Goal: Task Accomplishment & Management: Use online tool/utility

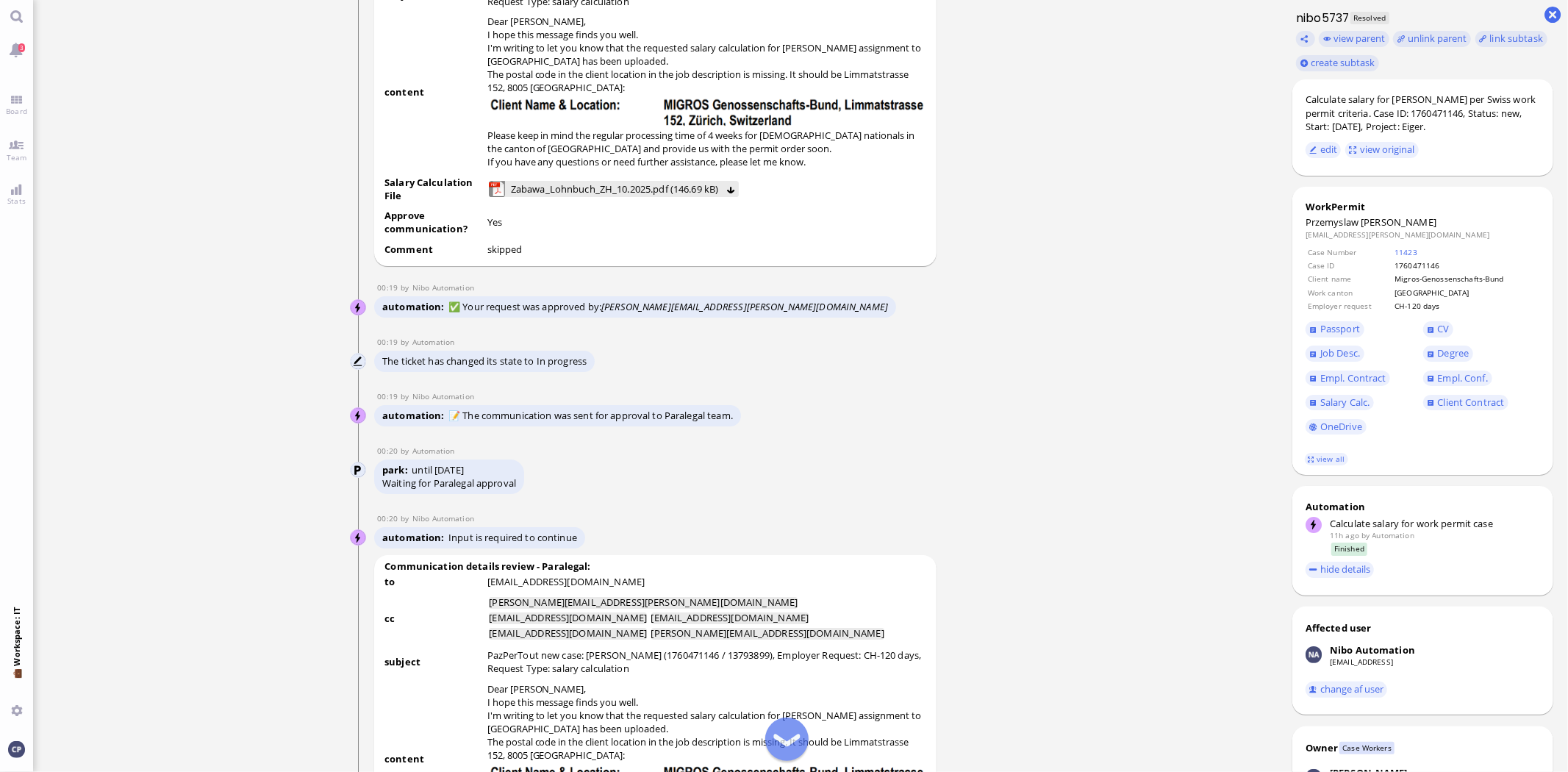
scroll to position [-1633, 0]
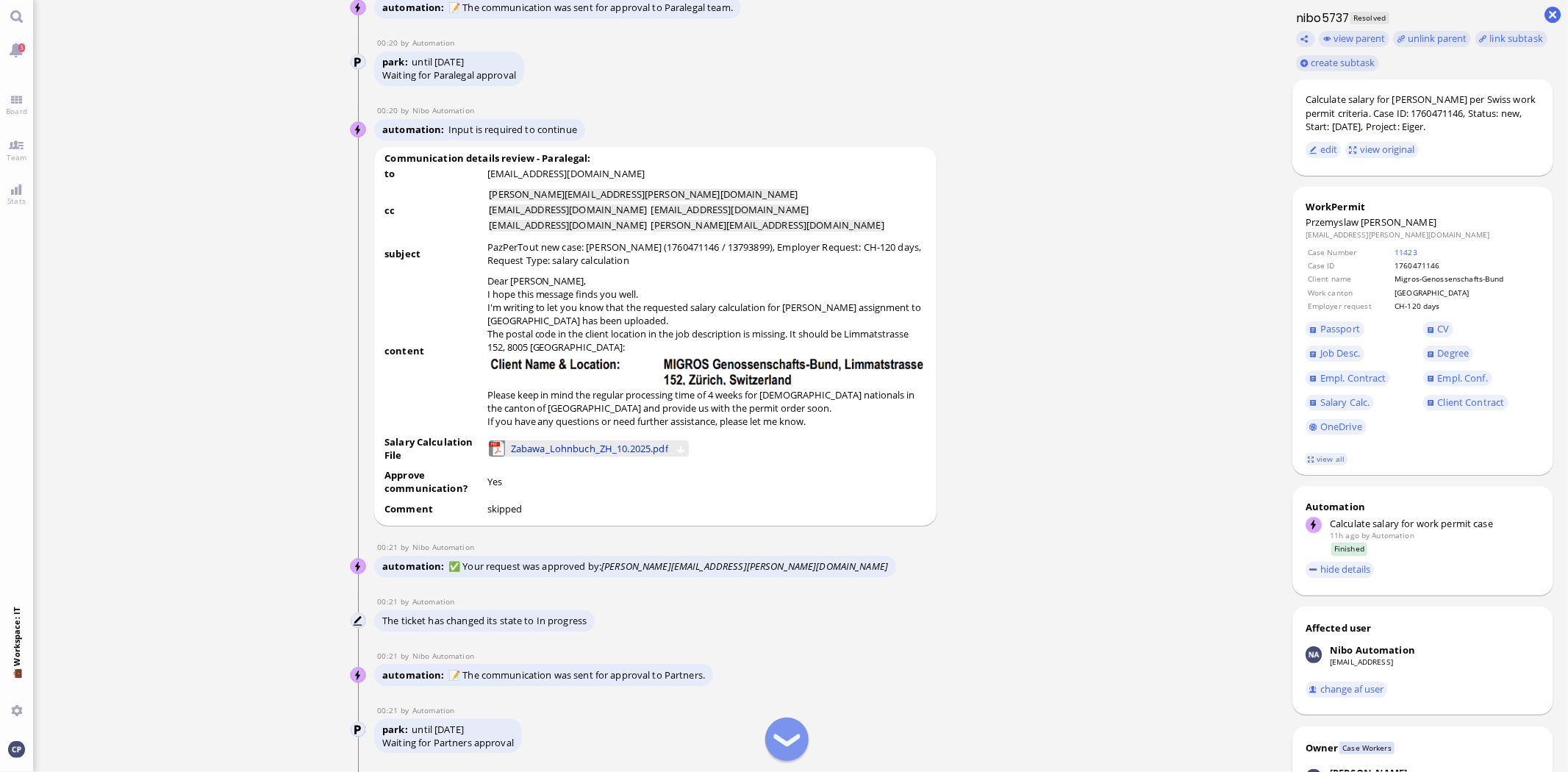
click at [610, 450] on span "Zabawa_Lohnbuch_ZH_10.2025.pdf" at bounding box center [590, 448] width 157 height 16
click at [686, 450] on button at bounding box center [681, 447] width 10 height 10
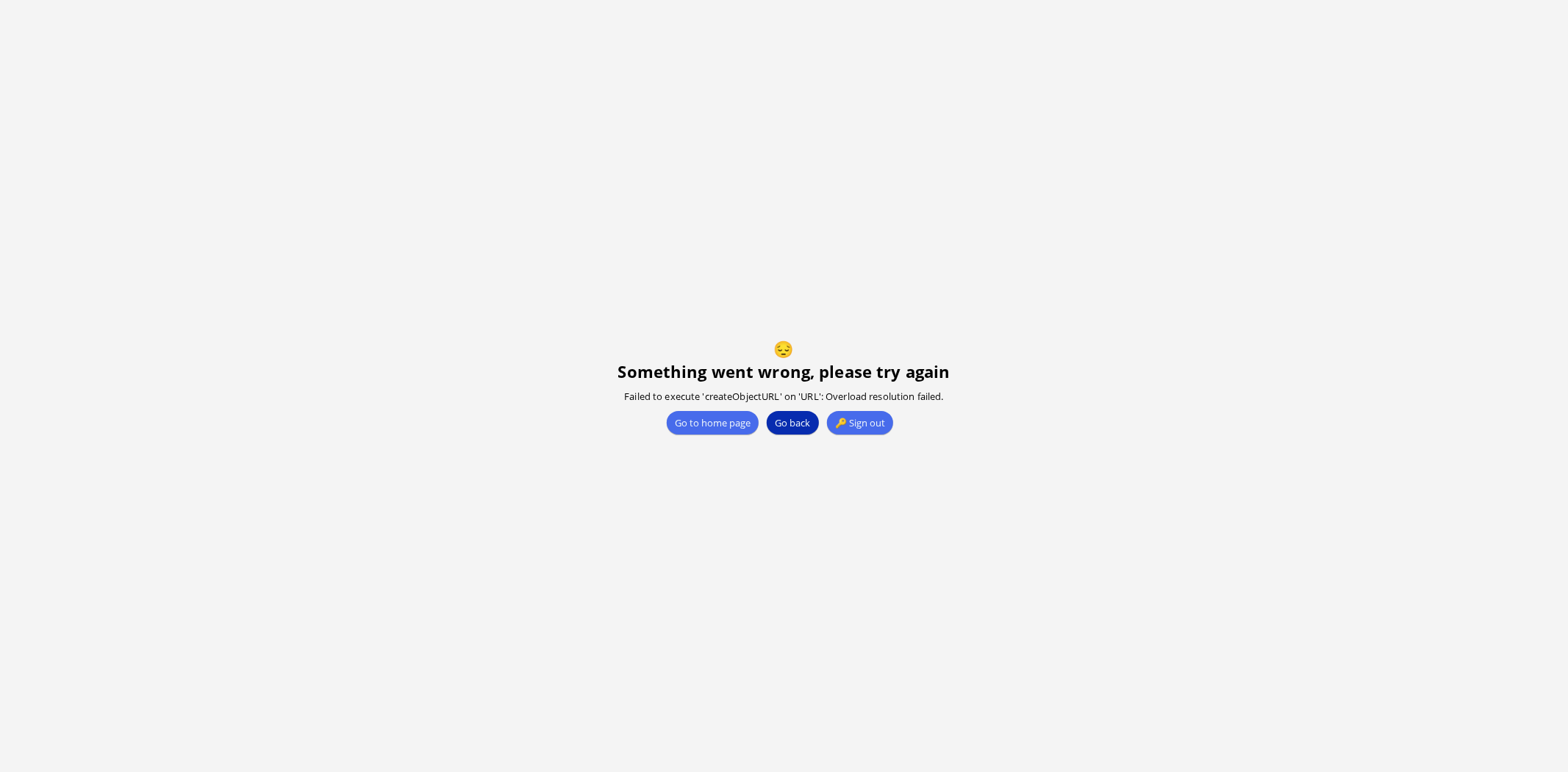
click at [789, 427] on button "Go back" at bounding box center [792, 423] width 52 height 24
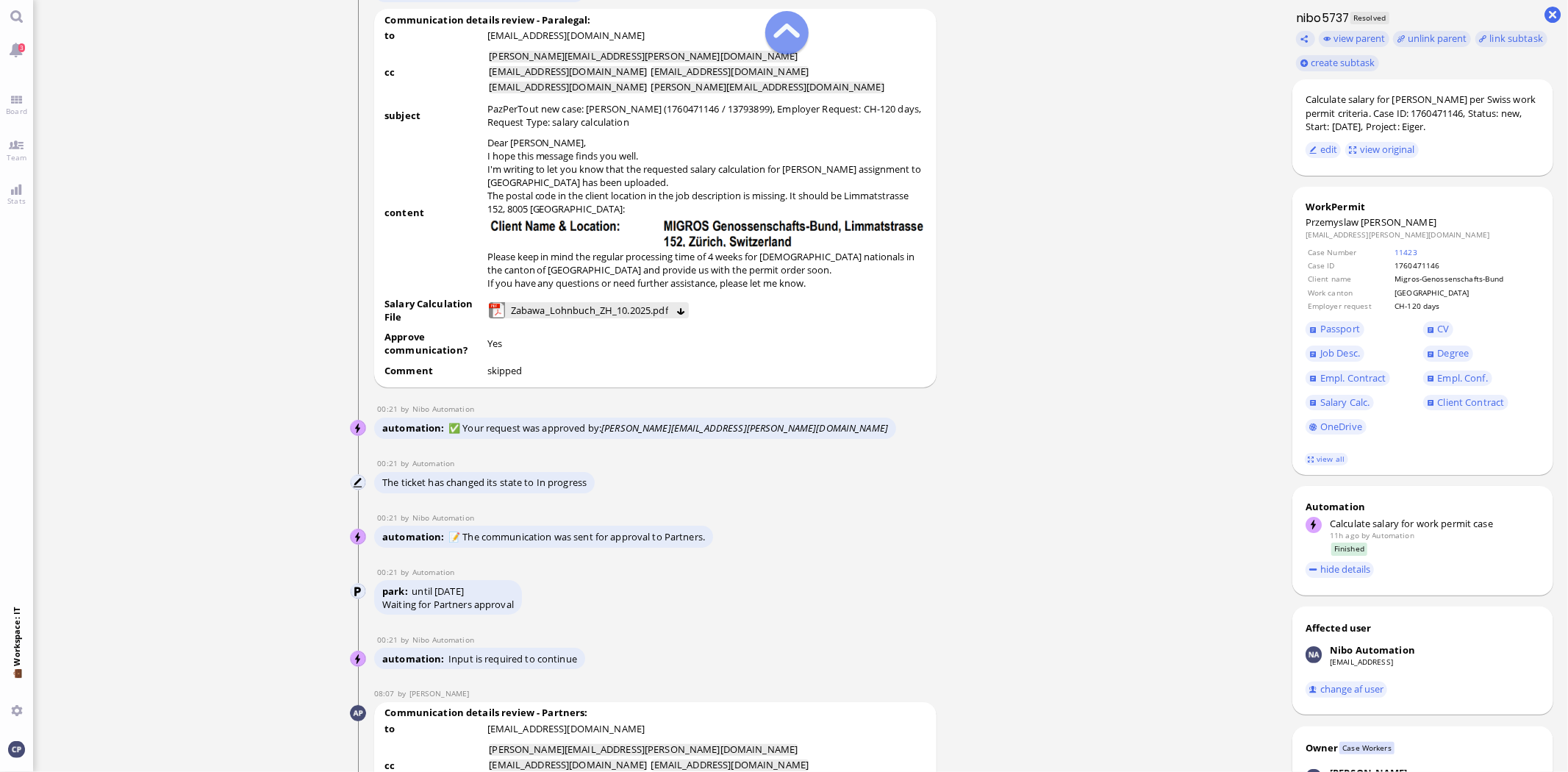
scroll to position [-1551, 0]
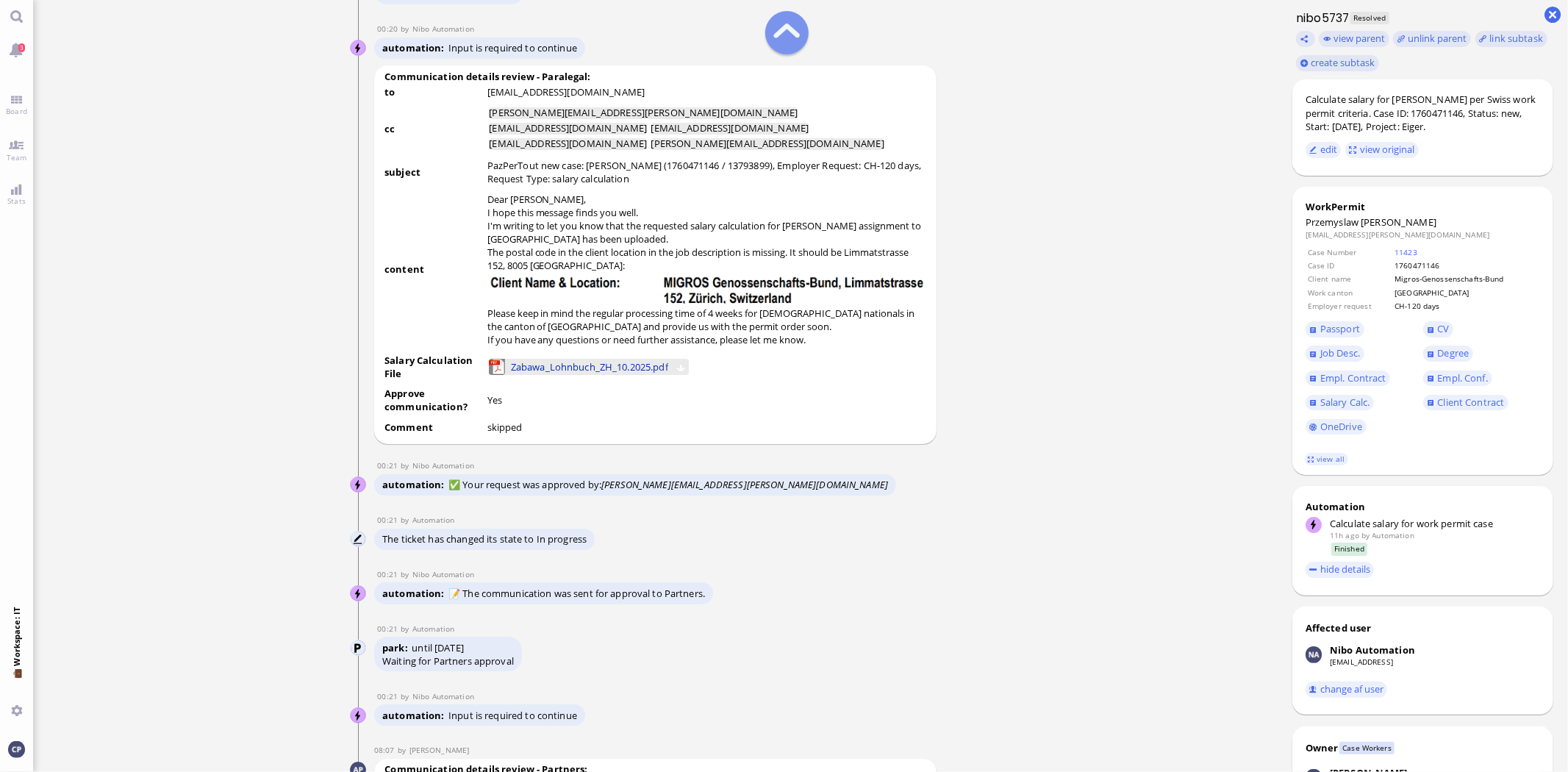
click at [599, 365] on span "Zabawa_Lohnbuch_ZH_10.2025.pdf" at bounding box center [590, 367] width 157 height 16
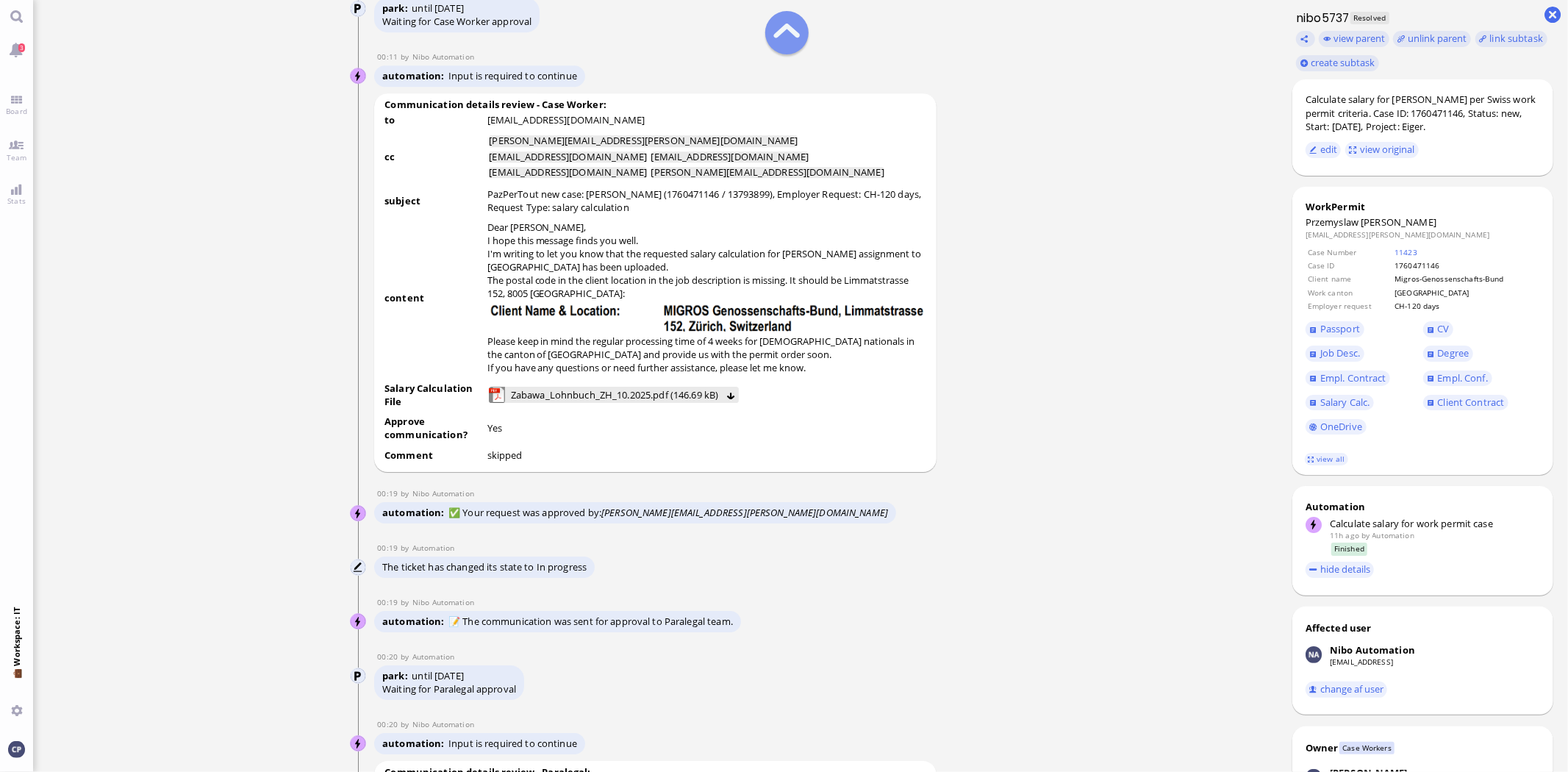
scroll to position [-2368, 0]
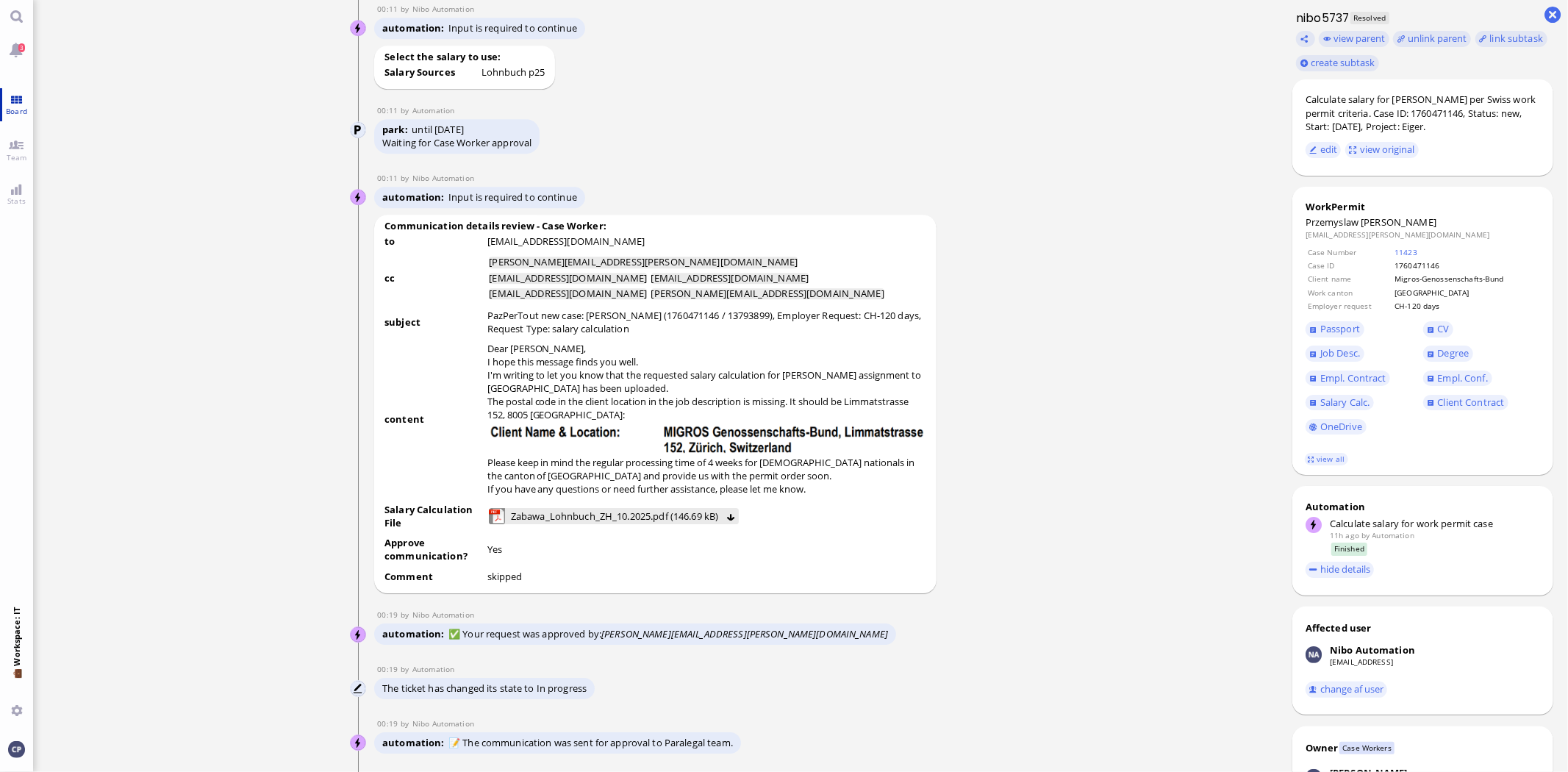
click at [20, 100] on link "Board" at bounding box center [16, 105] width 33 height 33
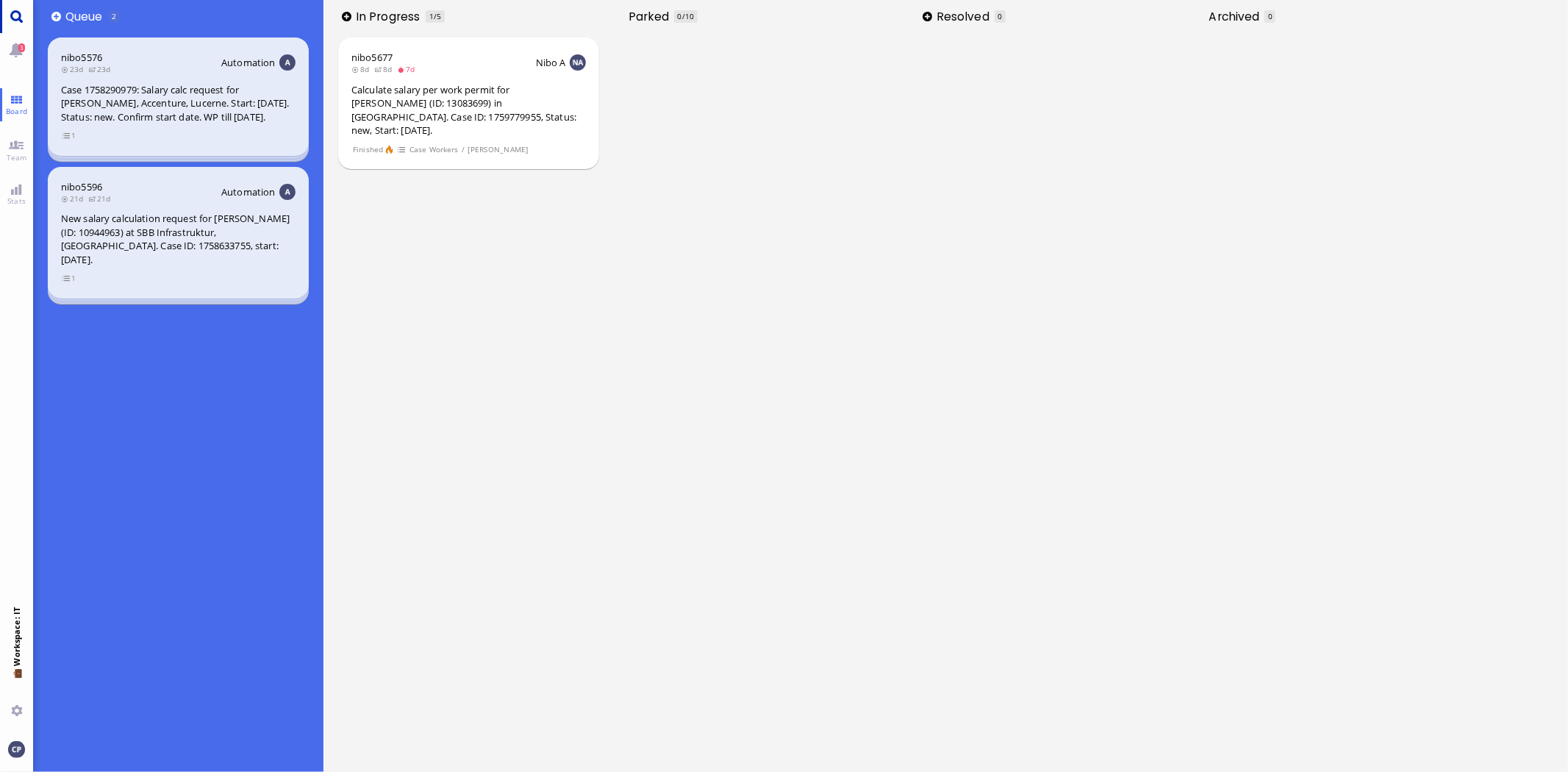
click at [14, 16] on link "Main menu" at bounding box center [16, 16] width 33 height 33
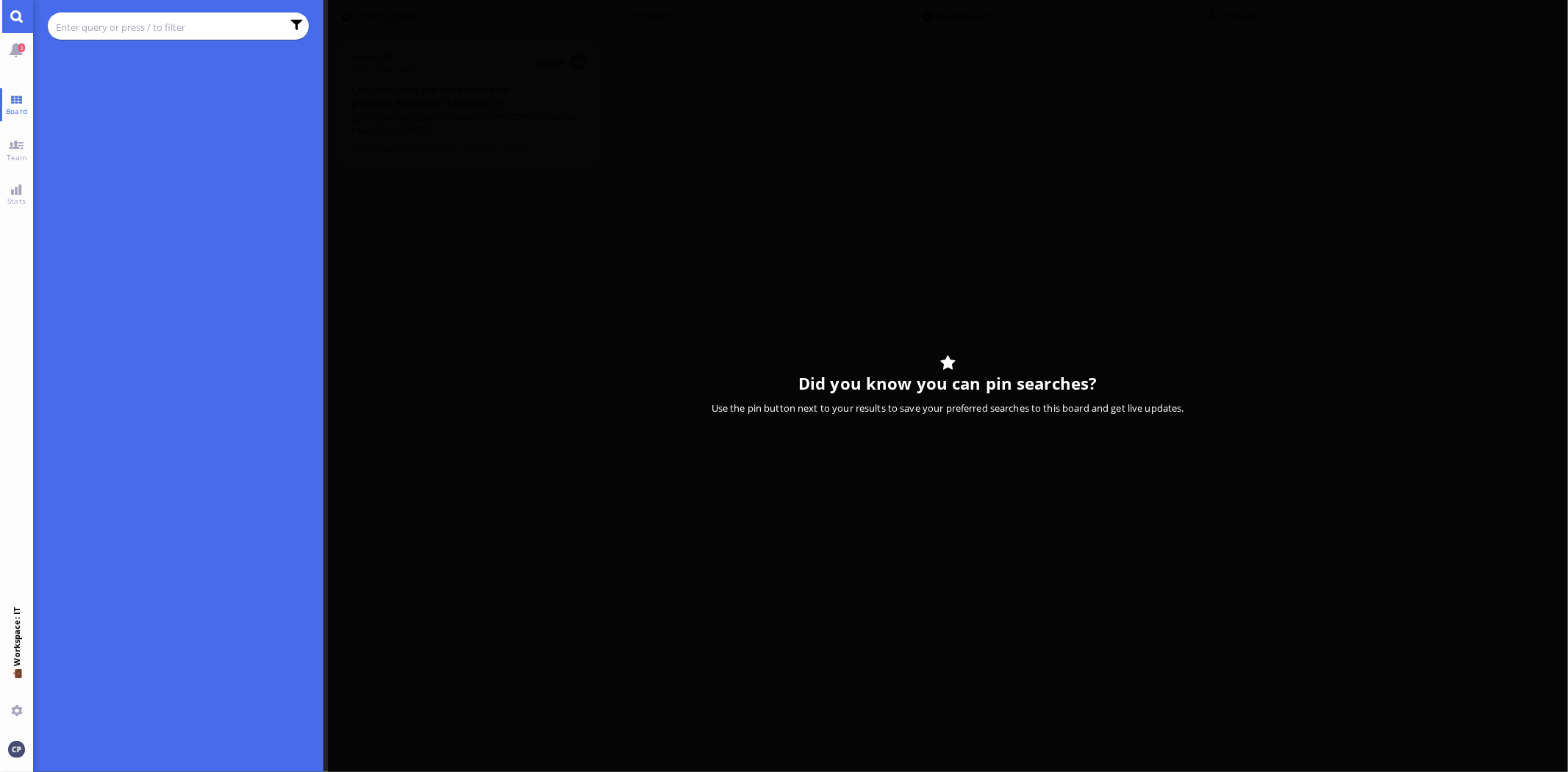
click at [111, 24] on input "text" at bounding box center [169, 27] width 226 height 16
type input "[PERSON_NAME]"
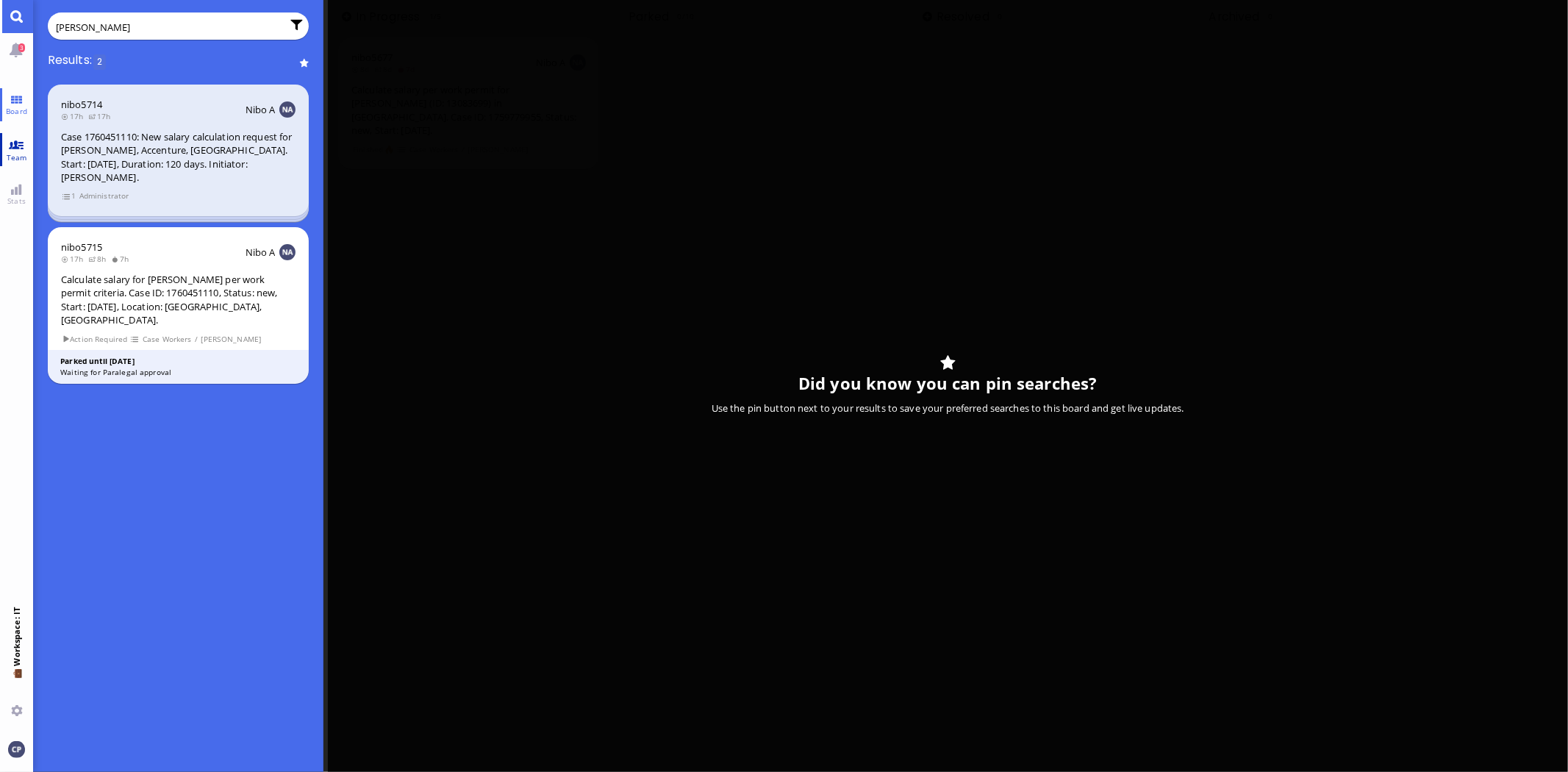
click at [15, 144] on link "Team" at bounding box center [16, 149] width 33 height 33
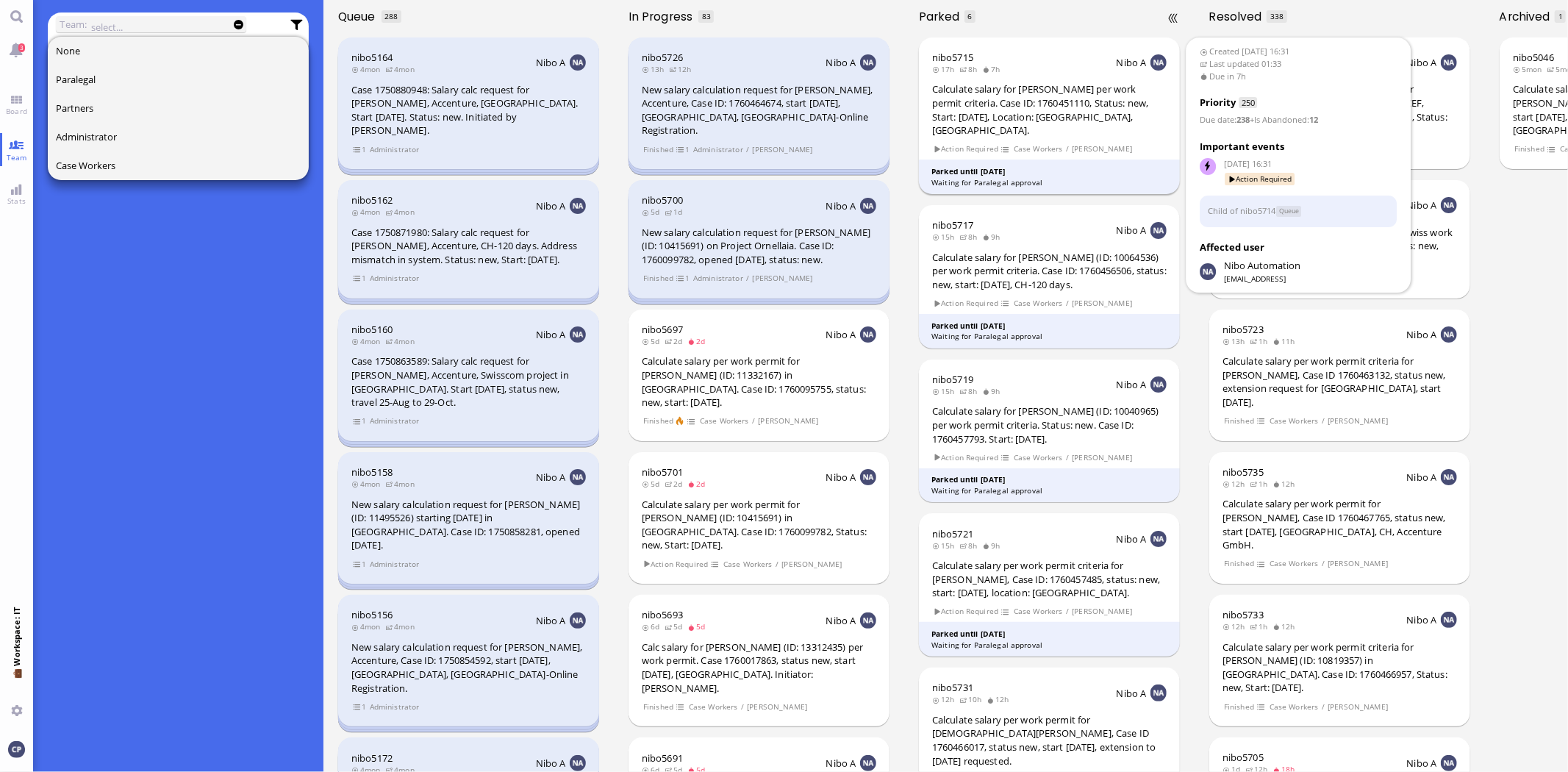
click at [1009, 112] on div "Calculate salary for [PERSON_NAME] per work permit criteria. Case ID: 176045111…" at bounding box center [1049, 109] width 234 height 54
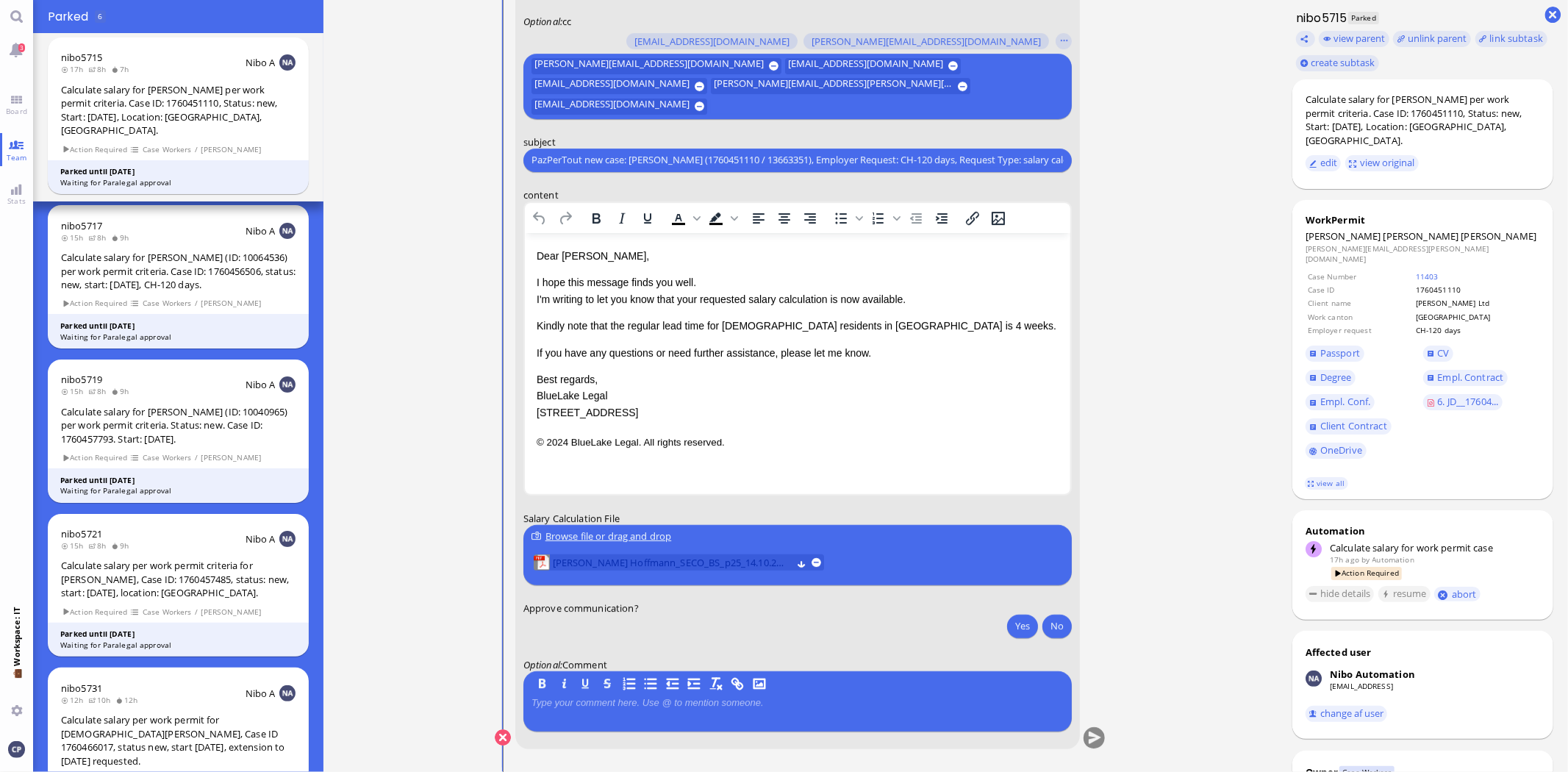
click at [662, 564] on span "[PERSON_NAME] Hoffmann_SECO_BS_p25_14.10.2025.pdf" at bounding box center [672, 562] width 239 height 16
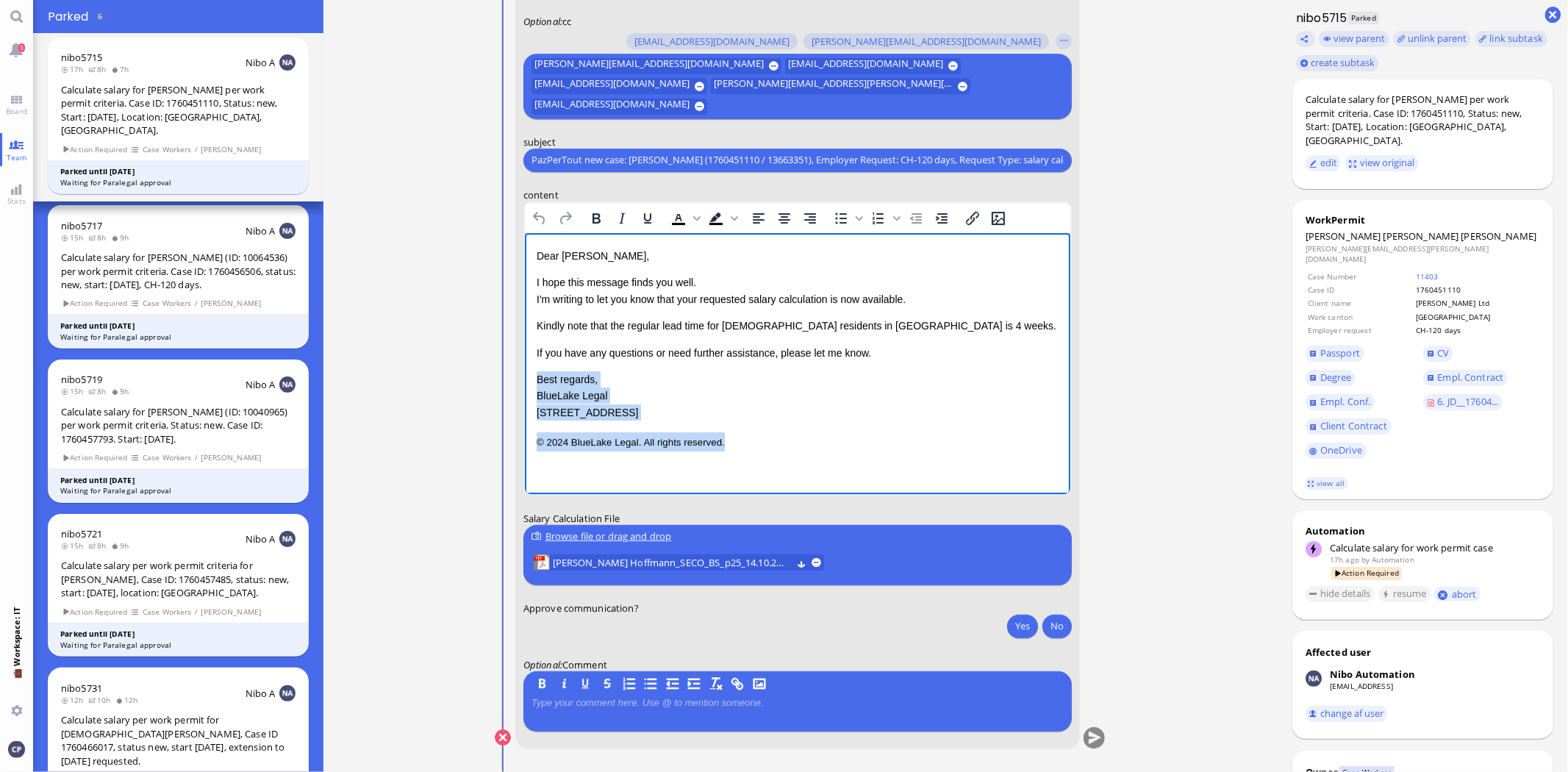
drag, startPoint x: 537, startPoint y: 379, endPoint x: 843, endPoint y: 458, distance: 316.0
click at [839, 457] on html "Dear [PERSON_NAME], I hope this message finds you well. I'm writing to let you …" at bounding box center [797, 349] width 545 height 233
click at [532, 157] on input "PazPerTout new case: [PERSON_NAME] (1760451110 / 13663351), Employer Request: C…" at bounding box center [798, 159] width 533 height 15
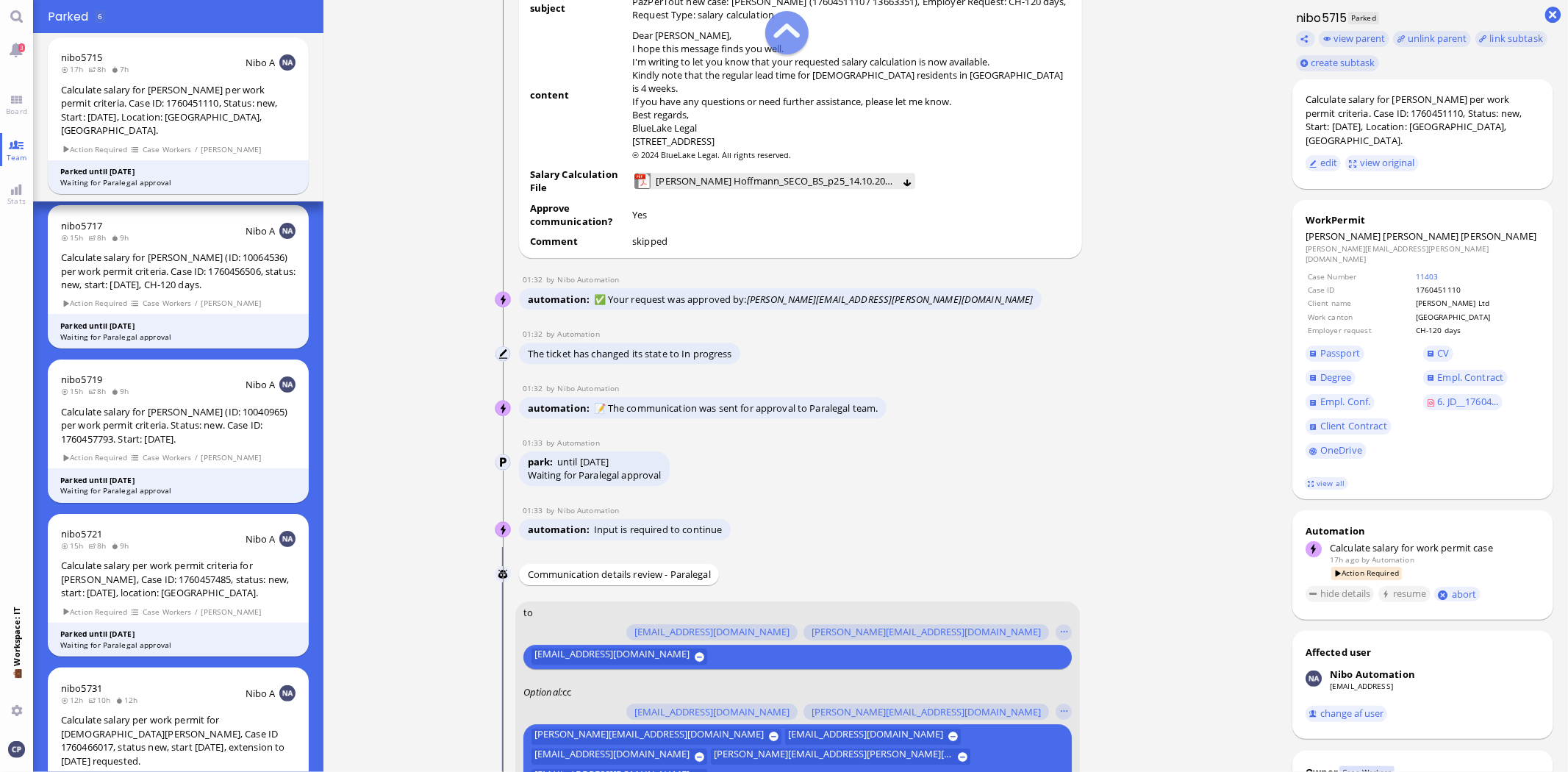
scroll to position [-816, 0]
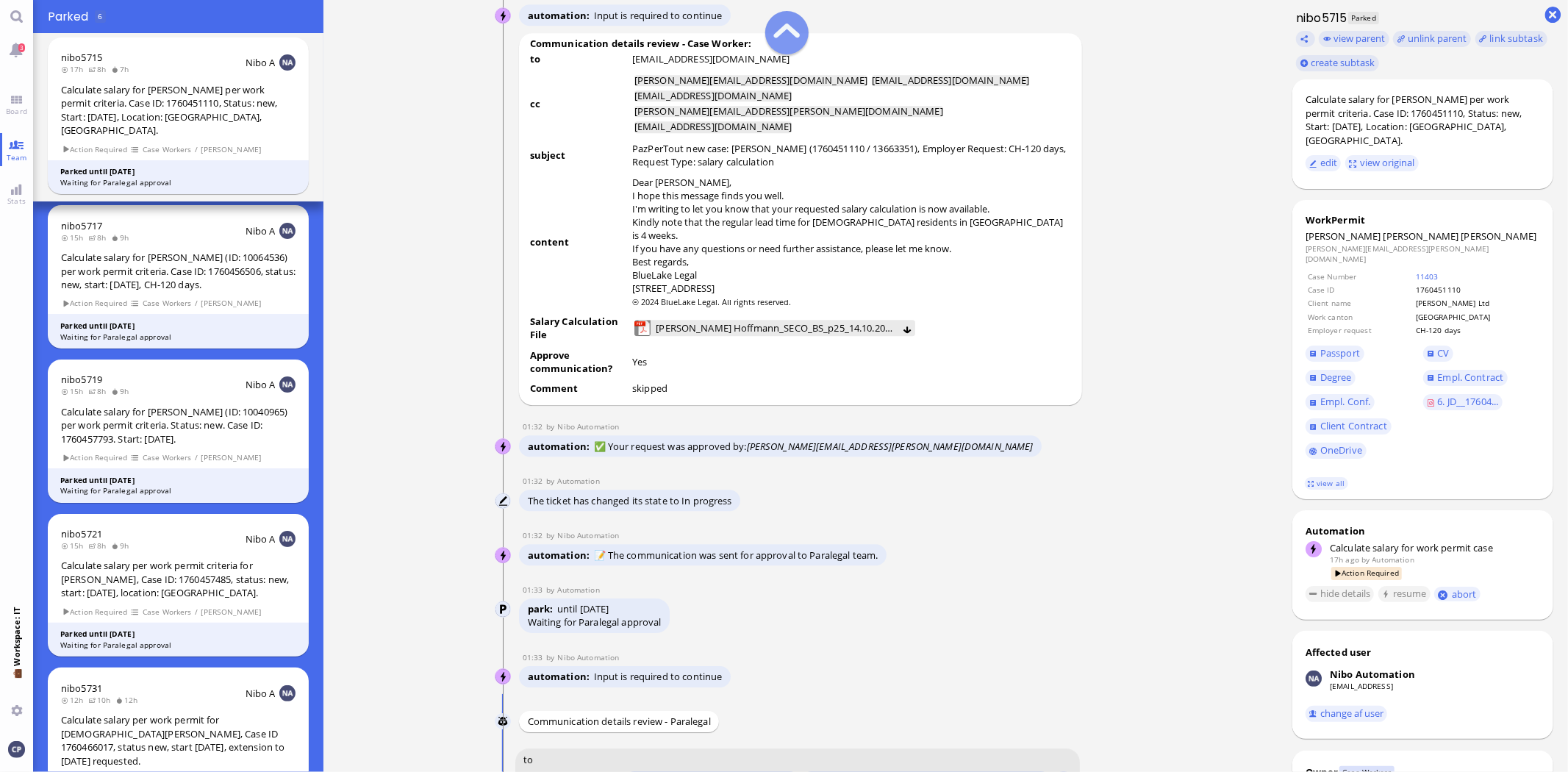
type input "AW: PazPerTout new case: [PERSON_NAME] (1760451110 / 13663351), Employer Reques…"
click at [733, 336] on span "[PERSON_NAME] Hoffmann_SECO_BS_p25_14.10.2025.pdf (26.59 kB)" at bounding box center [775, 328] width 239 height 16
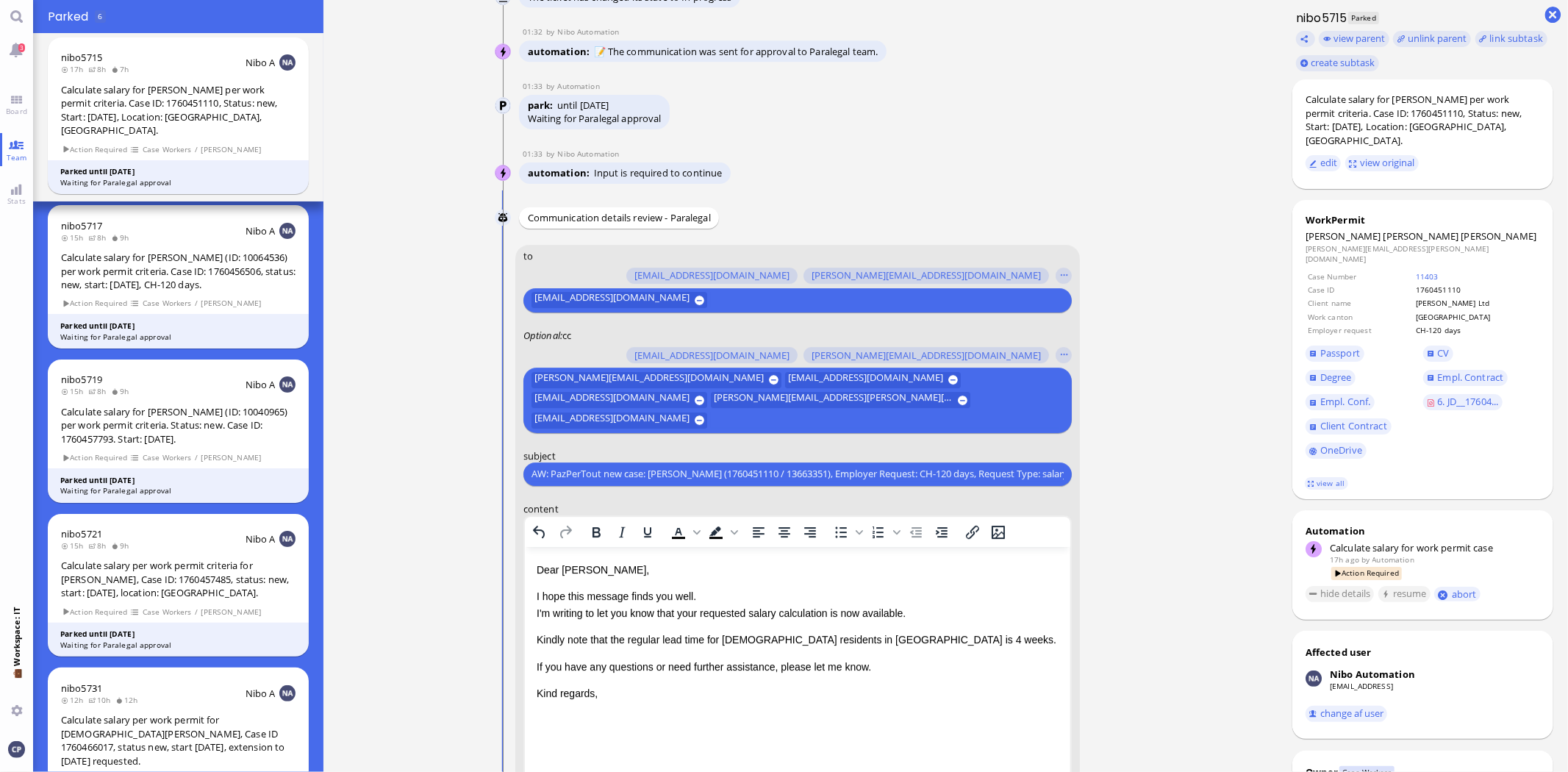
scroll to position [0, 0]
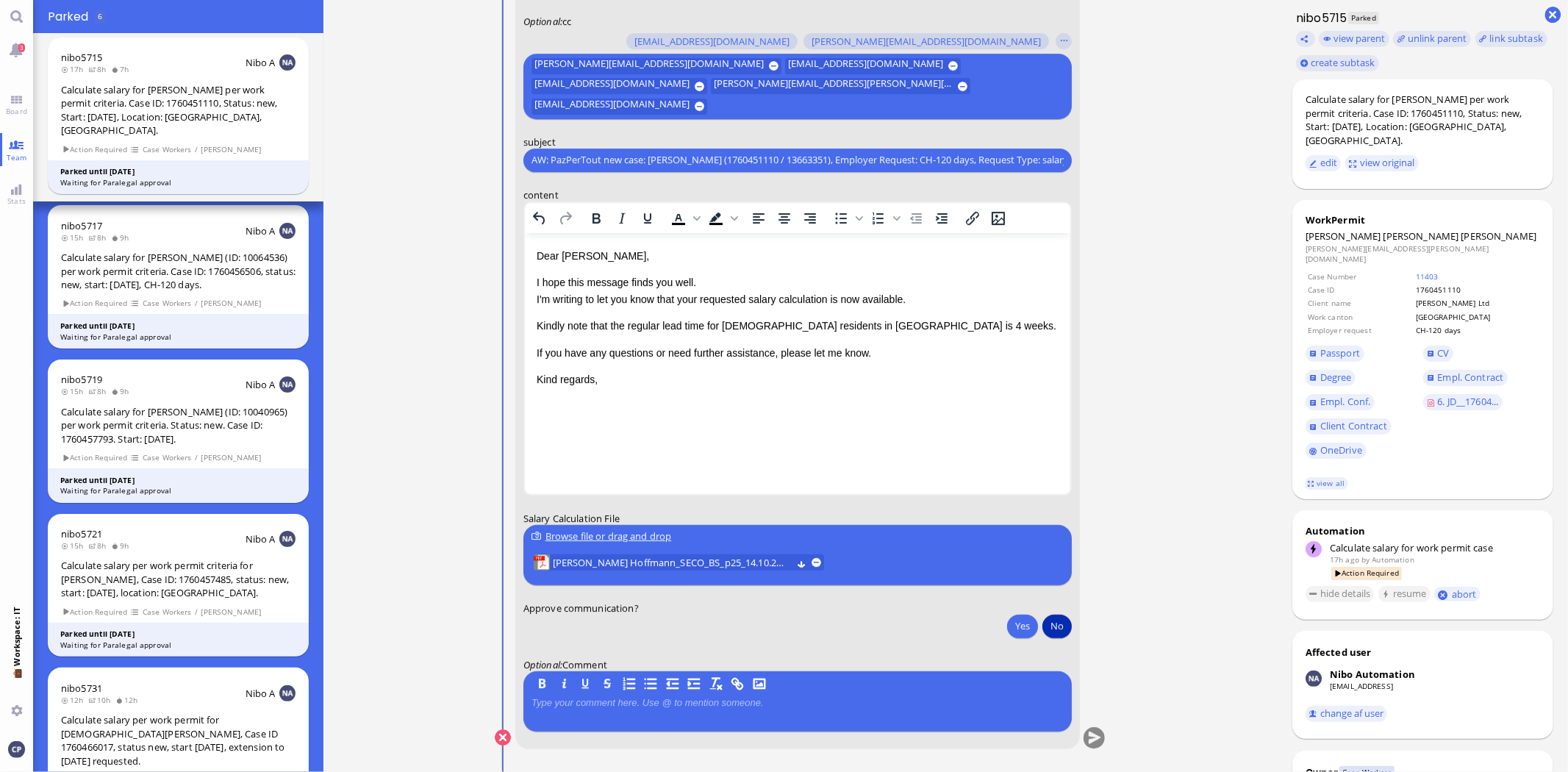
click at [1061, 627] on button "No" at bounding box center [1057, 626] width 30 height 24
click at [1093, 738] on button "submit" at bounding box center [1095, 738] width 22 height 22
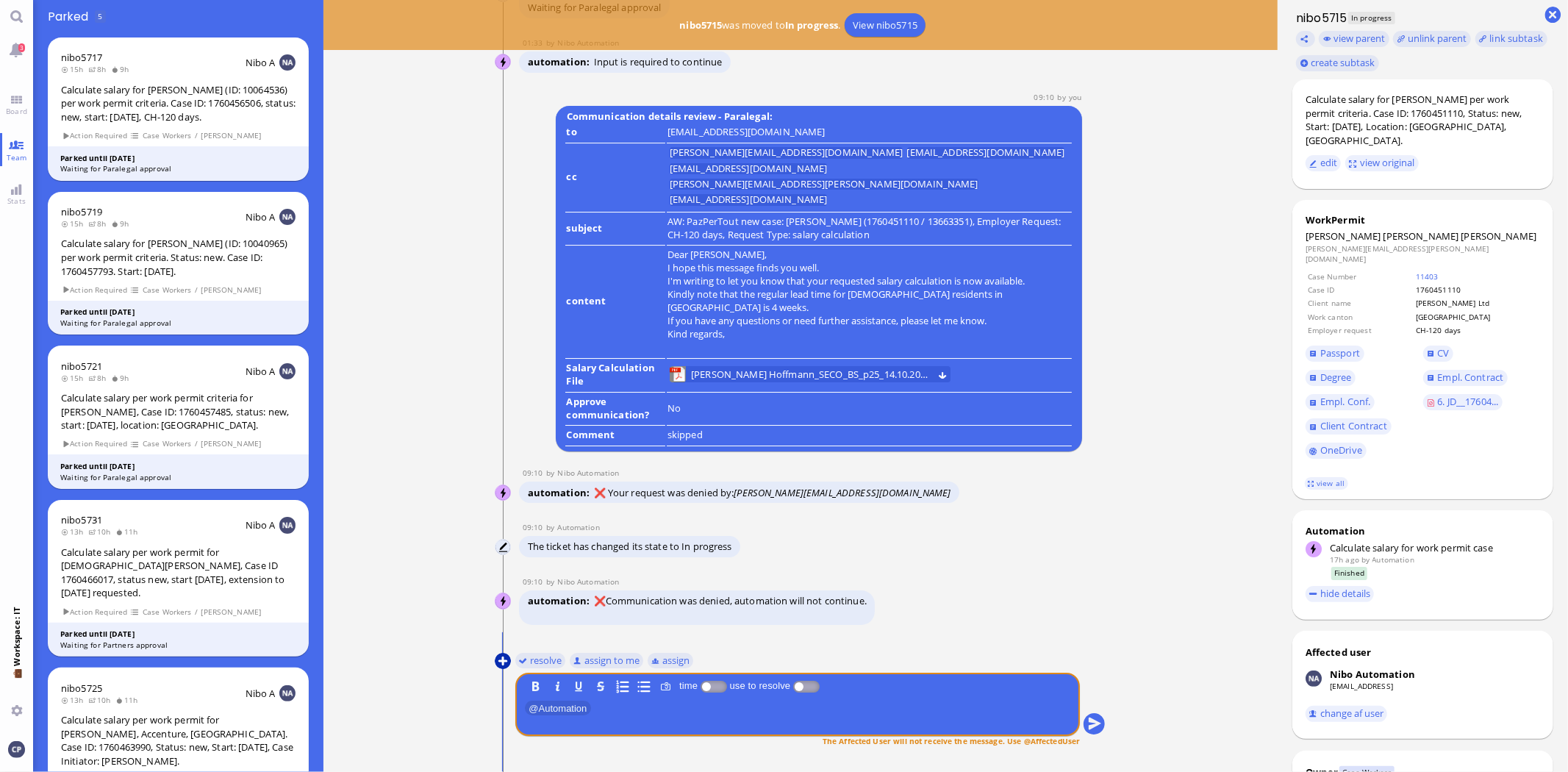
click at [502, 664] on button at bounding box center [503, 661] width 16 height 16
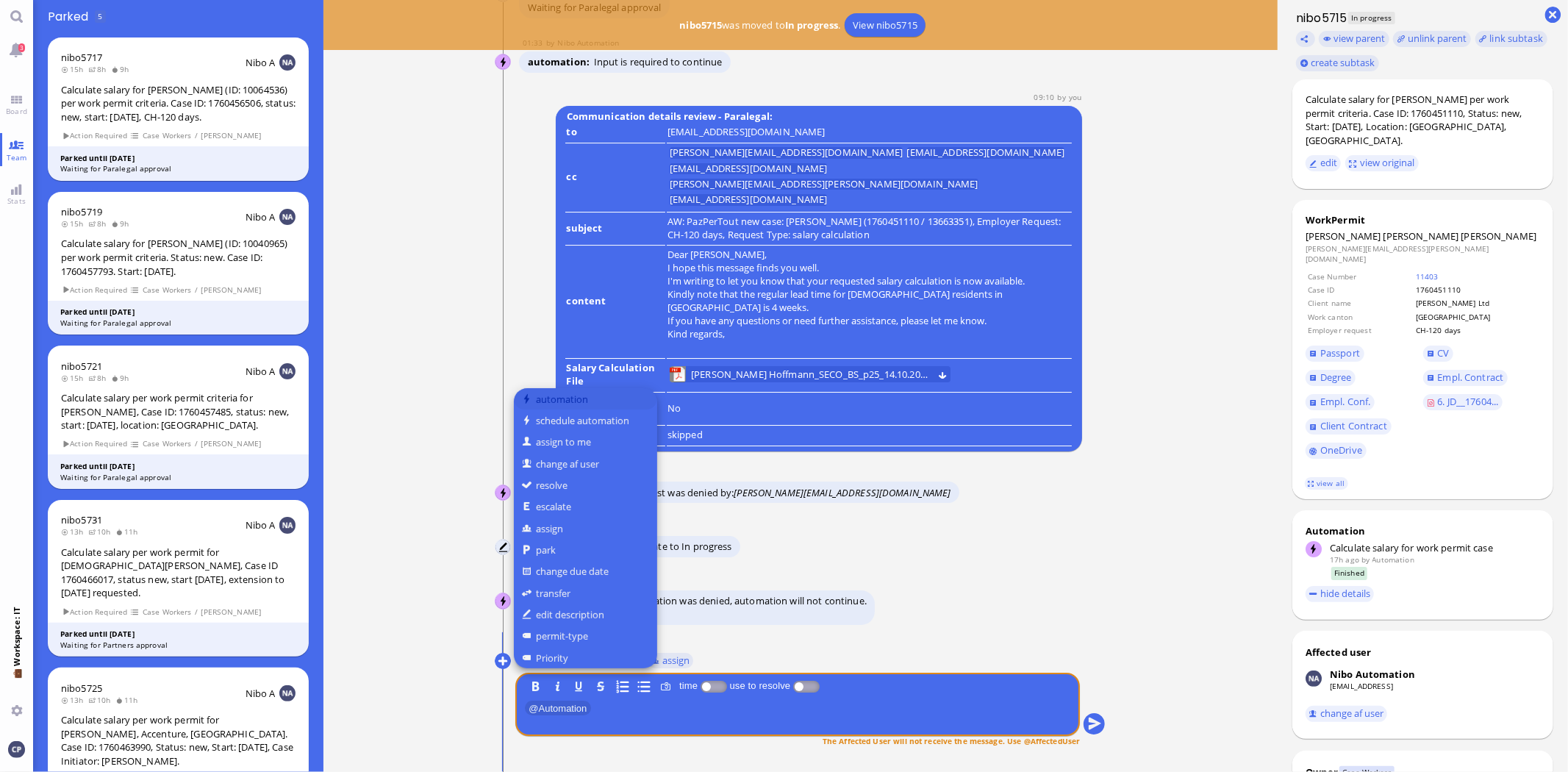
click at [564, 397] on button "automation" at bounding box center [585, 399] width 144 height 22
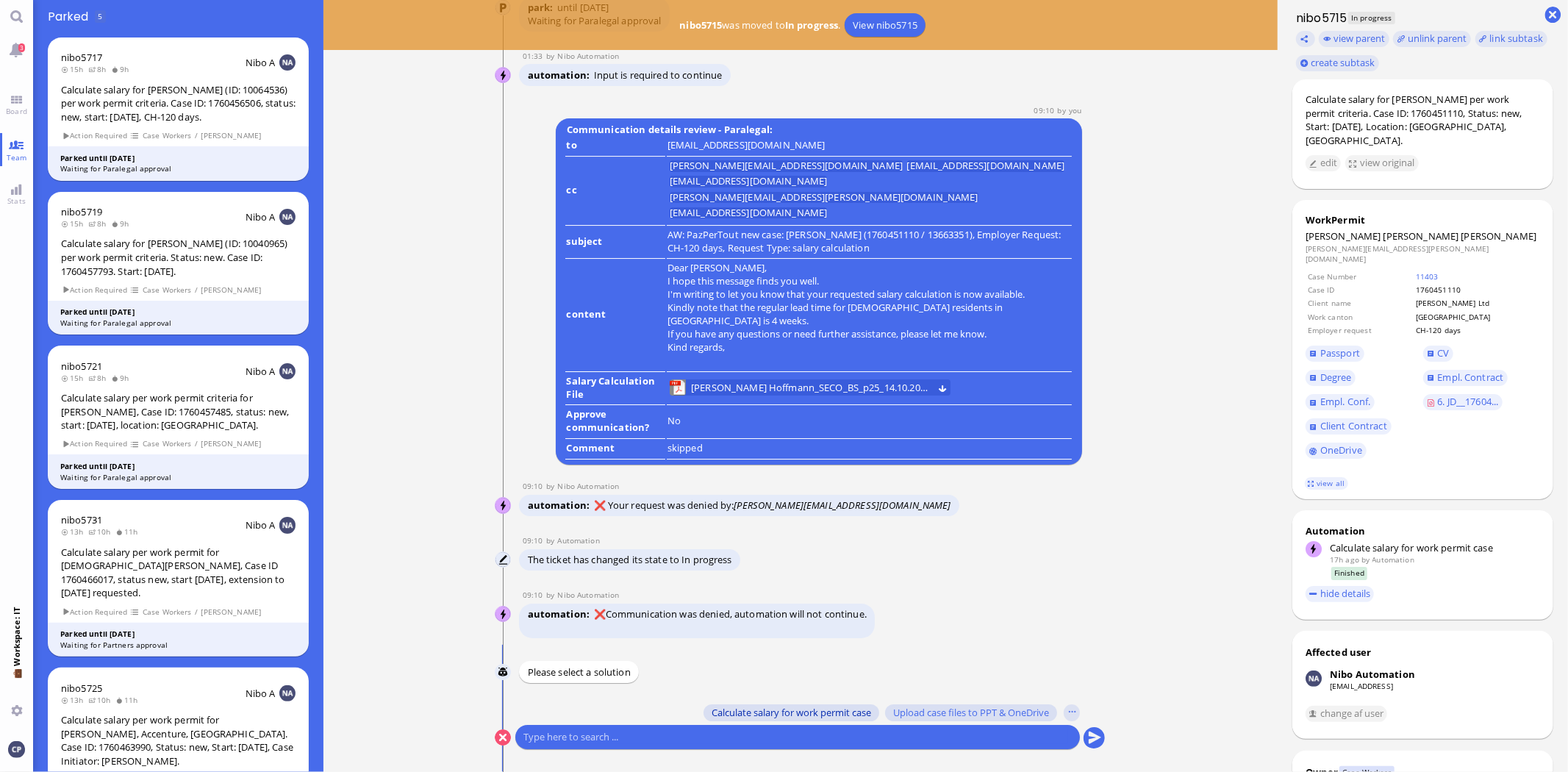
click at [845, 715] on span "Calculate salary for work permit case" at bounding box center [791, 711] width 159 height 12
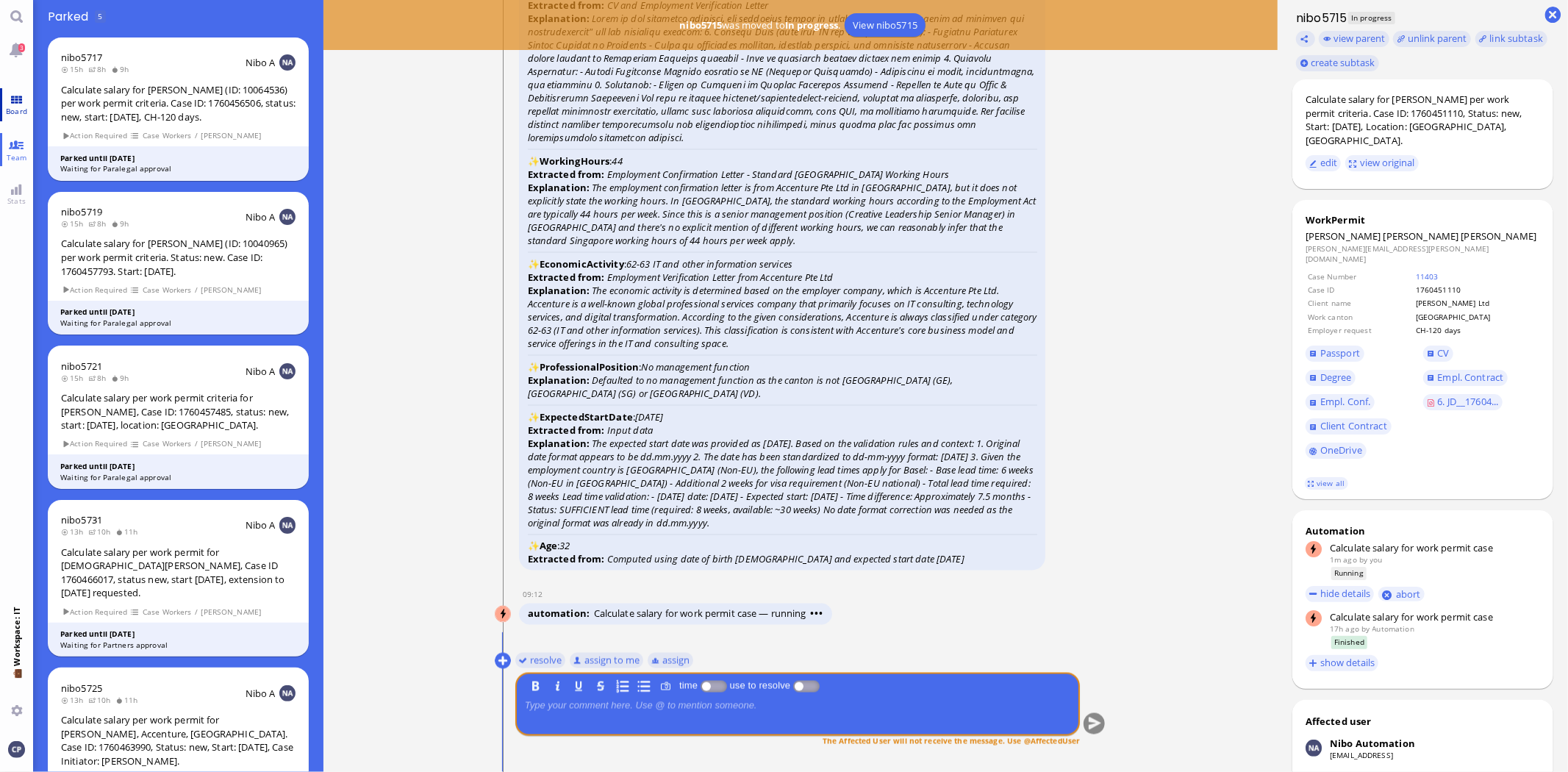
click at [20, 108] on span "Board" at bounding box center [16, 110] width 29 height 10
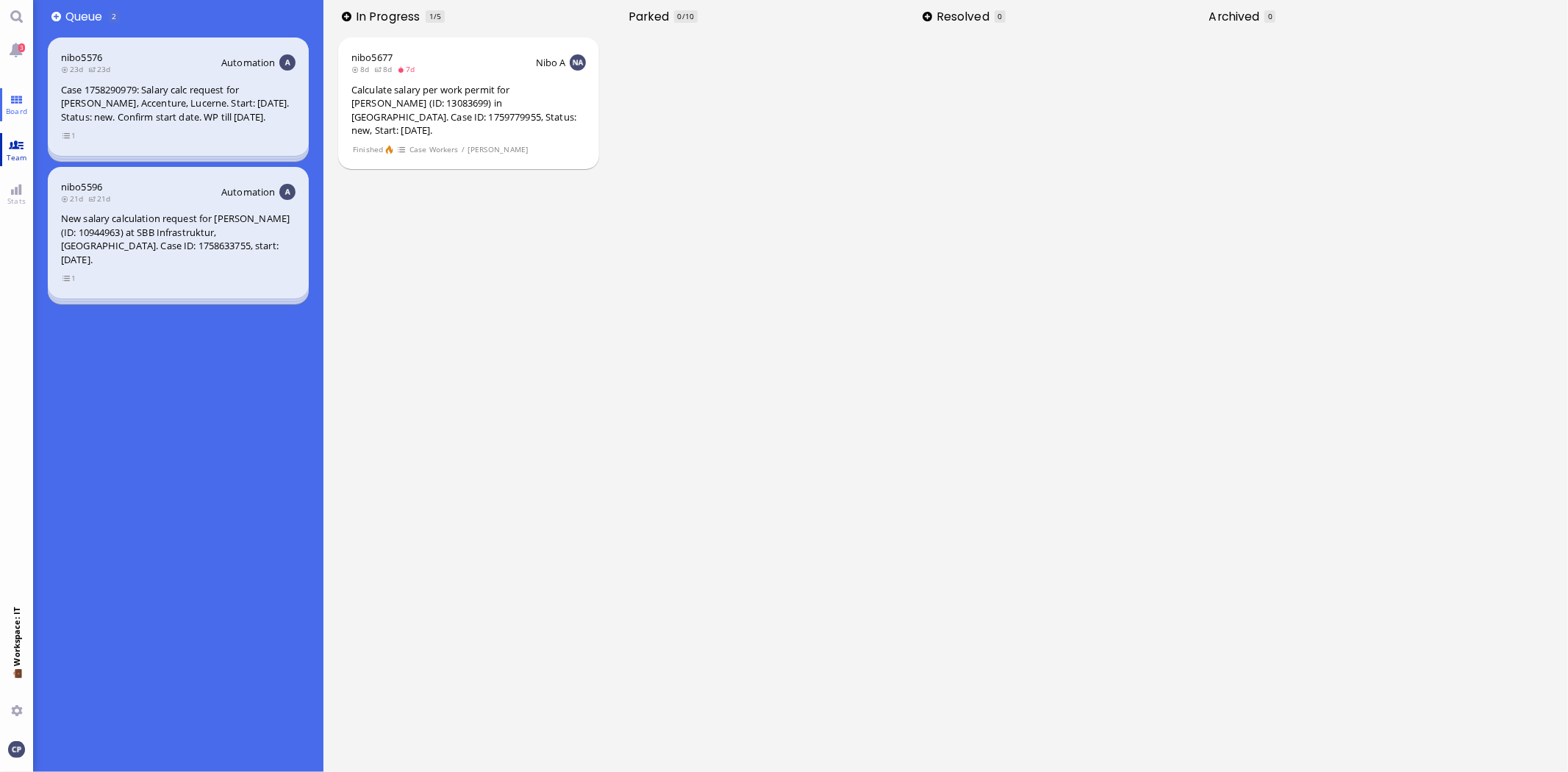
click at [15, 152] on span "Team" at bounding box center [16, 156] width 28 height 10
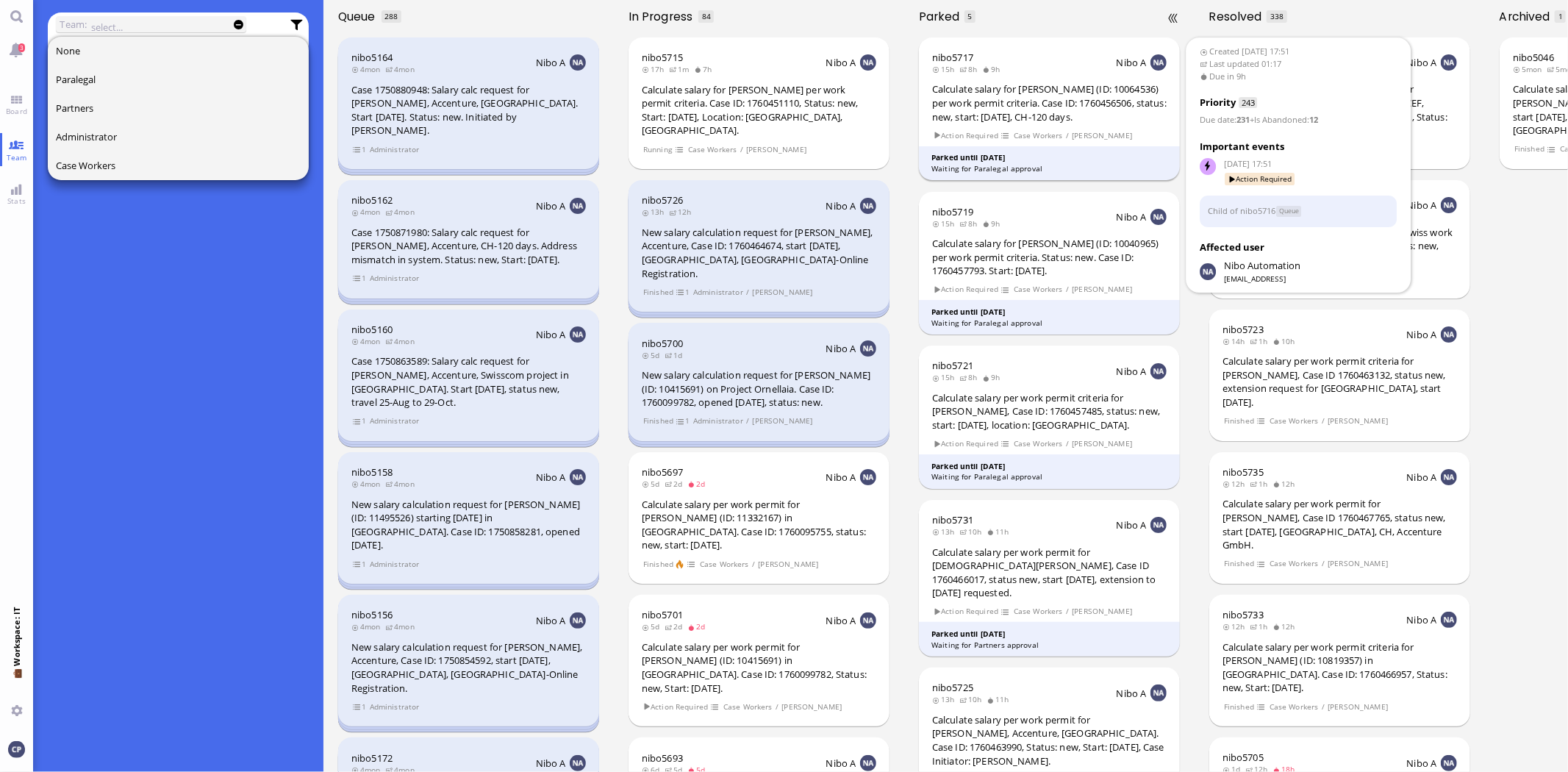
click at [995, 110] on div "Calculate salary for [PERSON_NAME] (ID: 10064536) per work permit criteria. Cas…" at bounding box center [1049, 103] width 234 height 42
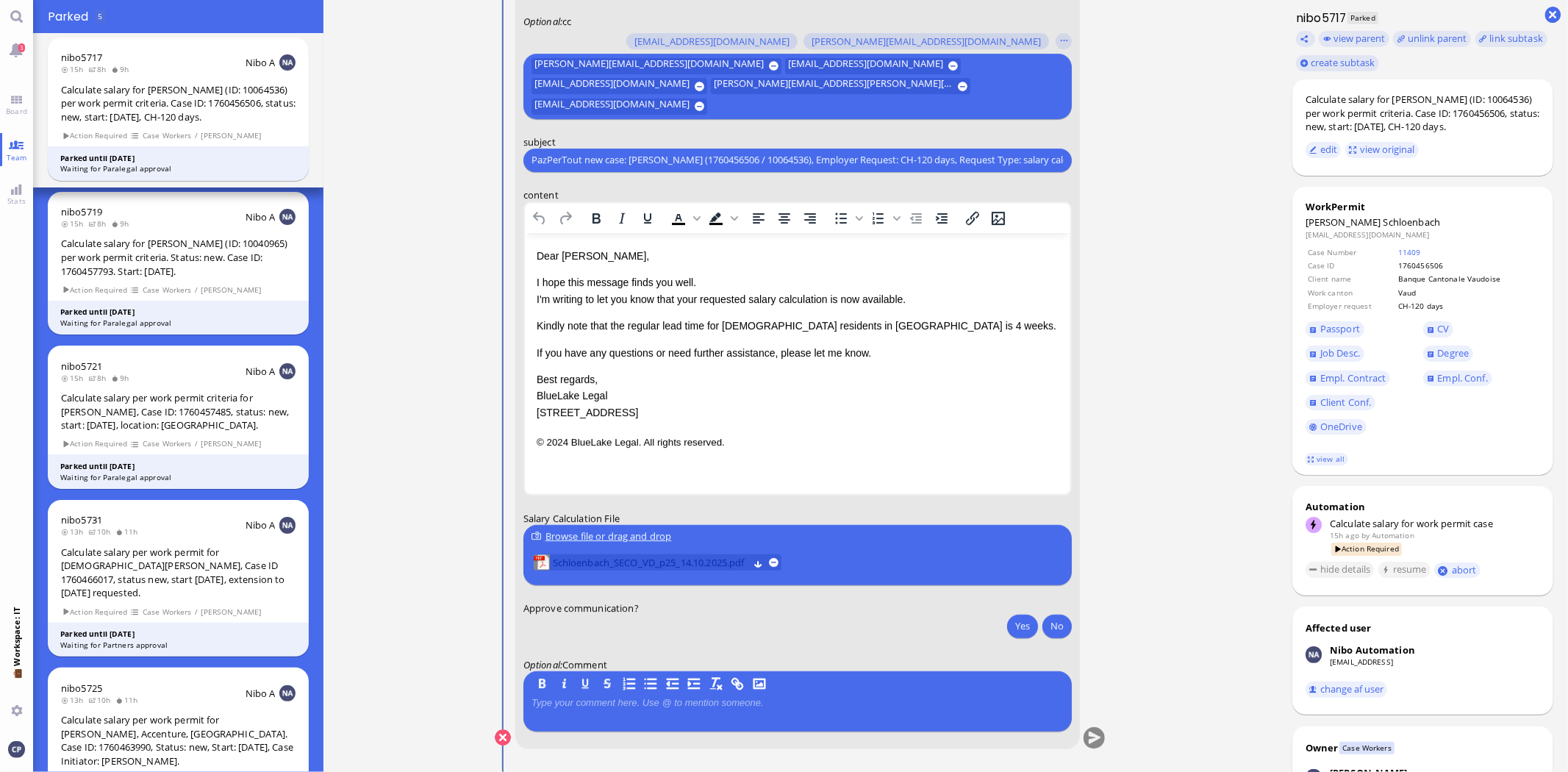
click at [622, 564] on span "Schloenbach_SECO_VD_p25_14.10.2025.pdf" at bounding box center [650, 562] width 196 height 16
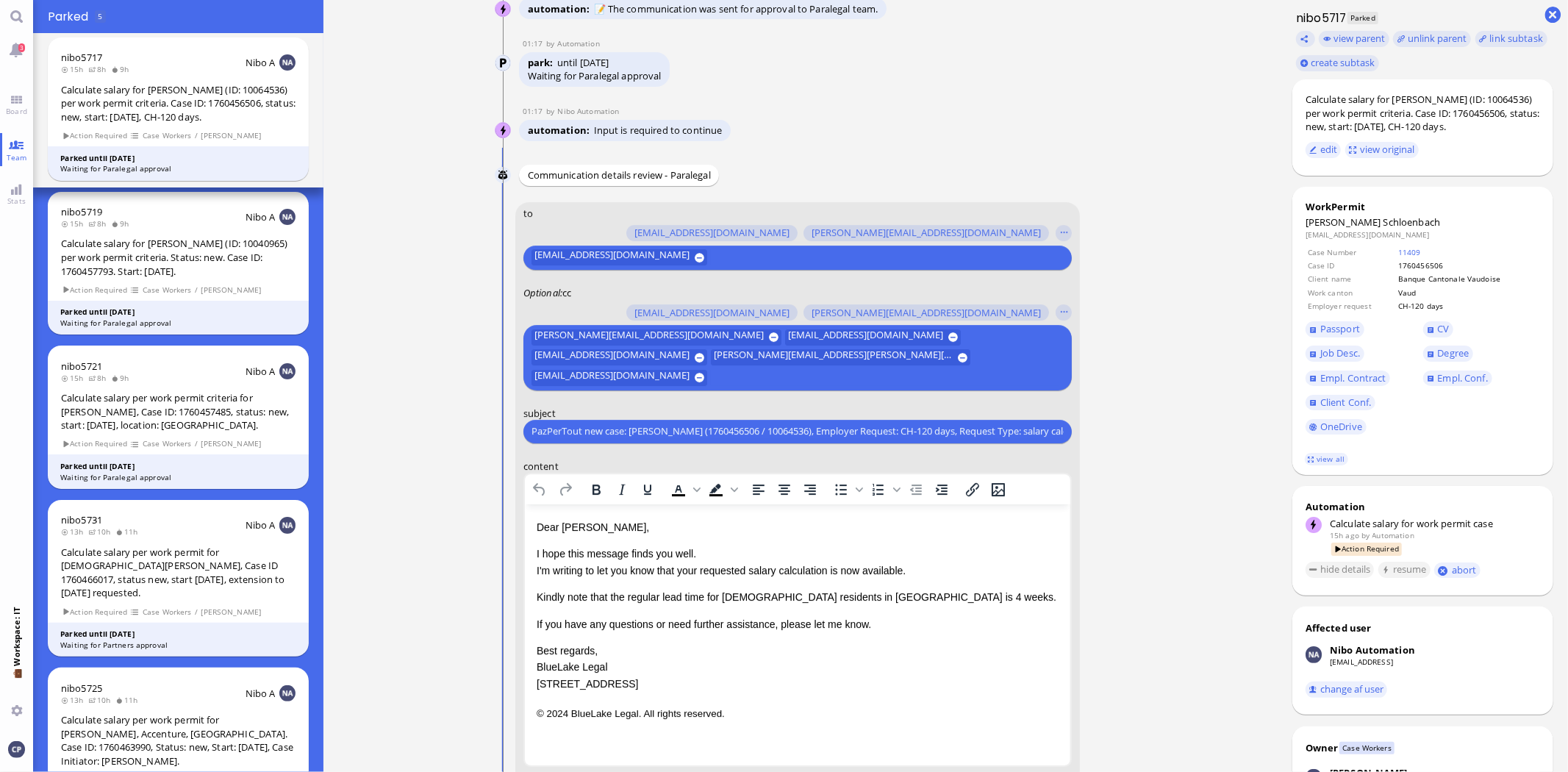
scroll to position [-245, 0]
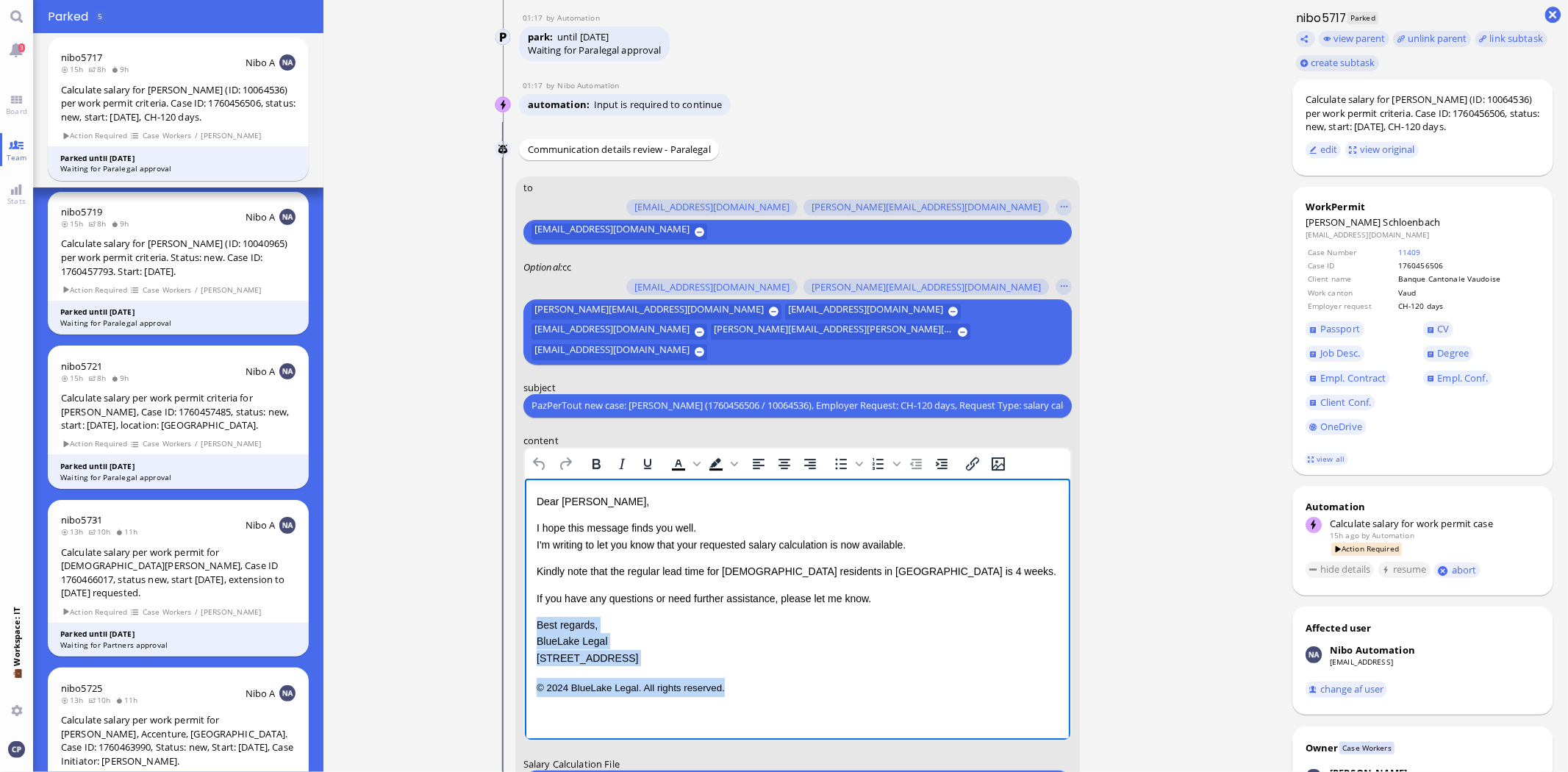
drag, startPoint x: 537, startPoint y: 624, endPoint x: 888, endPoint y: 698, distance: 358.7
click at [888, 698] on html "Dear [PERSON_NAME], I hope this message finds you well. I'm writing to let you …" at bounding box center [797, 595] width 545 height 233
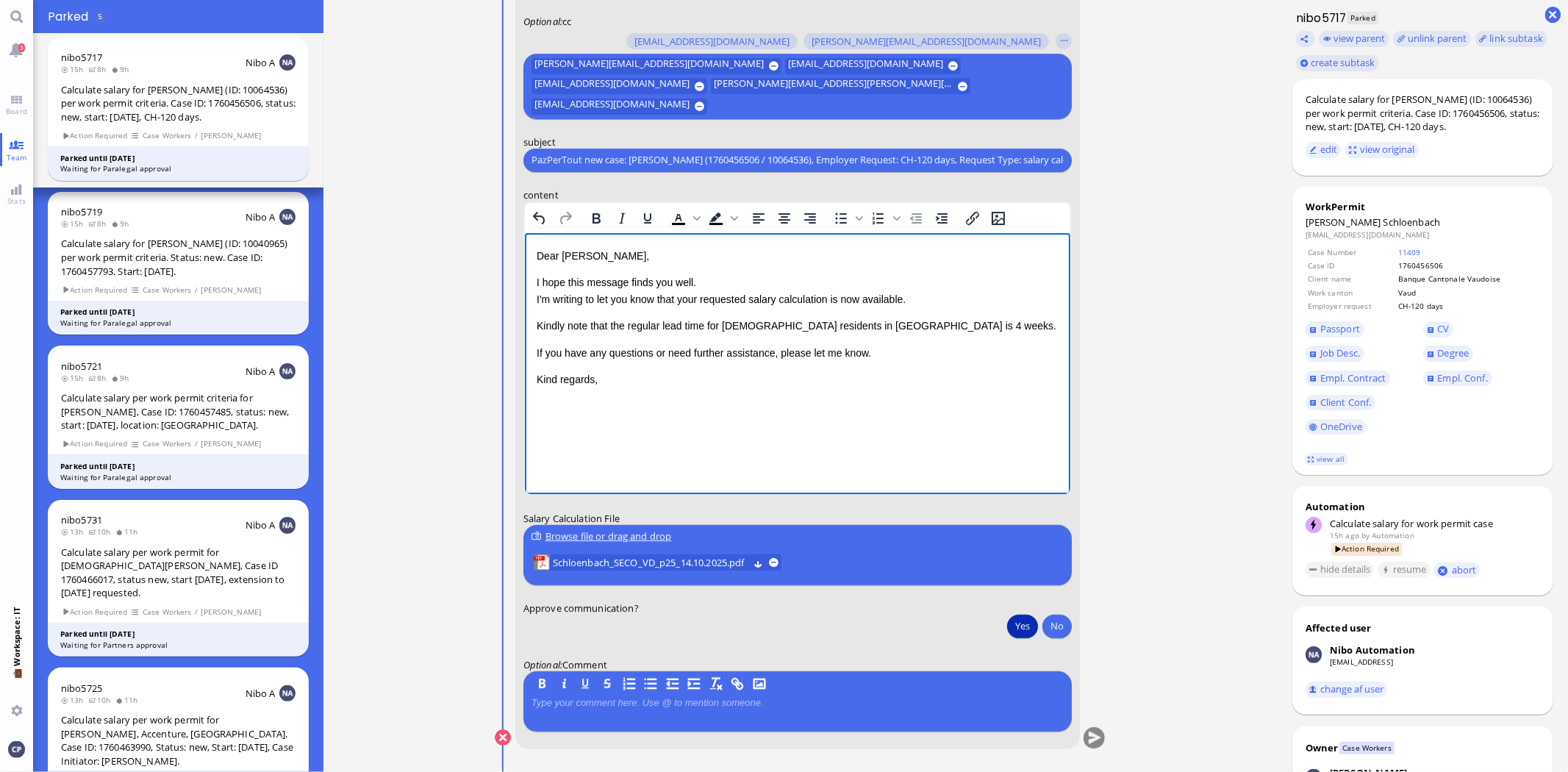
click at [1025, 623] on button "Yes" at bounding box center [1023, 626] width 31 height 24
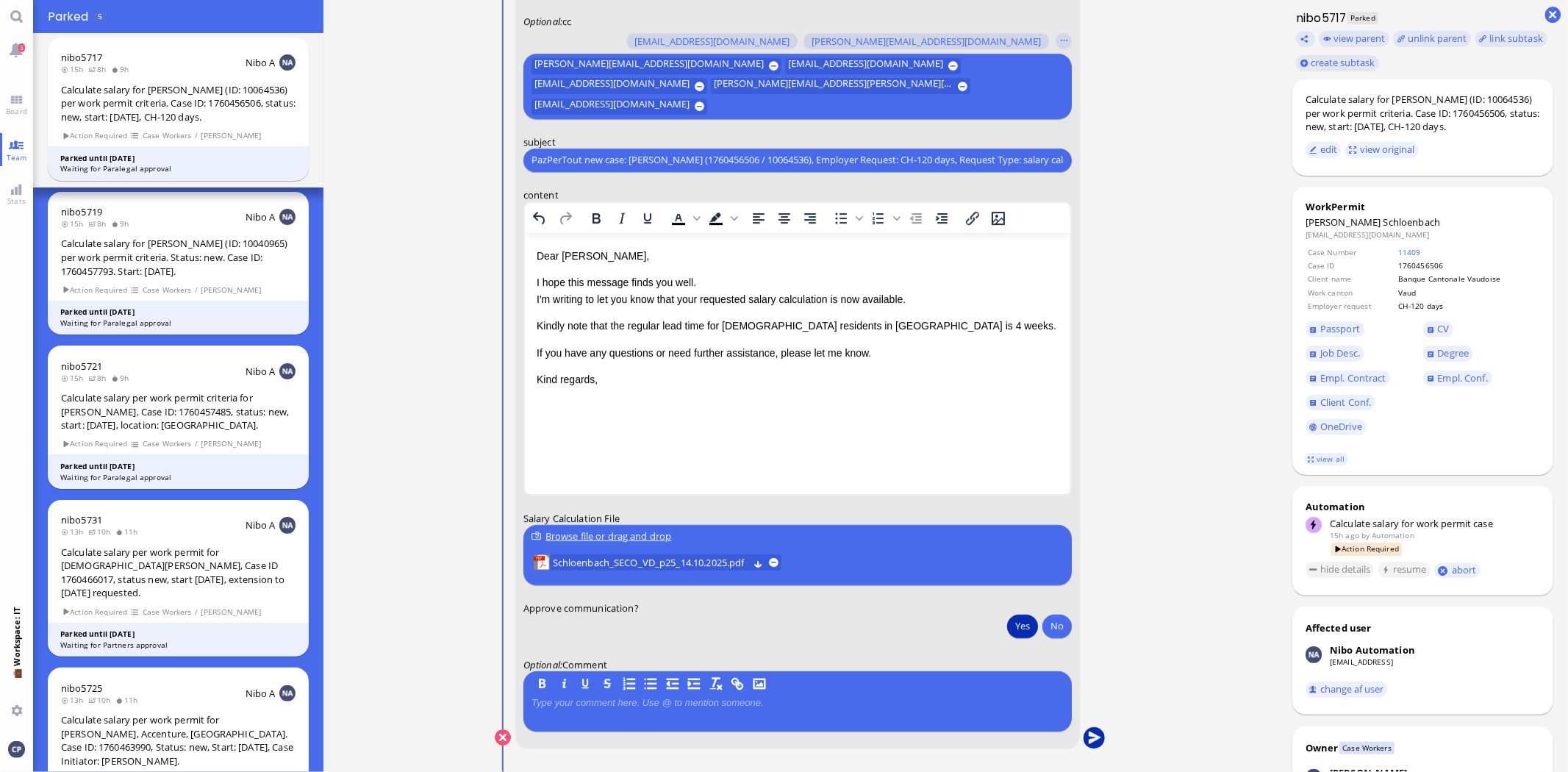
click at [1096, 735] on button "submit" at bounding box center [1095, 738] width 22 height 22
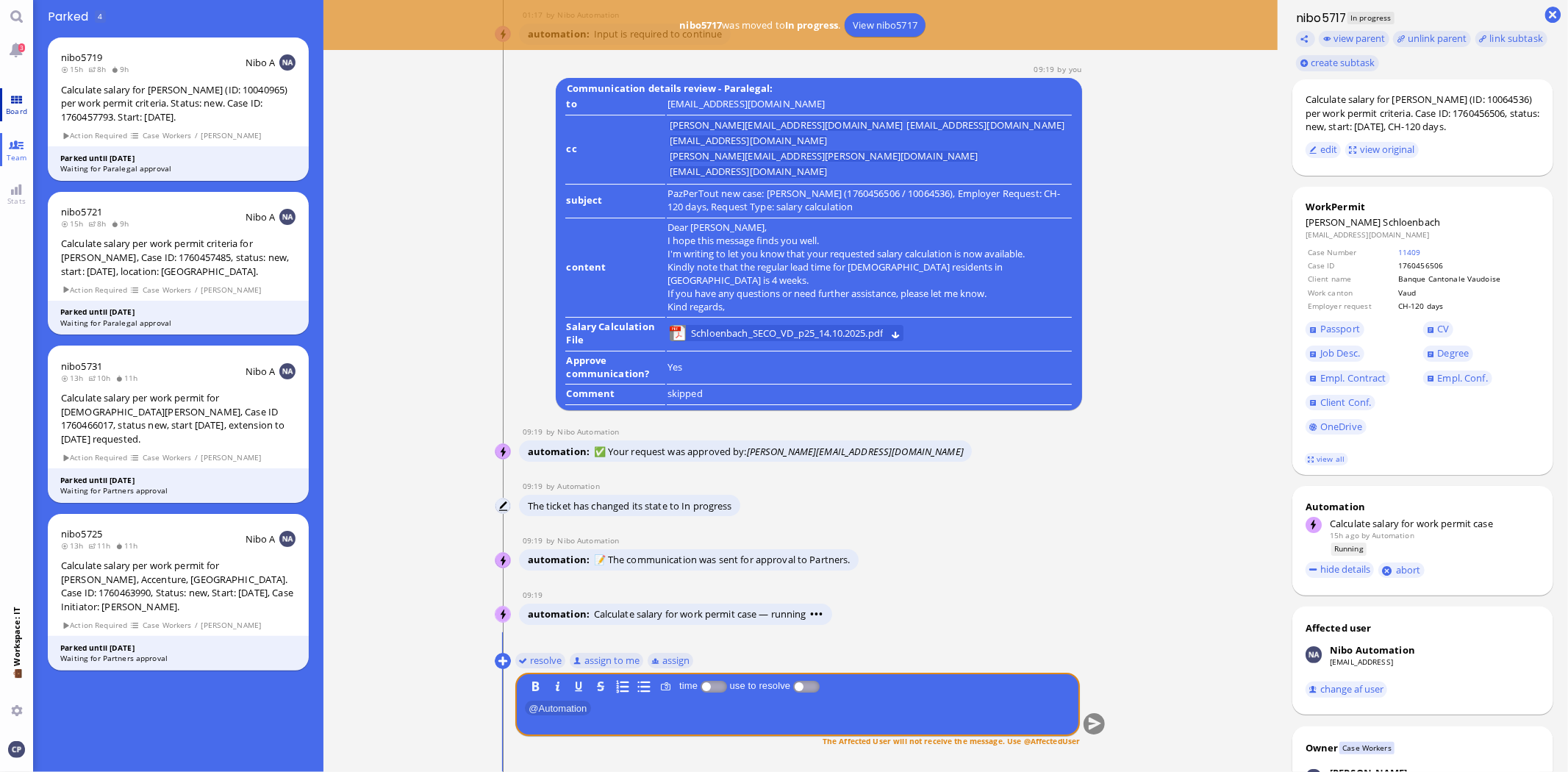
click at [16, 100] on link "Board" at bounding box center [16, 105] width 33 height 33
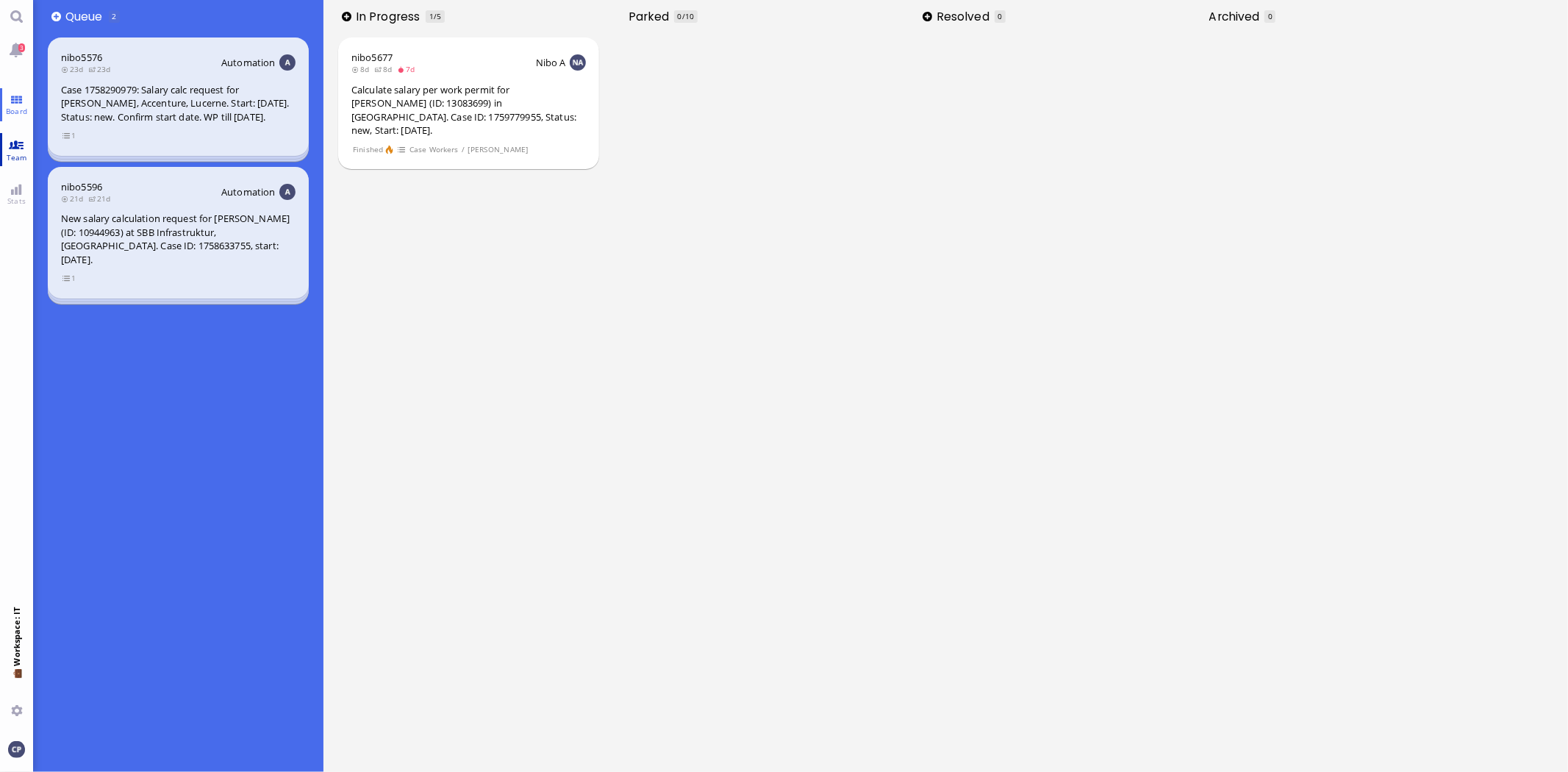
click at [14, 142] on link "Team" at bounding box center [16, 149] width 33 height 33
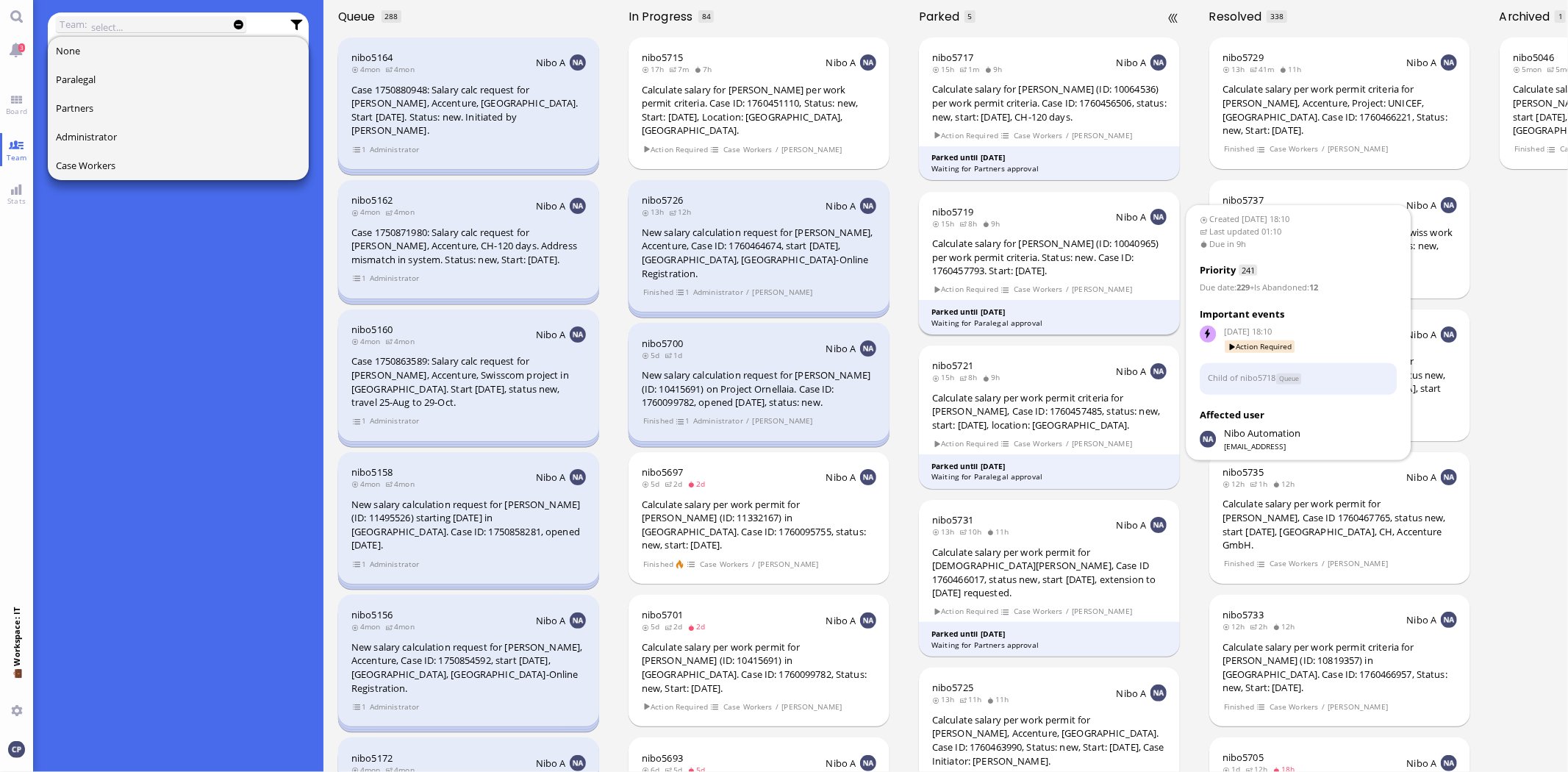
click at [1046, 268] on div "Calculate salary for [PERSON_NAME] (ID: 10040965) per work permit criteria. Sta…" at bounding box center [1049, 258] width 234 height 42
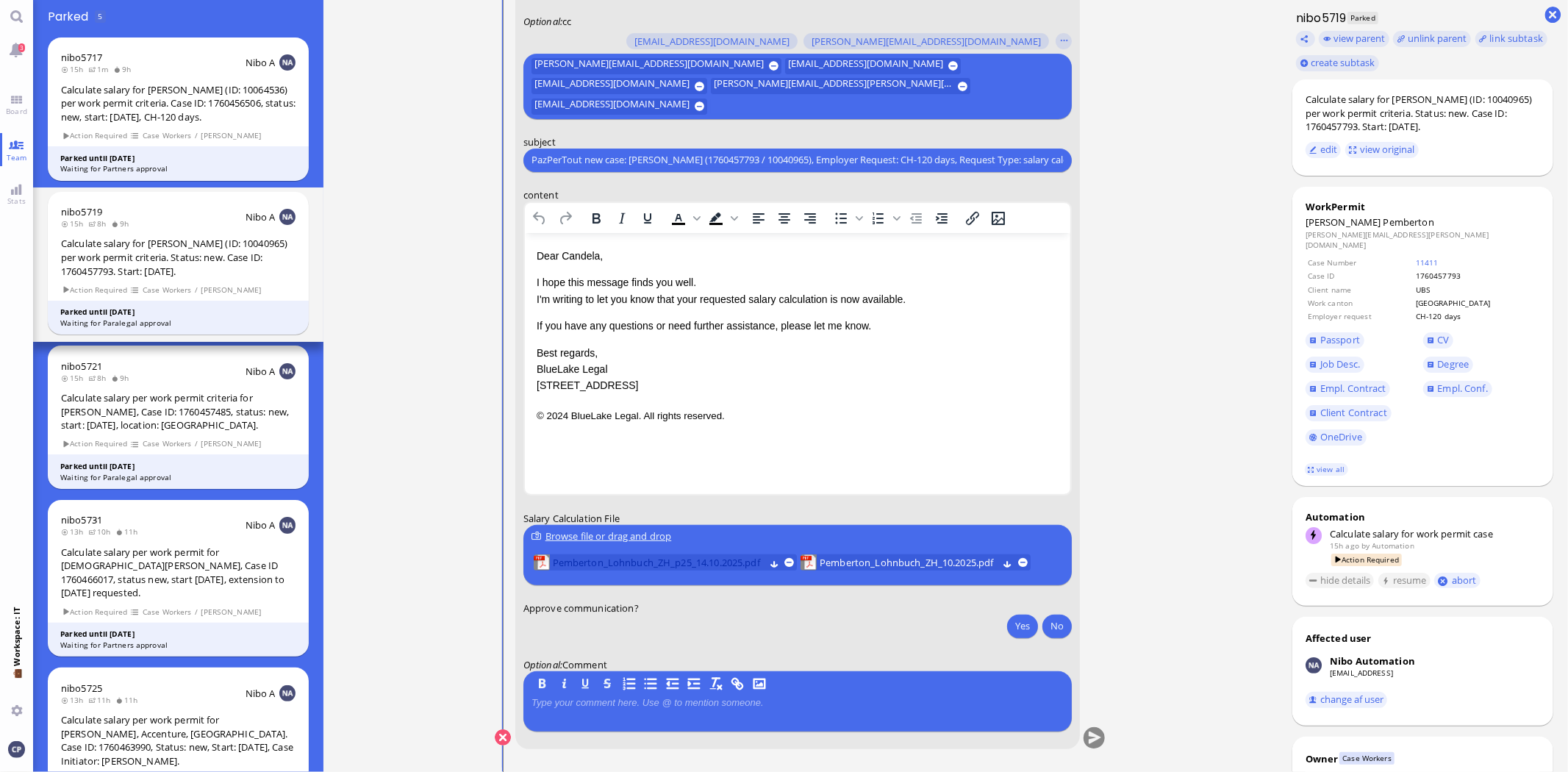
click at [660, 568] on span "Pemberton_Lohnbuch_ZH_p25_14.10.2025.pdf" at bounding box center [658, 562] width 212 height 16
click at [894, 564] on span "Pemberton_Lohnbuch_ZH_10.2025.pdf" at bounding box center [909, 562] width 178 height 16
click at [17, 149] on link "Team" at bounding box center [16, 149] width 33 height 33
click at [15, 104] on link "Board" at bounding box center [16, 105] width 33 height 33
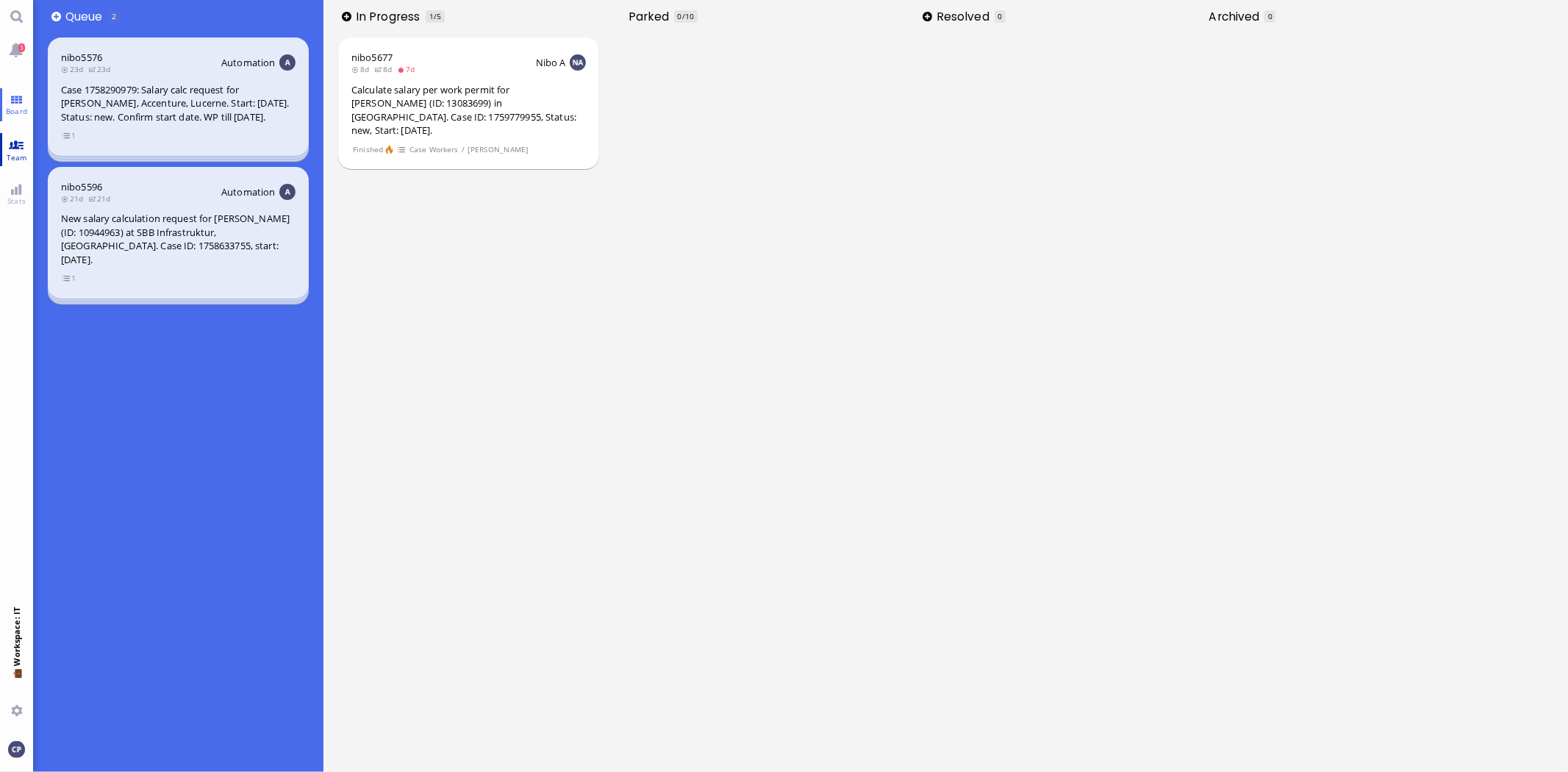
click at [21, 148] on link "Team" at bounding box center [16, 149] width 33 height 33
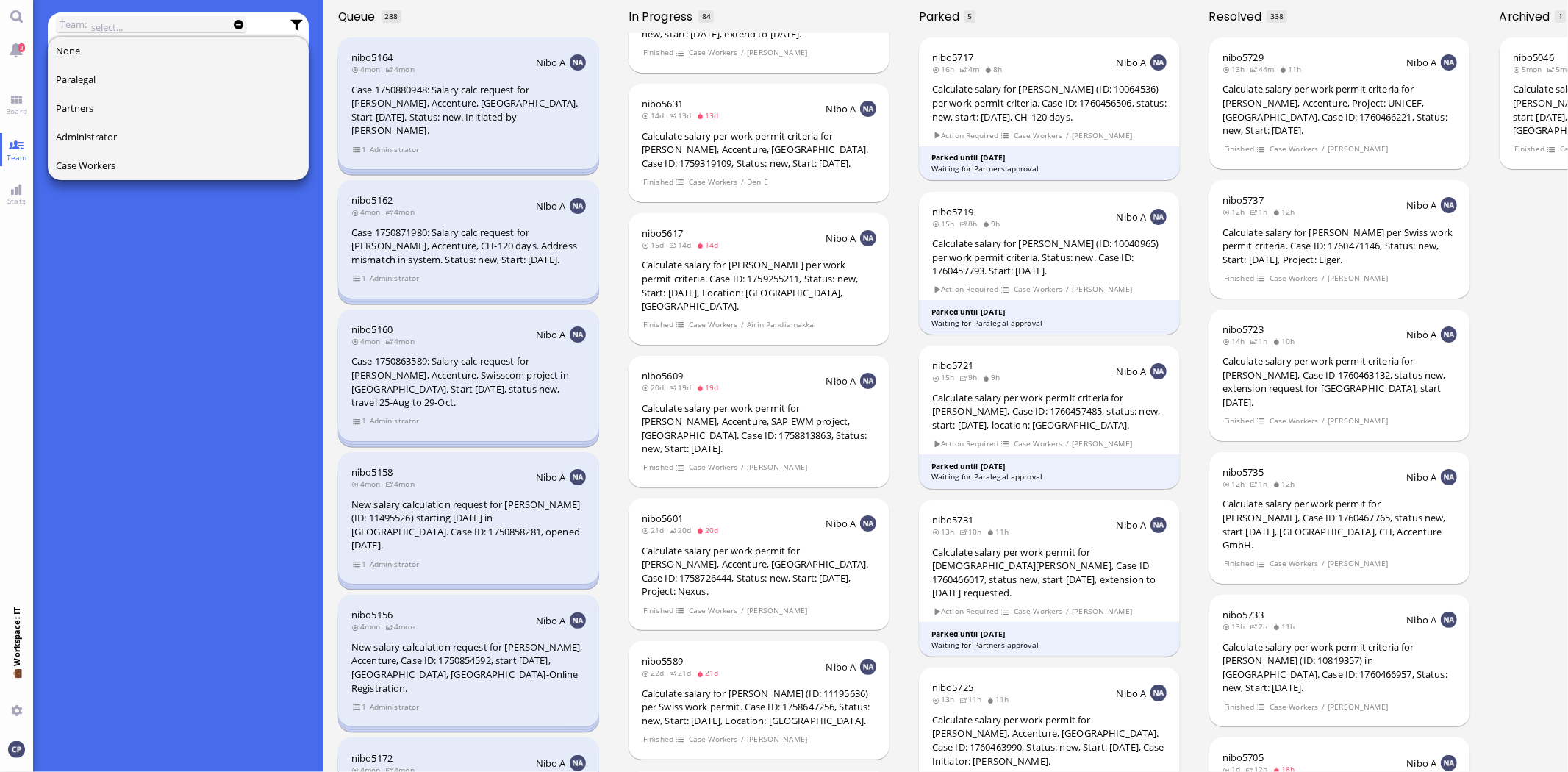
click at [109, 27] on input "text" at bounding box center [156, 27] width 128 height 16
click at [132, 18] on div at bounding box center [156, 24] width 128 height 16
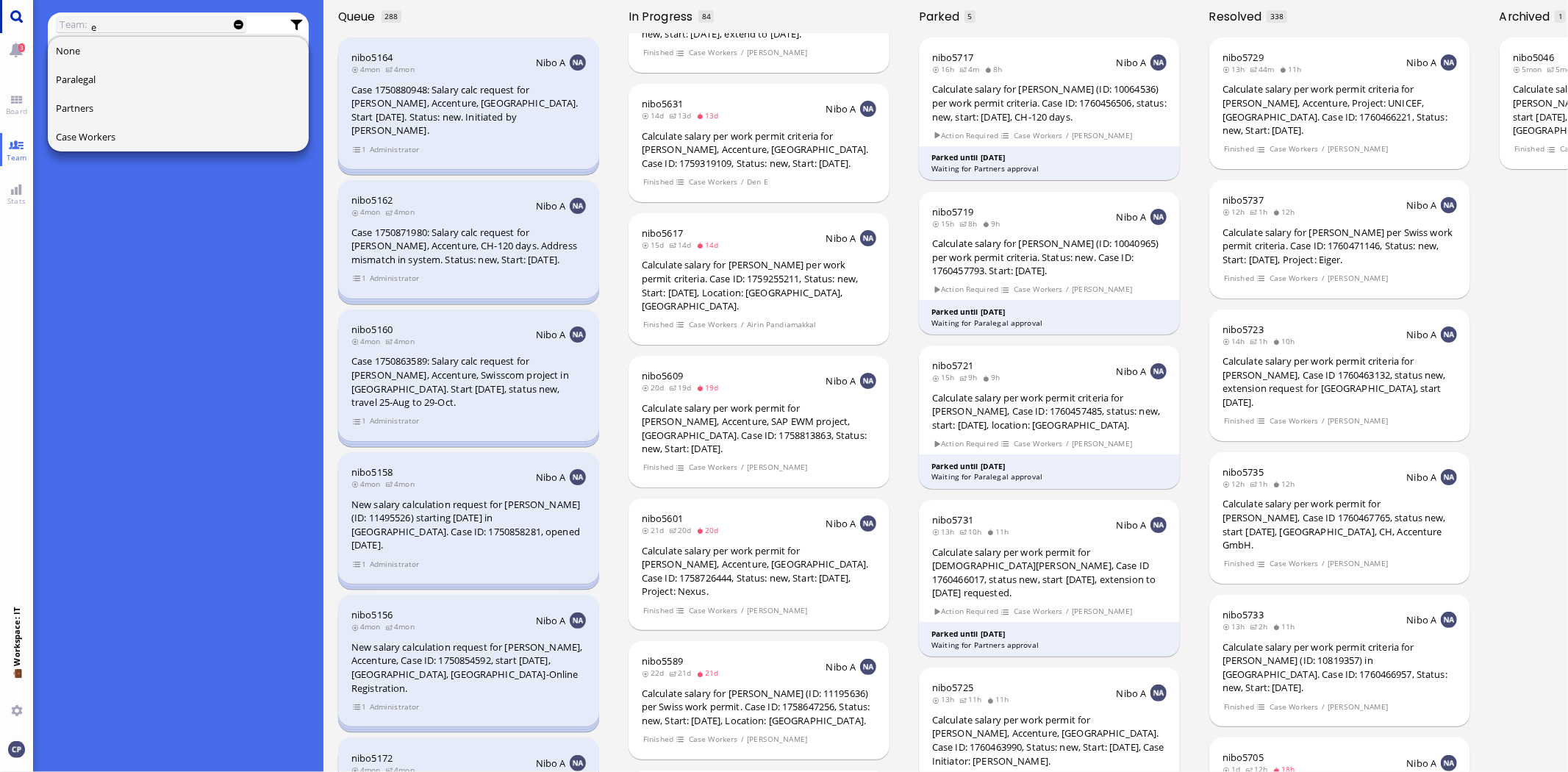
type input "e"
click at [14, 12] on link "Main menu" at bounding box center [16, 16] width 33 height 33
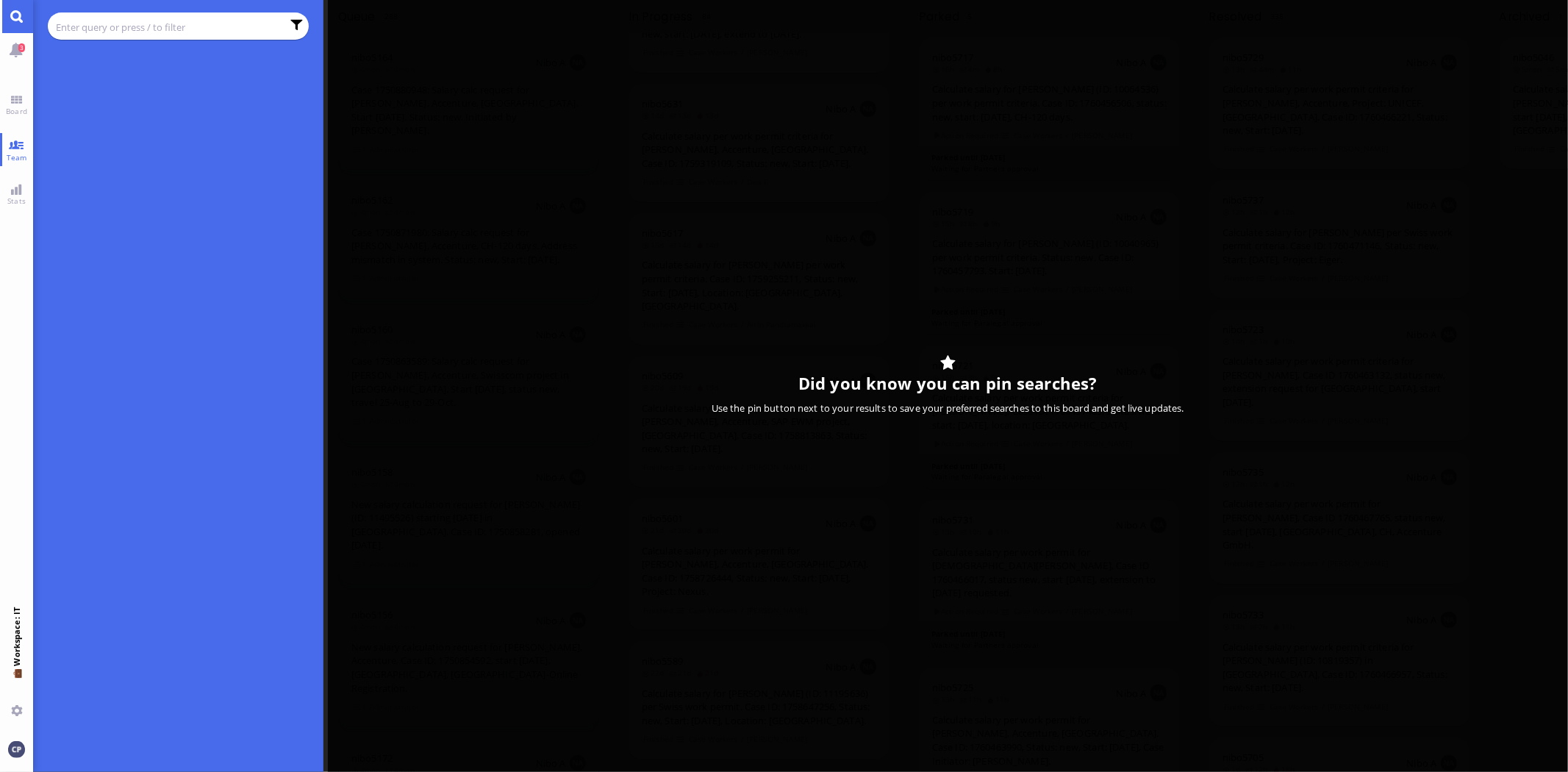
click at [99, 24] on input "text" at bounding box center [169, 27] width 226 height 16
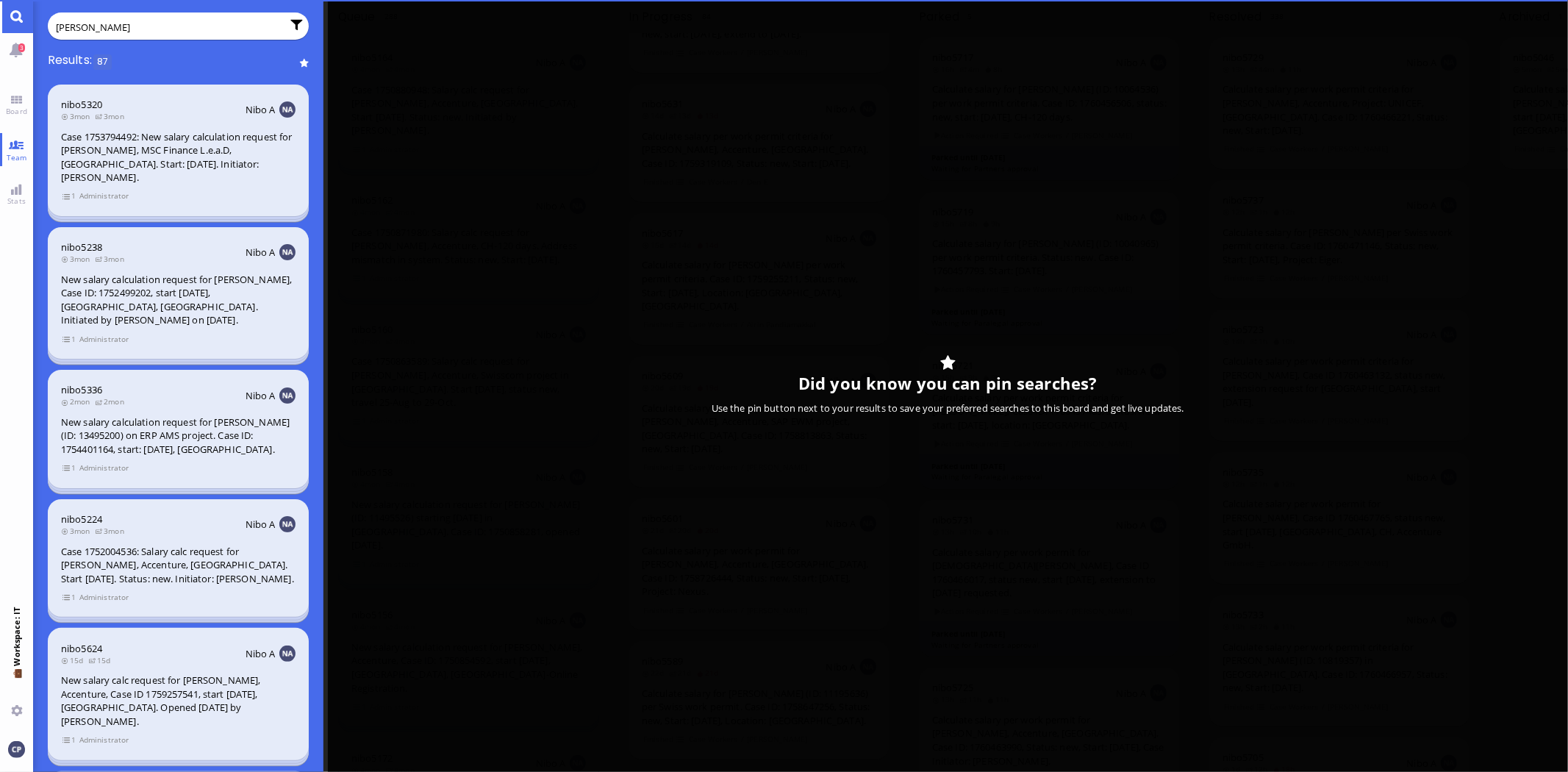
type input "[PERSON_NAME]"
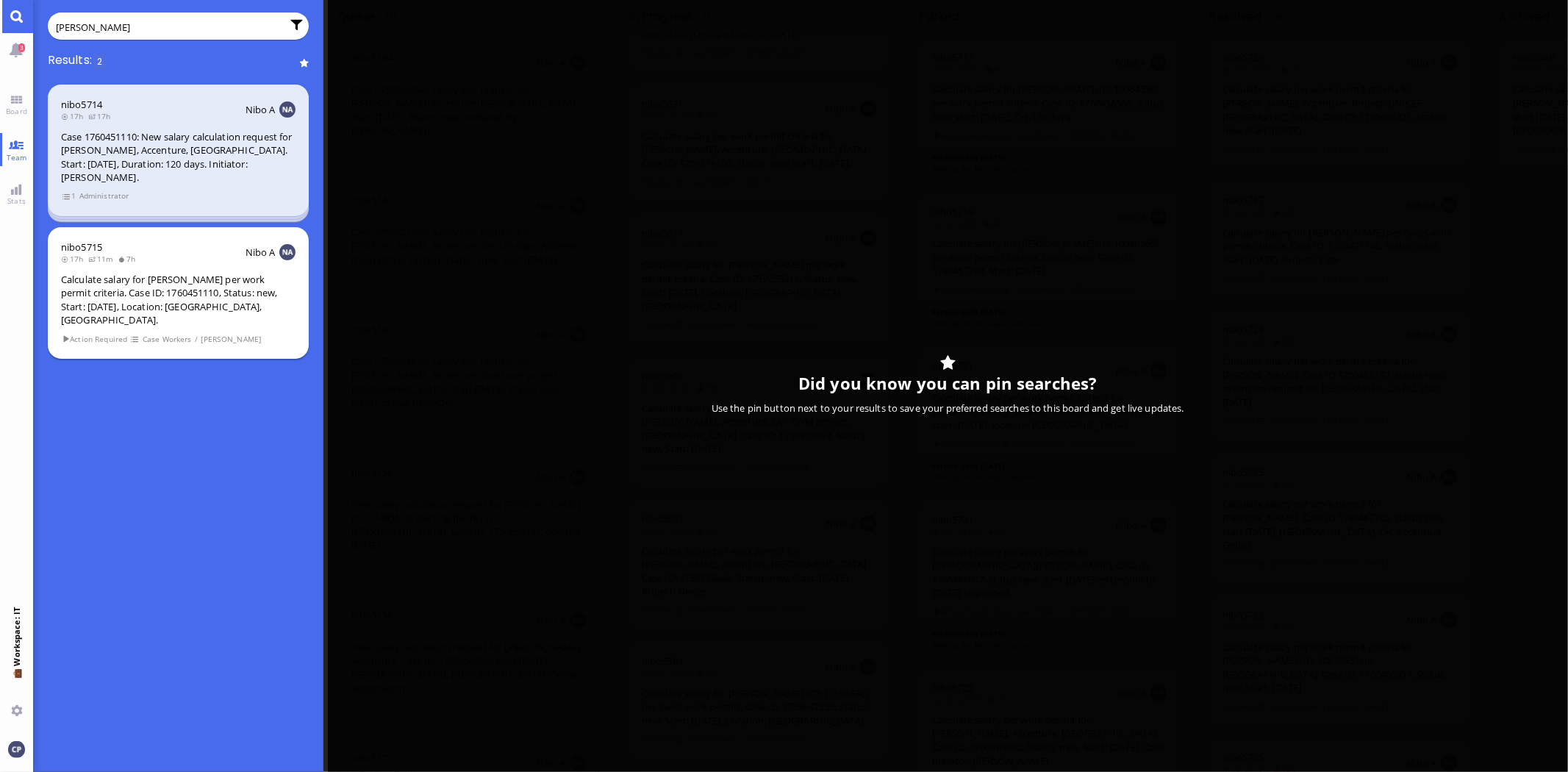
click at [122, 287] on div "Calculate salary for [PERSON_NAME] per work permit criteria. Case ID: 176045111…" at bounding box center [177, 300] width 234 height 54
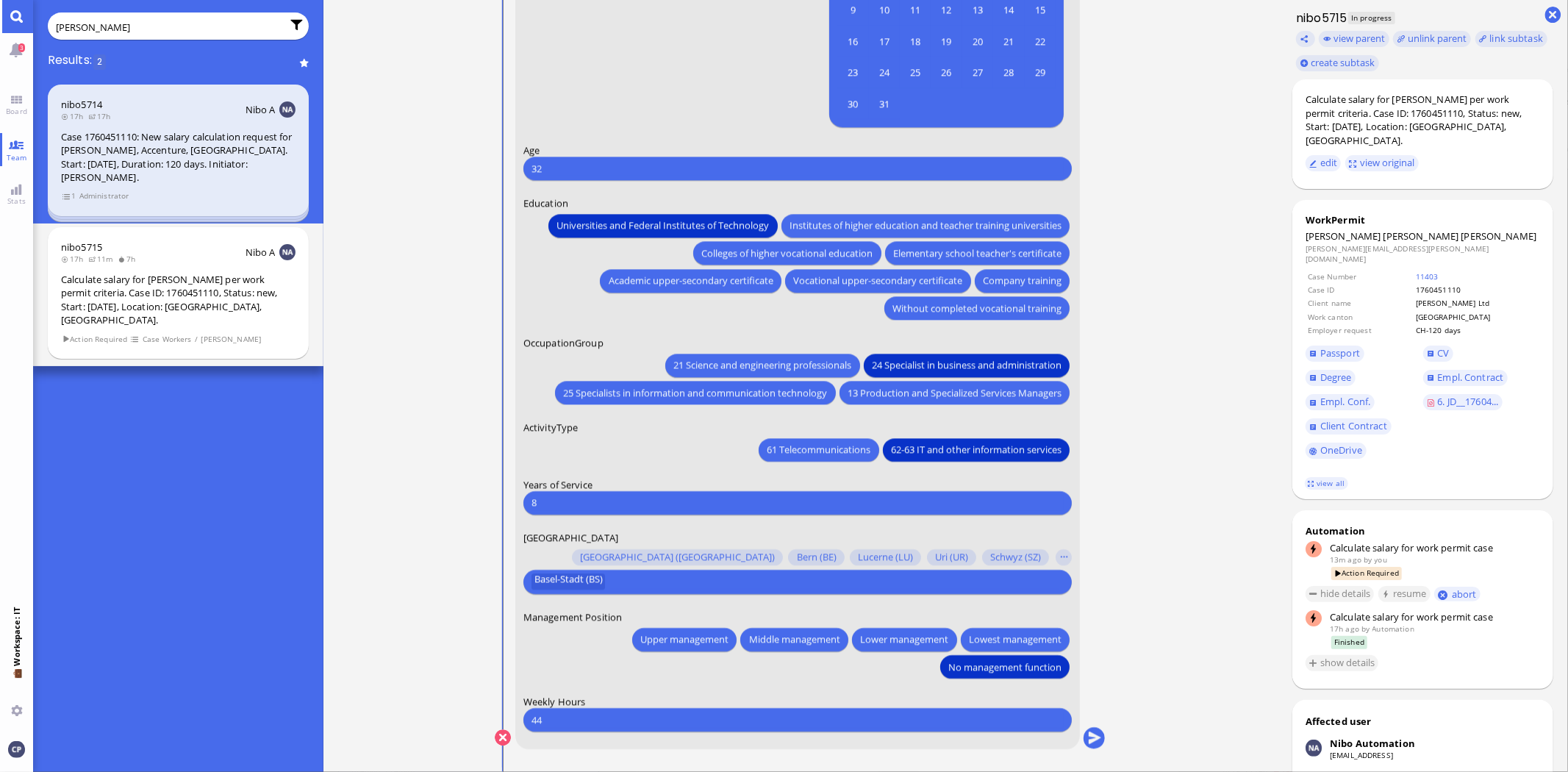
drag, startPoint x: 579, startPoint y: 718, endPoint x: 474, endPoint y: 721, distance: 105.0
click at [474, 721] on nitautoscroll "[DATE] 16:31 by Automation Automation Calculate eligible salary for work permit…" at bounding box center [800, 386] width 679 height 772
type input "40"
click at [1156, 659] on ticket "[DATE] 16:31 by Automation Automation Calculate eligible salary for work permit…" at bounding box center [800, 386] width 954 height 772
click at [1091, 739] on button "submit" at bounding box center [1095, 738] width 22 height 22
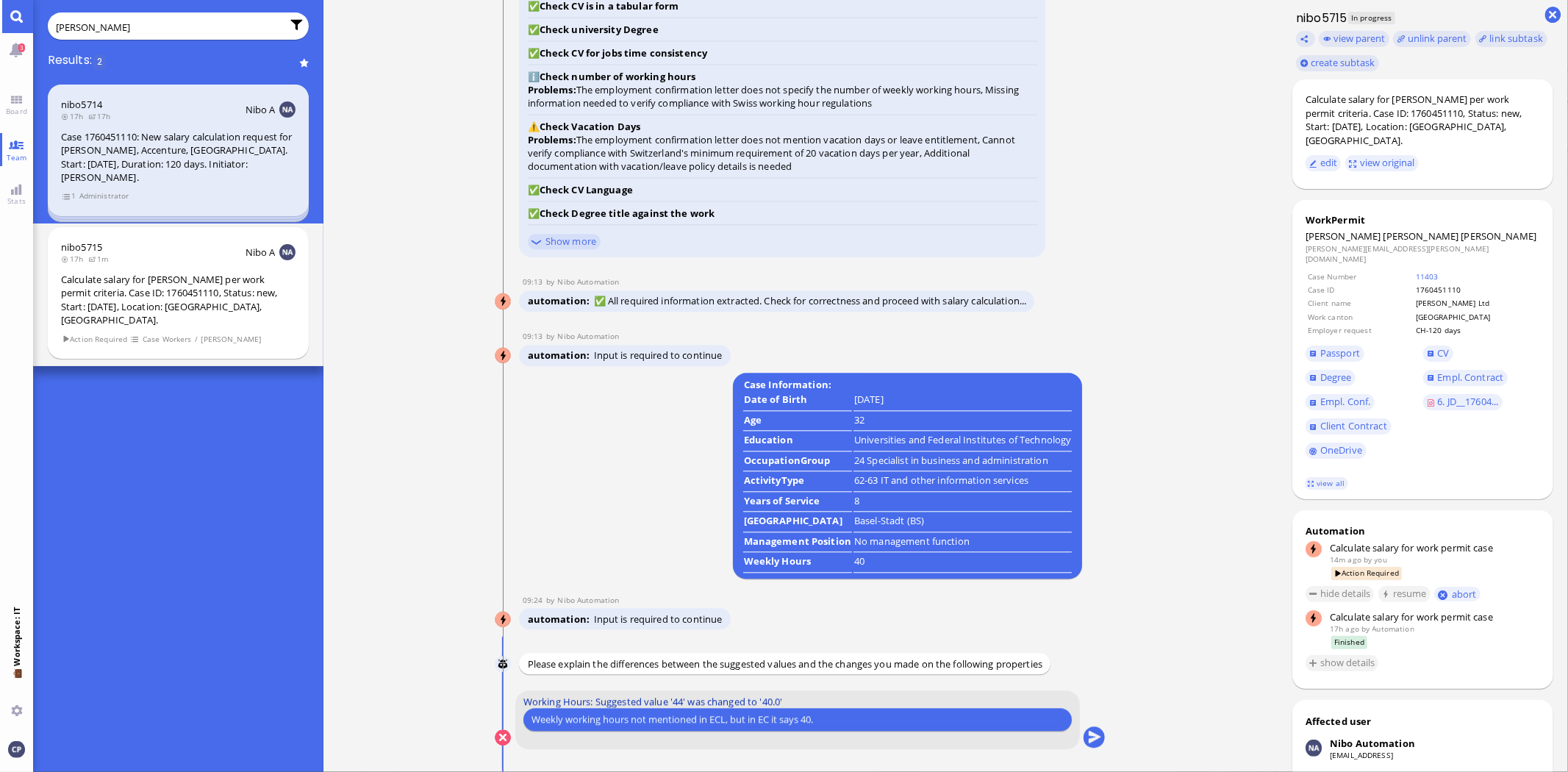
type input "Weekly working hours not mentioned in ECL, but in EC it says 40."
click at [1091, 737] on button "submit" at bounding box center [1095, 738] width 22 height 22
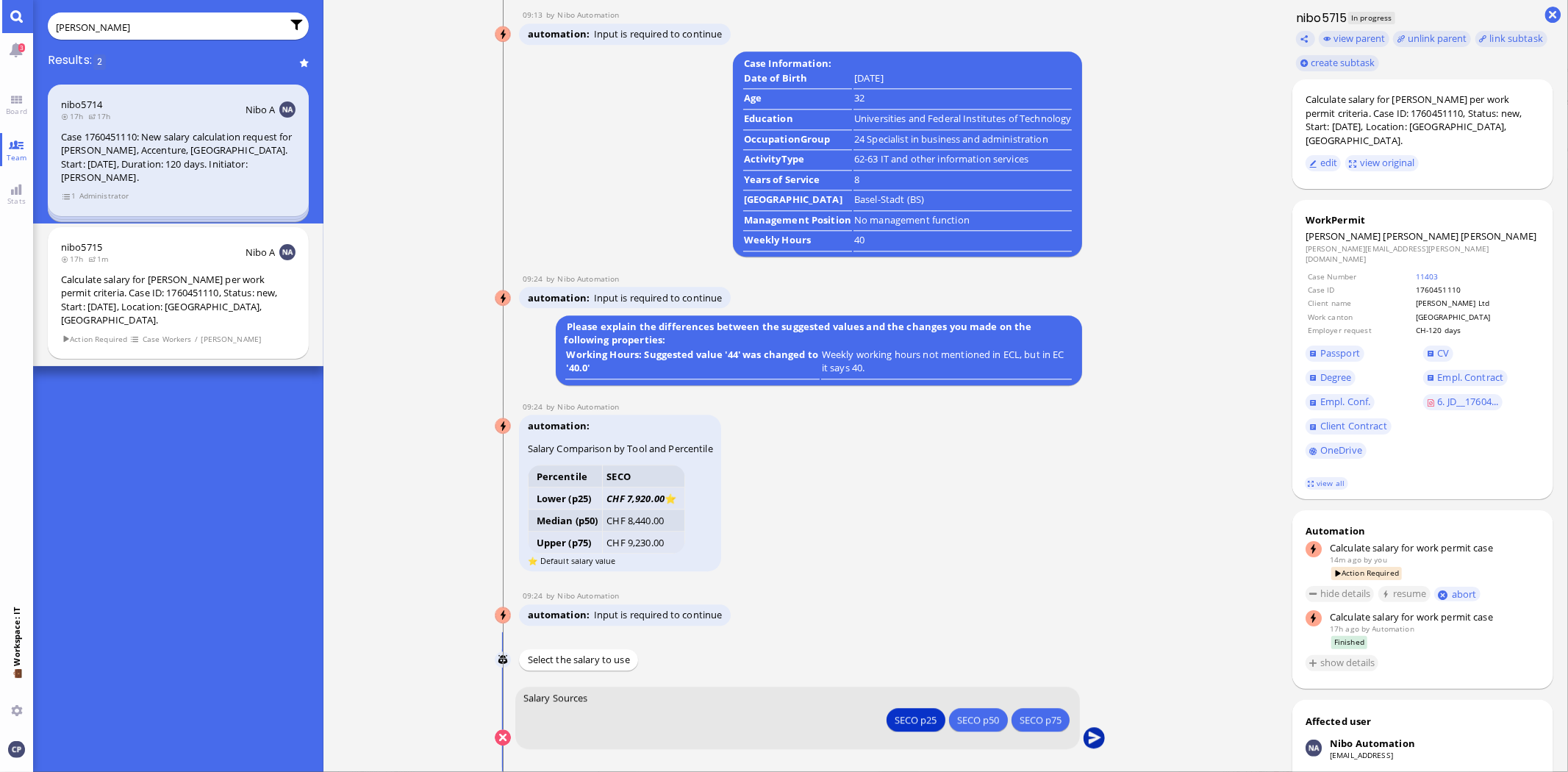
click at [1091, 739] on button "submit" at bounding box center [1095, 738] width 22 height 22
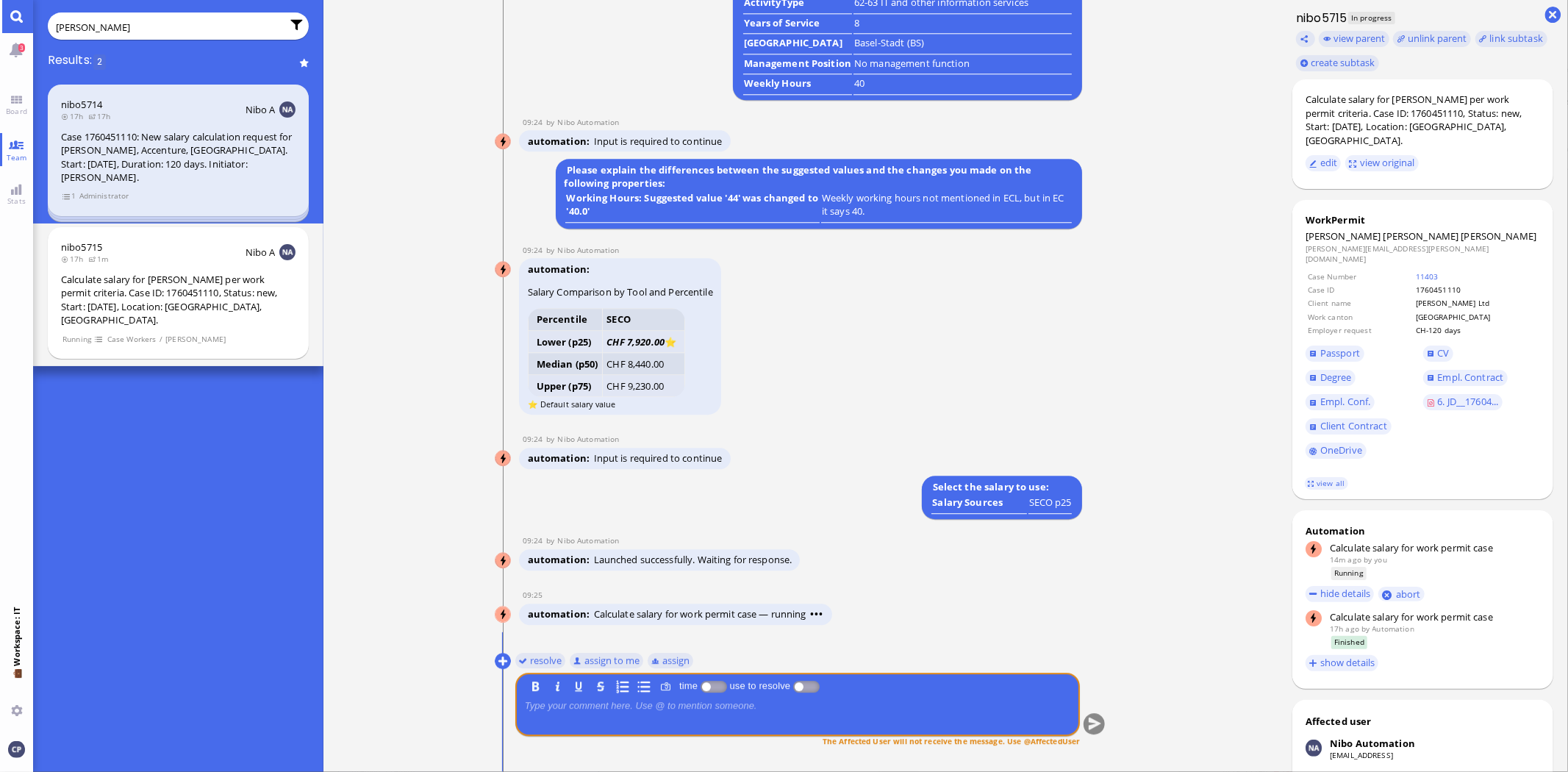
scroll to position [1, 0]
click at [17, 150] on link "Team" at bounding box center [16, 149] width 33 height 33
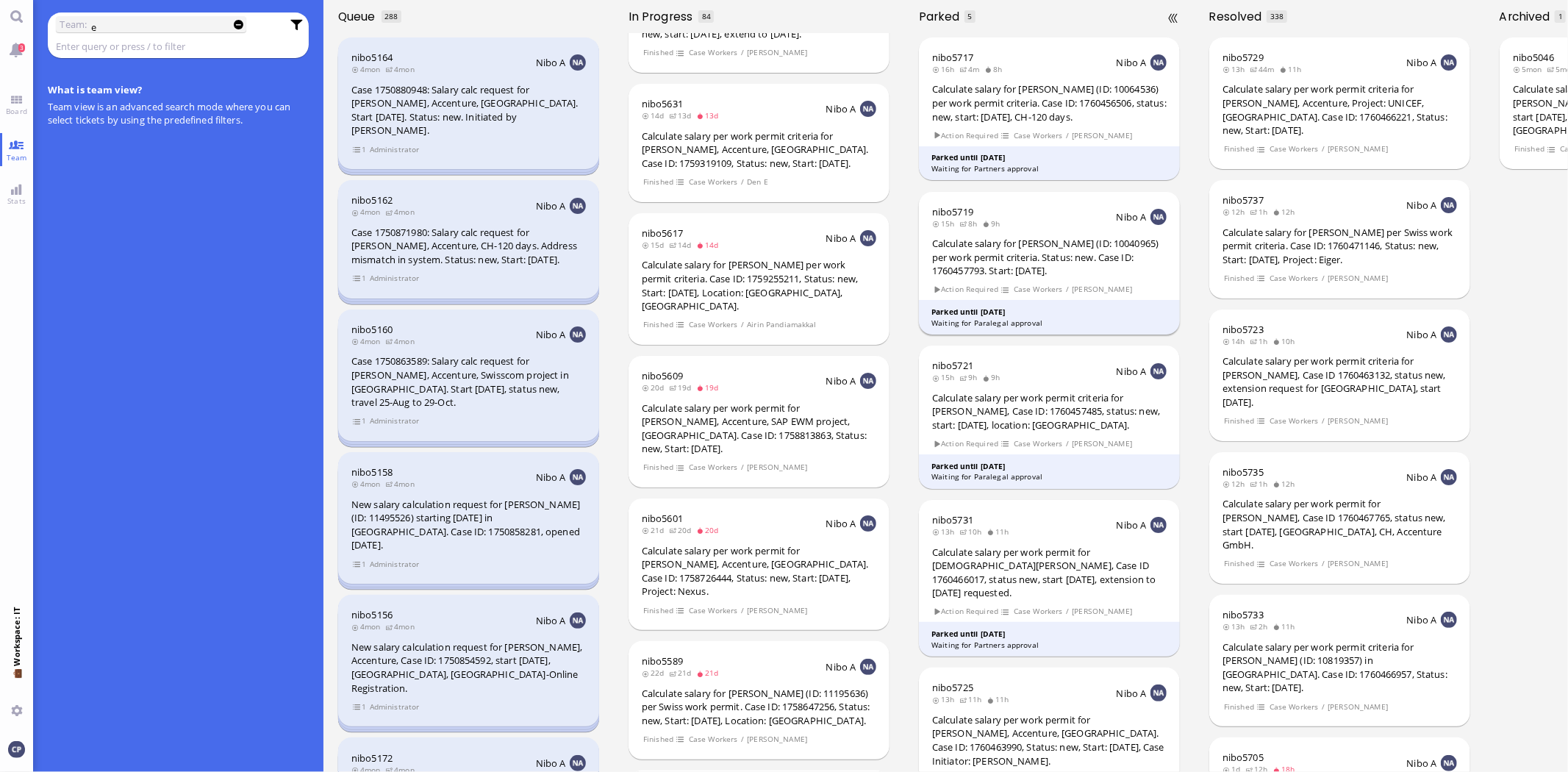
click at [1009, 278] on div "Calculate salary for [PERSON_NAME] (ID: 10040965) per work permit criteria. Sta…" at bounding box center [1049, 258] width 234 height 42
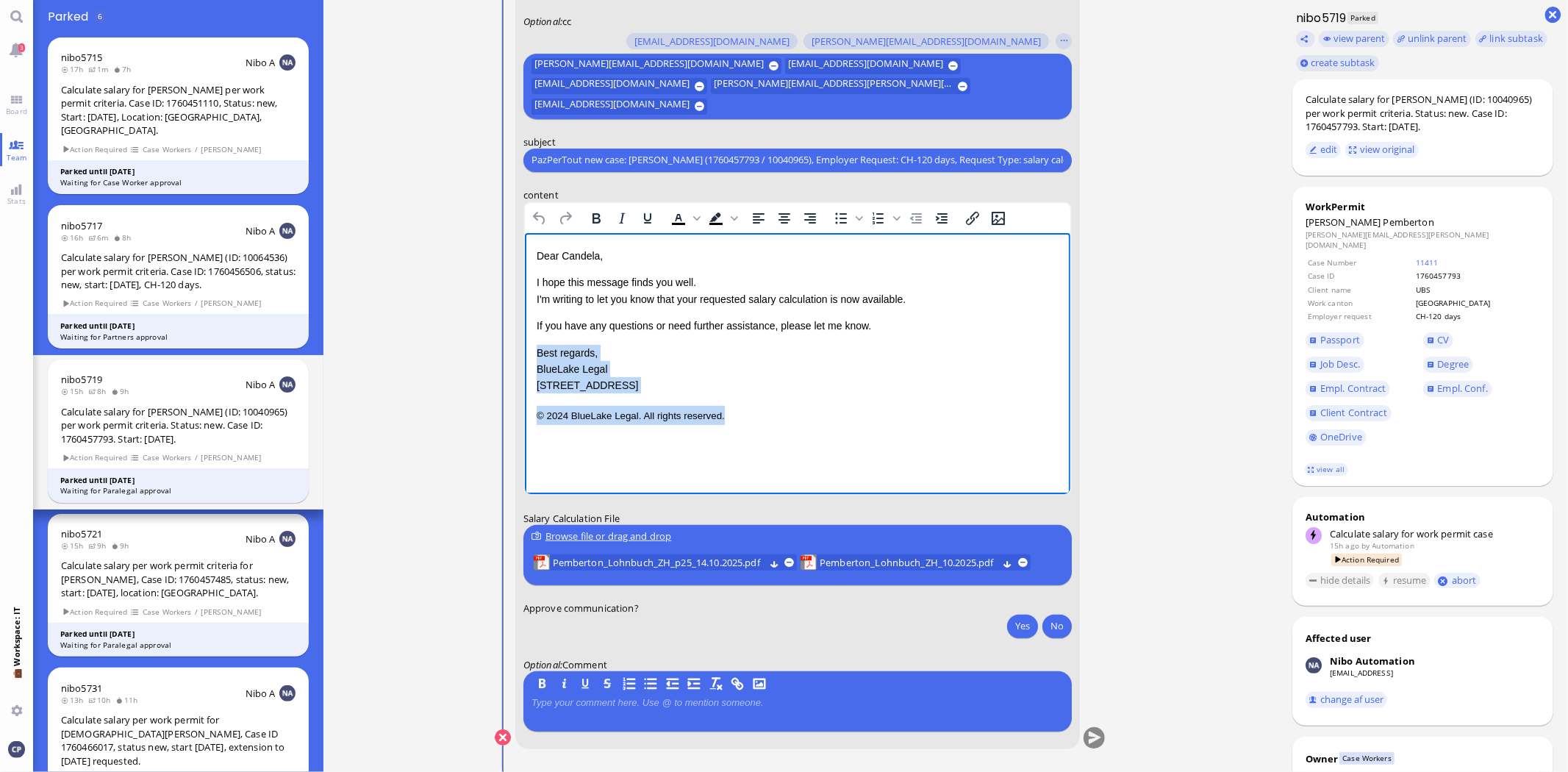
drag, startPoint x: 537, startPoint y: 352, endPoint x: 760, endPoint y: 419, distance: 232.8
click at [760, 422] on div "Dear [PERSON_NAME], I hope this message finds you well. I'm writing to let you …" at bounding box center [797, 334] width 522 height 176
click at [958, 297] on p "I hope this message finds you well. I'm writing to let you know that your reque…" at bounding box center [797, 289] width 522 height 33
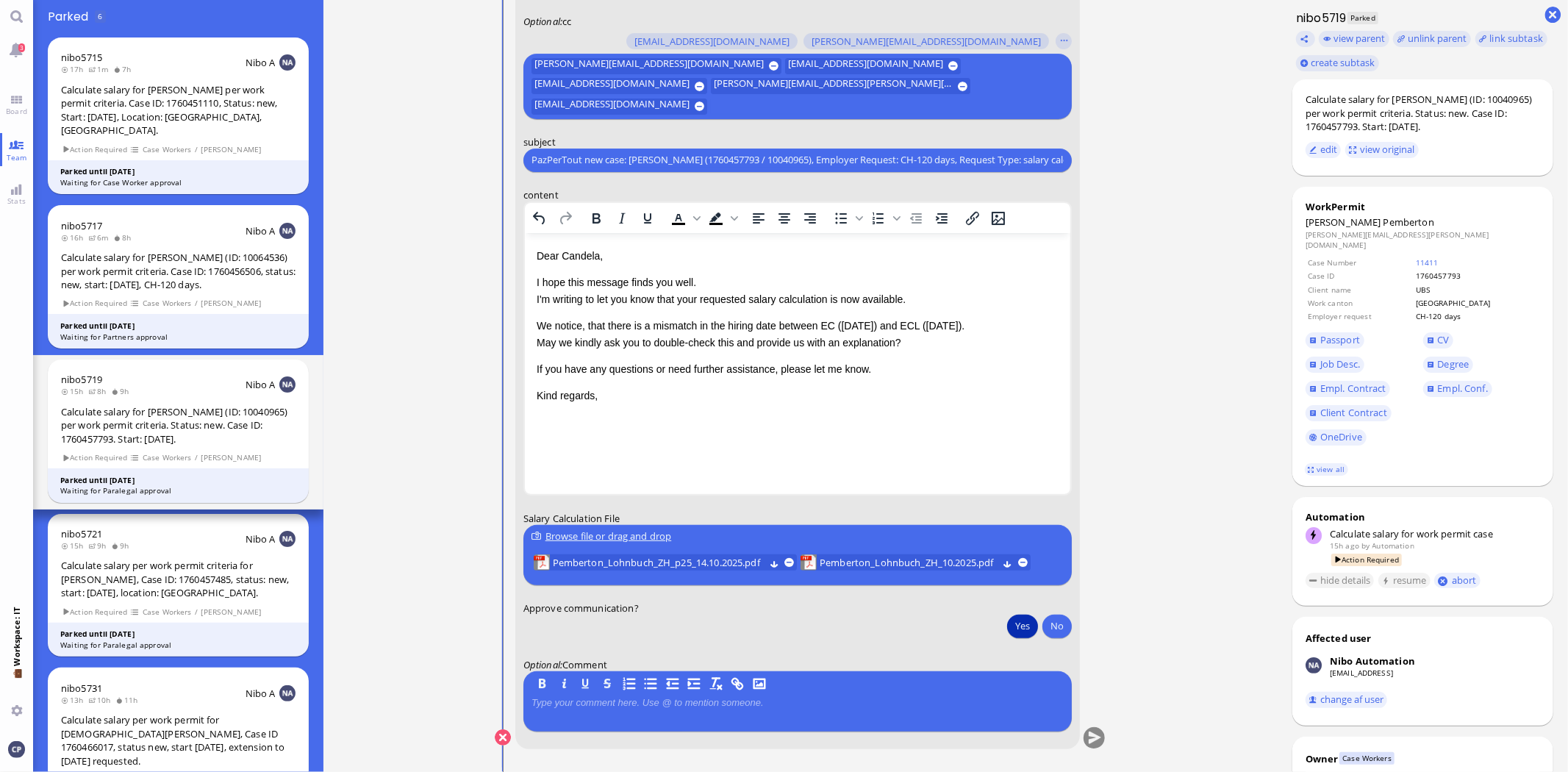
click at [1015, 626] on button "Yes" at bounding box center [1023, 626] width 31 height 24
click at [1092, 739] on button "submit" at bounding box center [1095, 738] width 22 height 22
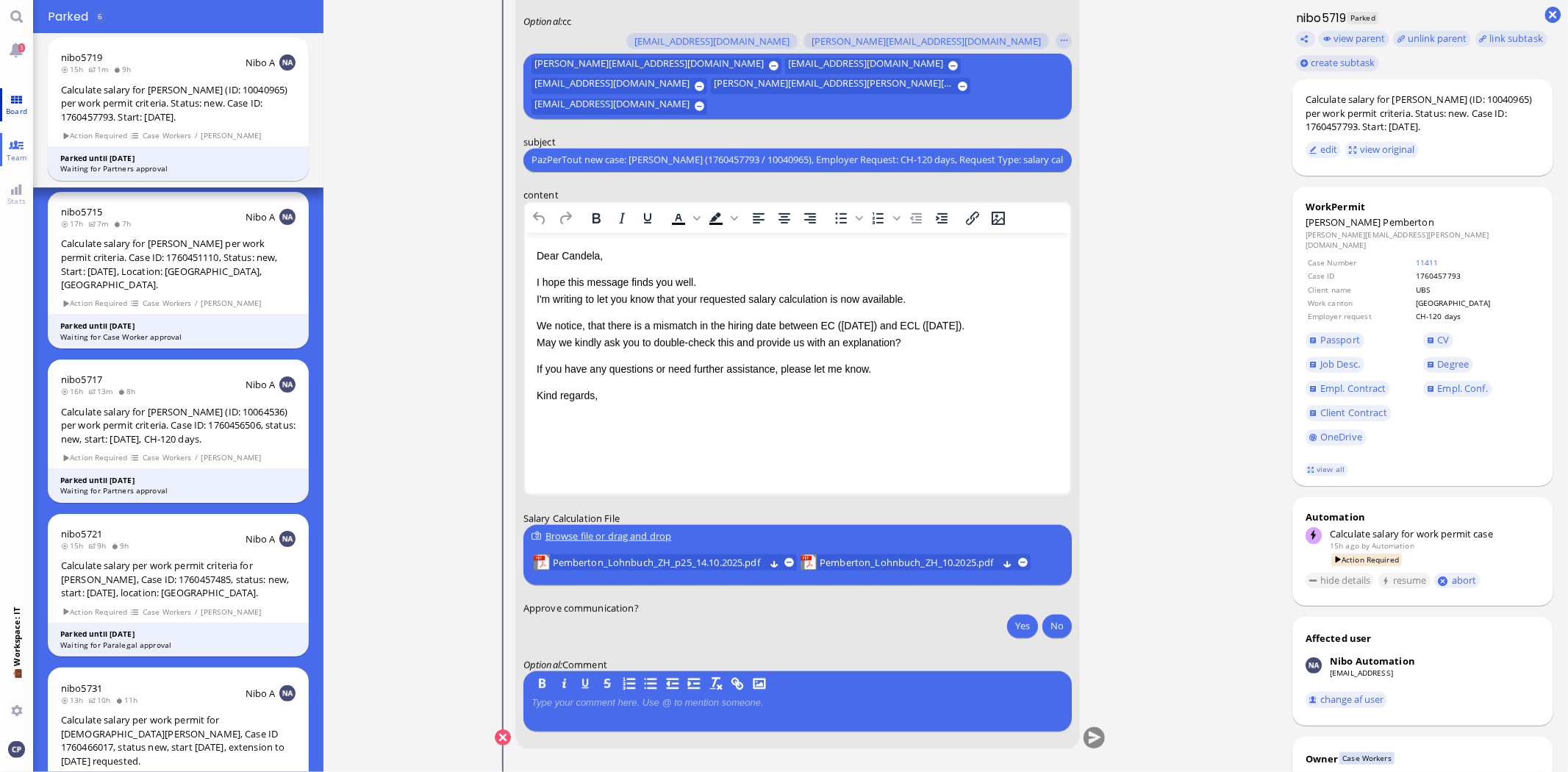
click at [18, 99] on link "Board" at bounding box center [16, 105] width 33 height 33
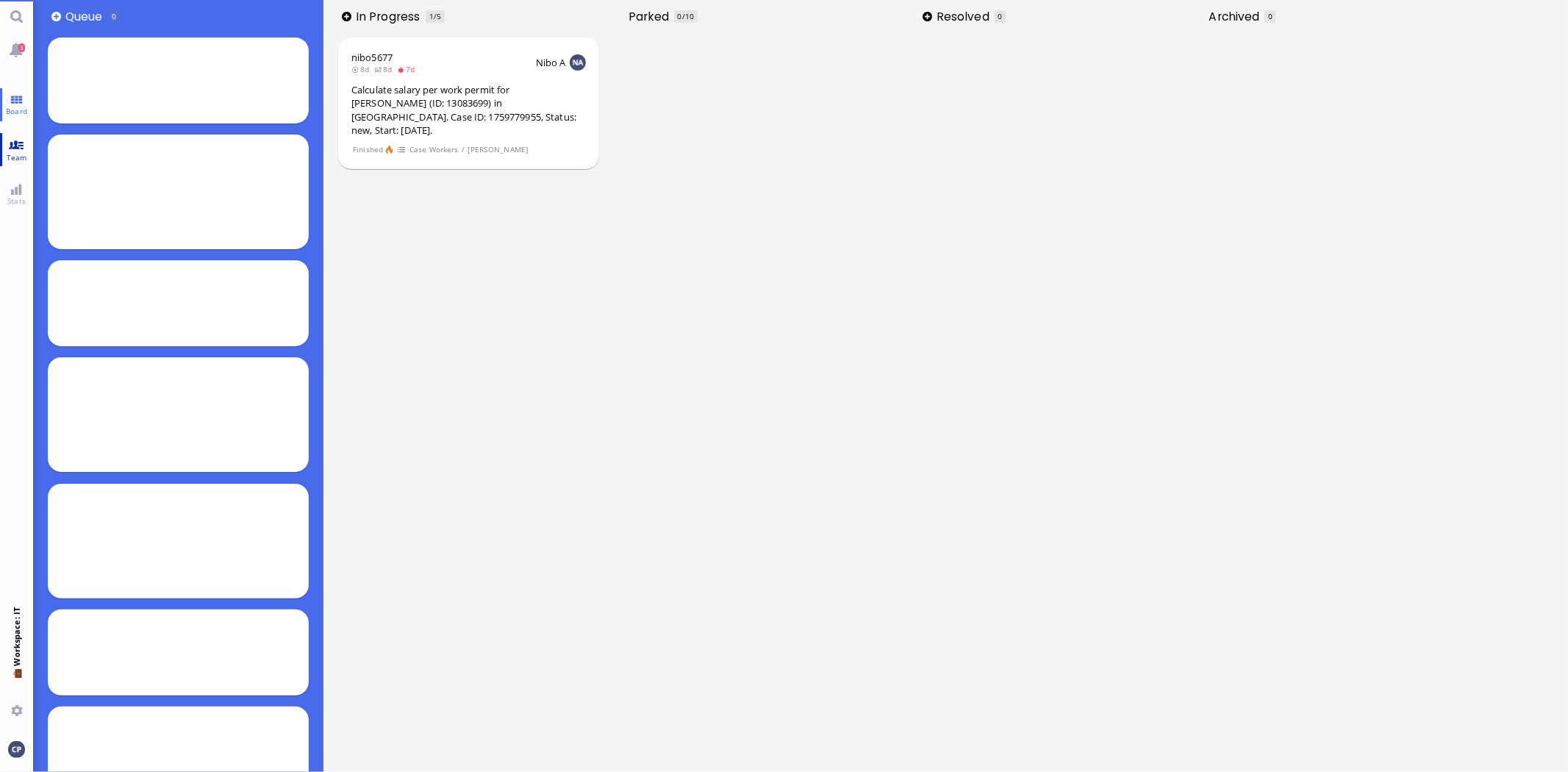
click at [20, 146] on link "Team" at bounding box center [16, 149] width 33 height 33
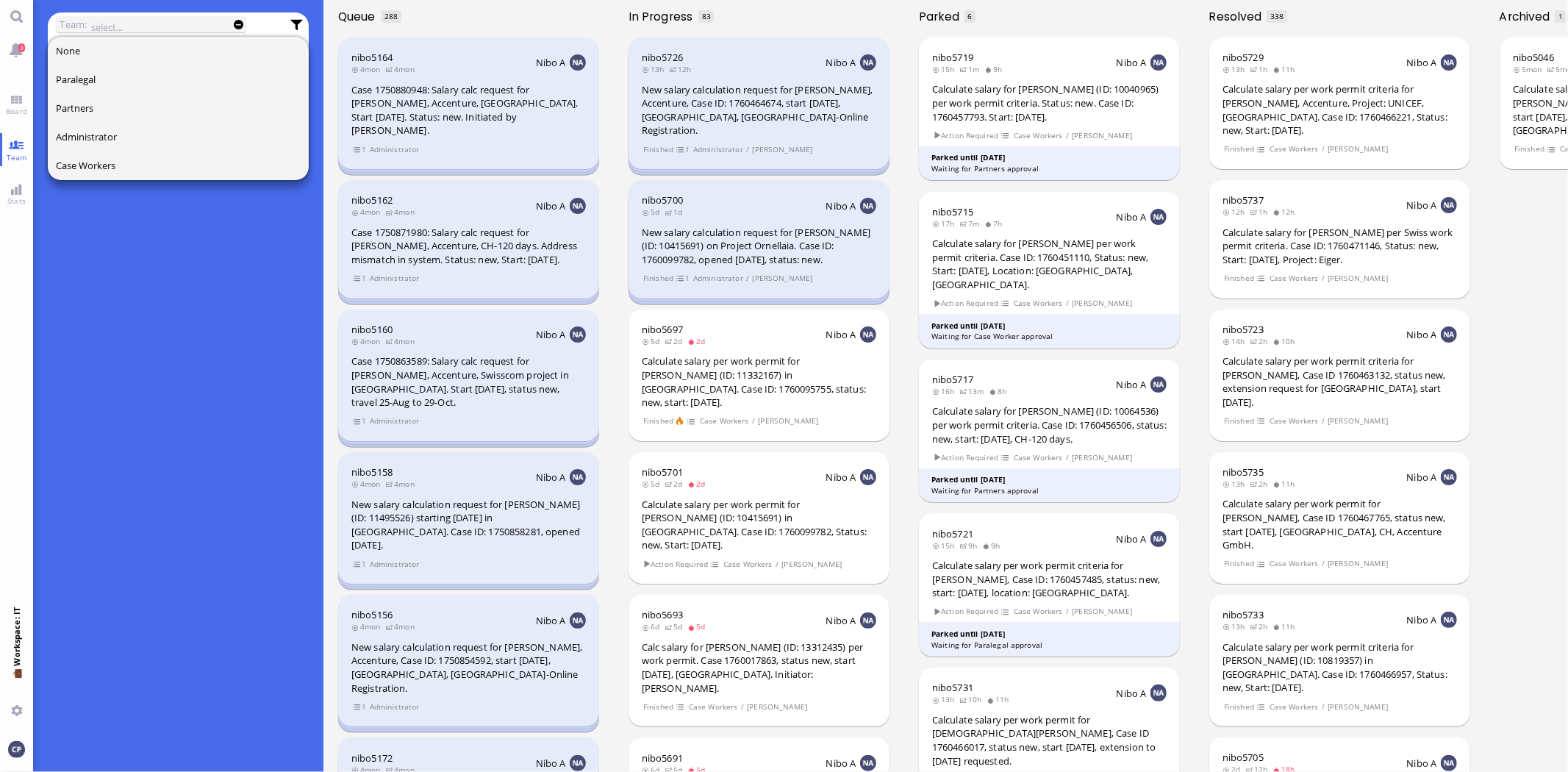
click at [172, 27] on input "text" at bounding box center [156, 27] width 128 height 16
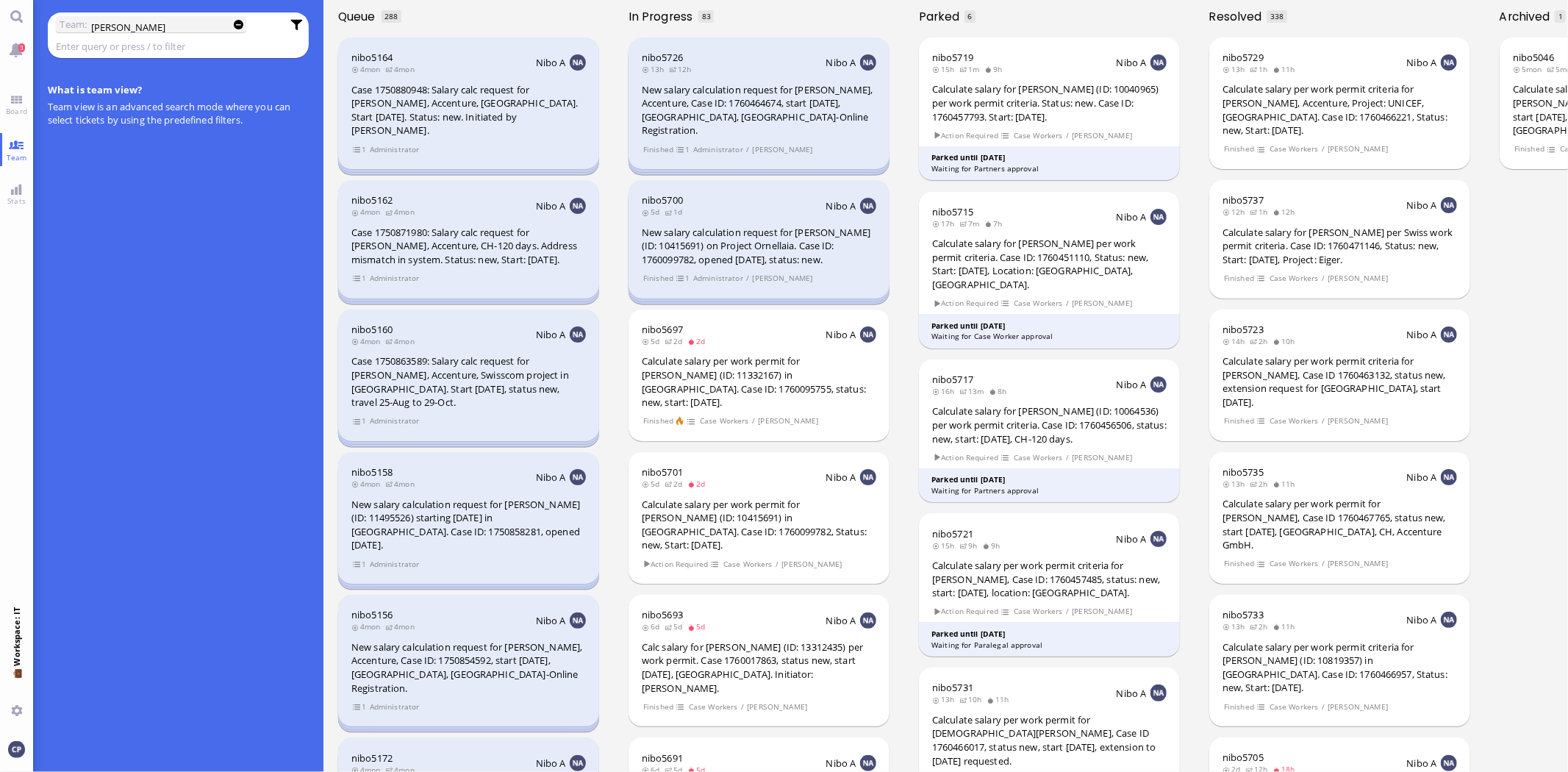
type input "[PERSON_NAME]"
click at [12, 18] on link "Main menu" at bounding box center [16, 16] width 33 height 33
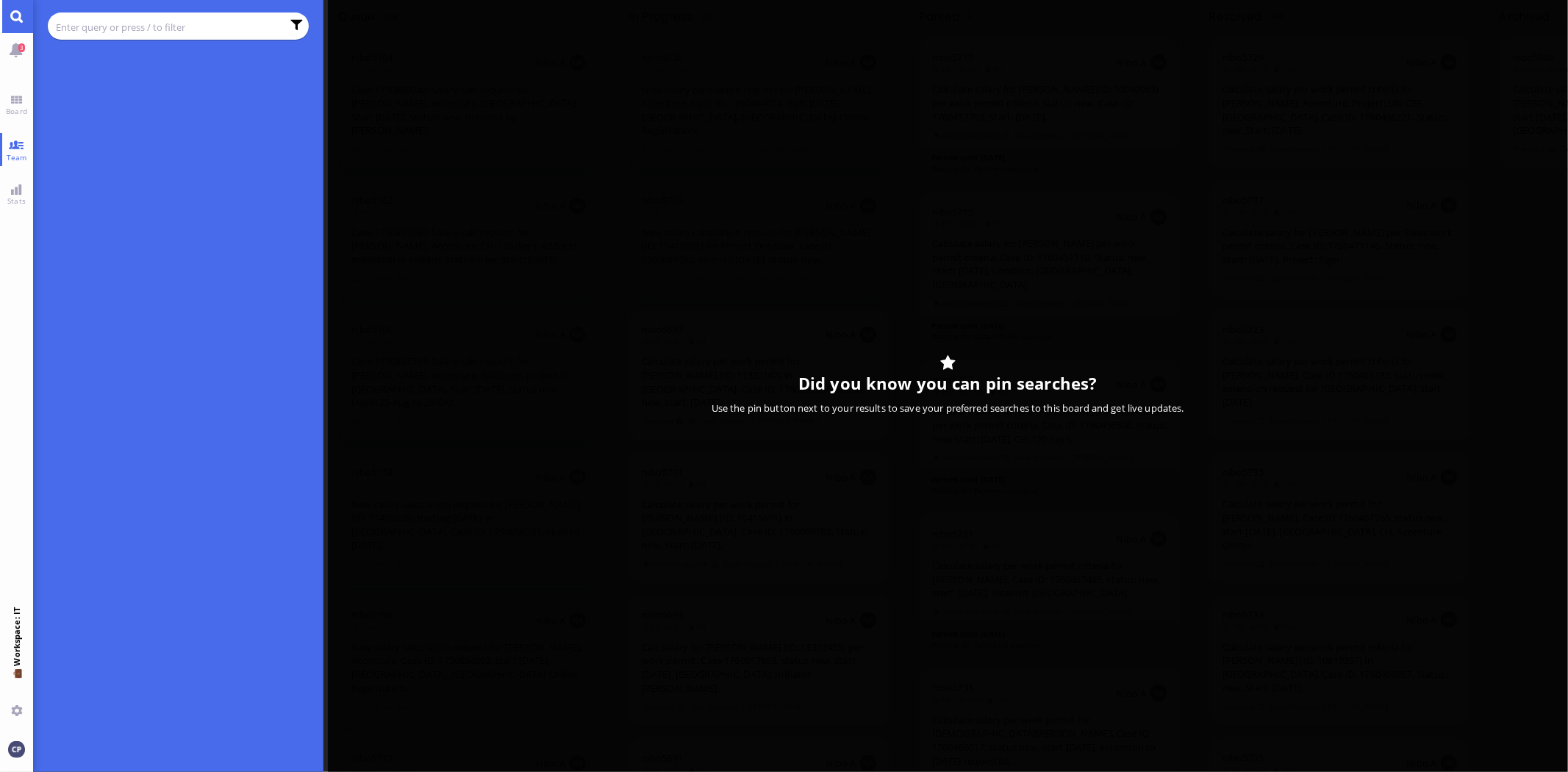
click at [111, 26] on input "text" at bounding box center [169, 27] width 226 height 16
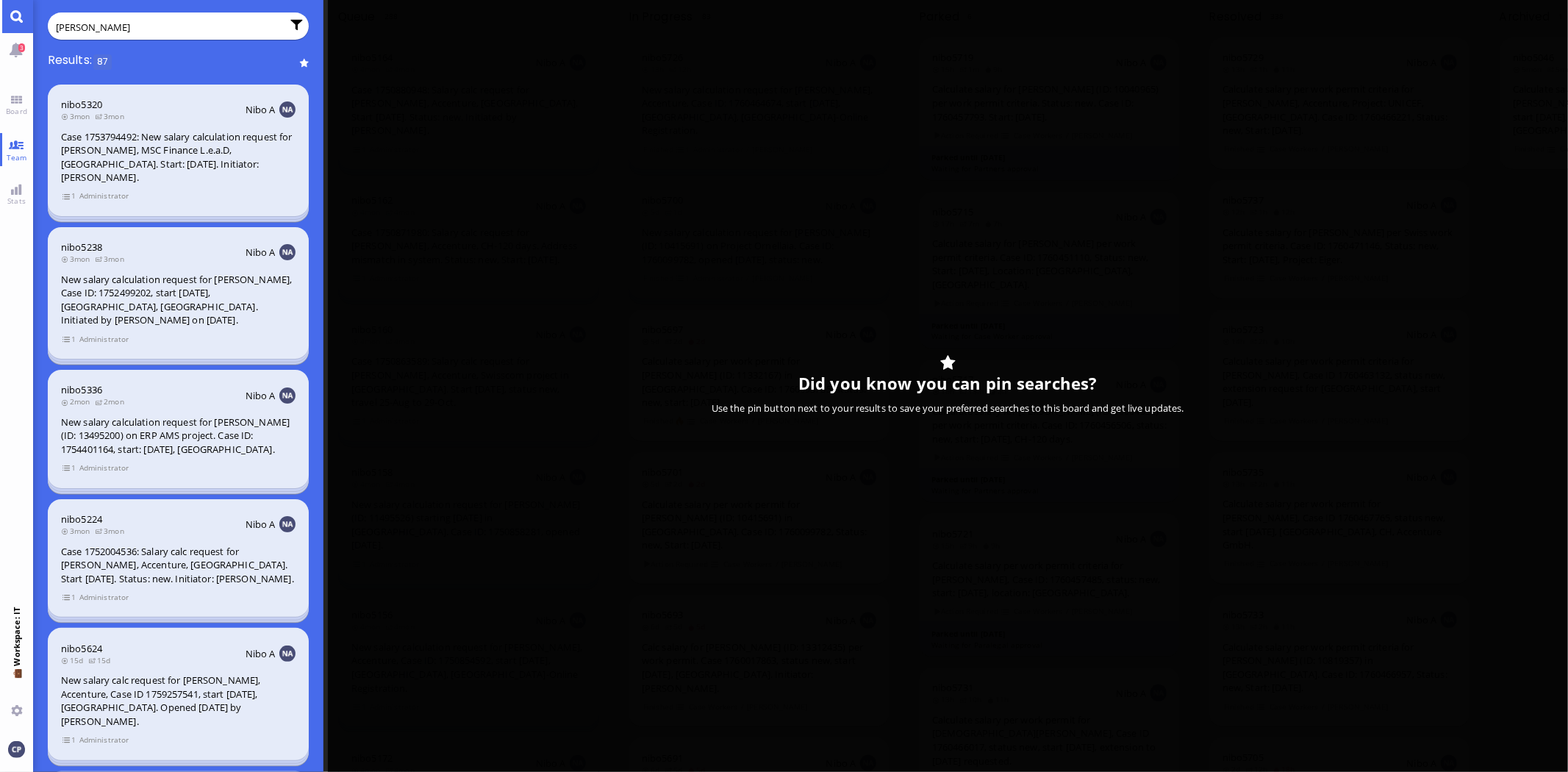
type input "[PERSON_NAME]"
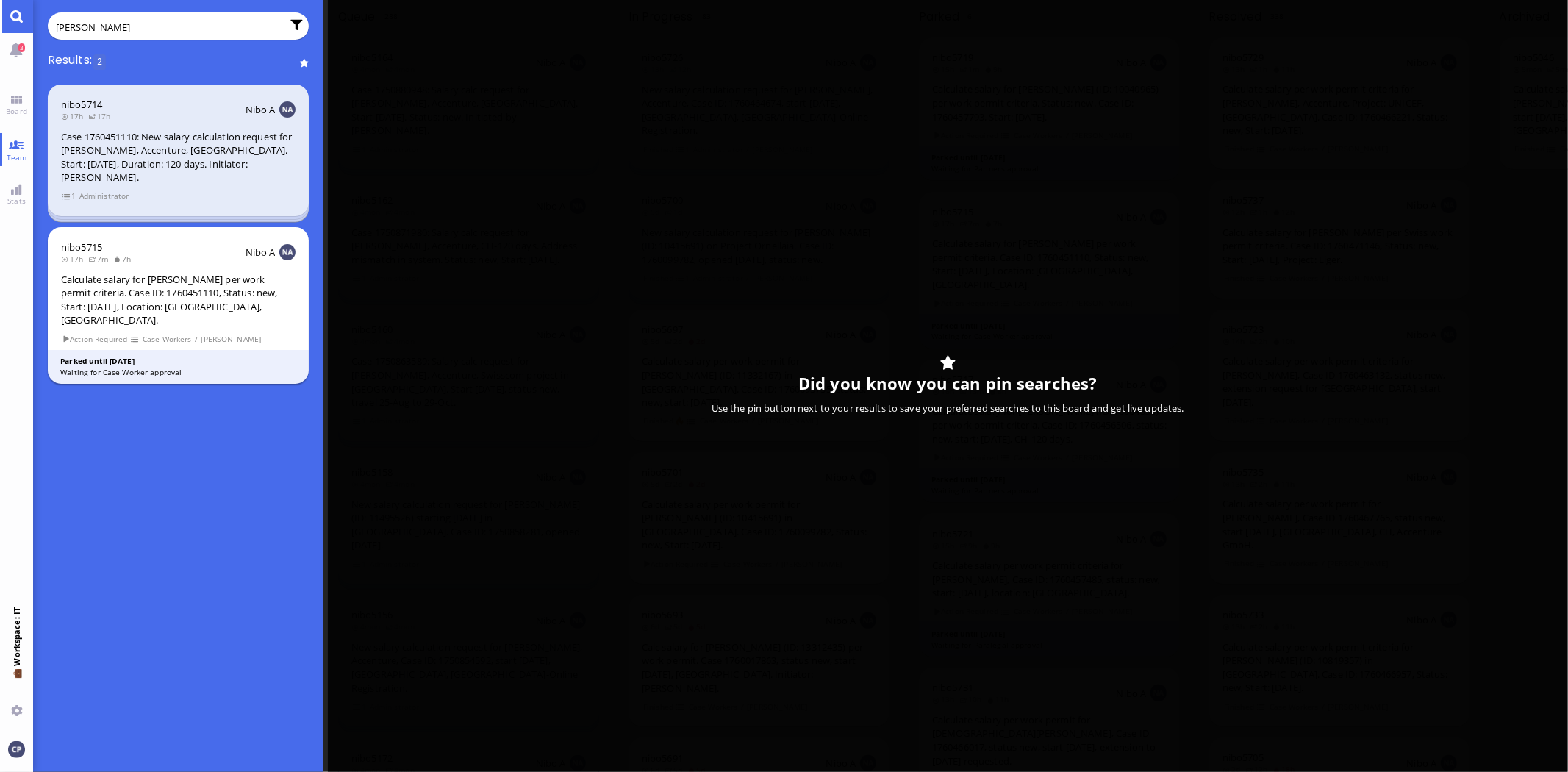
click at [159, 288] on div "Calculate salary for [PERSON_NAME] per work permit criteria. Case ID: 176045111…" at bounding box center [177, 300] width 234 height 54
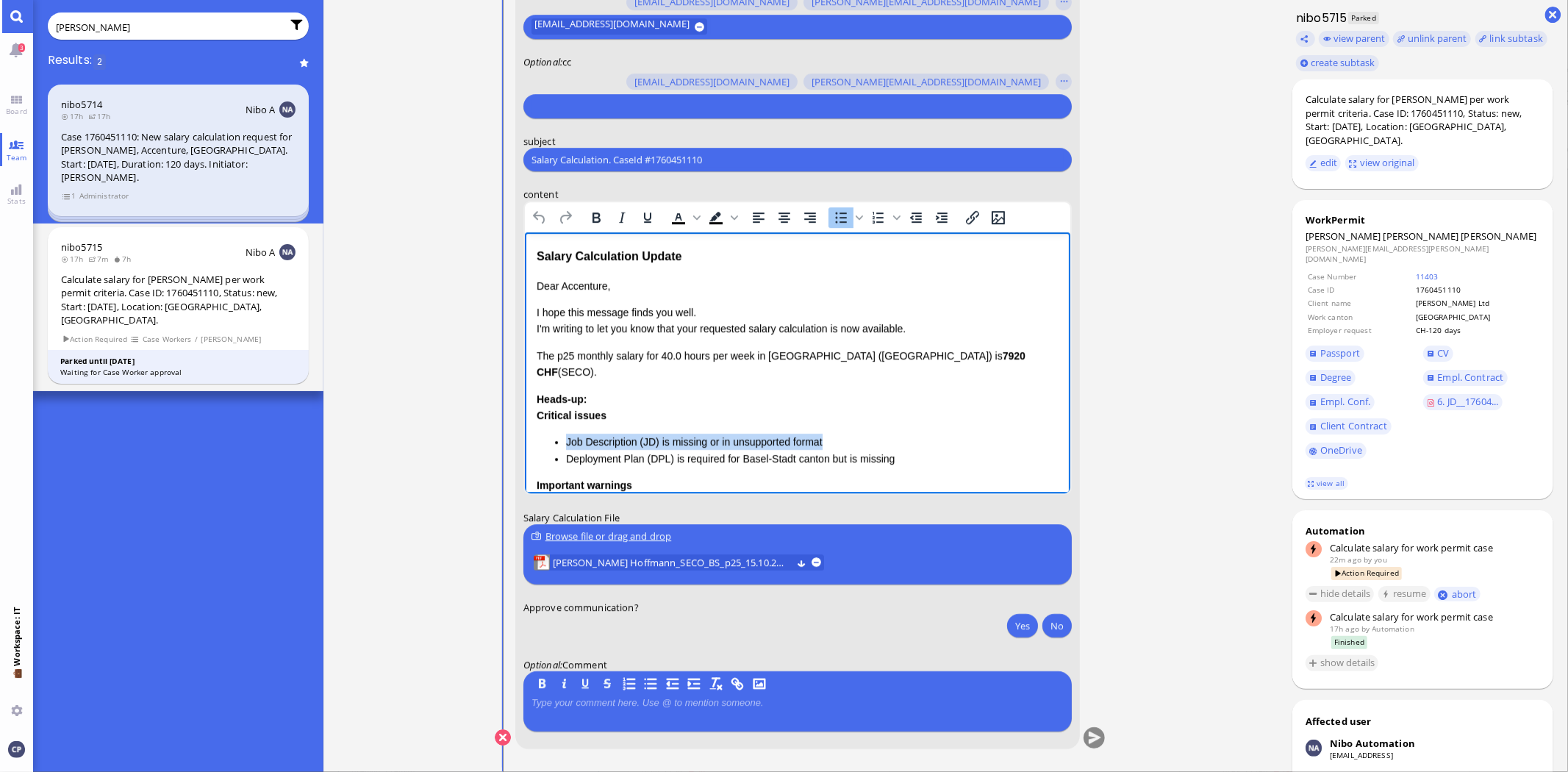
drag, startPoint x: 558, startPoint y: 422, endPoint x: 872, endPoint y: 426, distance: 314.0
click at [872, 434] on ul "Job Description (JD) is missing or in unsupported format Deployment Plan (DPL) …" at bounding box center [797, 450] width 522 height 33
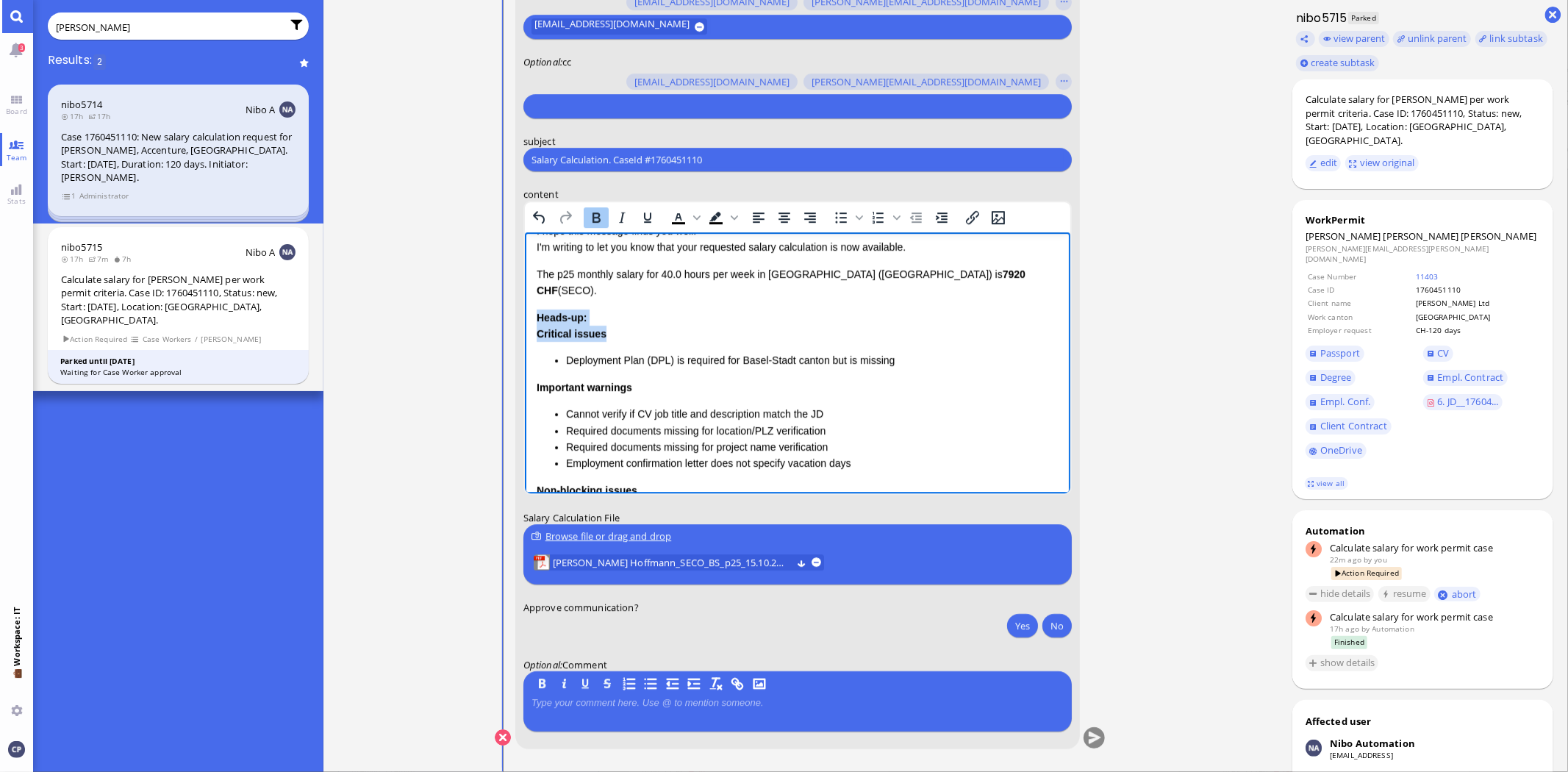
drag, startPoint x: 540, startPoint y: 297, endPoint x: 628, endPoint y: 322, distance: 91.5
click at [628, 322] on div "Heads-up: Critical issues Deployment Plan (DPL) is required for Basel-Stadt can…" at bounding box center [797, 425] width 522 height 232
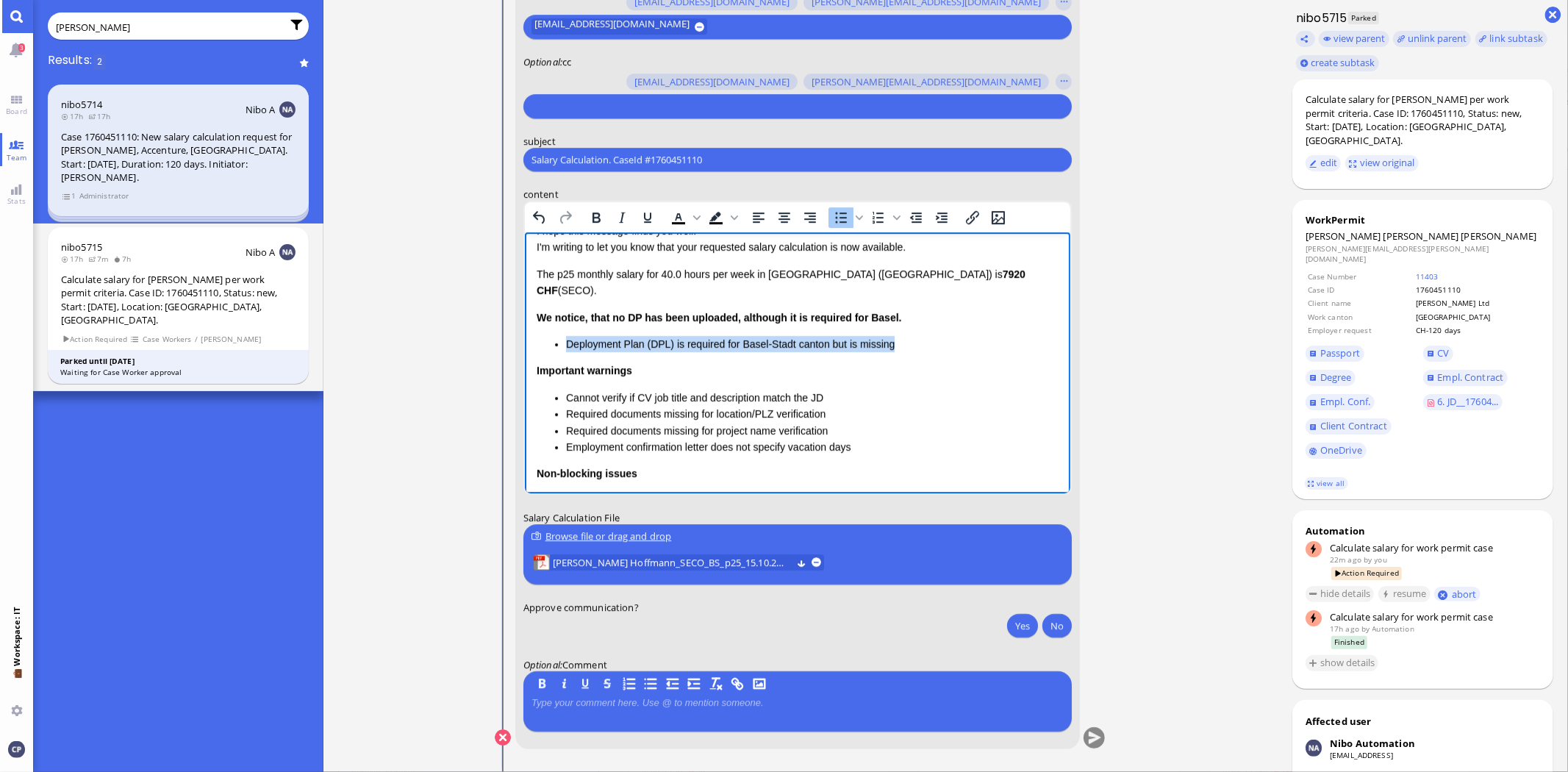
drag, startPoint x: 926, startPoint y: 334, endPoint x: 515, endPoint y: 326, distance: 411.1
click at [524, 326] on html "Salary Calculation Update Dear Accenture, I hope this message finds you well. I…" at bounding box center [797, 404] width 545 height 506
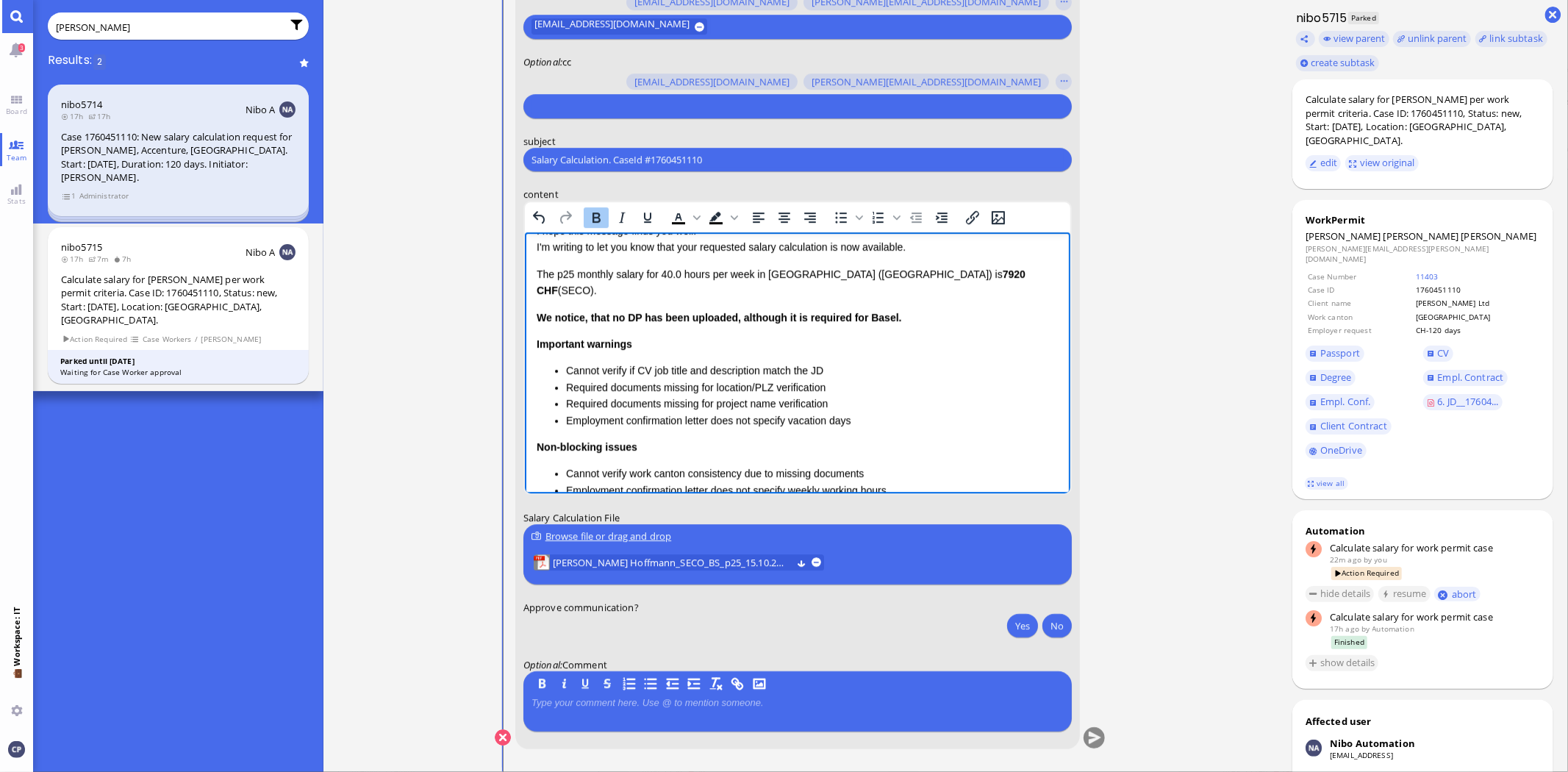
click at [635, 403] on ul "Cannot verify if CV job title and description match the JD Required documents m…" at bounding box center [797, 395] width 522 height 66
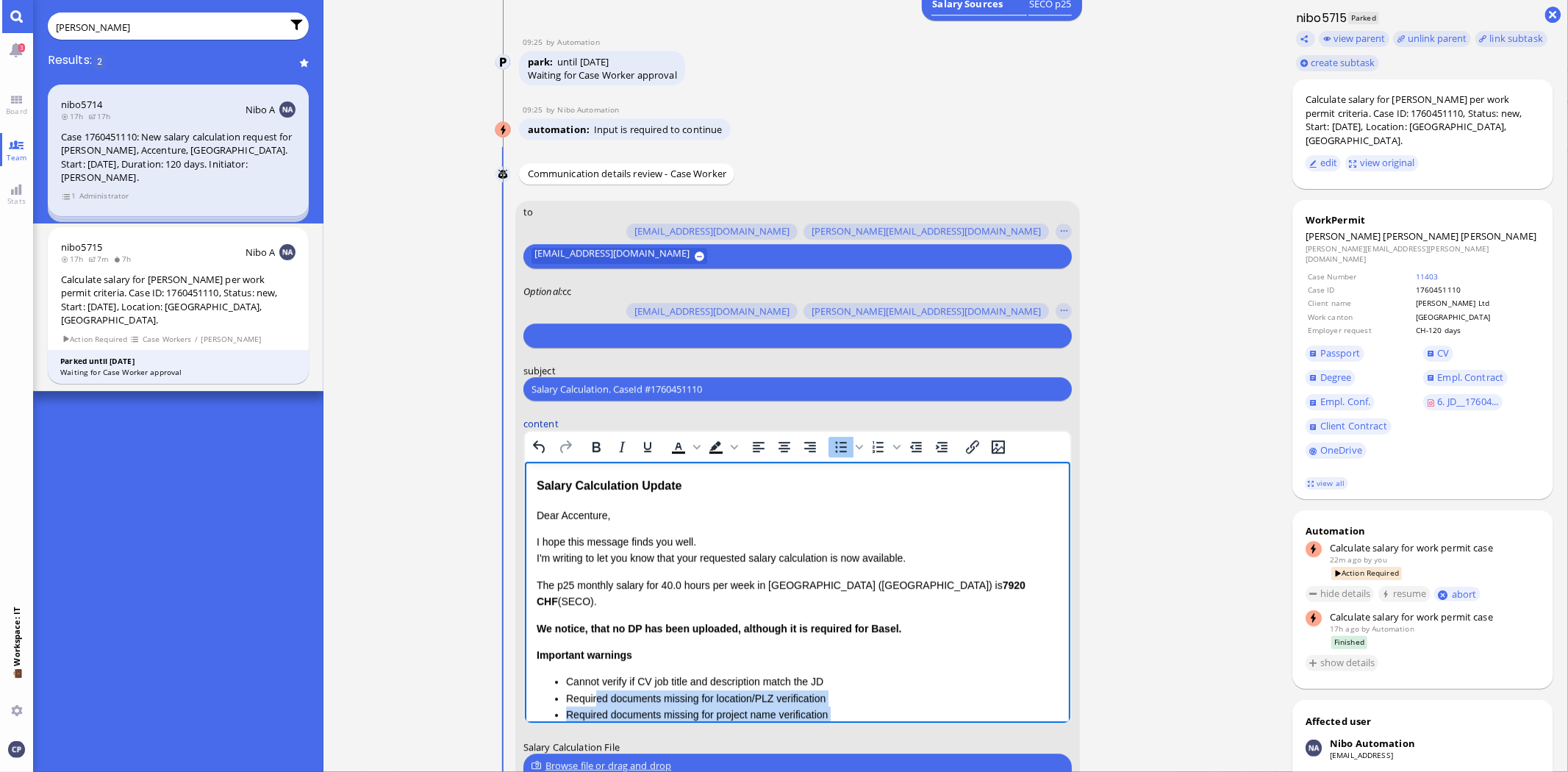
scroll to position [-245, 0]
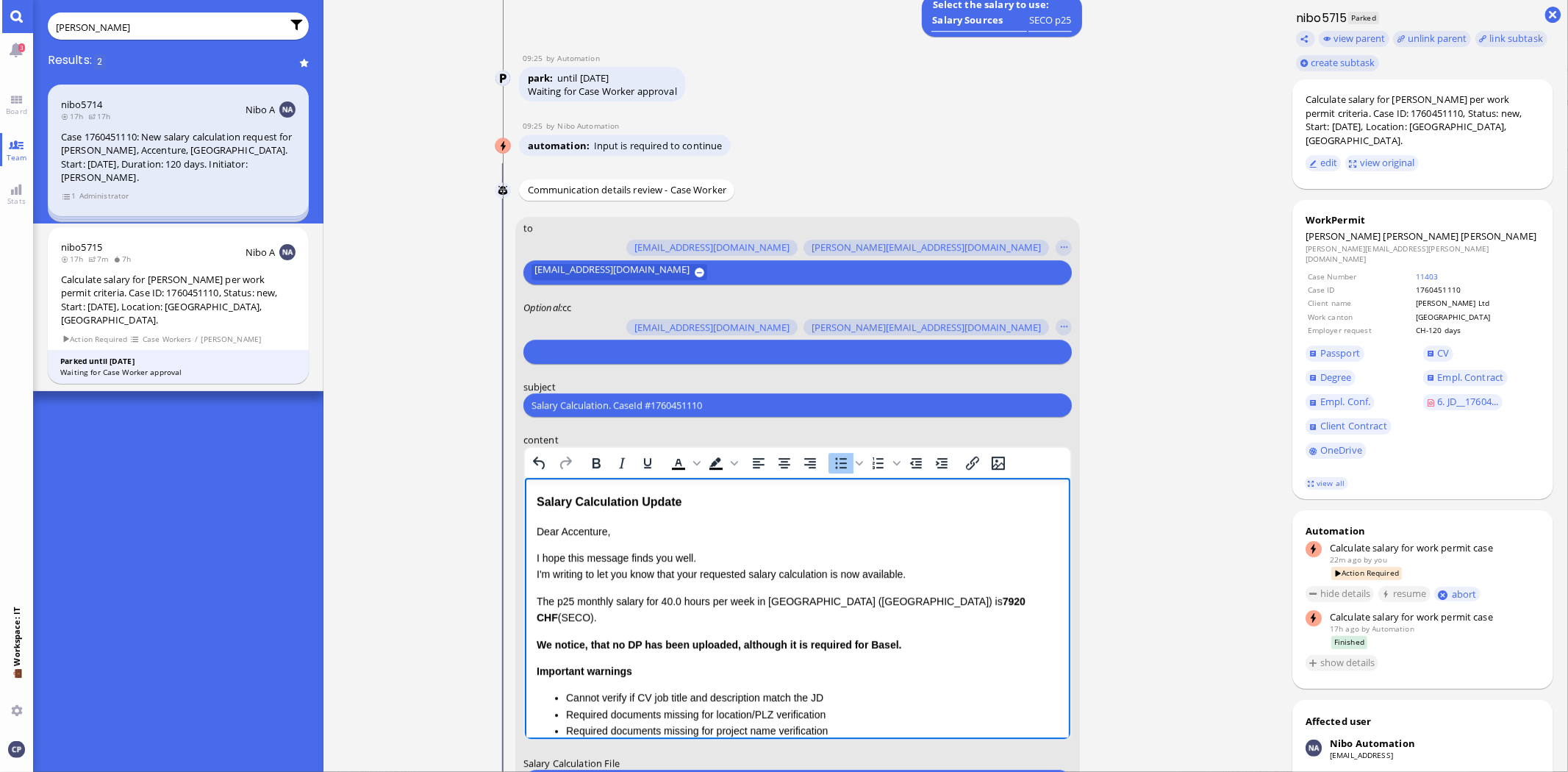
click at [609, 690] on li "Cannot verify if CV job title and description match the JD" at bounding box center [811, 698] width 493 height 16
drag, startPoint x: 565, startPoint y: 681, endPoint x: 856, endPoint y: 673, distance: 291.1
click at [856, 690] on li "Cannot verify if CV job title and description match the JD" at bounding box center [811, 698] width 493 height 16
drag, startPoint x: 564, startPoint y: 680, endPoint x: 893, endPoint y: 670, distance: 329.2
click at [893, 670] on div "Important warnings Required documents missing for location/PLZ verification Req…" at bounding box center [797, 701] width 522 height 77
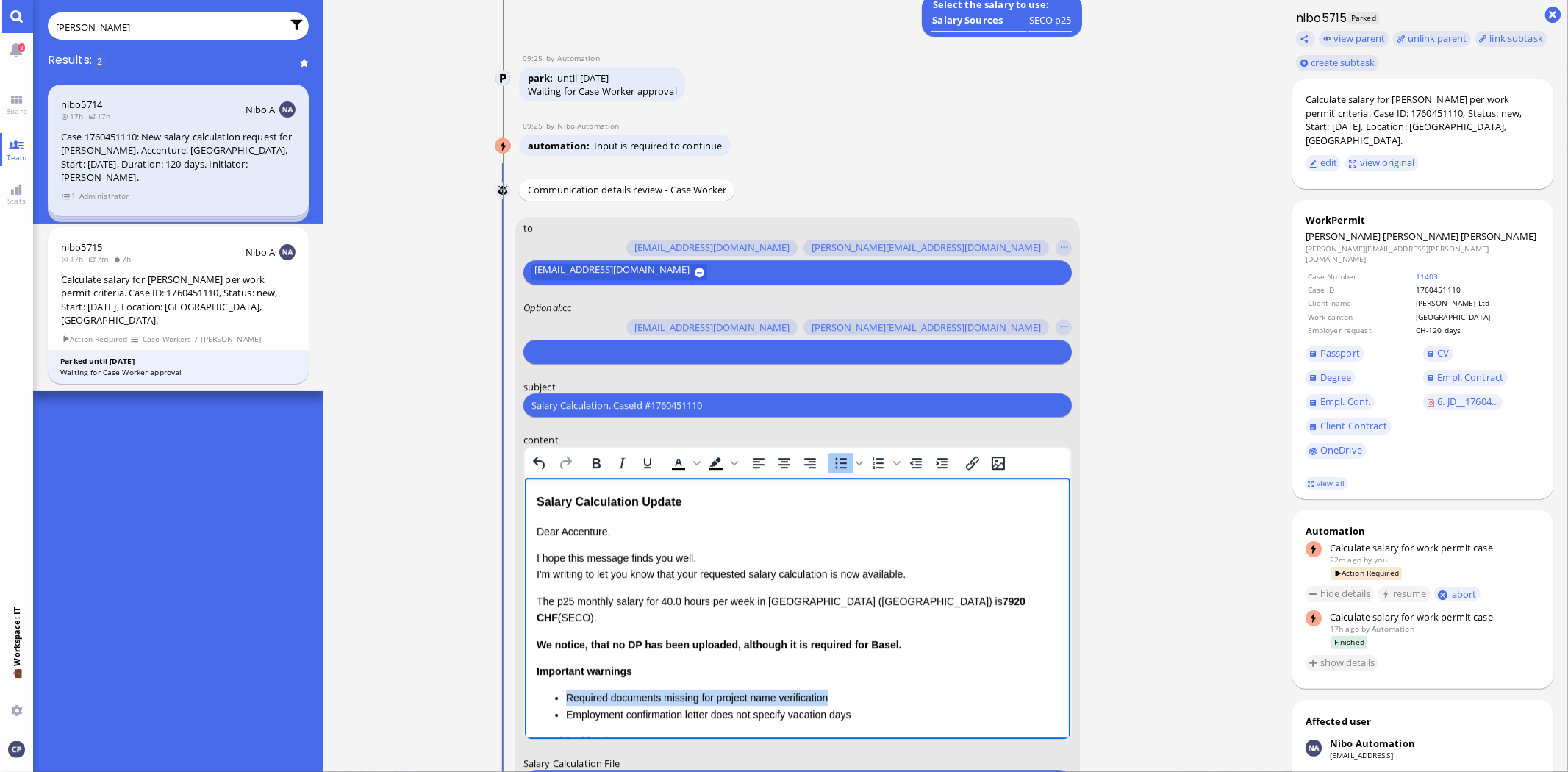
drag, startPoint x: 565, startPoint y: 681, endPoint x: 864, endPoint y: 679, distance: 299.0
click at [864, 690] on ul "Required documents missing for project name verification Employment confirmatio…" at bounding box center [797, 706] width 522 height 33
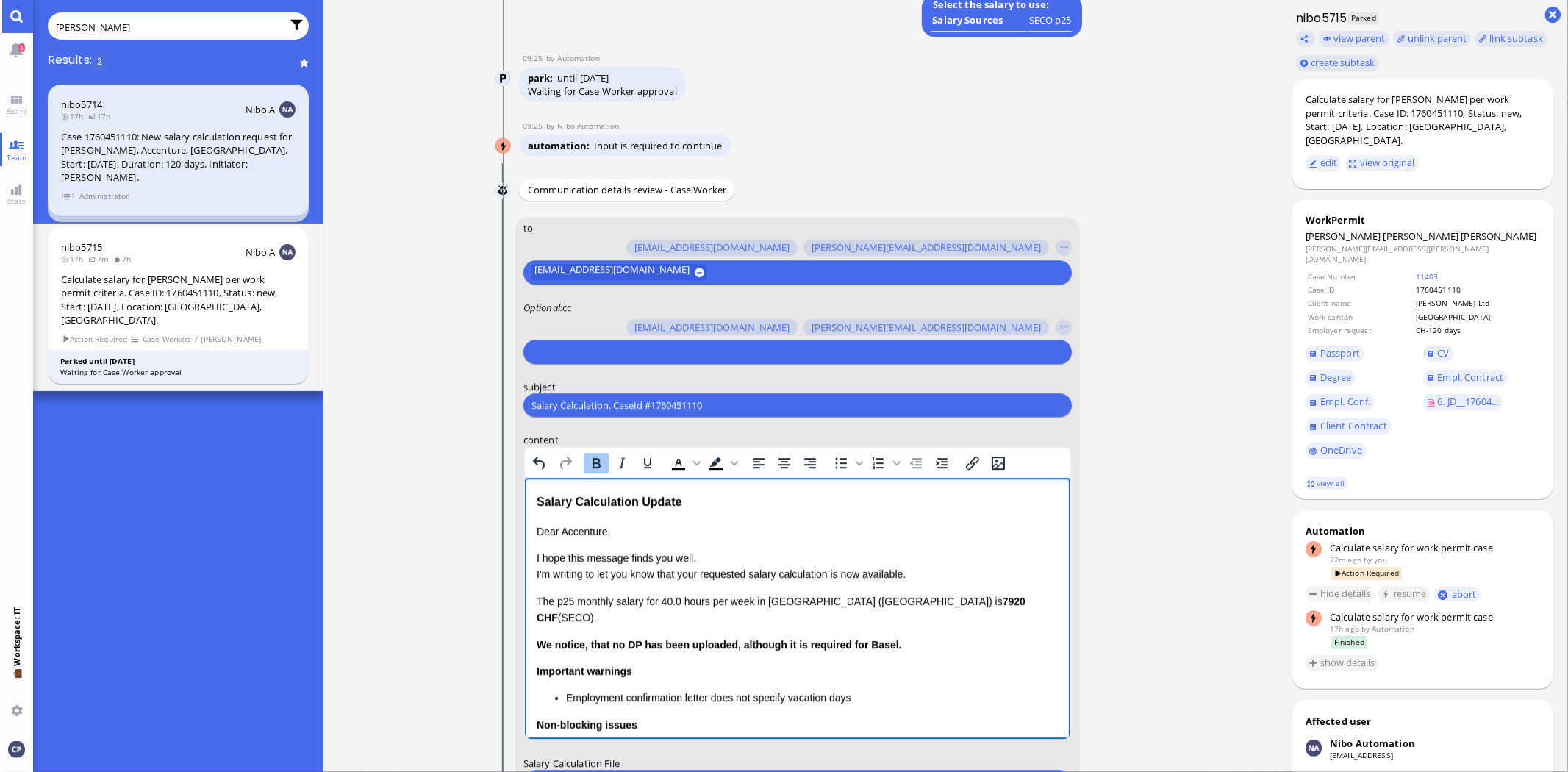
click at [590, 639] on b "We notice, that no DP has been uploaded, although it is required for Basel." at bounding box center [719, 645] width 365 height 12
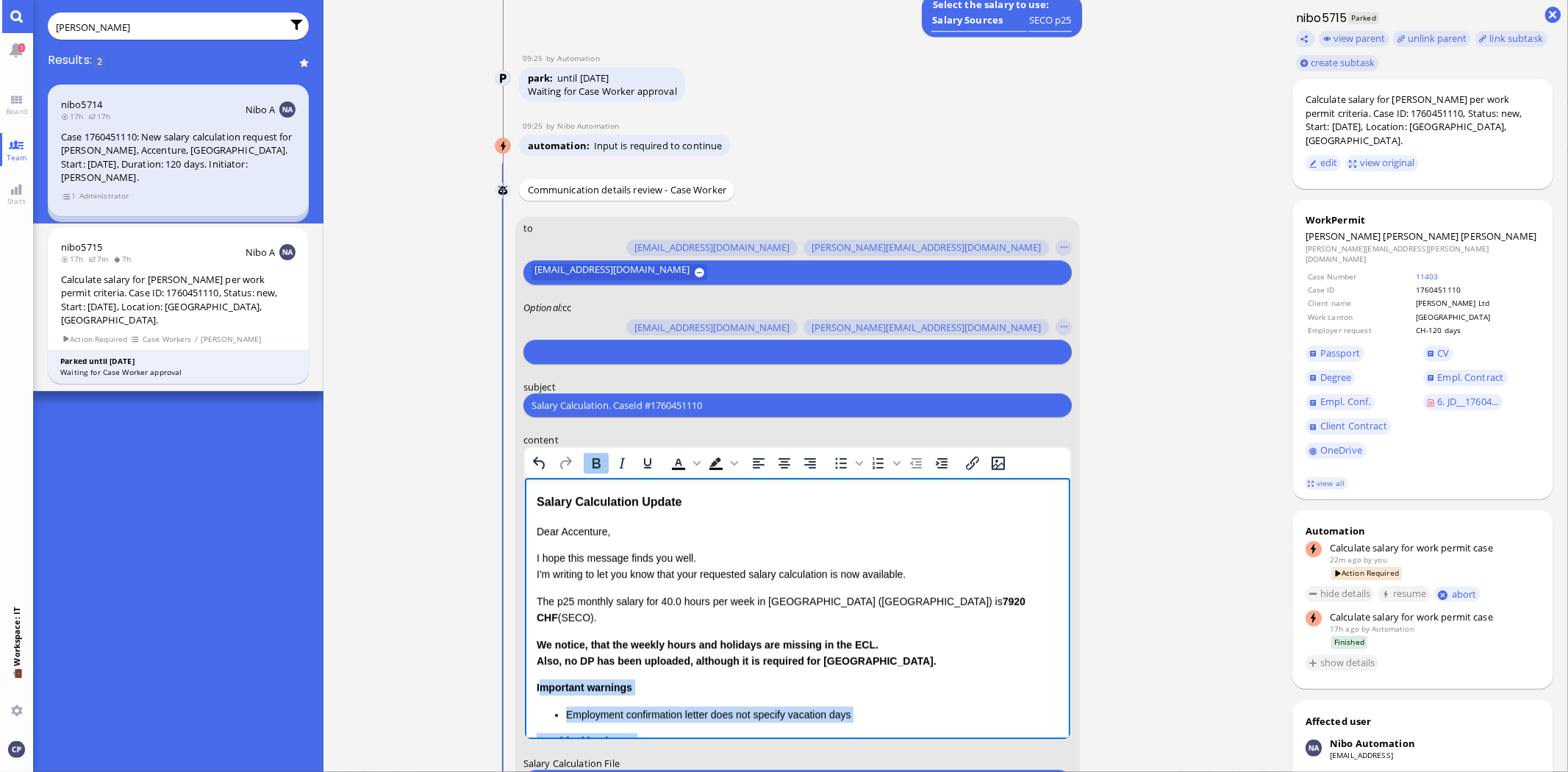
drag, startPoint x: 537, startPoint y: 669, endPoint x: 929, endPoint y: 706, distance: 393.7
click at [929, 706] on div "Also, no DP has been uploaded, although it is required for [GEOGRAPHIC_DATA]. I…" at bounding box center [797, 722] width 522 height 139
click at [628, 679] on div "I" at bounding box center [797, 687] width 522 height 16
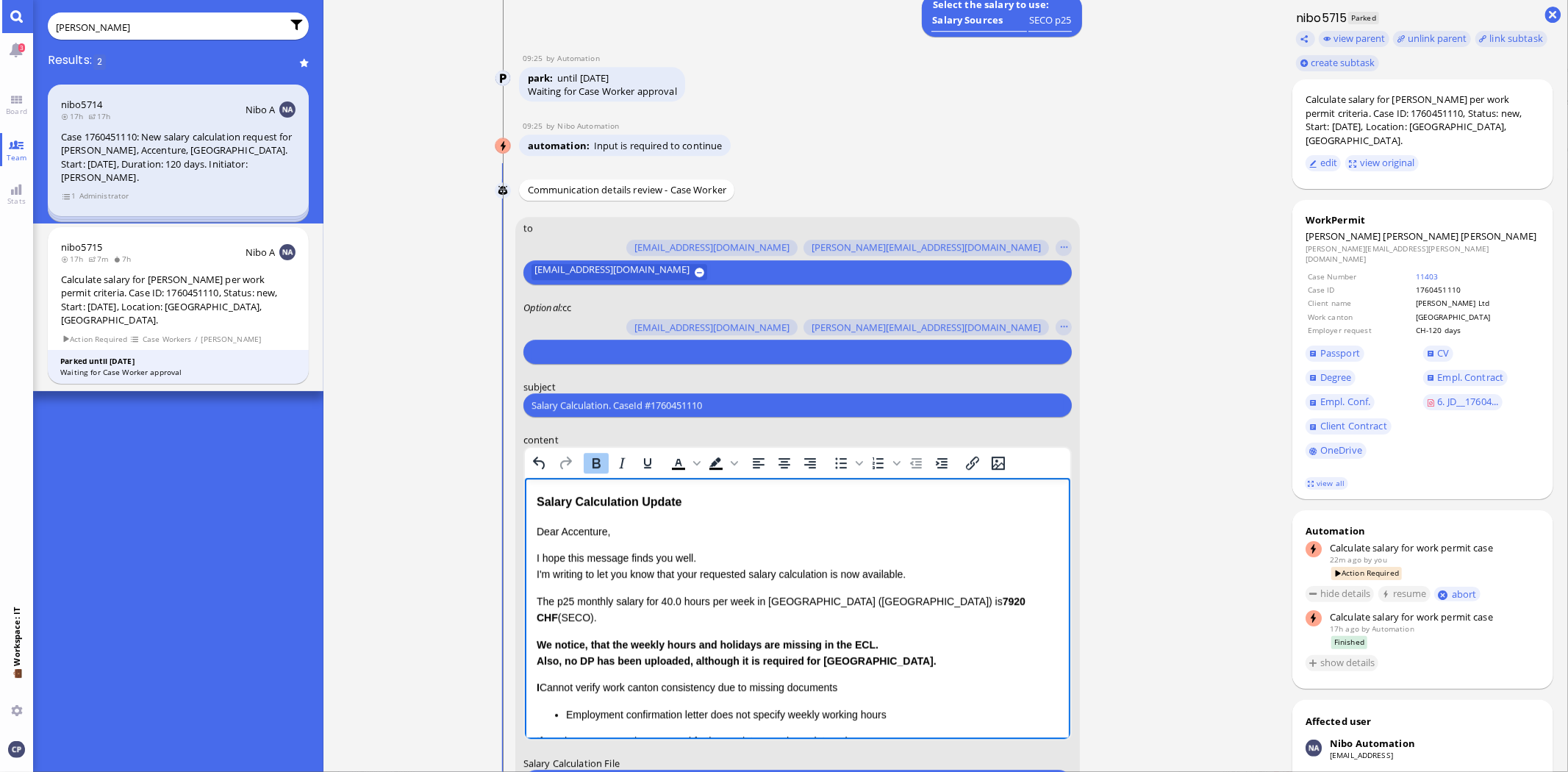
drag, startPoint x: 534, startPoint y: 666, endPoint x: 903, endPoint y: 692, distance: 369.9
click at [900, 689] on html "Salary Calculation Update Dear Accenture, I hope this message finds you well. I…" at bounding box center [797, 666] width 545 height 376
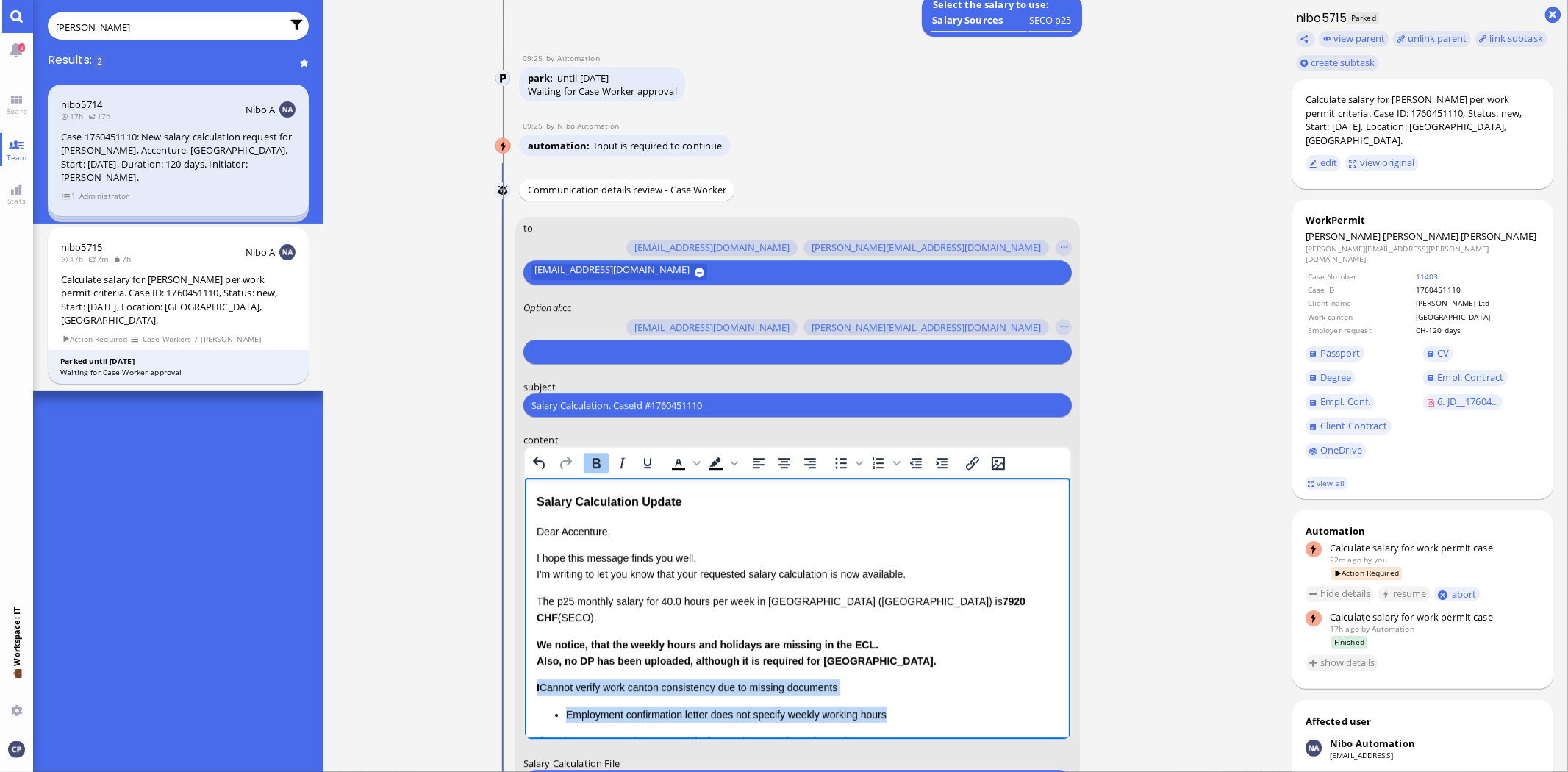
drag, startPoint x: 903, startPoint y: 693, endPoint x: 517, endPoint y: 666, distance: 386.9
click at [524, 666] on html "Salary Calculation Update Dear Accenture, I hope this message finds you well. I…" at bounding box center [797, 666] width 545 height 376
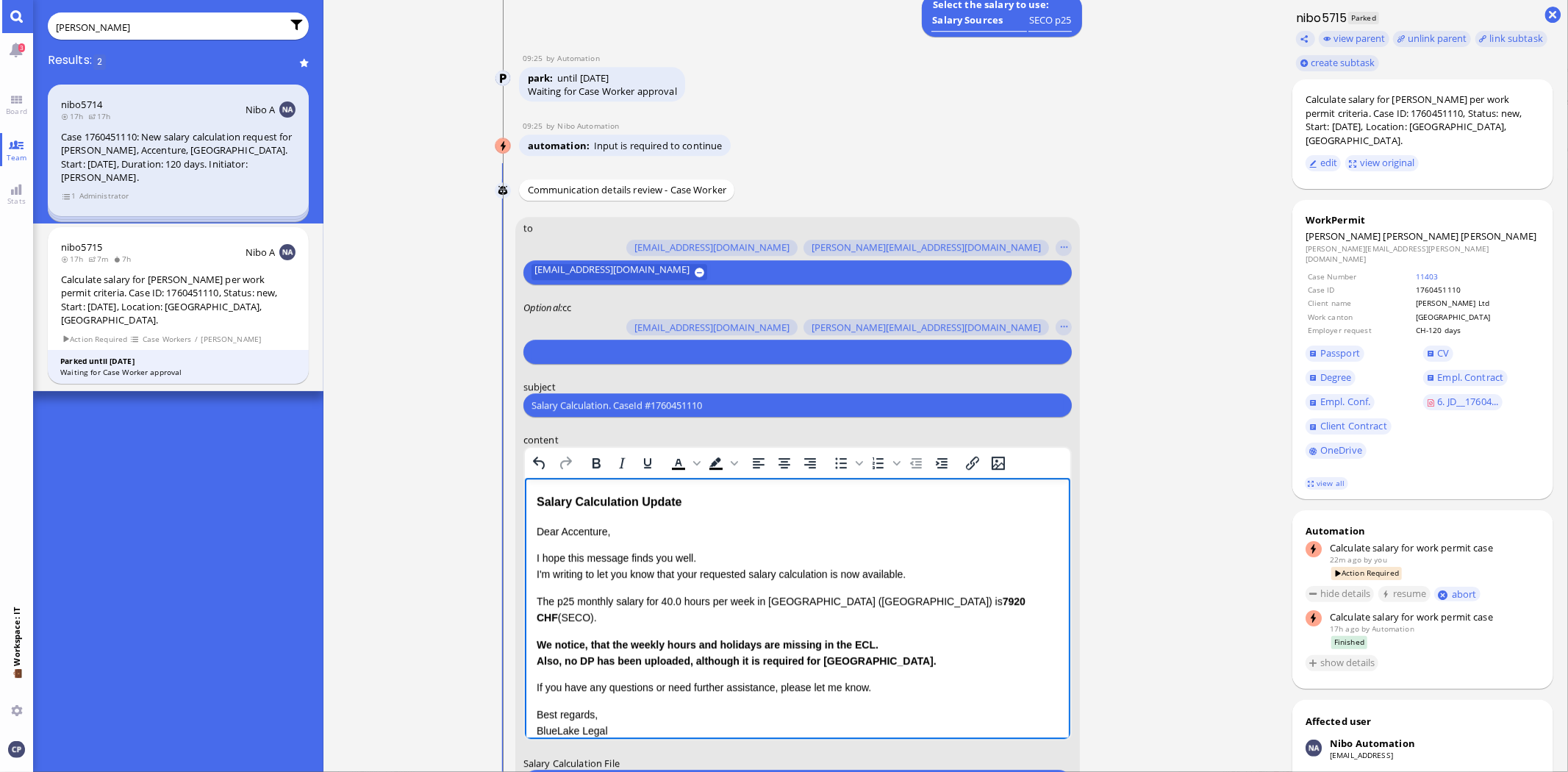
click at [855, 653] on div "Also, no DP has been uploaded, although it is required for [GEOGRAPHIC_DATA]." at bounding box center [797, 661] width 522 height 16
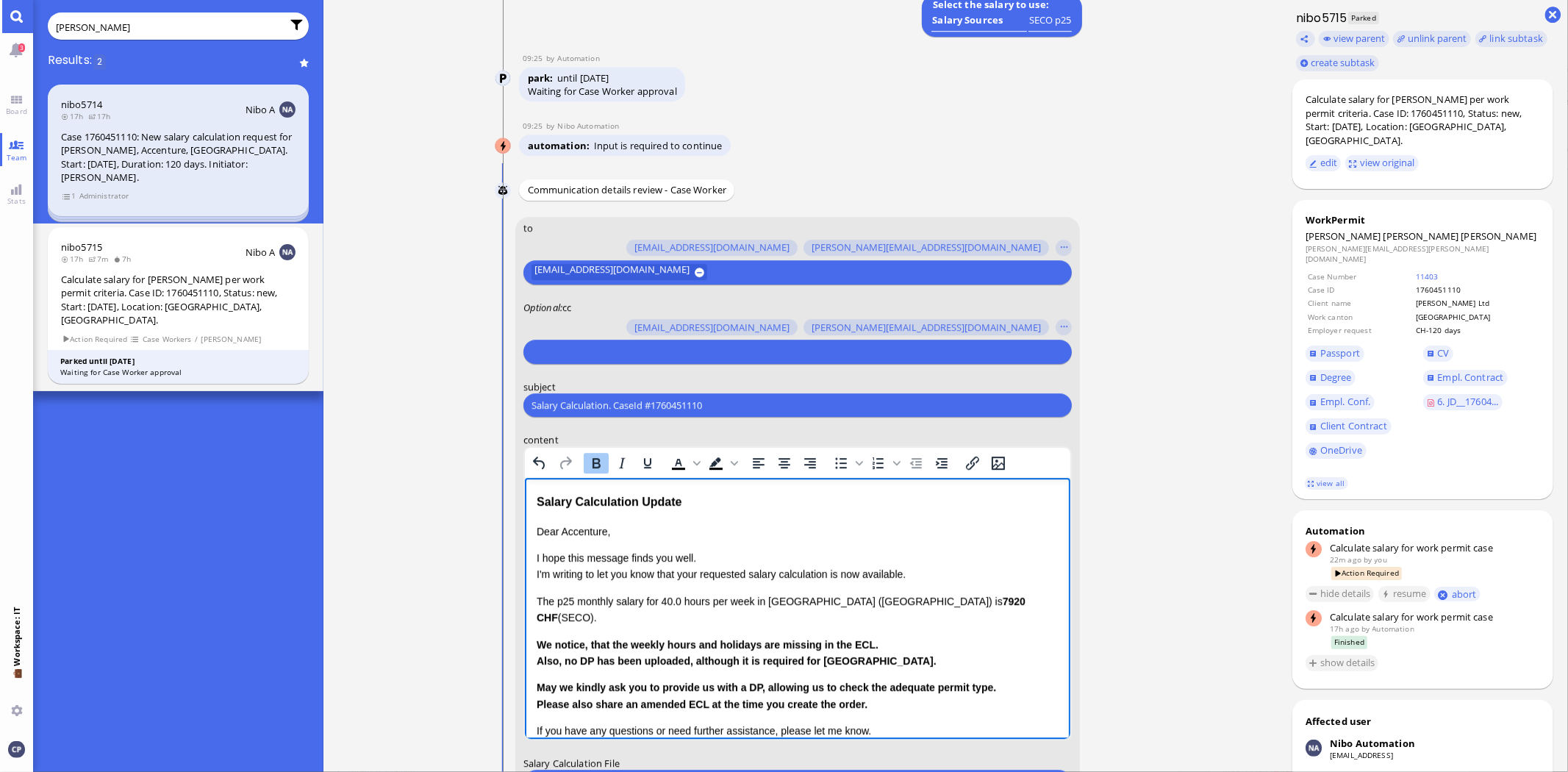
click at [535, 614] on html "Salary Calculation Update Dear Accenture, I hope this message finds you well. I…" at bounding box center [797, 661] width 545 height 366
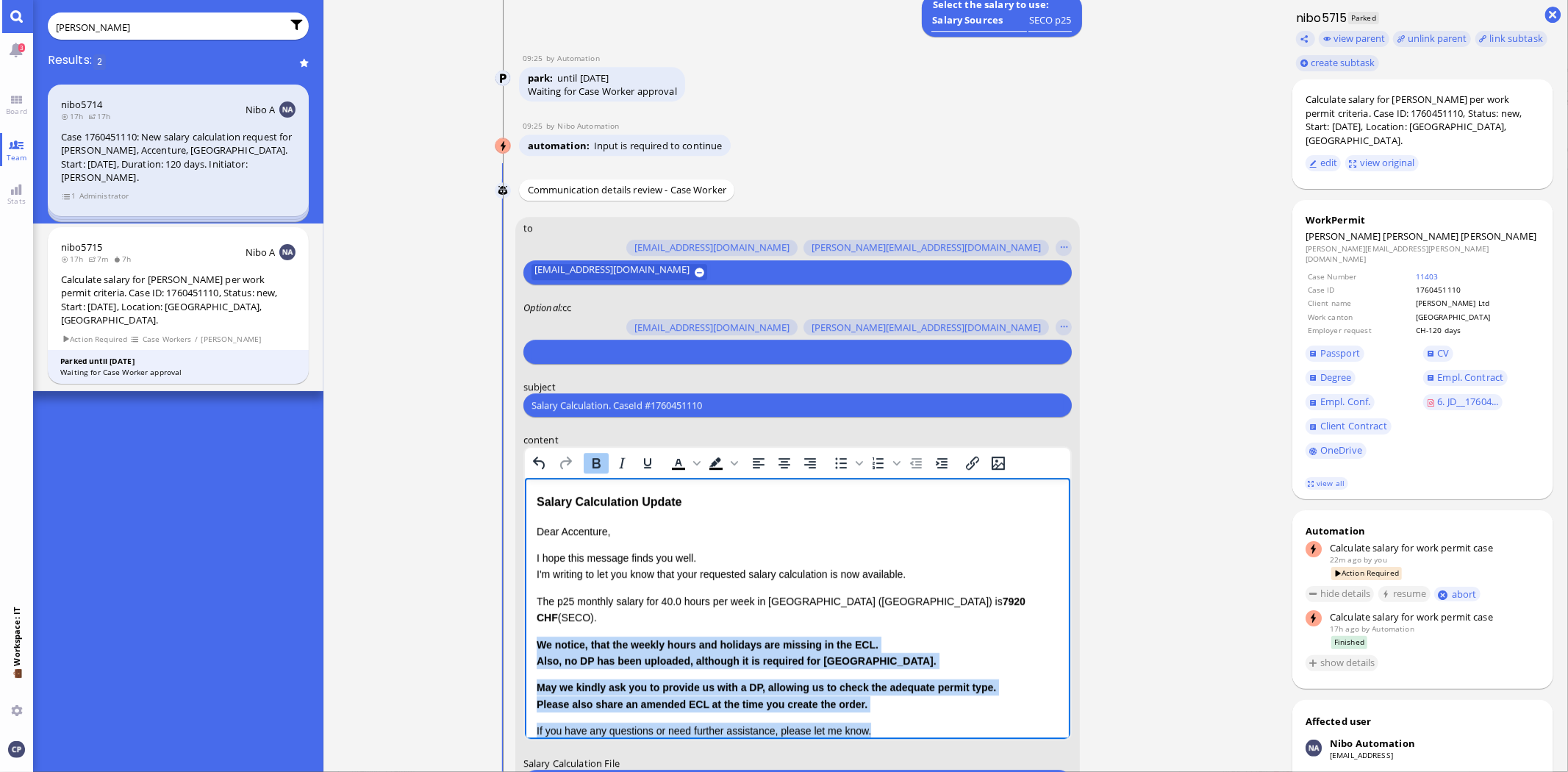
drag, startPoint x: 539, startPoint y: 612, endPoint x: 925, endPoint y: 696, distance: 395.0
click at [925, 696] on div "Dear Accenture, I hope this message finds you well. I'm writing to let you know…" at bounding box center [797, 661] width 522 height 276
click at [600, 464] on icon "Bold" at bounding box center [597, 464] width 18 height 18
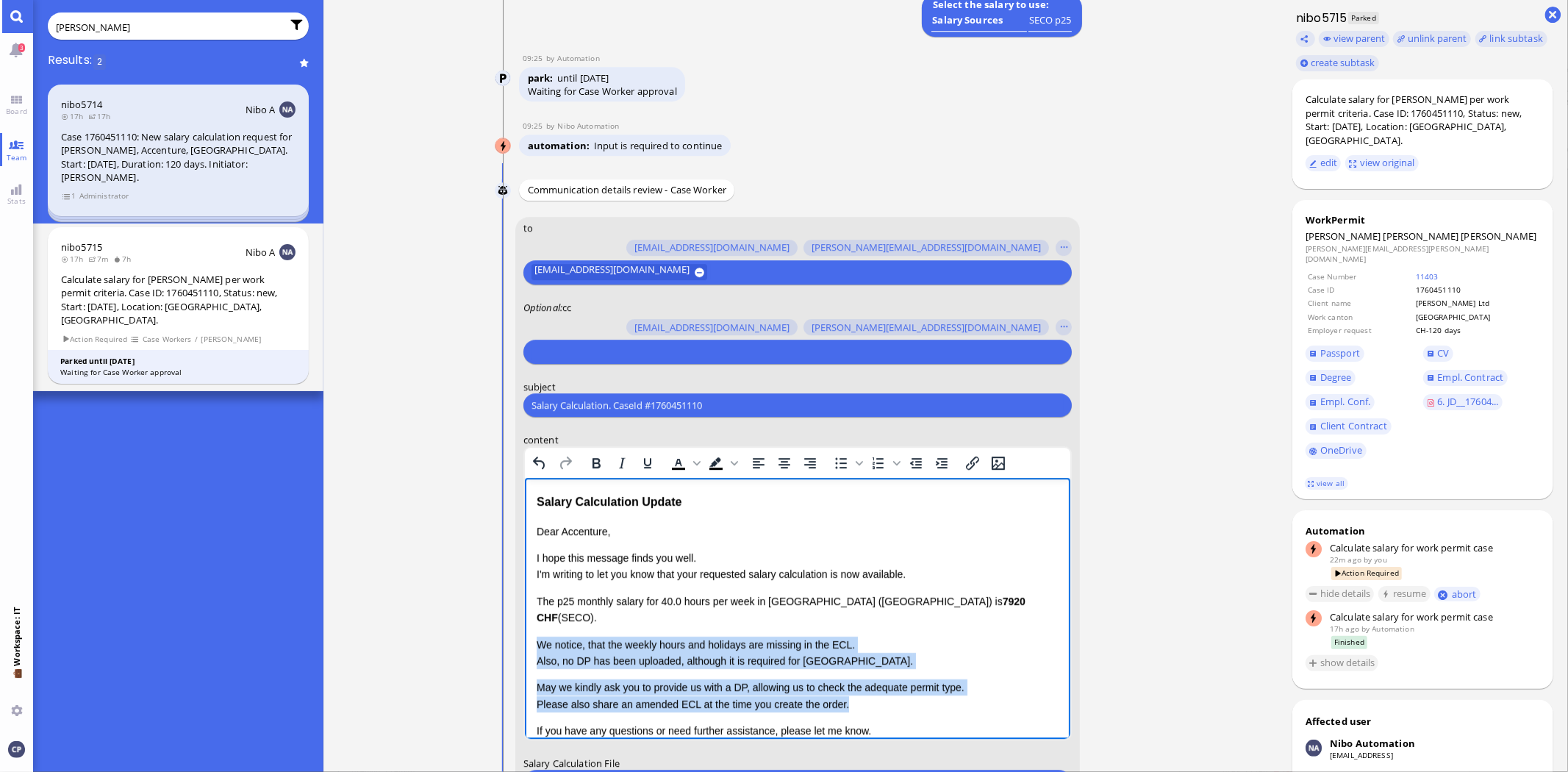
click at [908, 722] on p "If you have any questions or need further assistance, please let me know." at bounding box center [797, 730] width 522 height 16
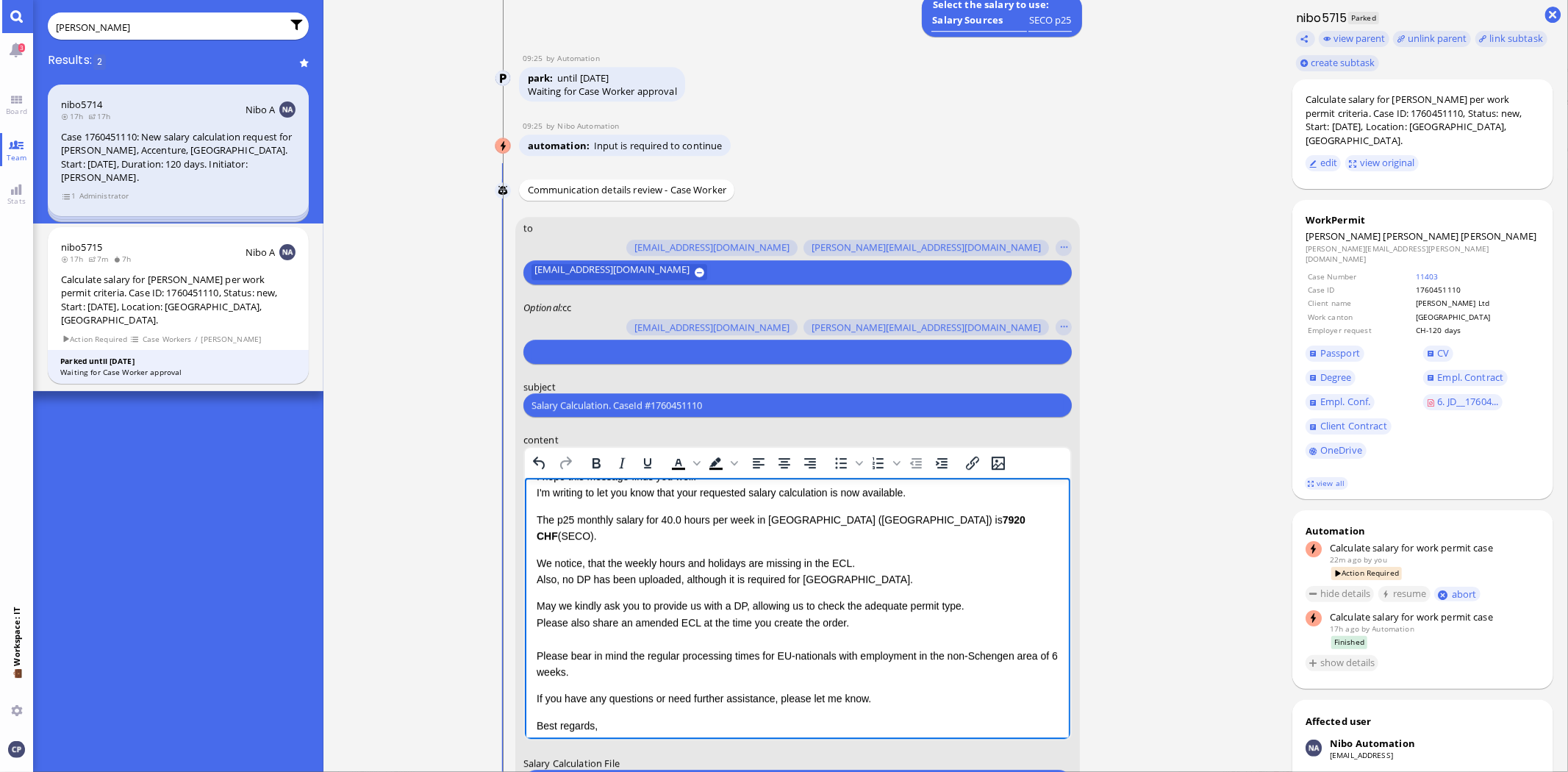
scroll to position [137, 0]
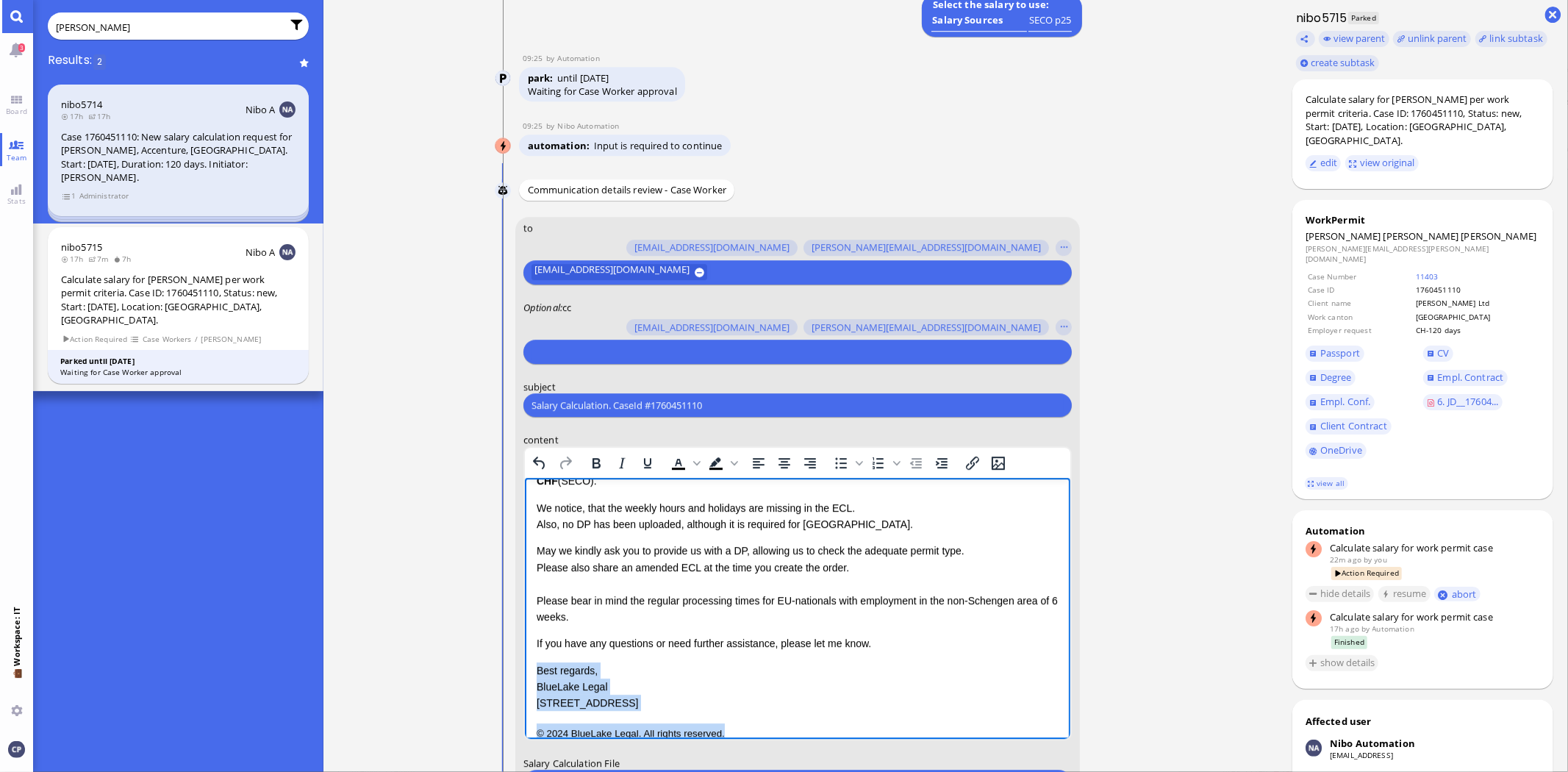
drag, startPoint x: 540, startPoint y: 653, endPoint x: 793, endPoint y: 705, distance: 258.3
click at [793, 705] on div "Salary Calculation Update Dear Accenture, I hope this message finds you well. I…" at bounding box center [797, 549] width 522 height 386
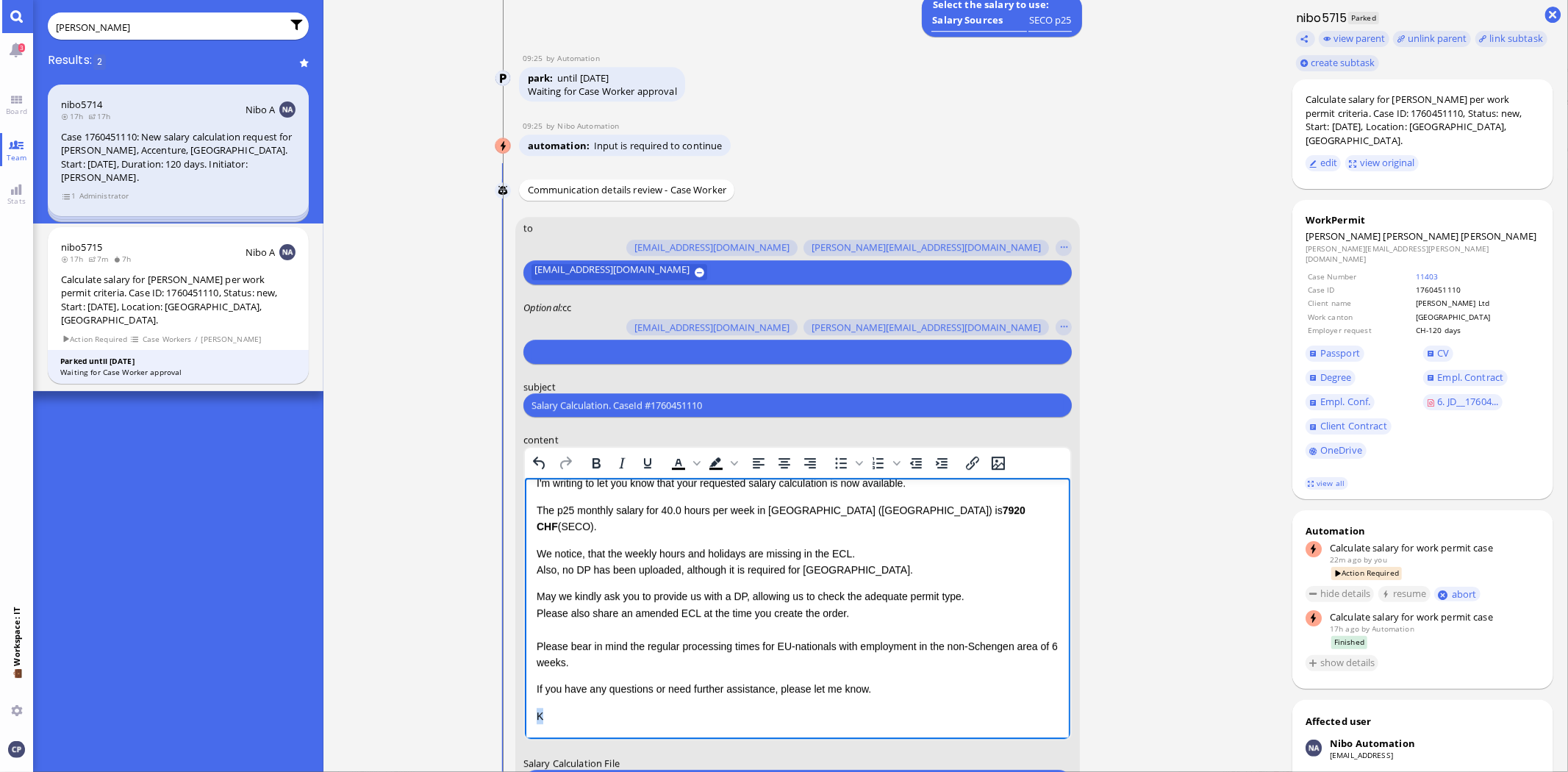
scroll to position [73, 0]
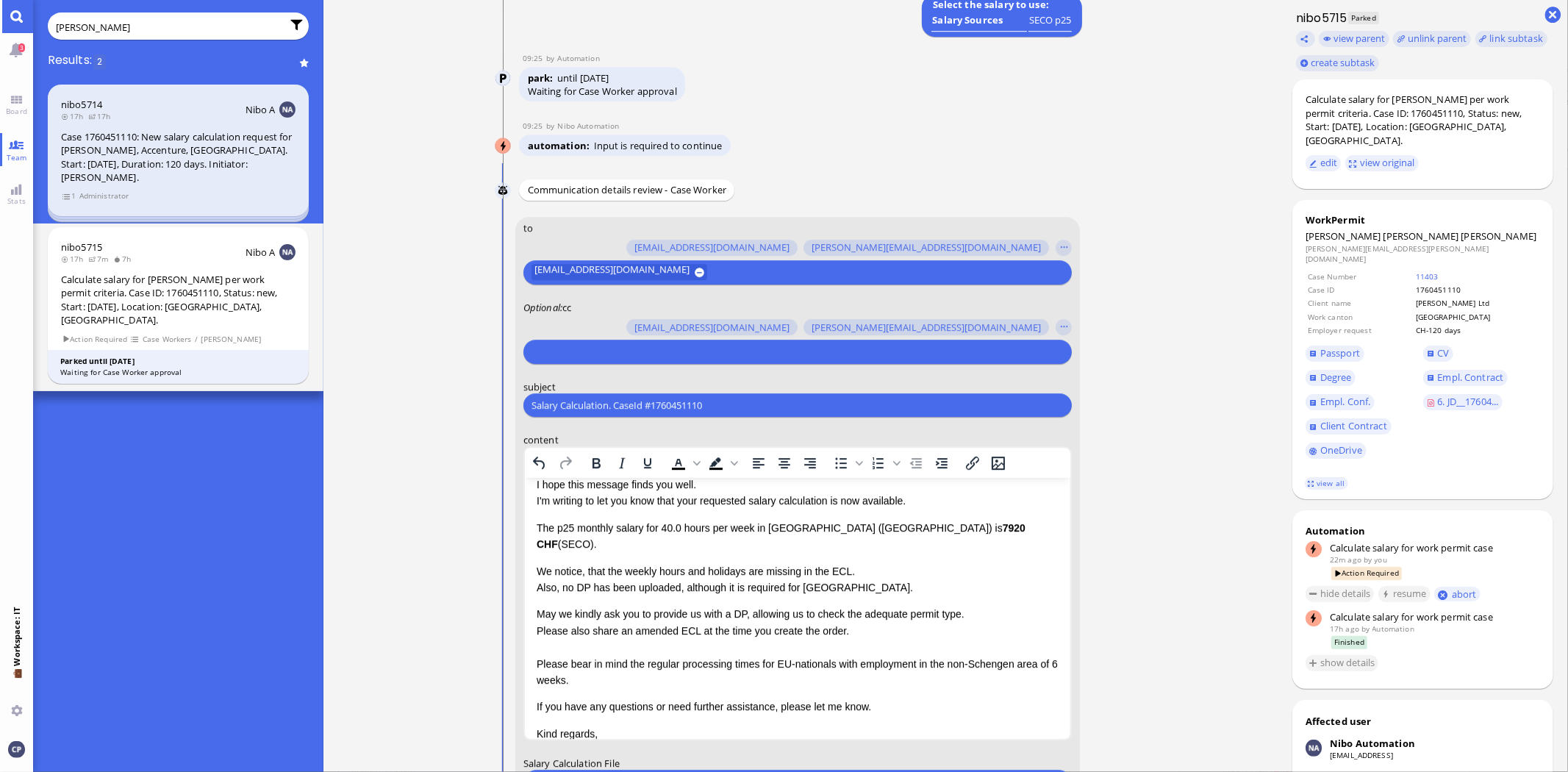
drag, startPoint x: 708, startPoint y: 404, endPoint x: 392, endPoint y: 395, distance: 316.1
click at [392, 395] on ticket "[DATE] 16:31 by Automation Automation Calculate eligible salary for work permit…" at bounding box center [800, 386] width 954 height 772
type input "AW: PazPerTout new case: [PERSON_NAME] (1760451110 / 13663351), Employer Reques…"
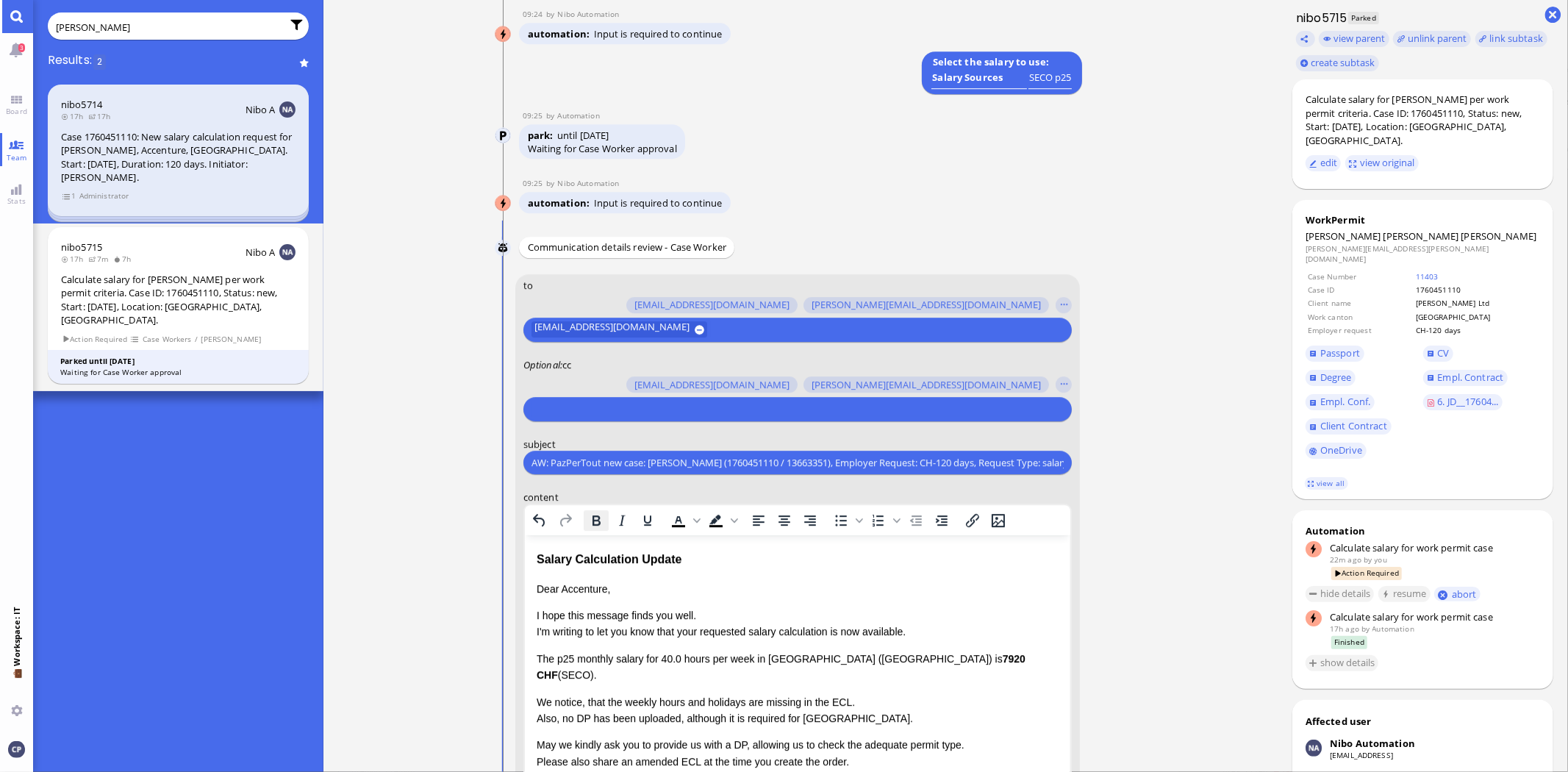
scroll to position [-326, 0]
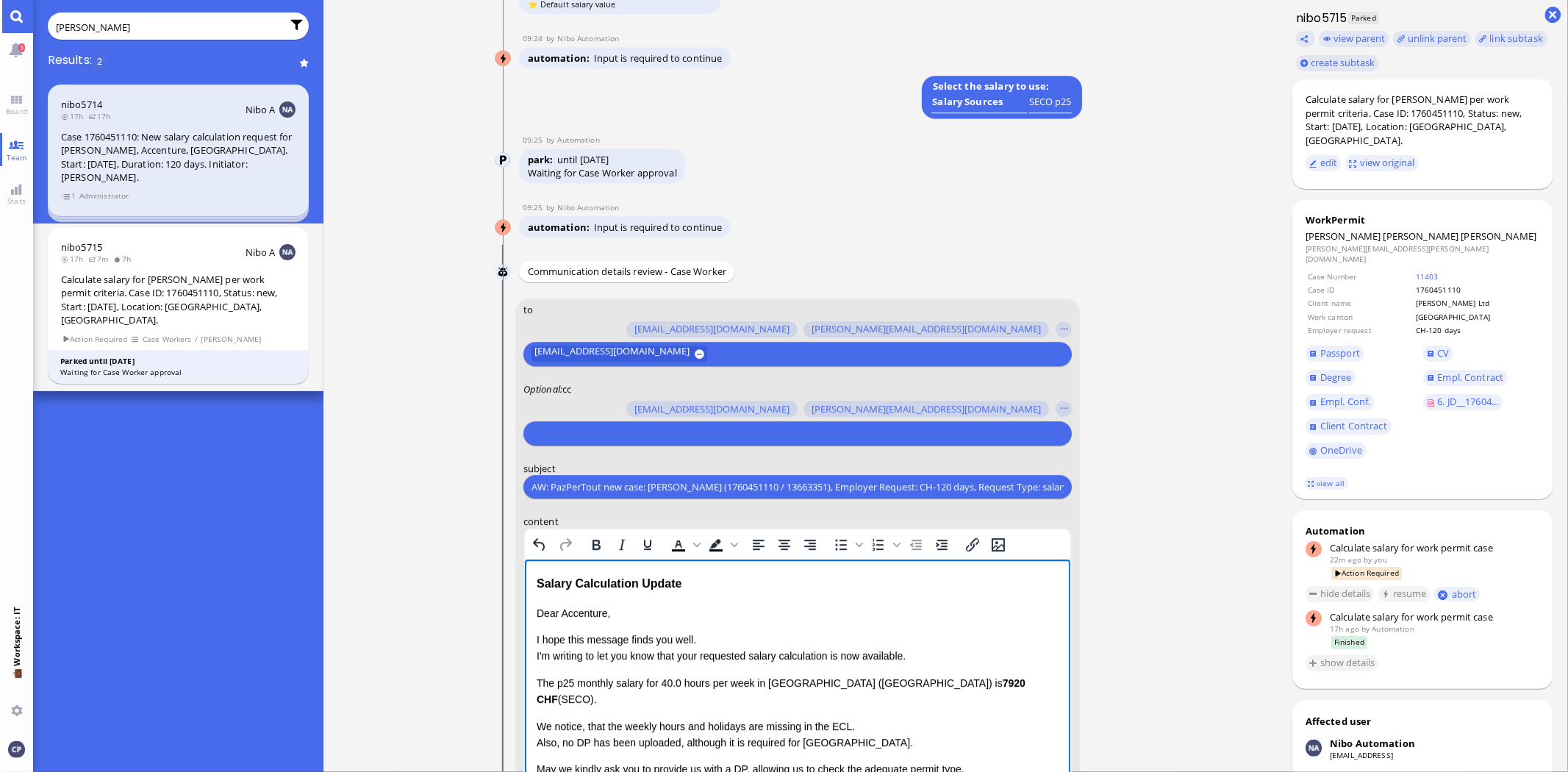
drag, startPoint x: 560, startPoint y: 611, endPoint x: 715, endPoint y: 617, distance: 155.1
click at [560, 612] on p "Dear Accenture," at bounding box center [797, 613] width 522 height 16
drag, startPoint x: 536, startPoint y: 581, endPoint x: 750, endPoint y: 571, distance: 214.2
click at [750, 571] on html "Salary Calculation Update Dear [PERSON_NAME] ﻿ , I hope this message finds you …" at bounding box center [797, 735] width 545 height 352
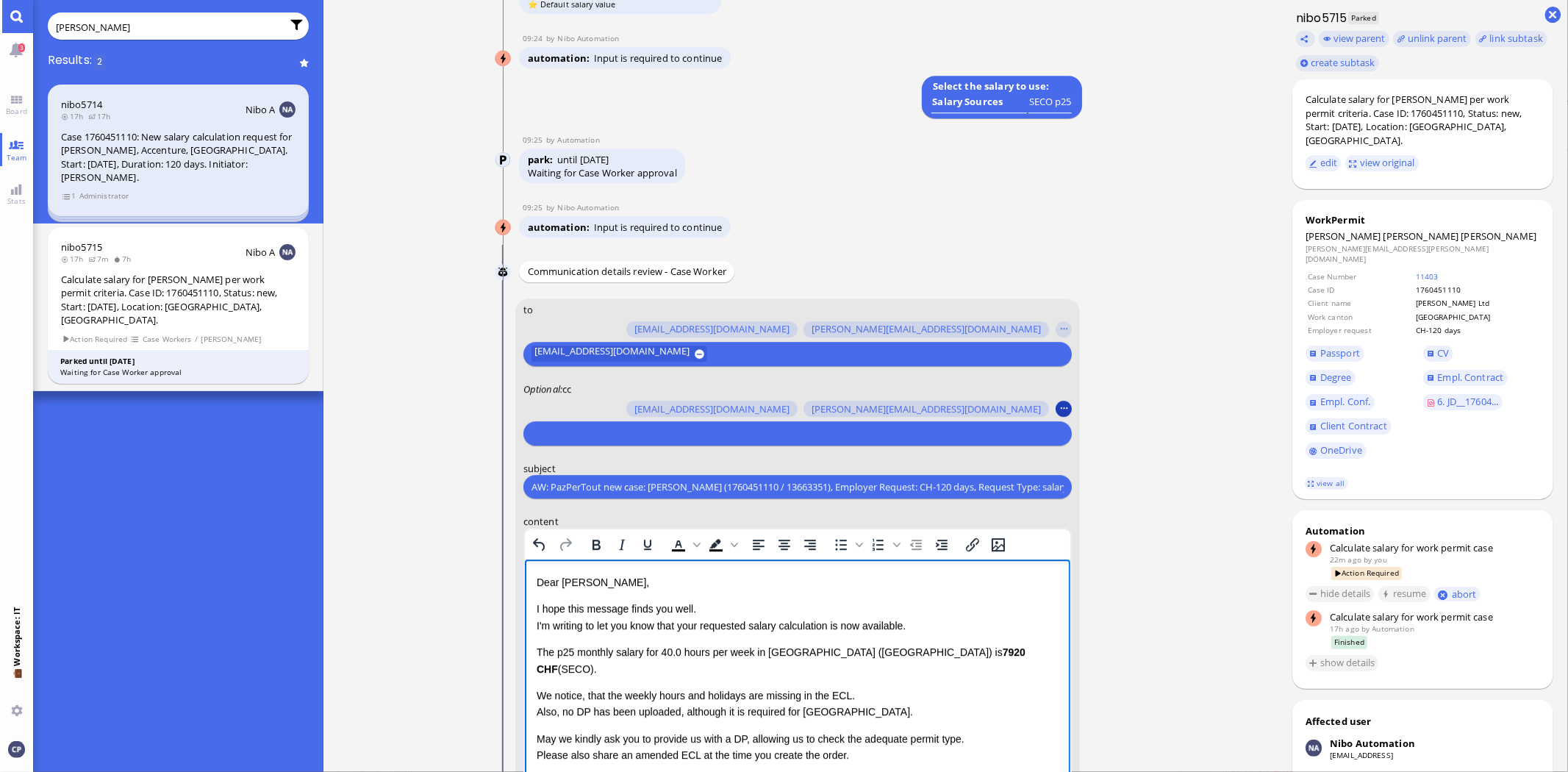
click at [1068, 410] on button "button" at bounding box center [1064, 409] width 16 height 16
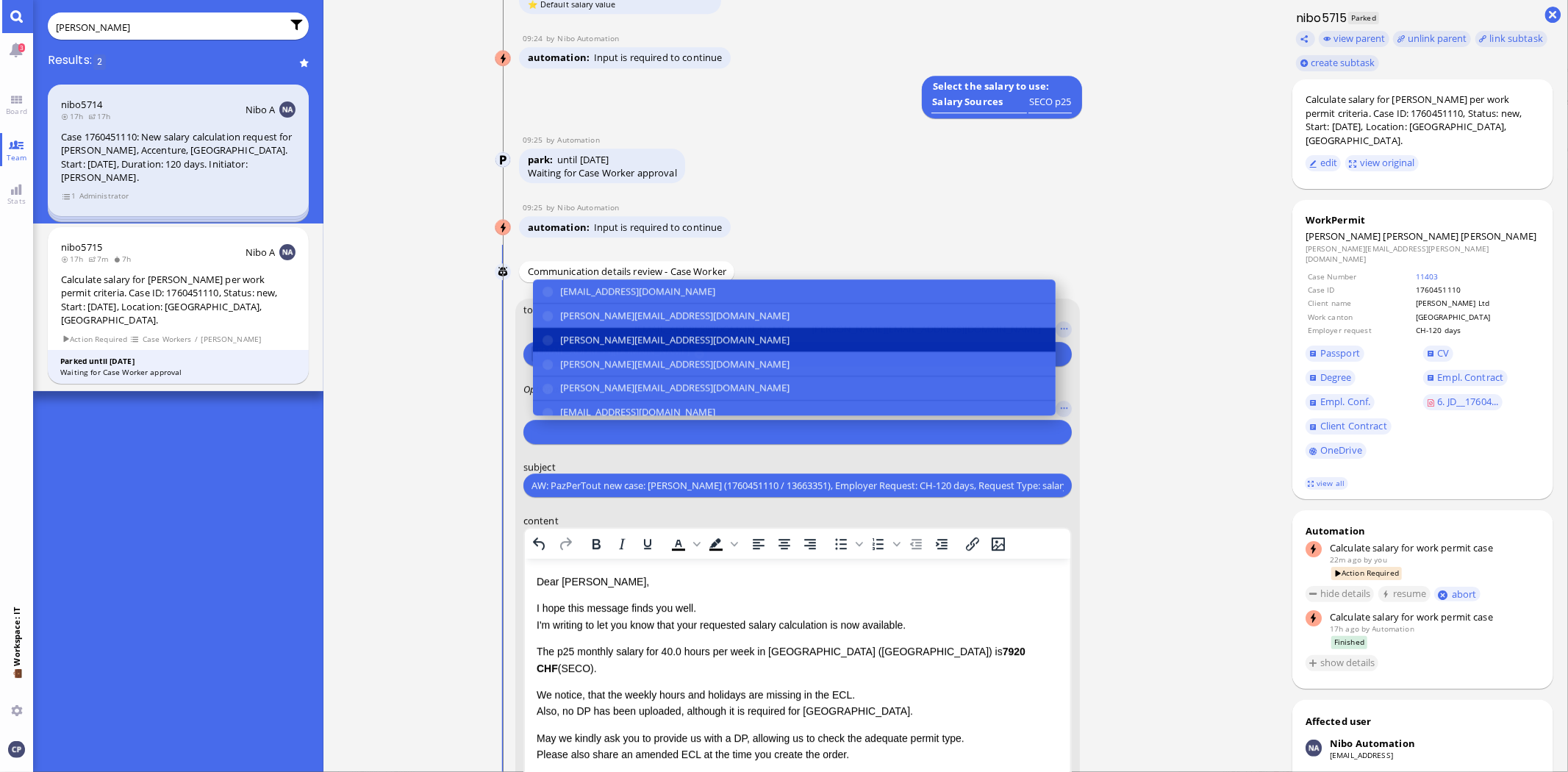
click at [548, 341] on button "[PERSON_NAME][EMAIL_ADDRESS][DOMAIN_NAME]" at bounding box center [795, 340] width 523 height 24
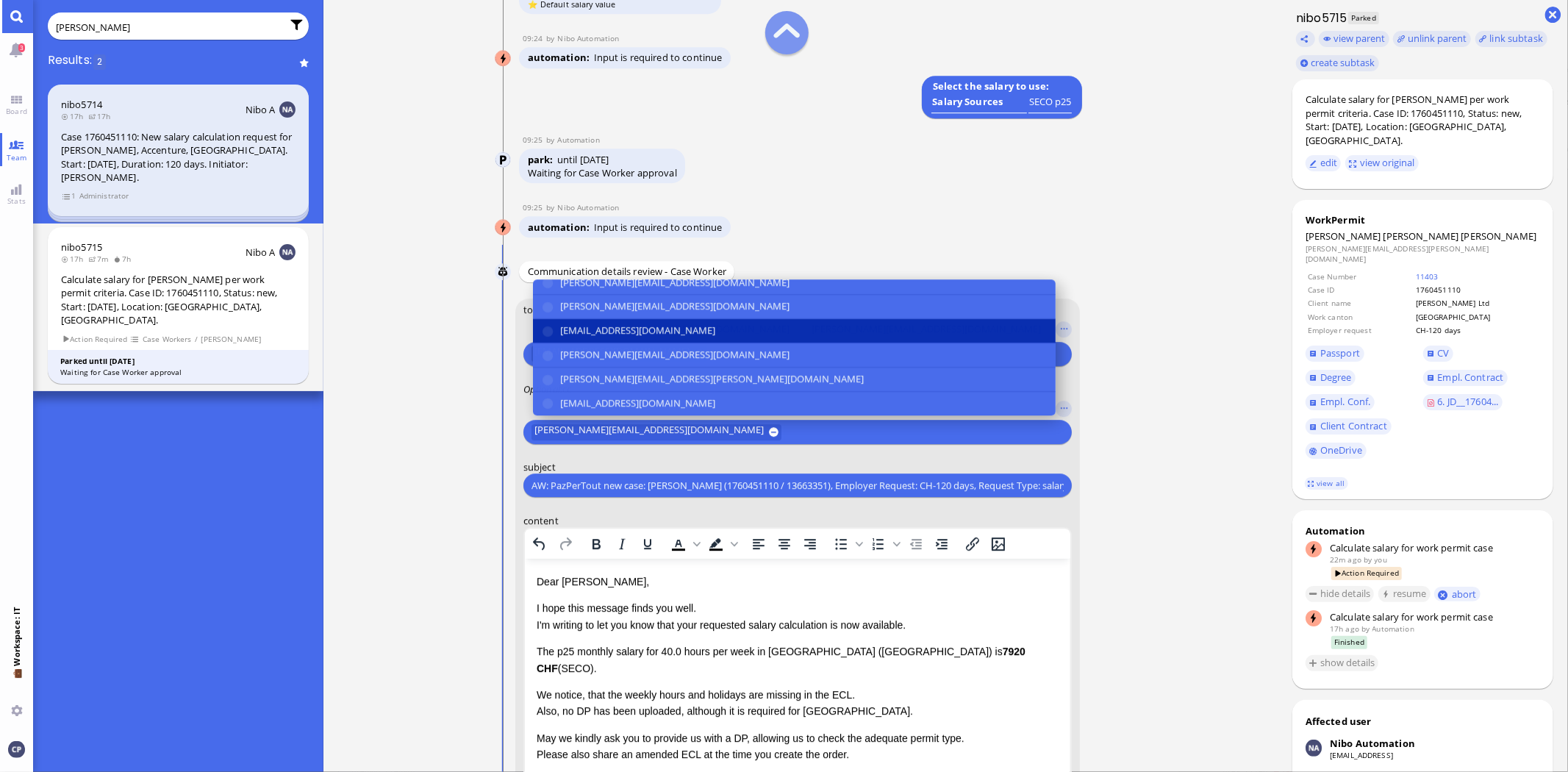
click at [545, 331] on button "[EMAIL_ADDRESS][DOMAIN_NAME]" at bounding box center [795, 331] width 523 height 24
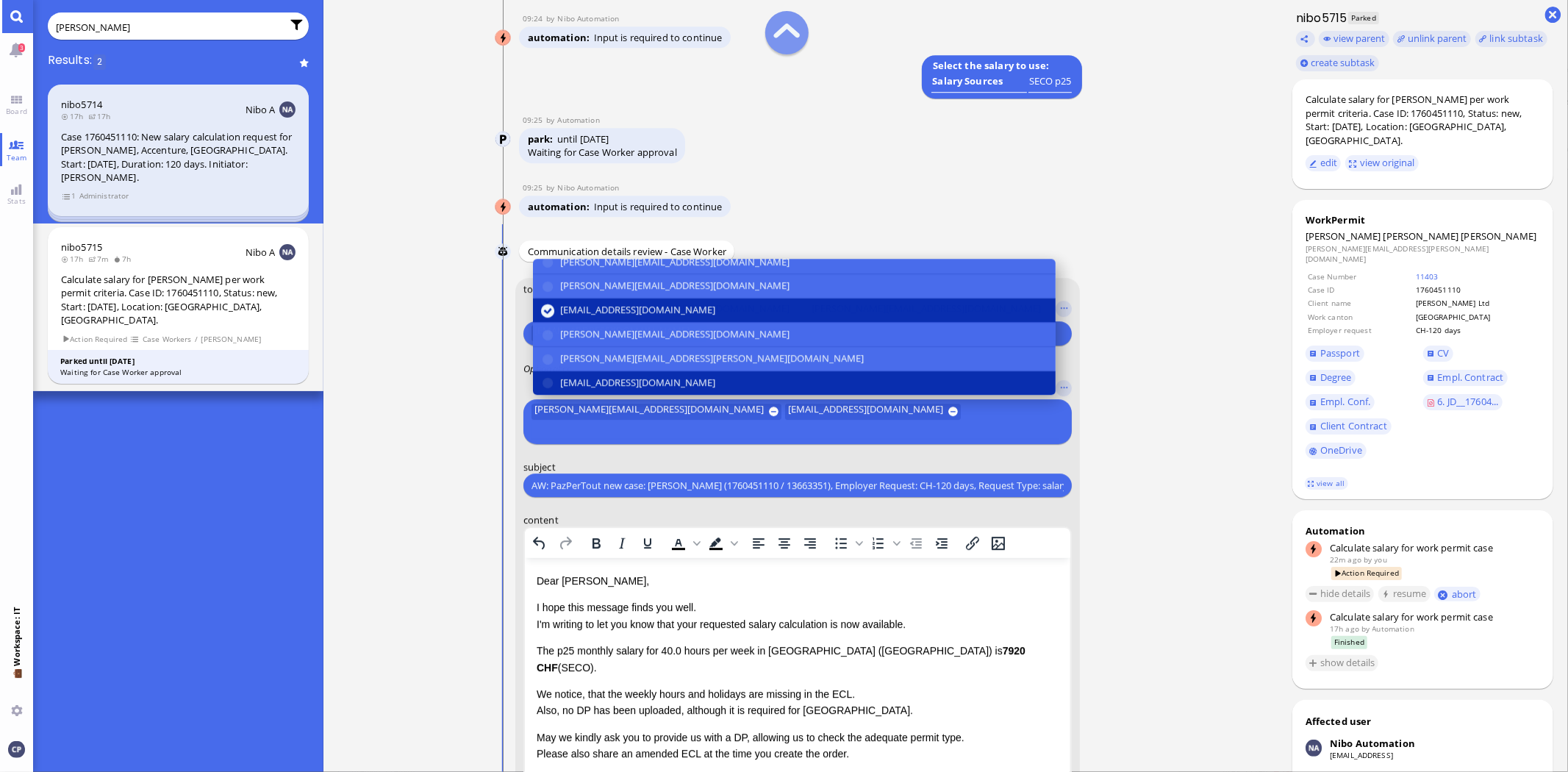
click at [542, 395] on button "[EMAIL_ADDRESS][DOMAIN_NAME]" at bounding box center [795, 383] width 523 height 24
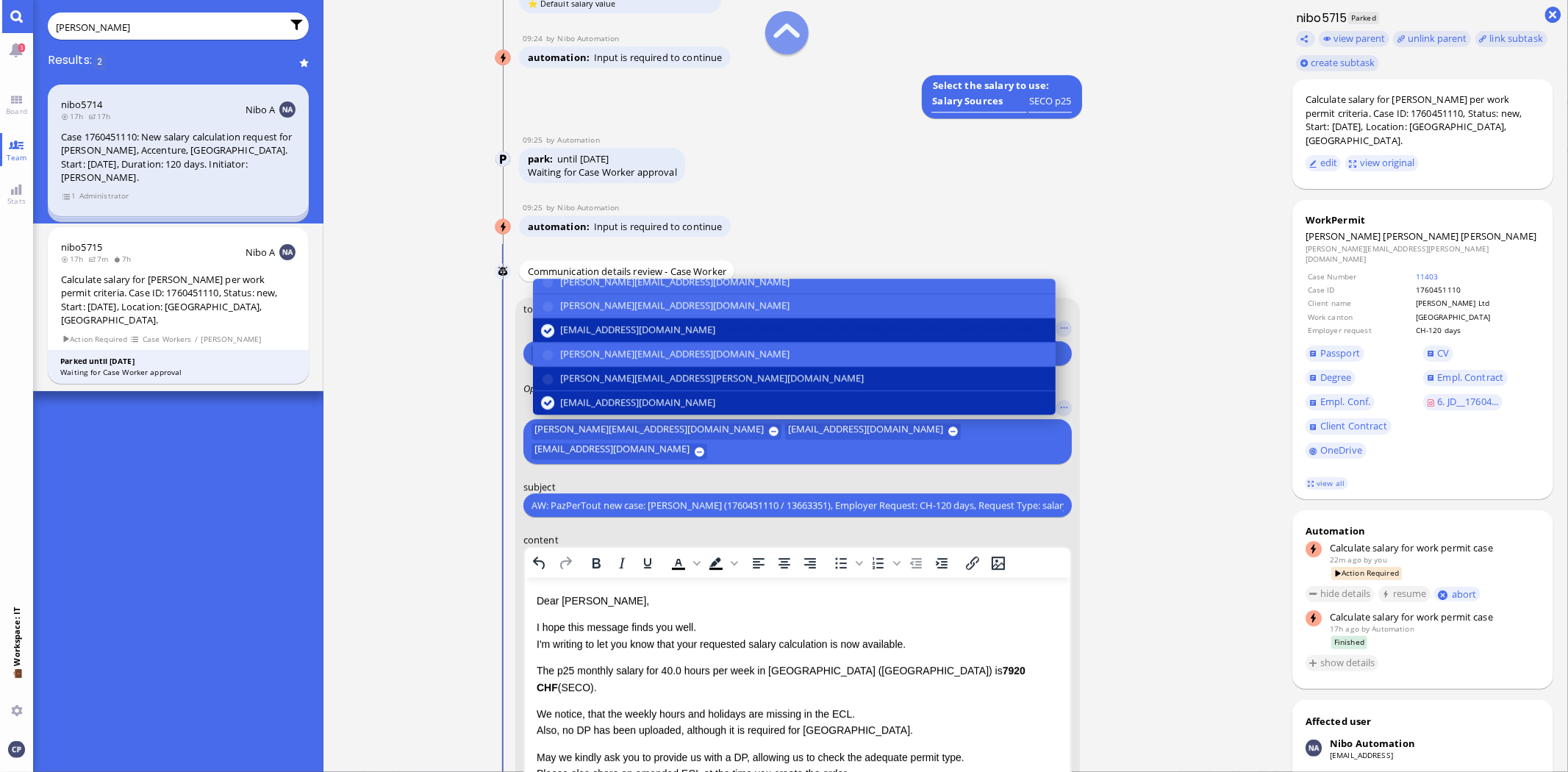
scroll to position [164, 0]
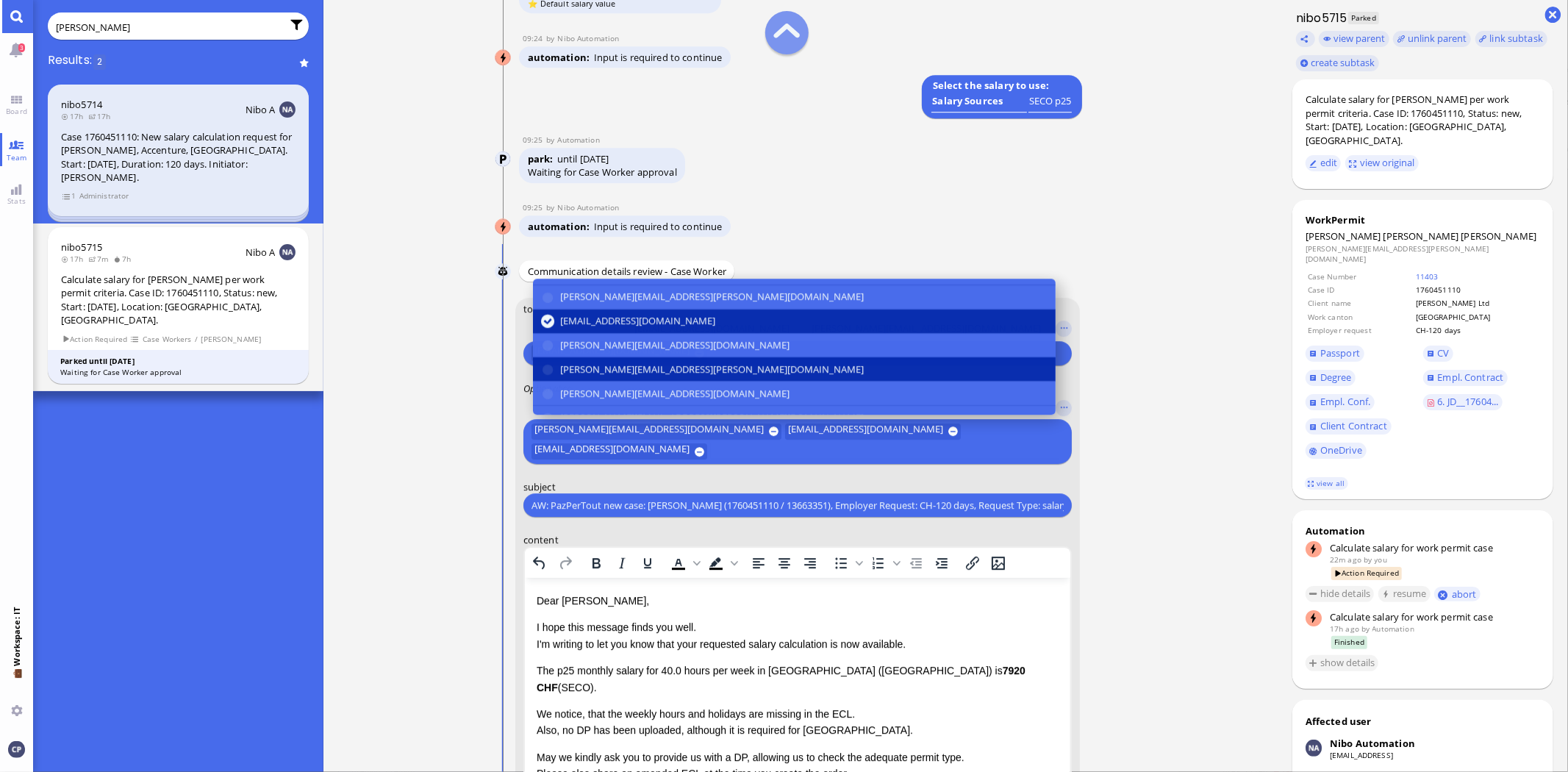
click at [546, 372] on button "[PERSON_NAME][EMAIL_ADDRESS][PERSON_NAME][DOMAIN_NAME]" at bounding box center [795, 370] width 523 height 24
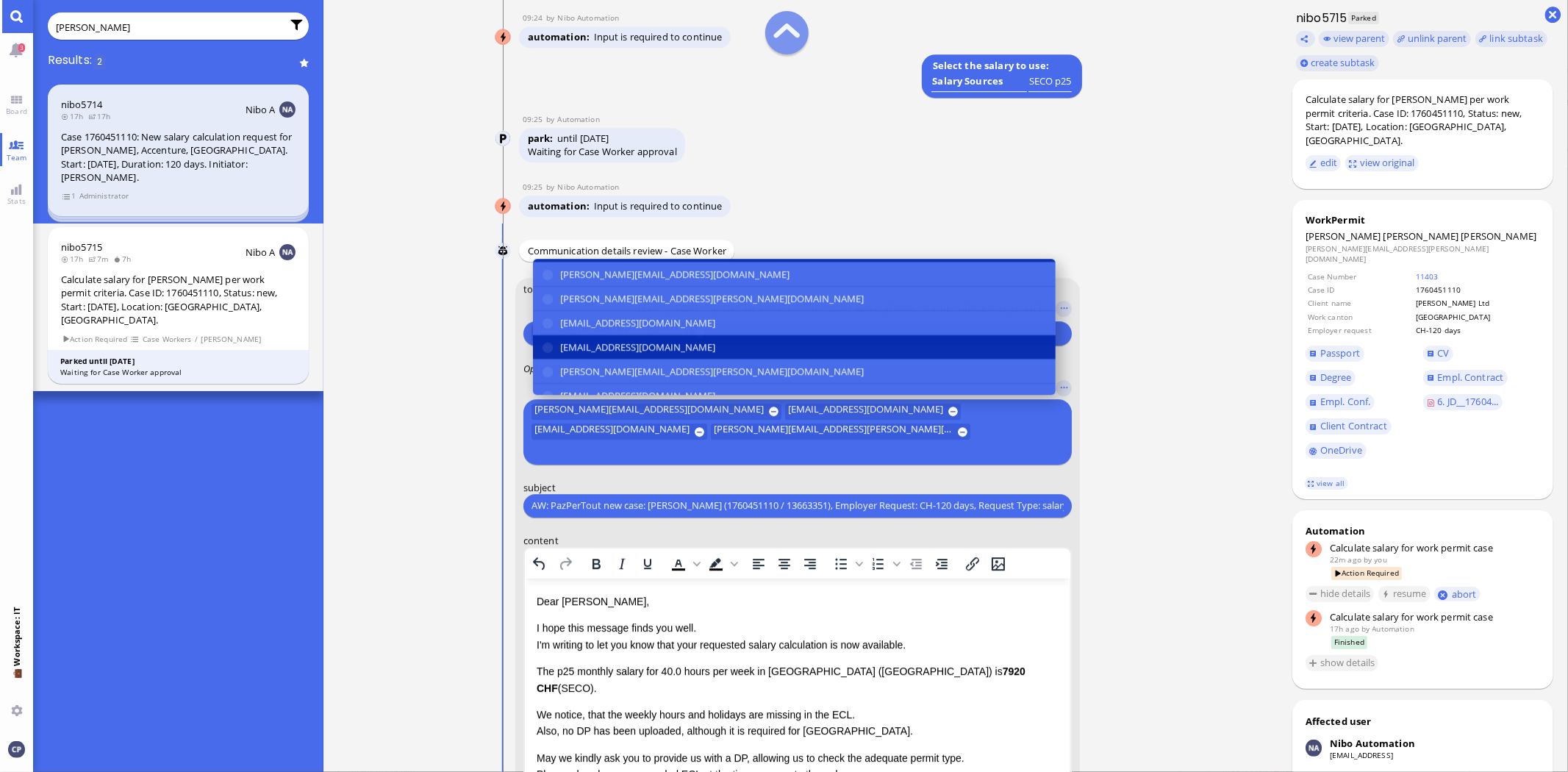
scroll to position [277, 0]
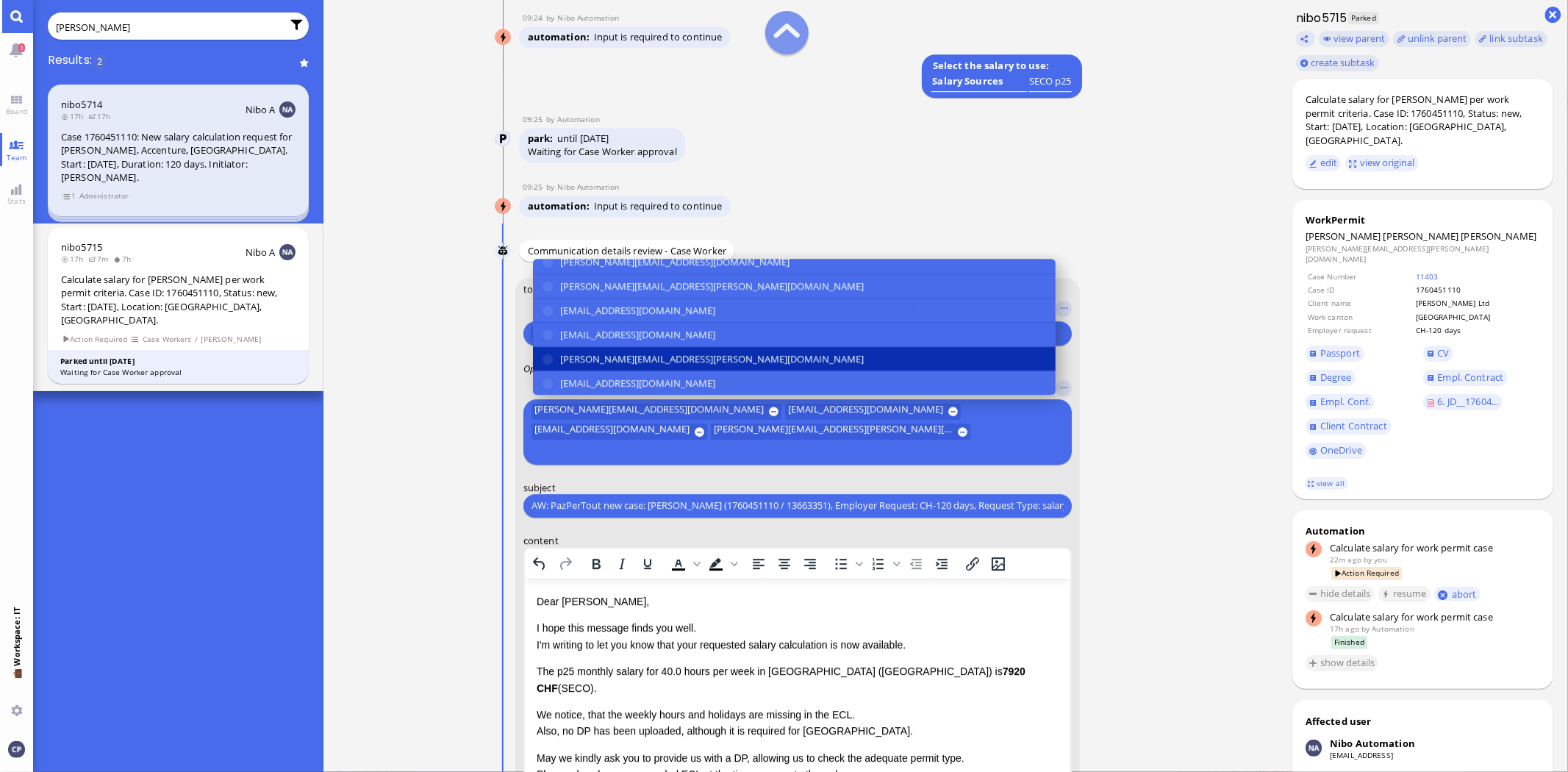
click at [545, 372] on button "[PERSON_NAME][EMAIL_ADDRESS][PERSON_NAME][DOMAIN_NAME]" at bounding box center [795, 359] width 523 height 24
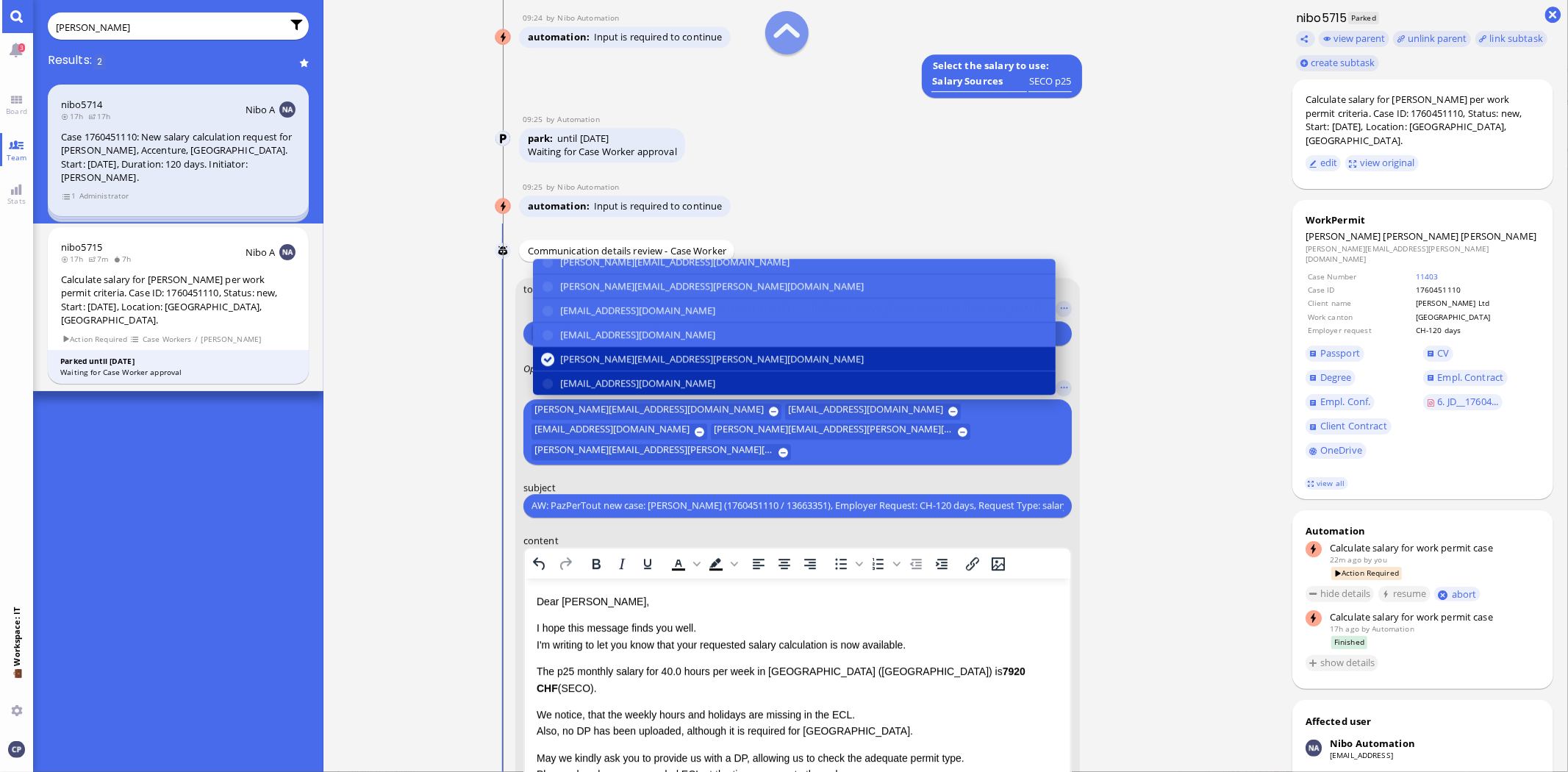
scroll to position [-365, 0]
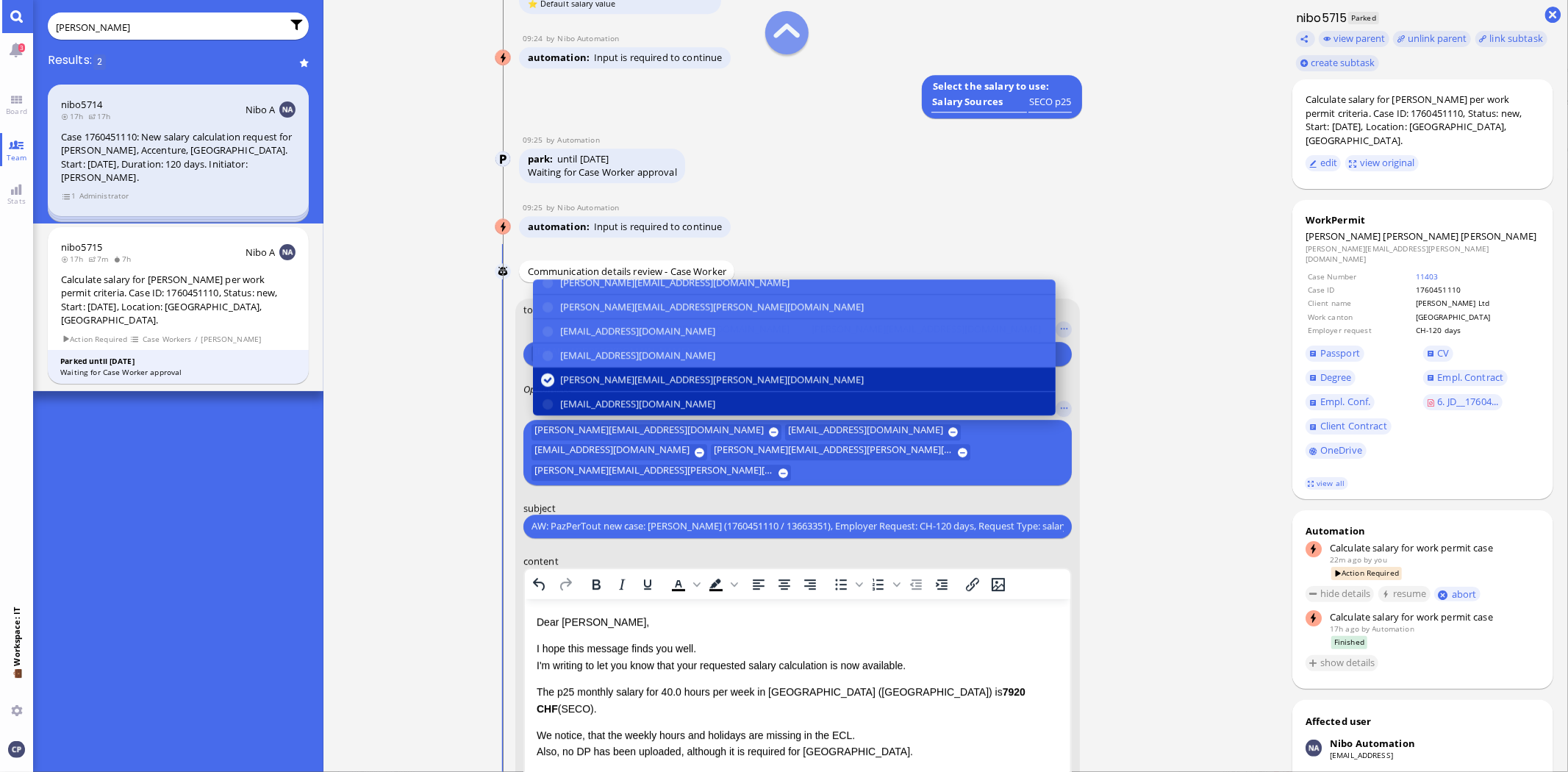
click at [546, 401] on button "[EMAIL_ADDRESS][DOMAIN_NAME]" at bounding box center [795, 403] width 523 height 24
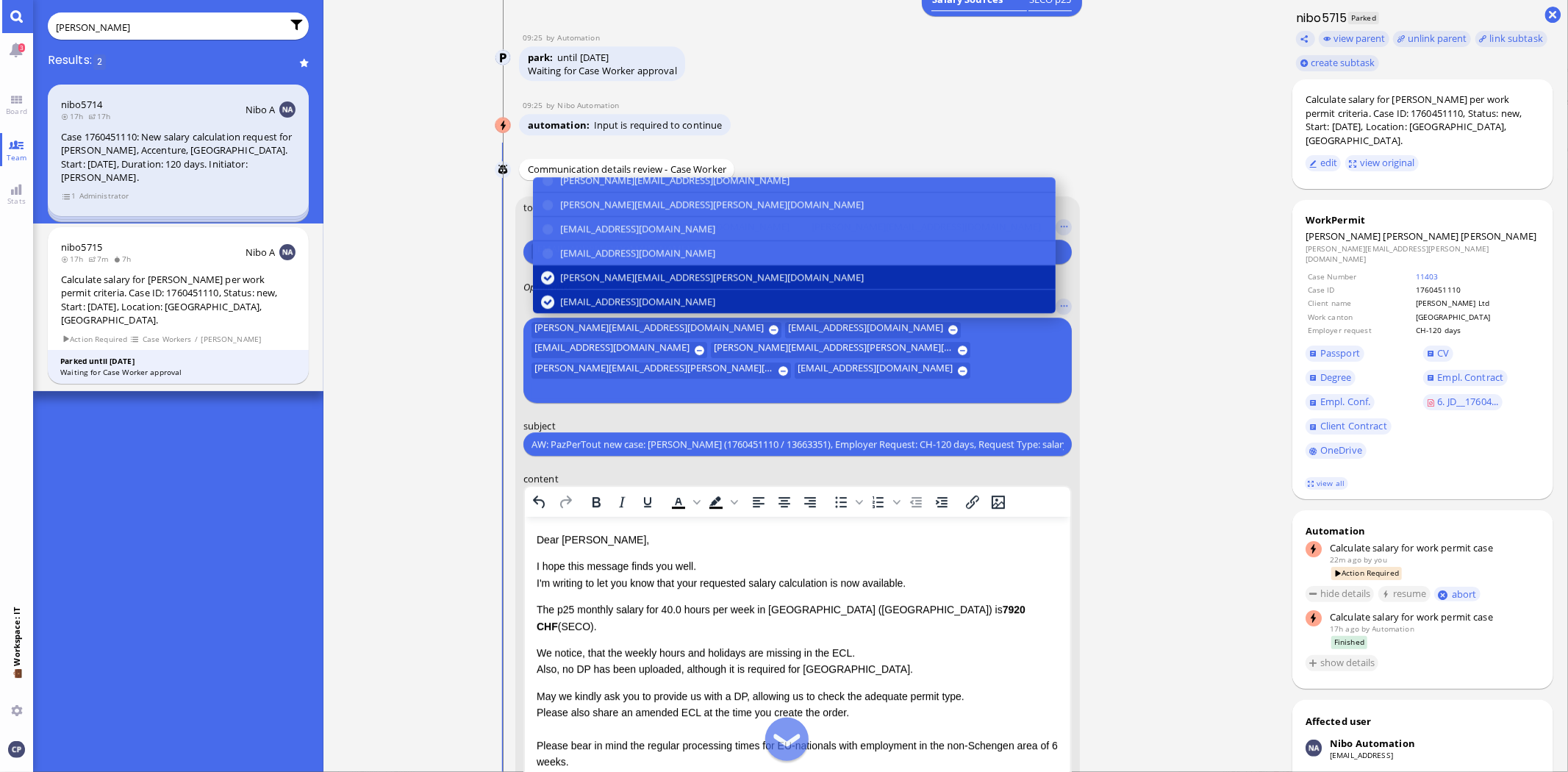
scroll to position [194, 0]
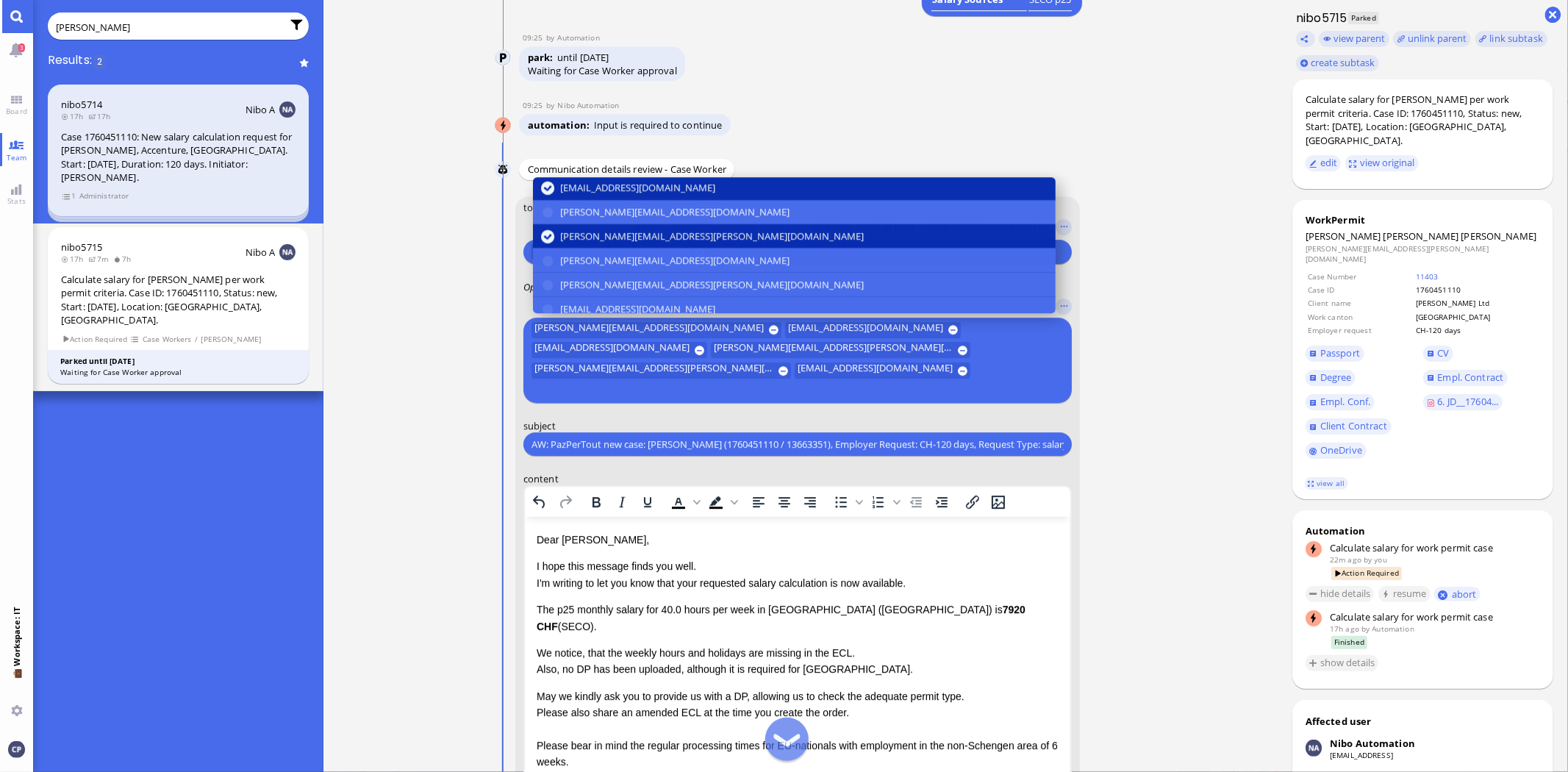
click at [549, 249] on button "[PERSON_NAME][EMAIL_ADDRESS][PERSON_NAME][DOMAIN_NAME]" at bounding box center [795, 236] width 523 height 24
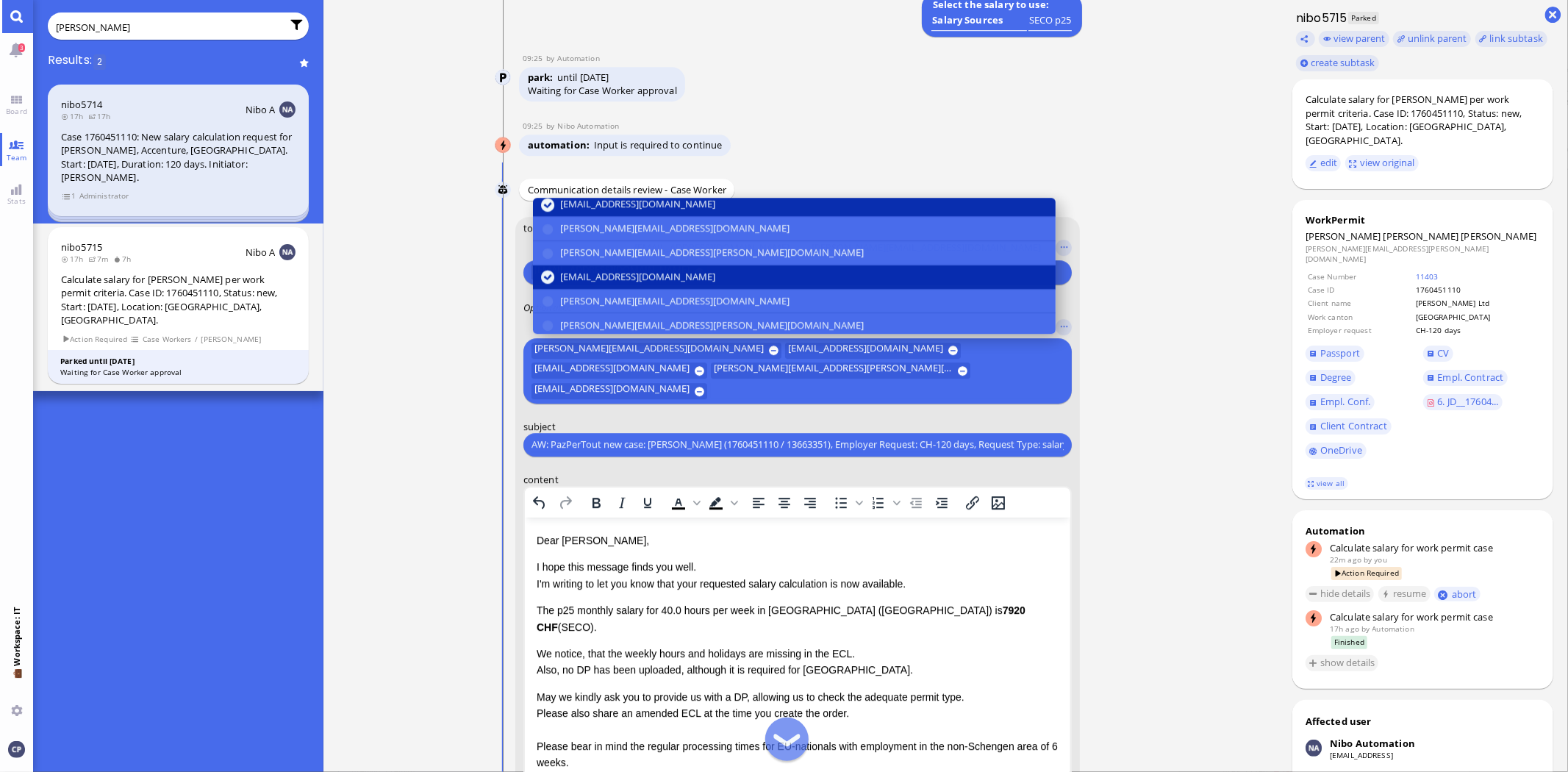
scroll to position [164, 0]
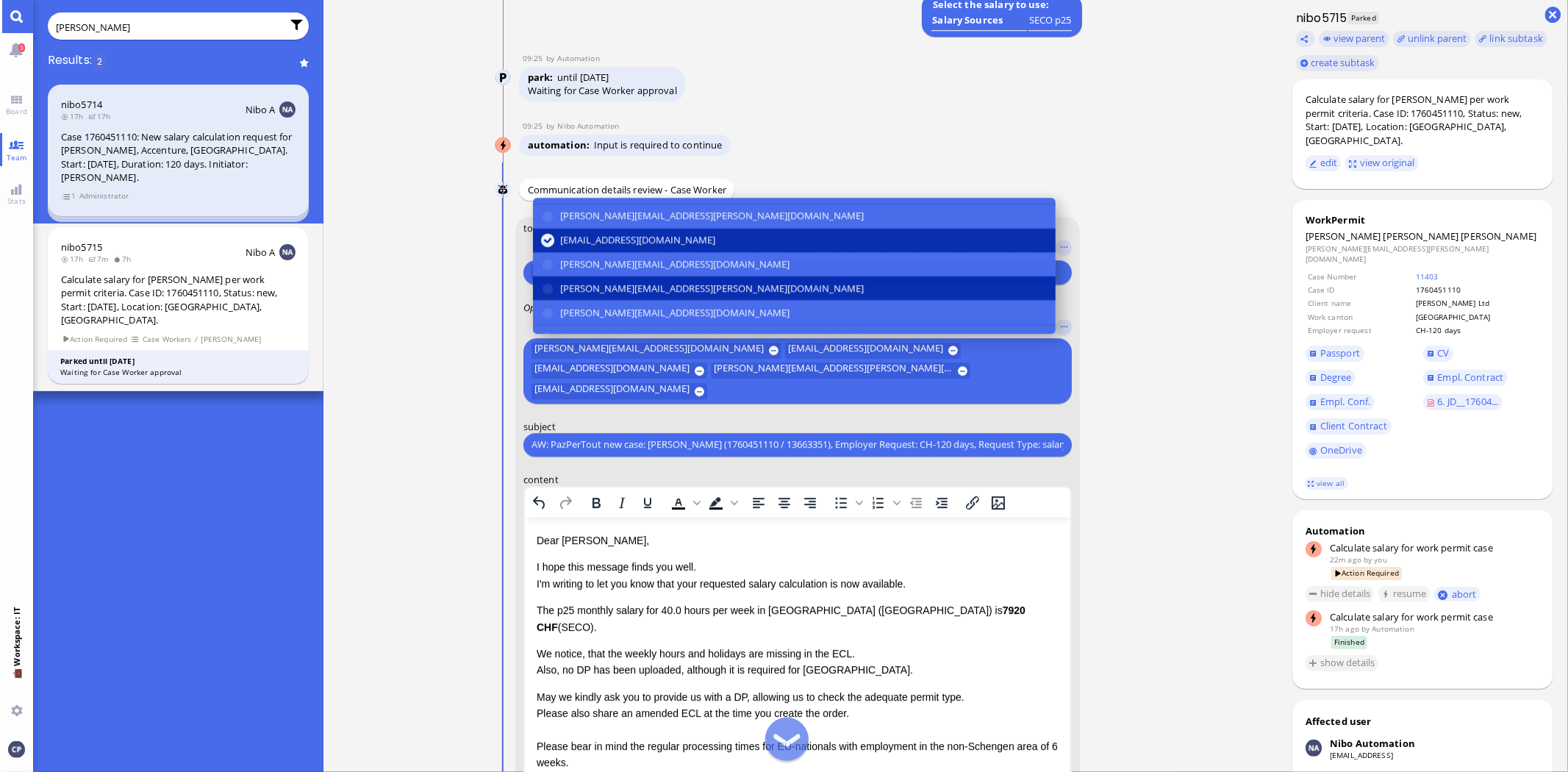
click at [553, 289] on button "[PERSON_NAME][EMAIL_ADDRESS][PERSON_NAME][DOMAIN_NAME]" at bounding box center [795, 288] width 523 height 24
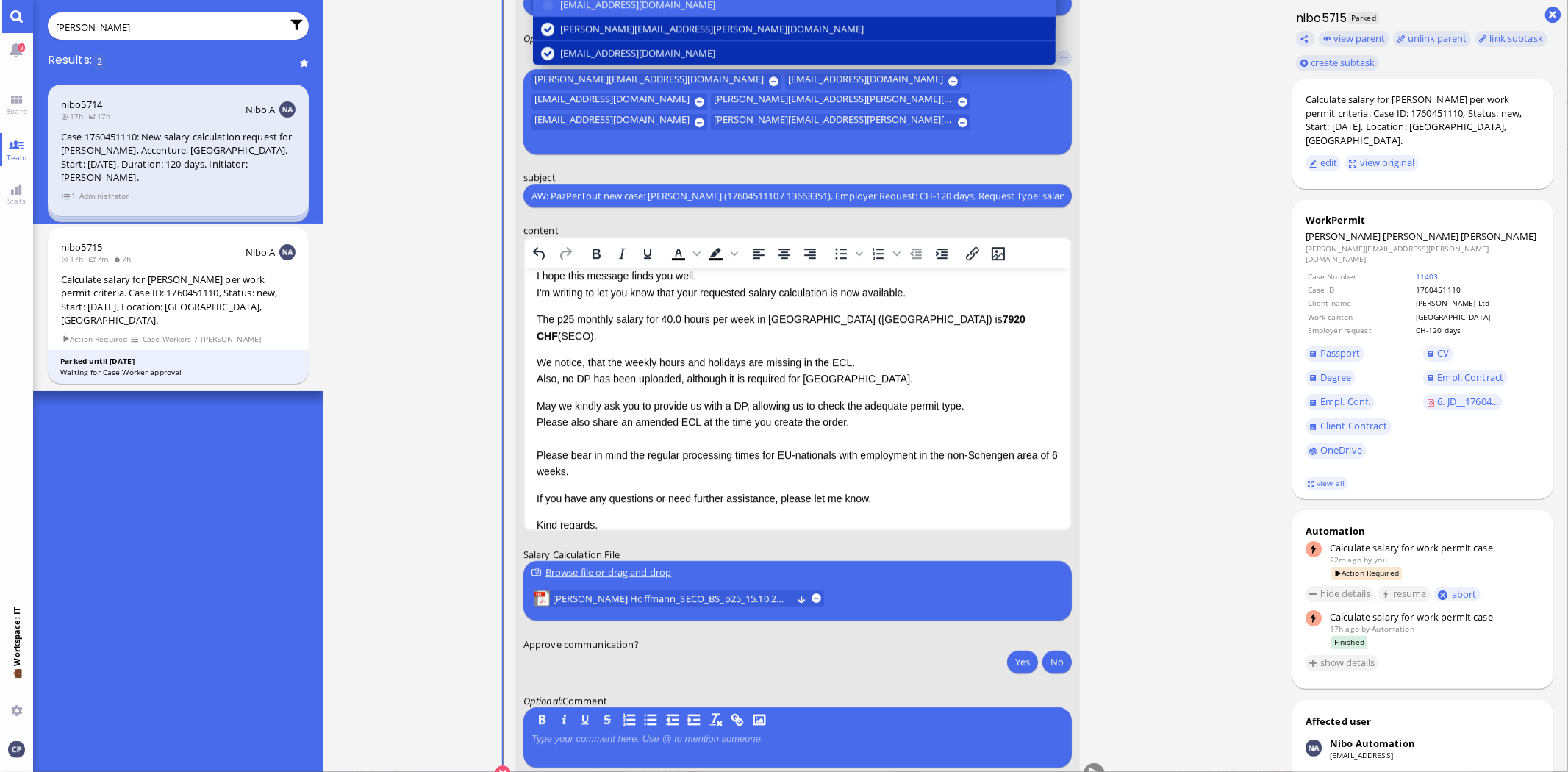
scroll to position [1, 0]
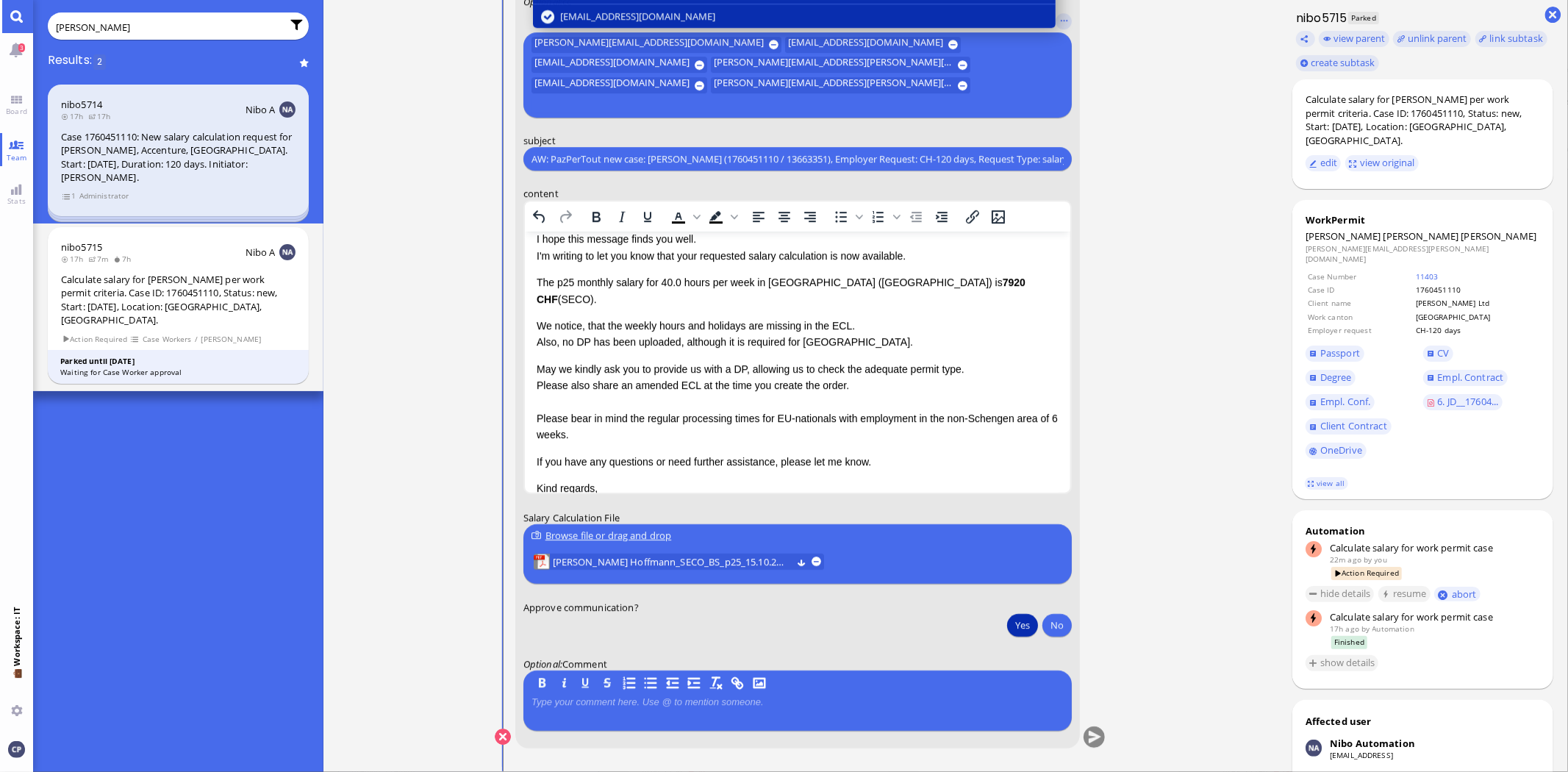
click at [1022, 625] on button "Yes" at bounding box center [1023, 625] width 31 height 24
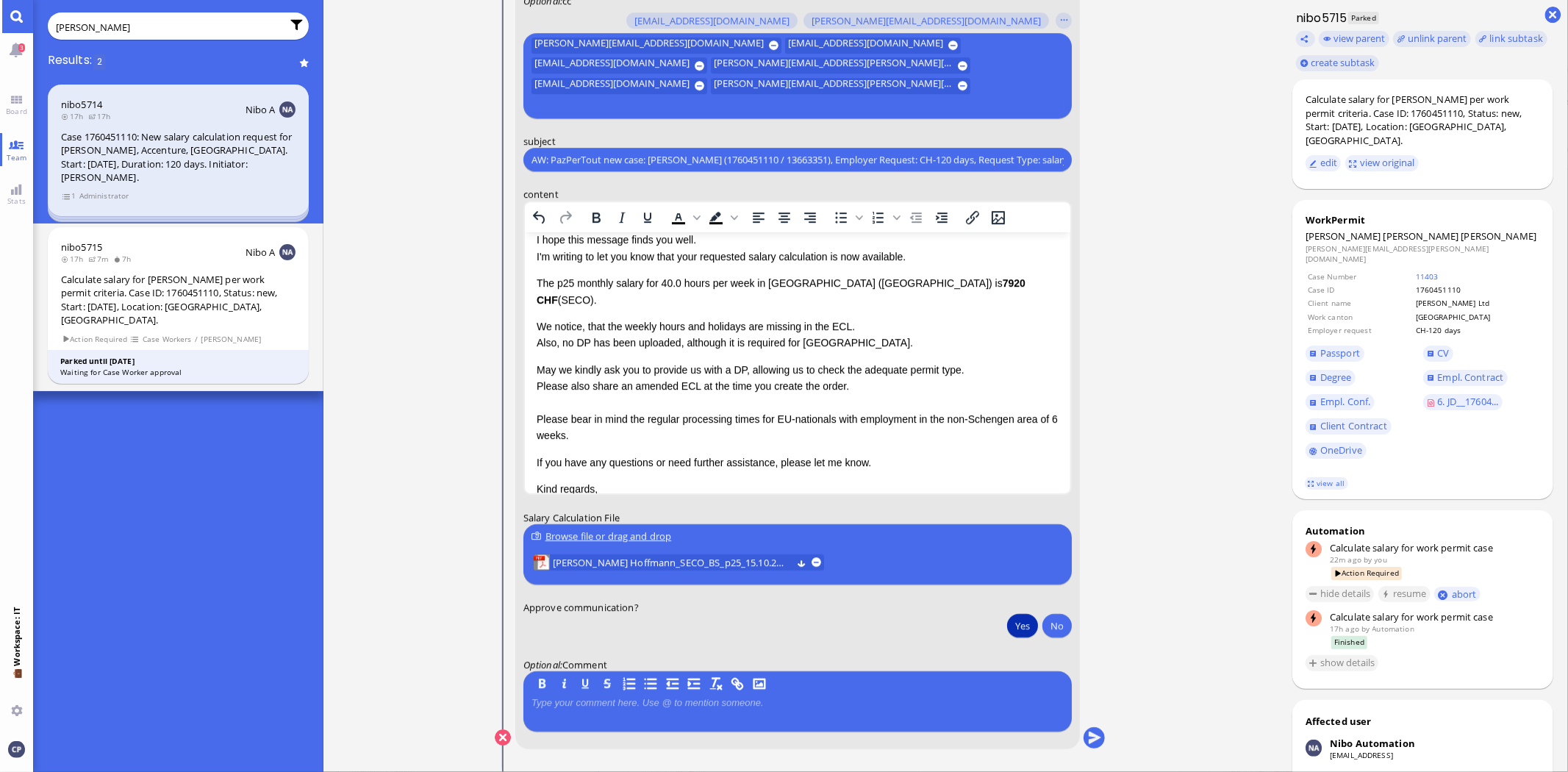
scroll to position [0, 0]
click at [1091, 732] on button "submit" at bounding box center [1095, 738] width 22 height 22
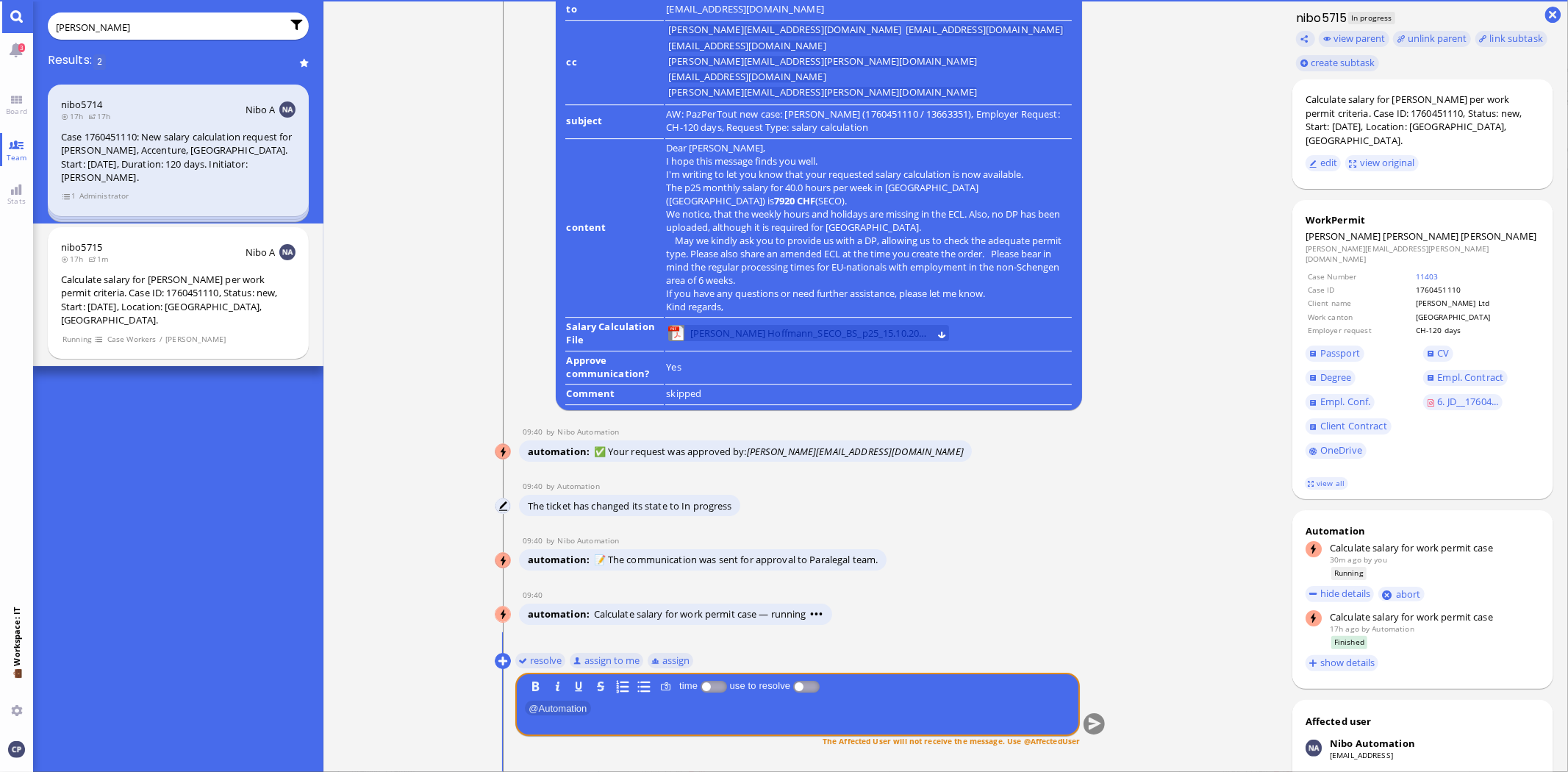
click at [737, 339] on span "[PERSON_NAME] Hoffmann_SECO_BS_p25_15.10.2025.pdf (26.56 kB)" at bounding box center [810, 333] width 239 height 16
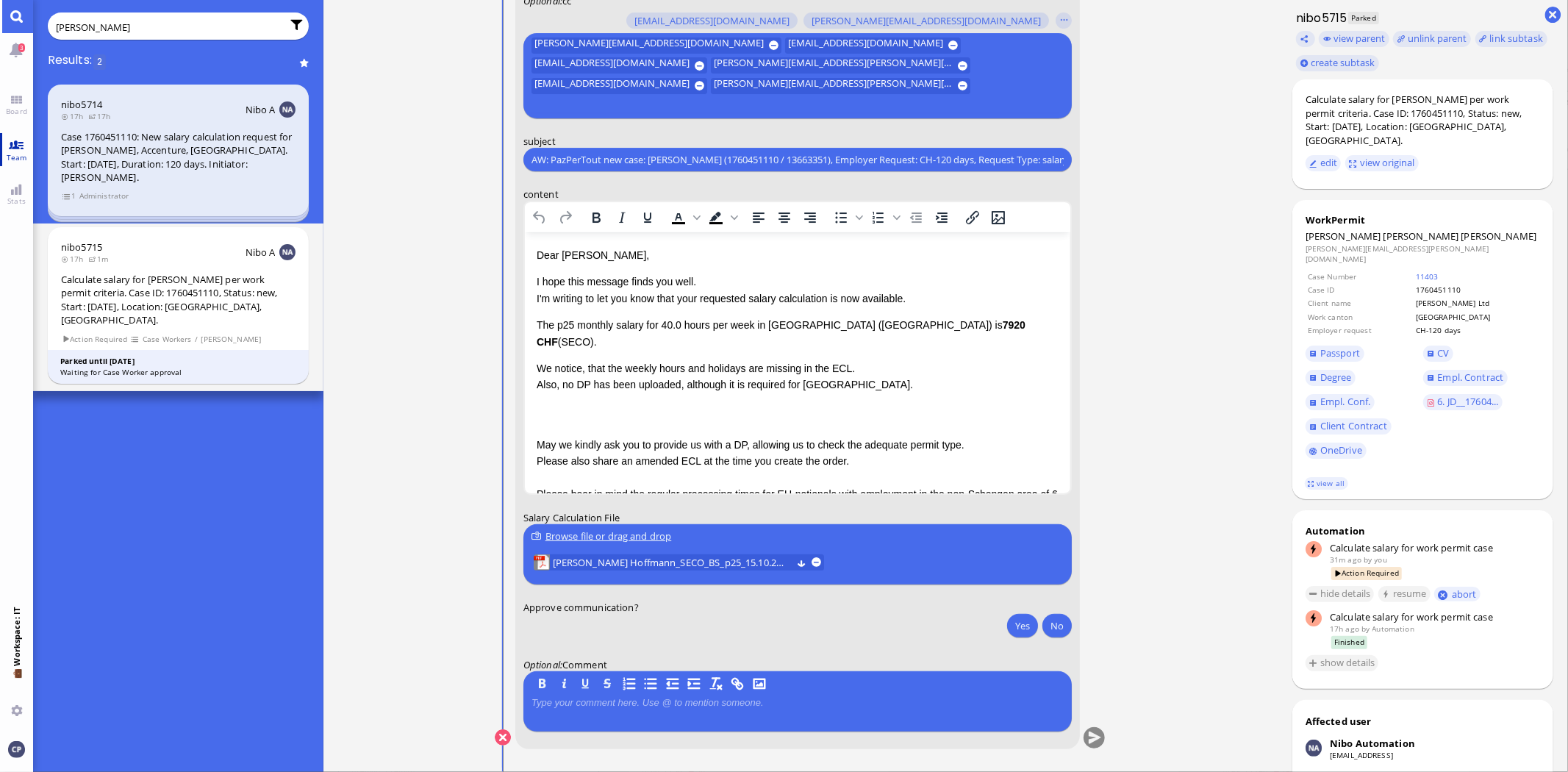
click at [18, 150] on link "Team" at bounding box center [16, 149] width 33 height 33
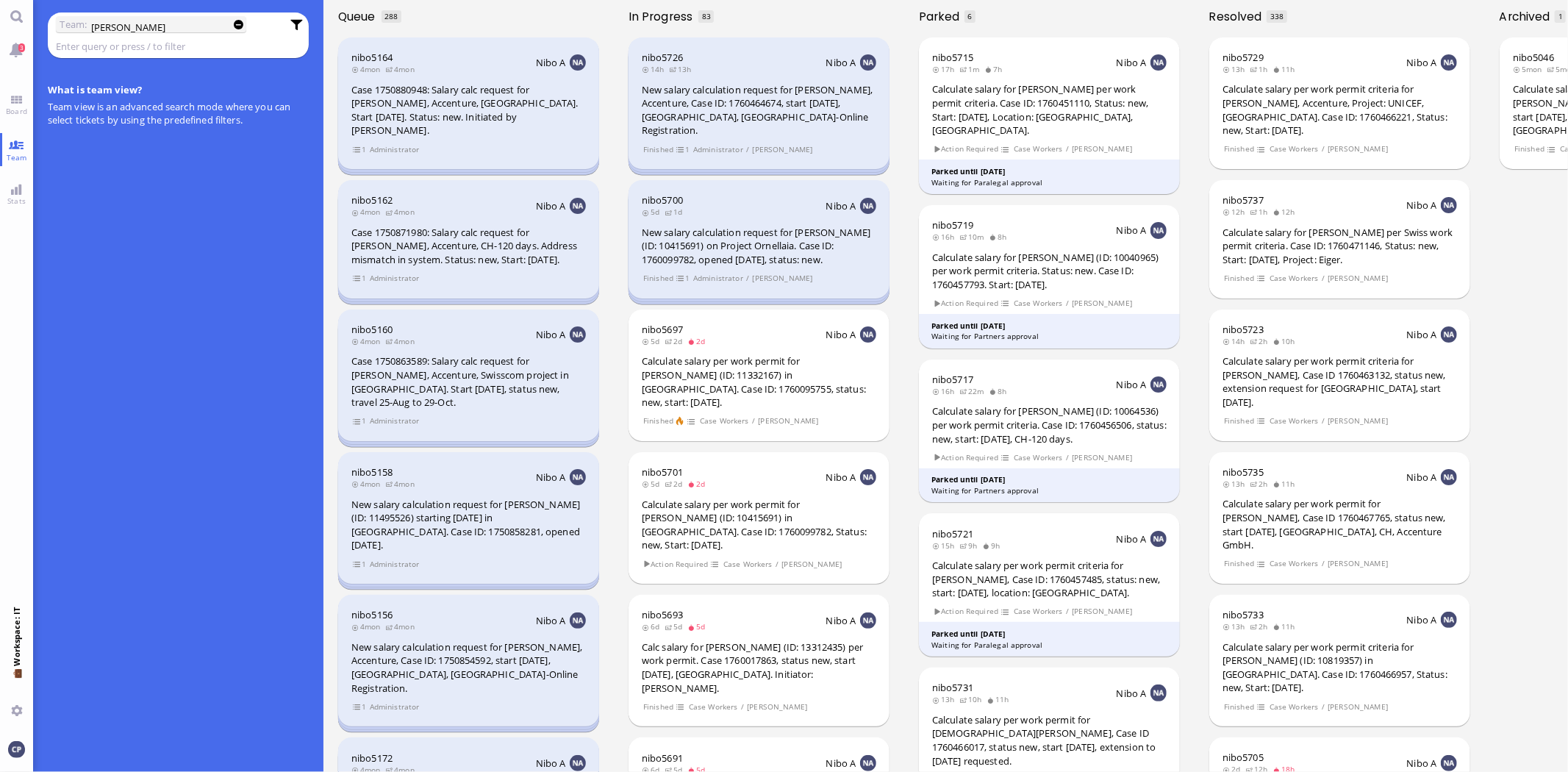
click at [124, 25] on input "[PERSON_NAME]" at bounding box center [156, 27] width 128 height 16
click at [15, 10] on link "Main menu" at bounding box center [16, 16] width 33 height 33
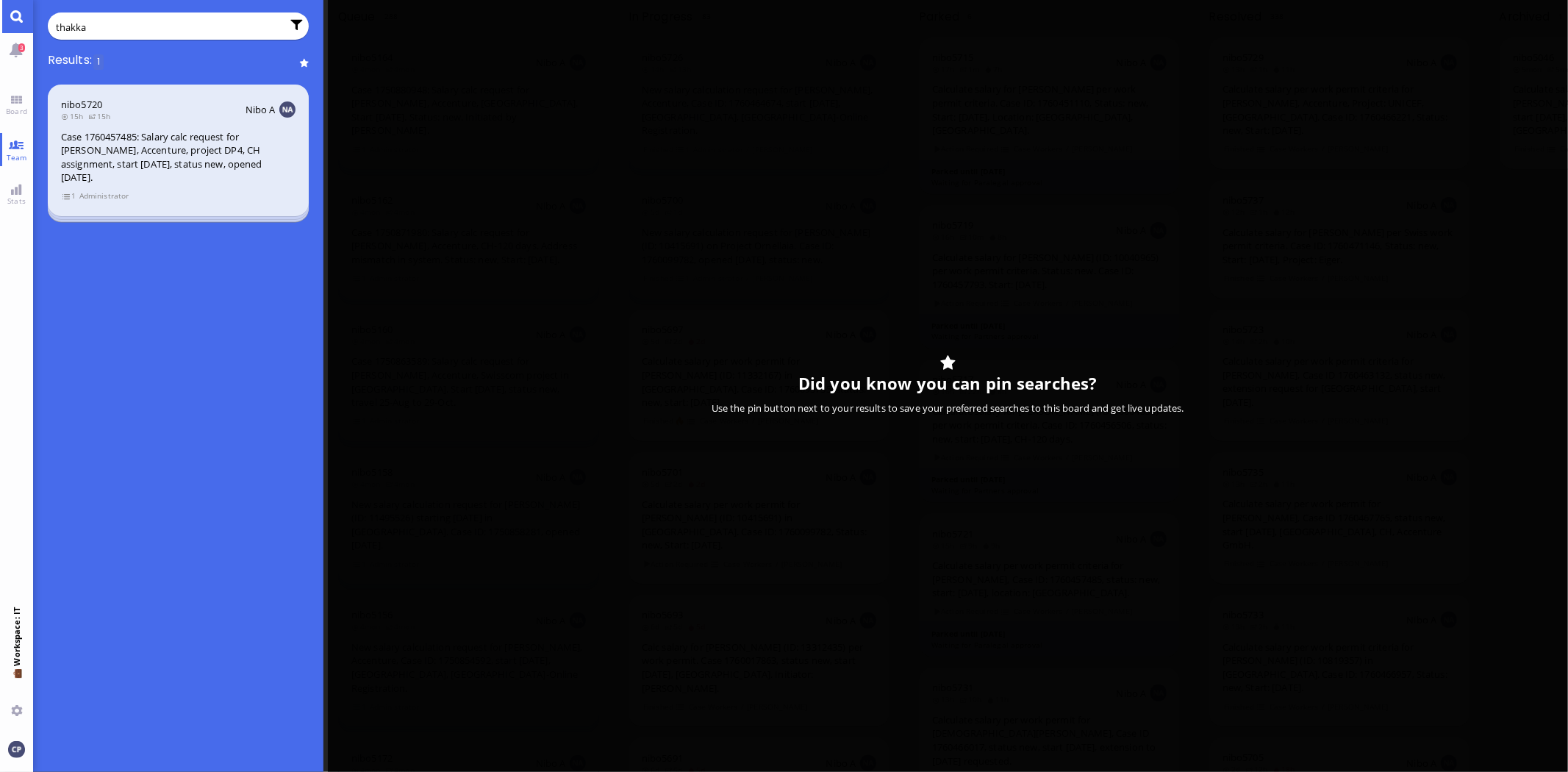
click at [112, 143] on div "Case 1760457485: Salary calc request for [PERSON_NAME], Accenture, project DP4,…" at bounding box center [177, 157] width 234 height 54
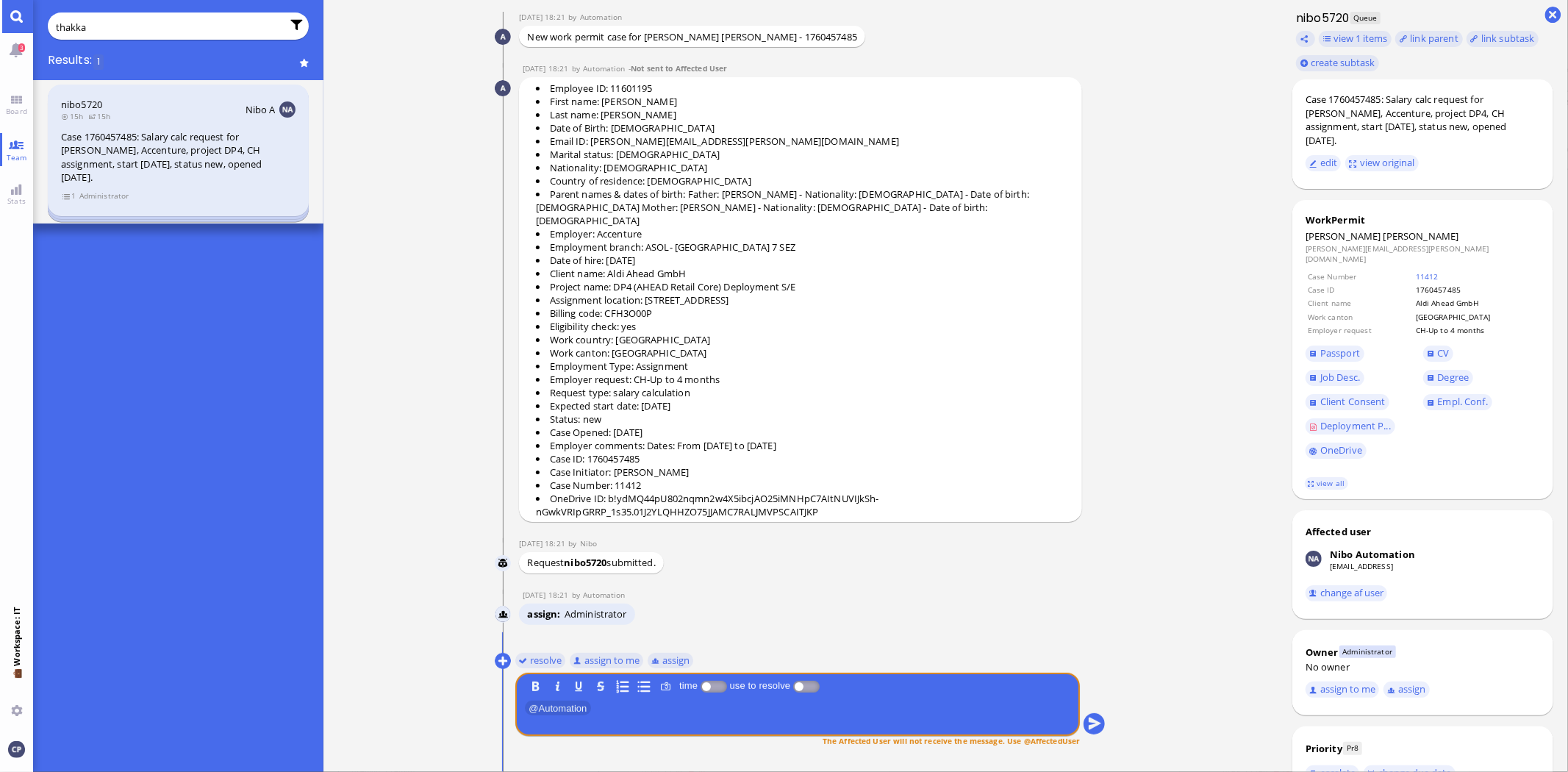
click at [121, 24] on input "thakka" at bounding box center [169, 27] width 226 height 16
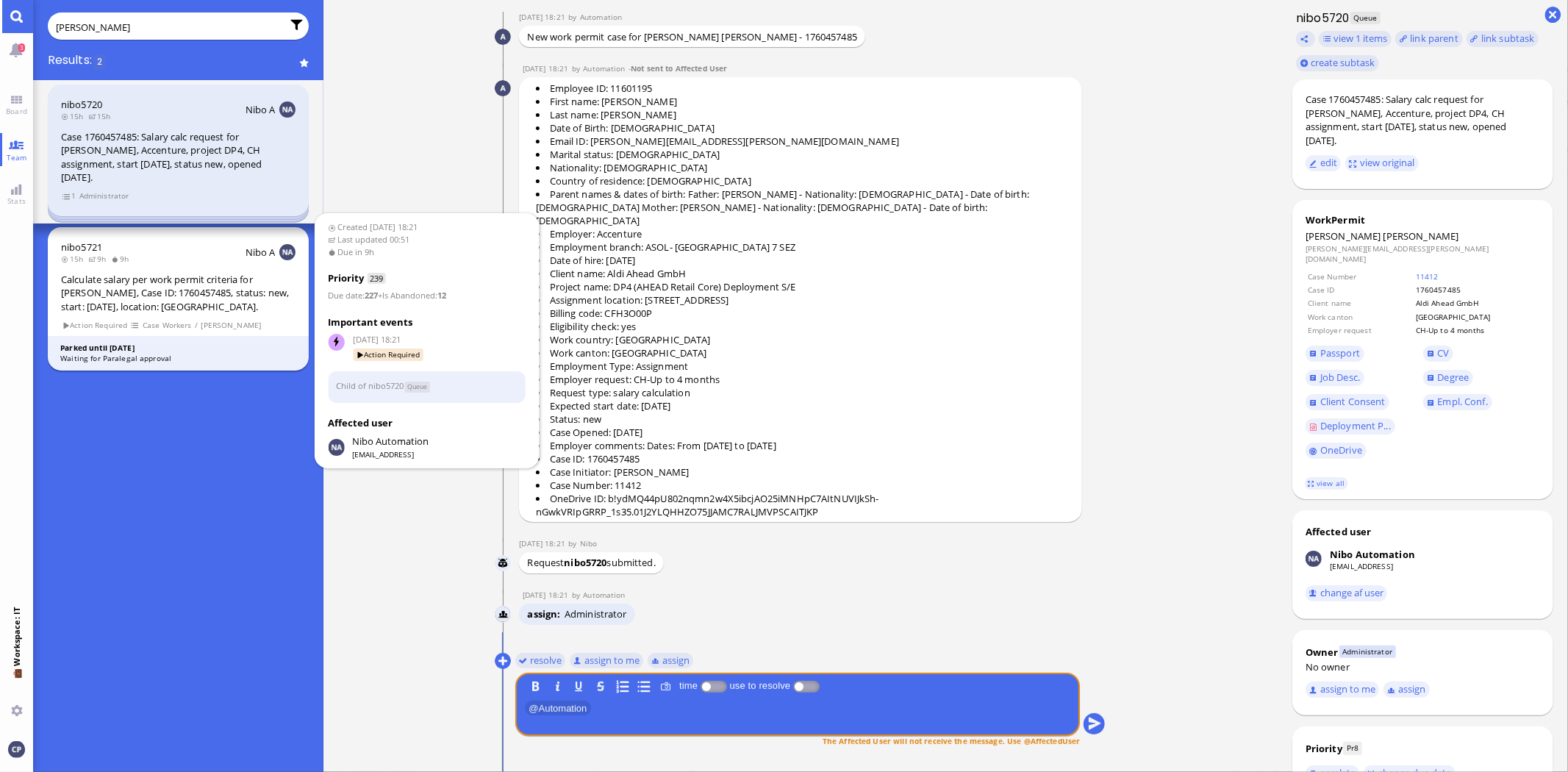
click at [156, 285] on div "Calculate salary per work permit criteria for [PERSON_NAME], Case ID: 176045748…" at bounding box center [177, 294] width 234 height 42
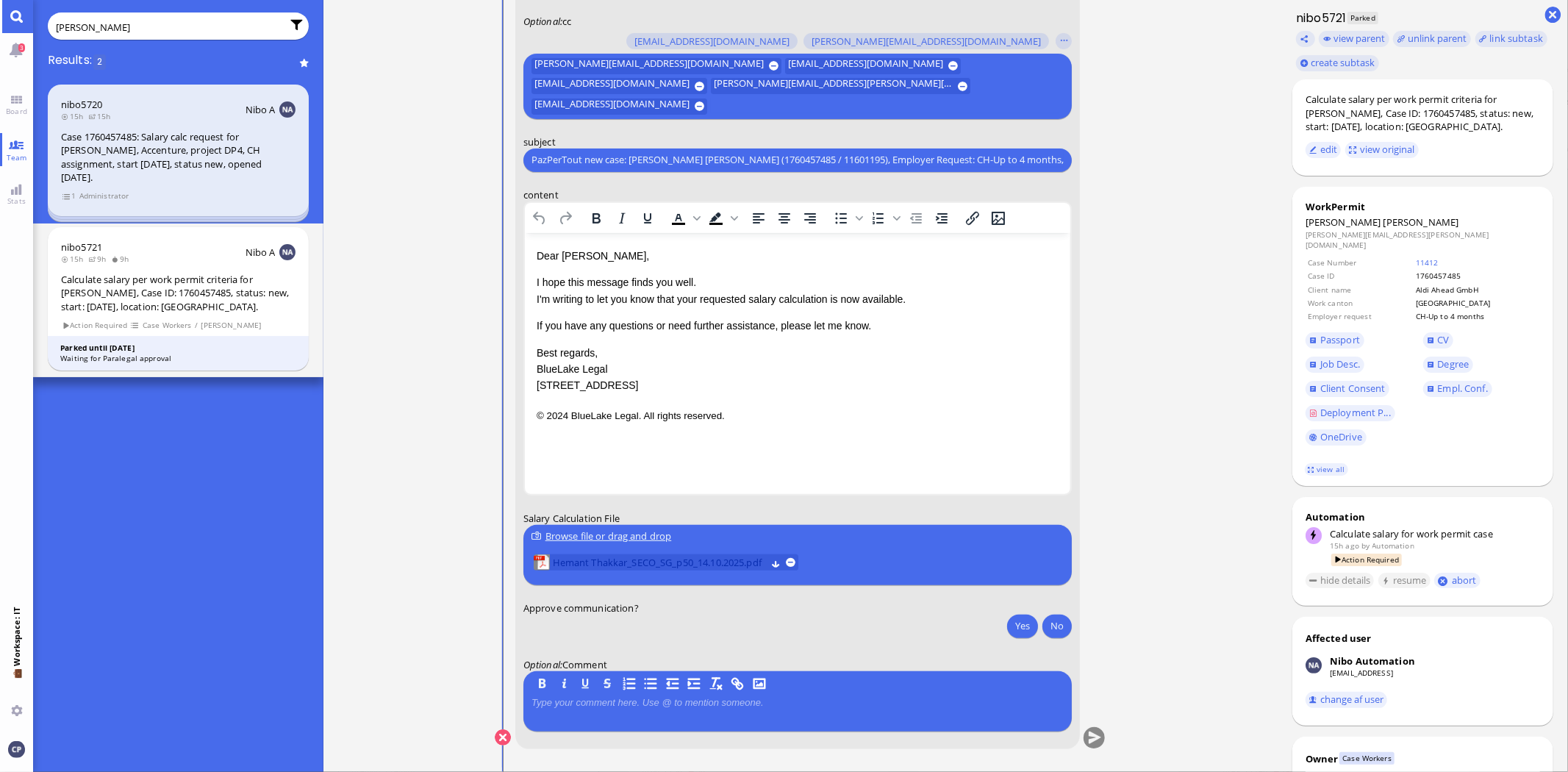
click at [643, 557] on span "Hemant Thakkar_SECO_SG_p50_14.10.2025.pdf" at bounding box center [659, 562] width 213 height 16
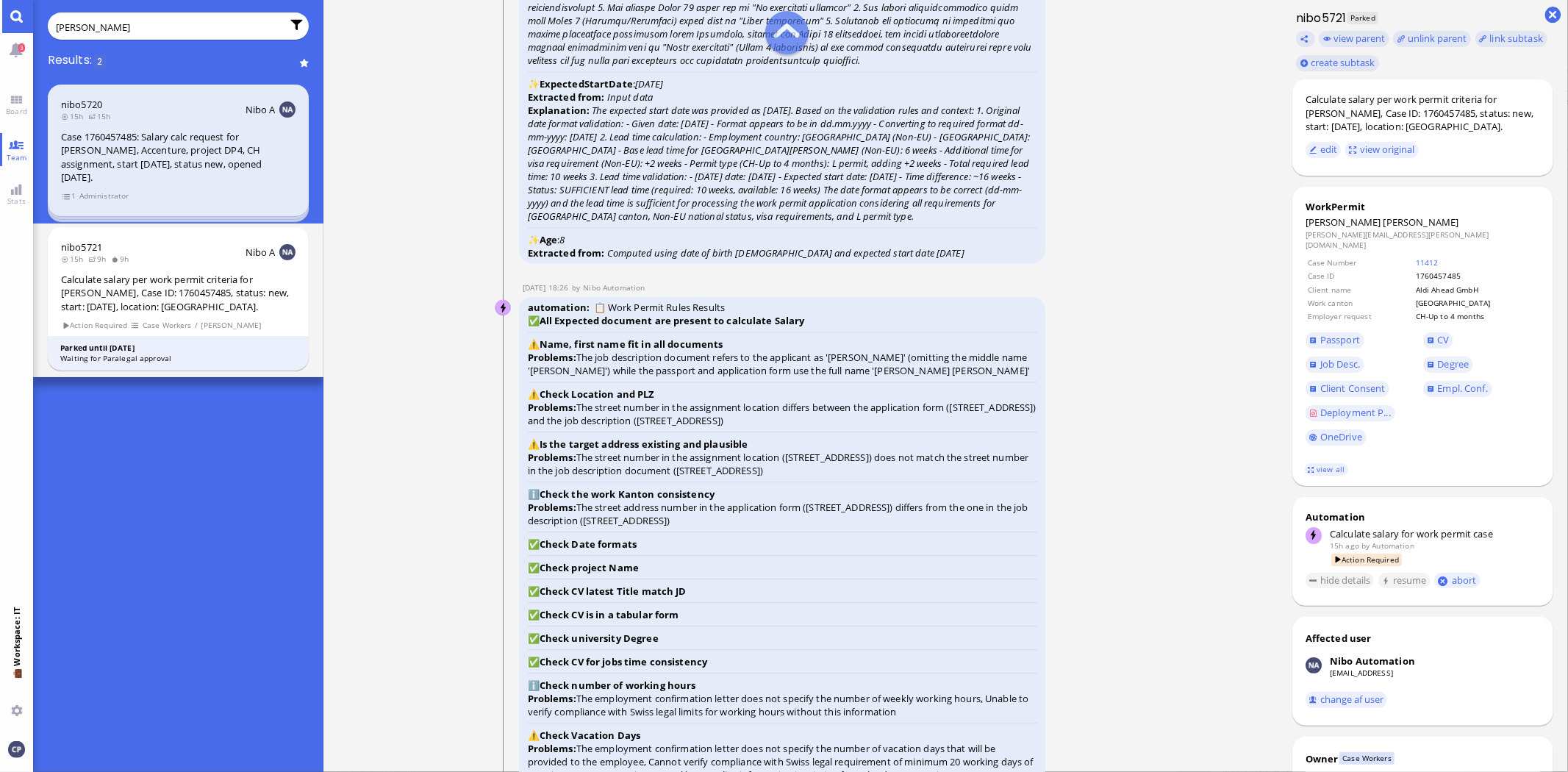
scroll to position [-2695, 0]
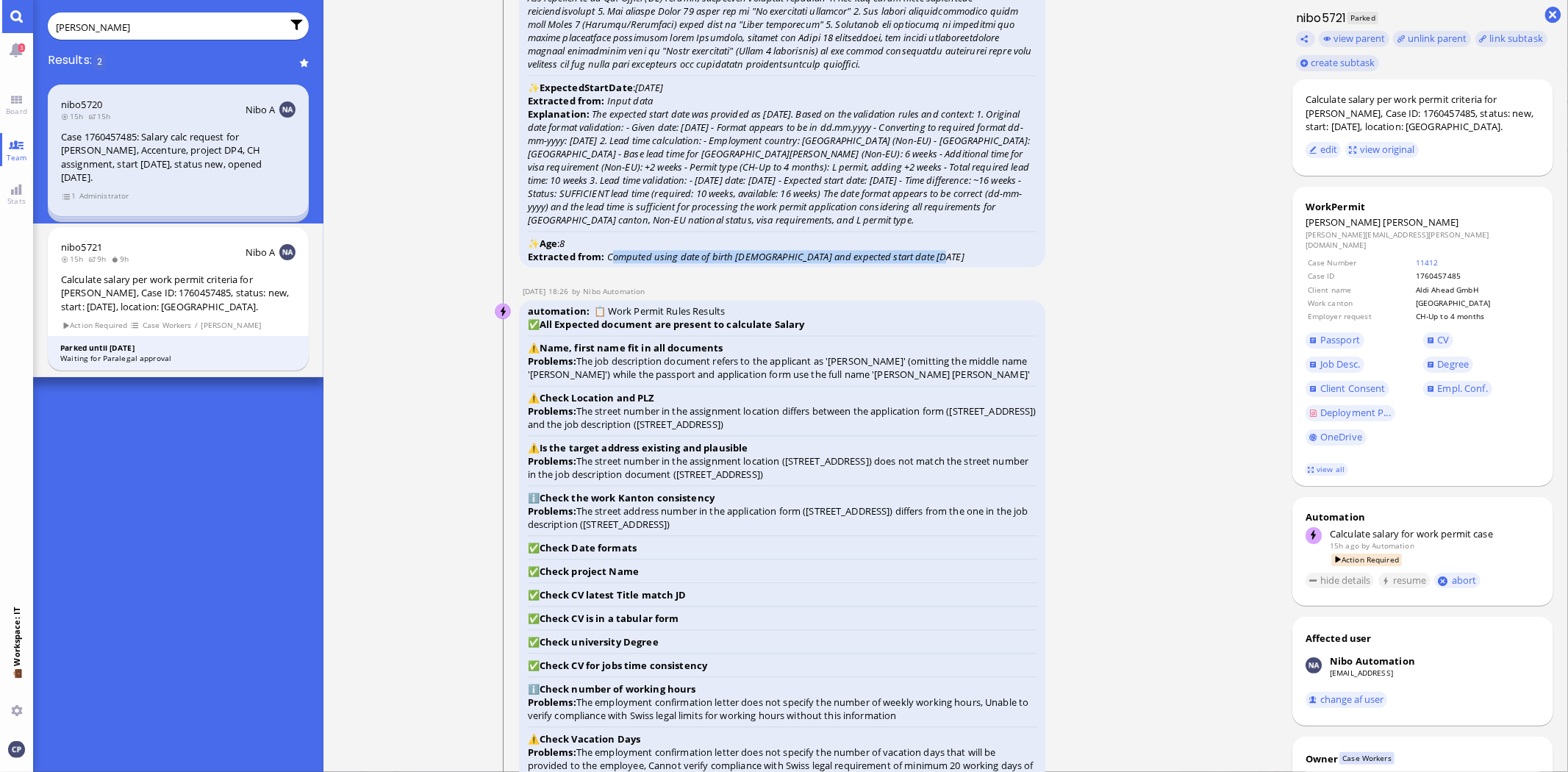
drag, startPoint x: 609, startPoint y: 290, endPoint x: 982, endPoint y: 304, distance: 373.3
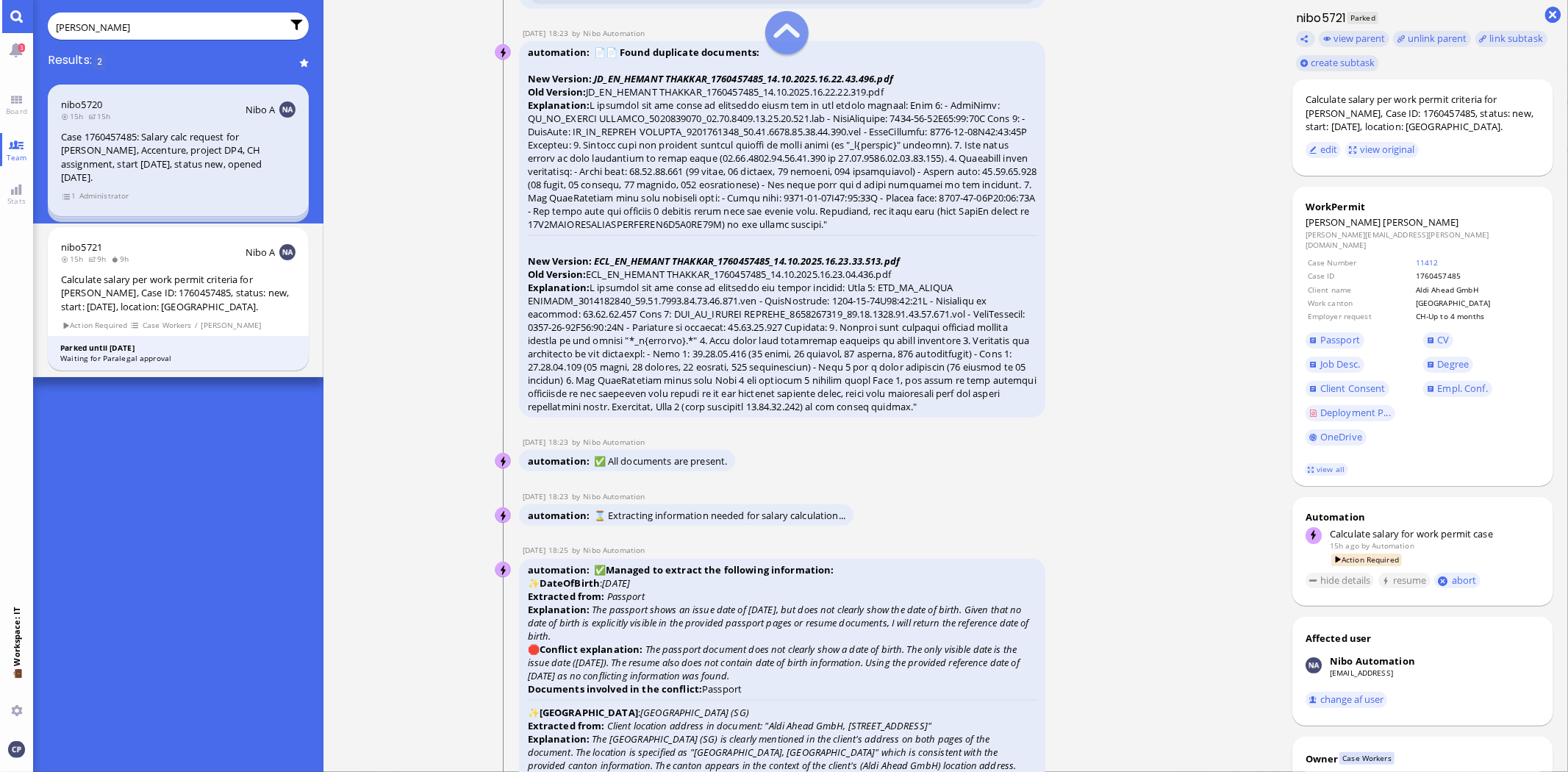
scroll to position [-4246, 0]
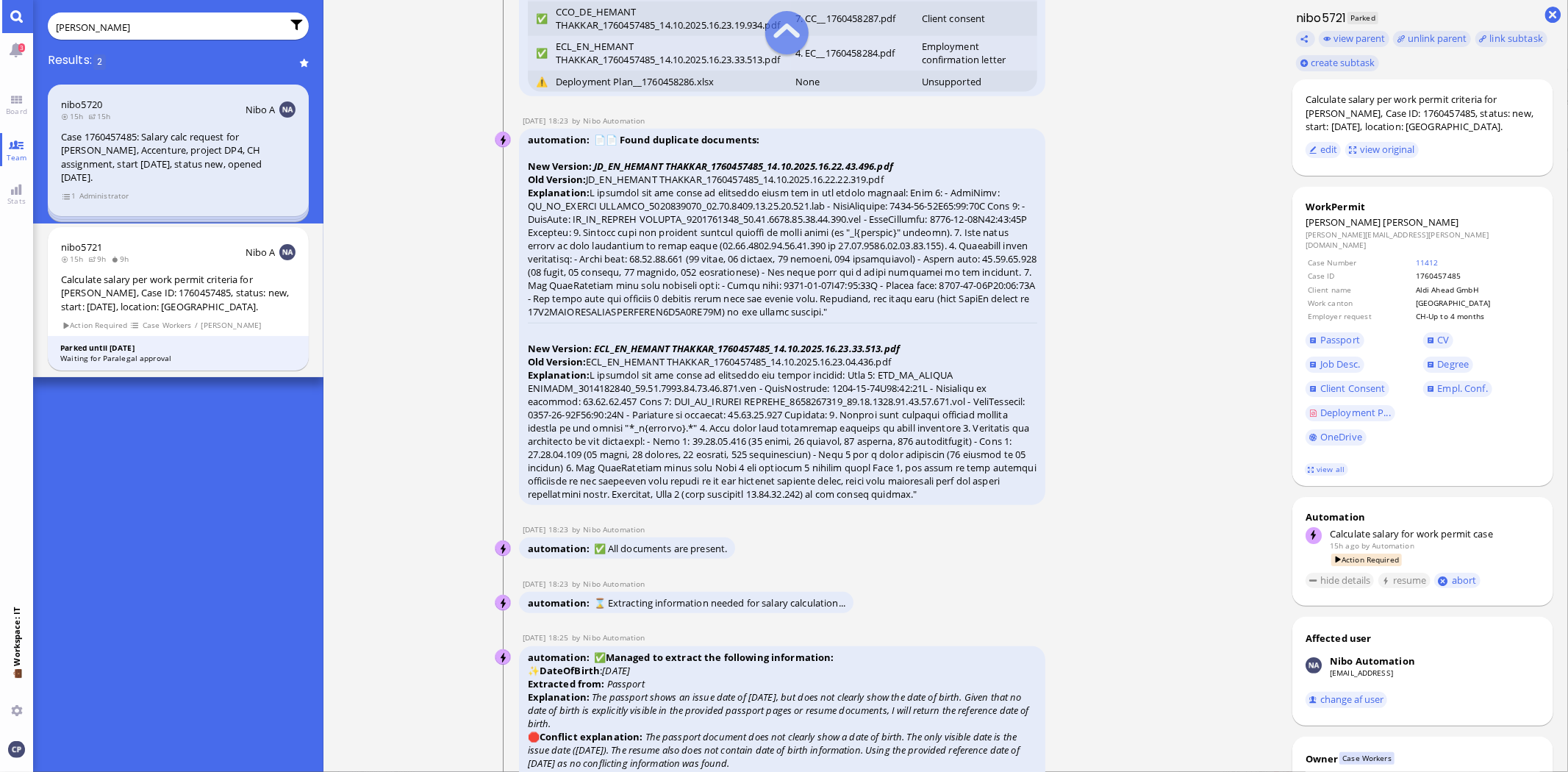
drag, startPoint x: 609, startPoint y: 691, endPoint x: 666, endPoint y: 688, distance: 57.1
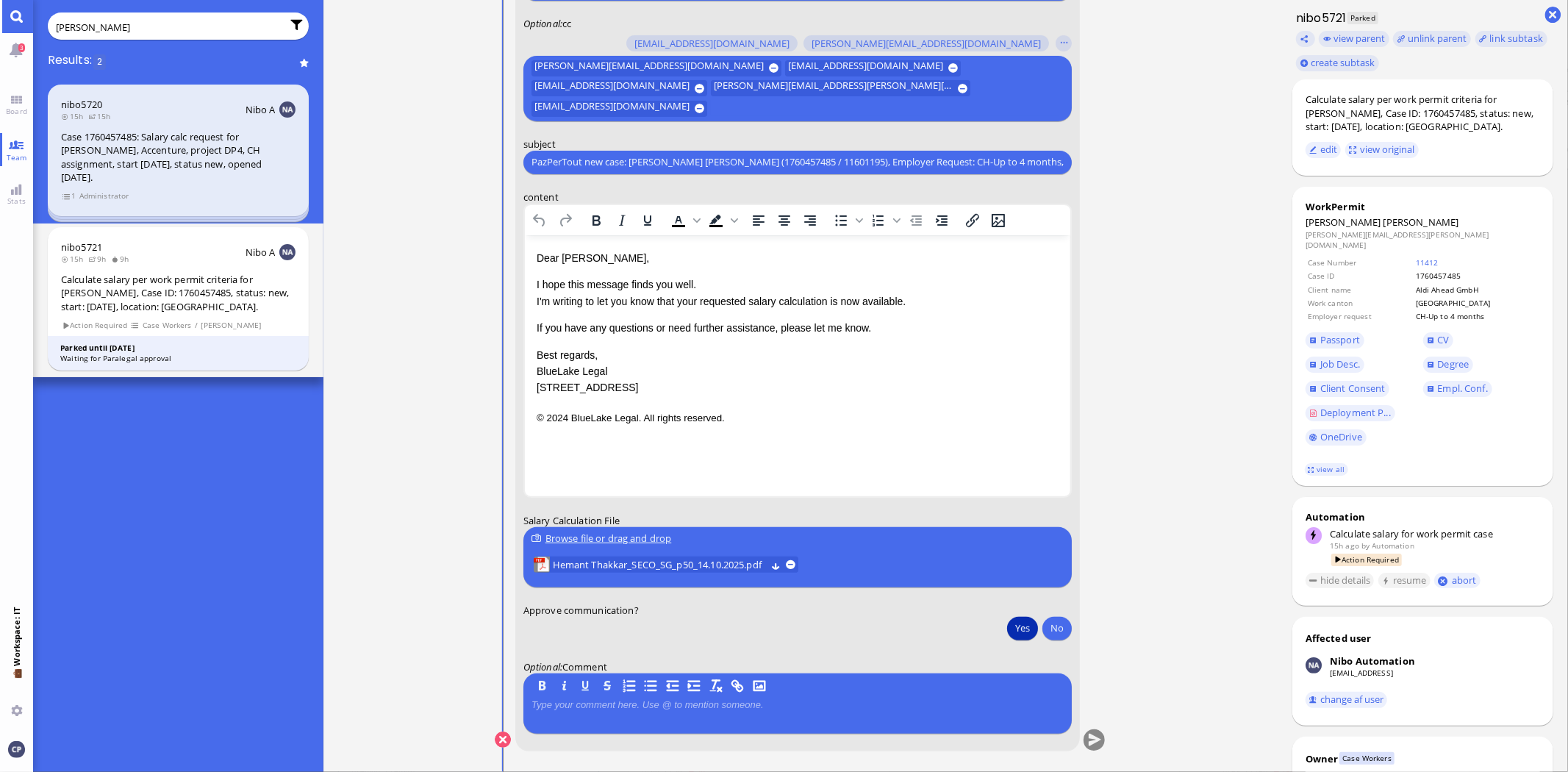
scroll to position [1, 0]
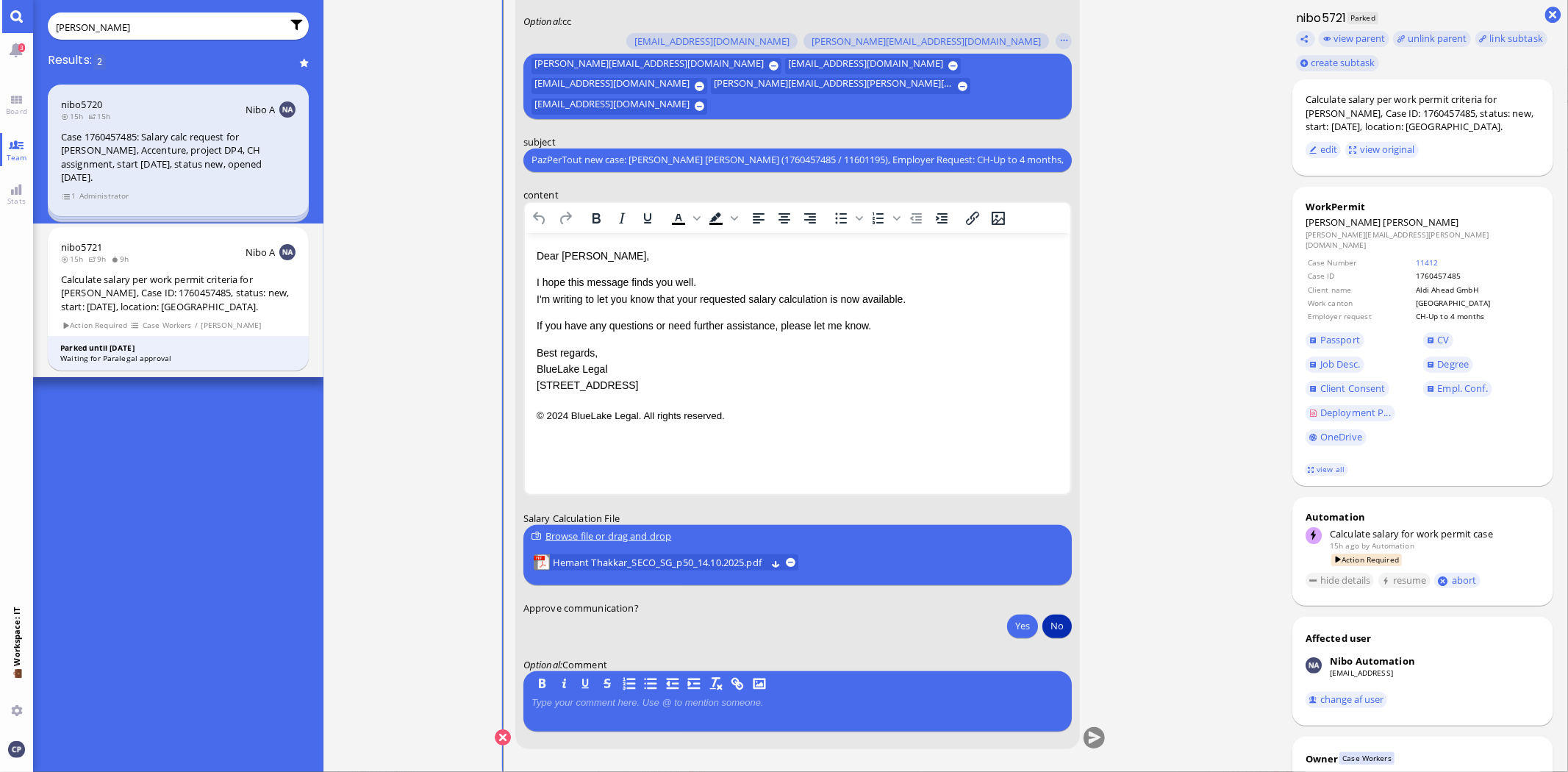
click at [1061, 628] on button "No" at bounding box center [1057, 626] width 30 height 24
click at [1059, 626] on button "No" at bounding box center [1057, 626] width 30 height 24
click at [1092, 733] on button "submit" at bounding box center [1095, 738] width 22 height 22
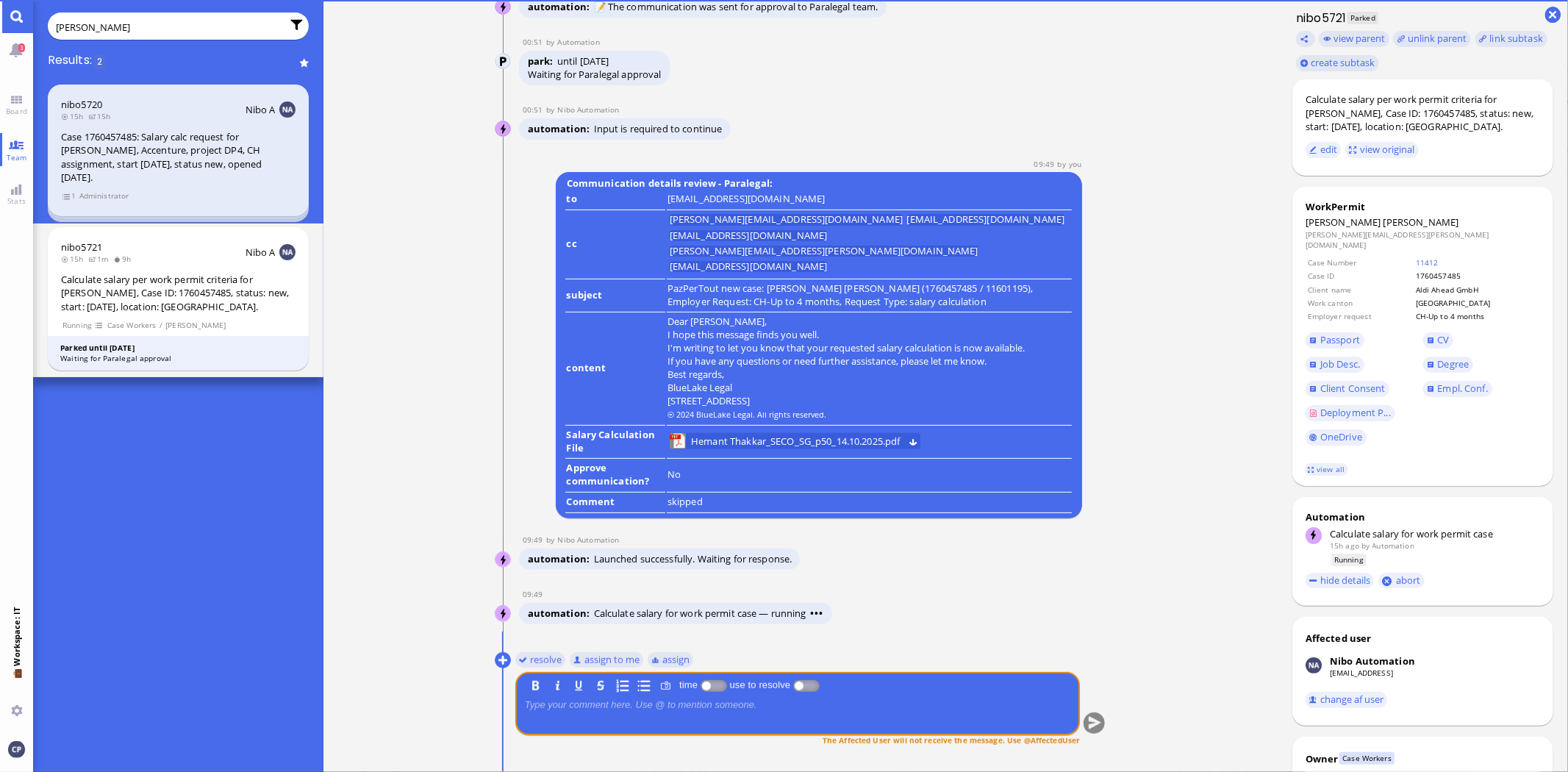
scroll to position [0, 0]
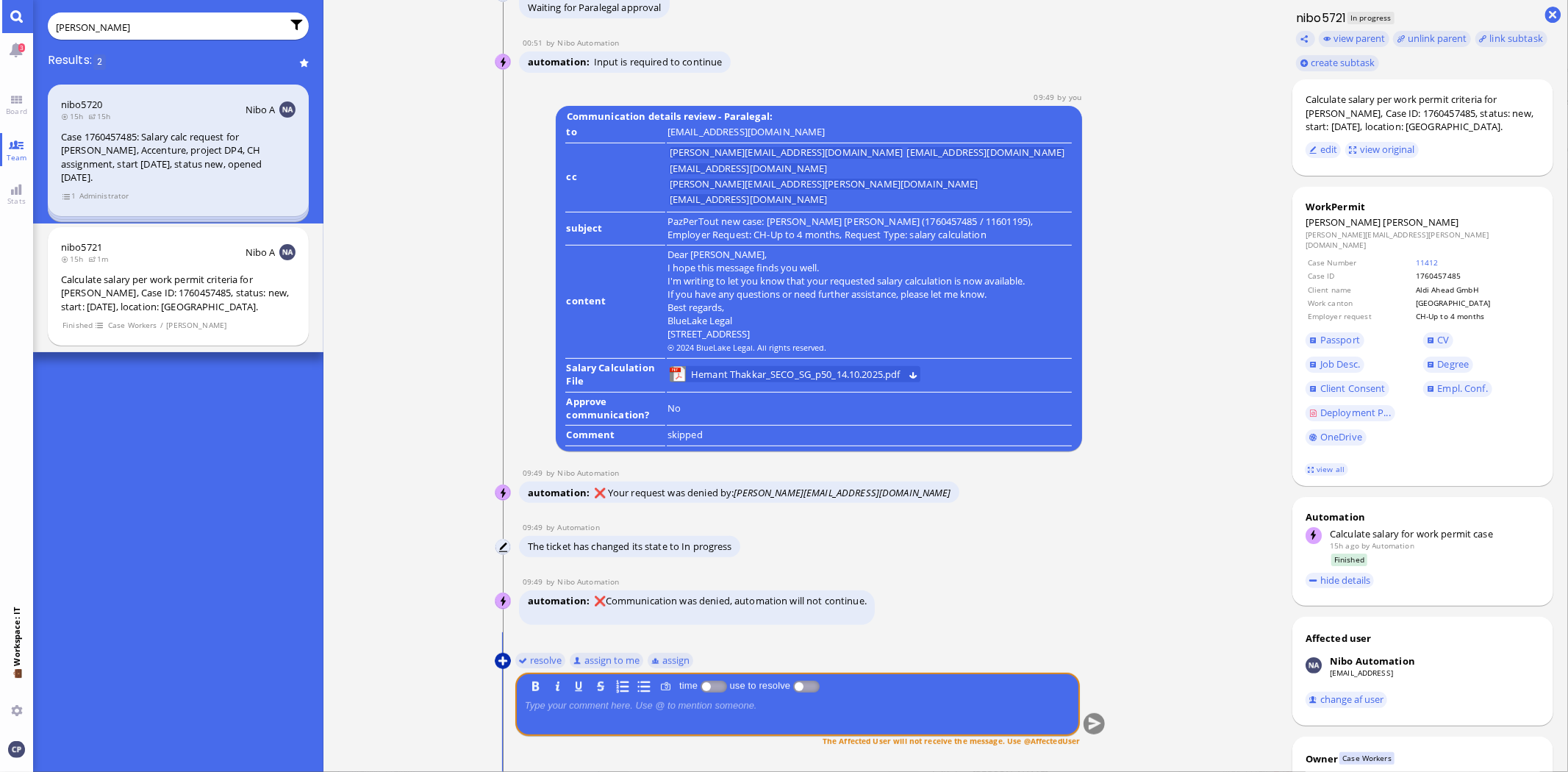
click at [502, 659] on button at bounding box center [503, 661] width 16 height 16
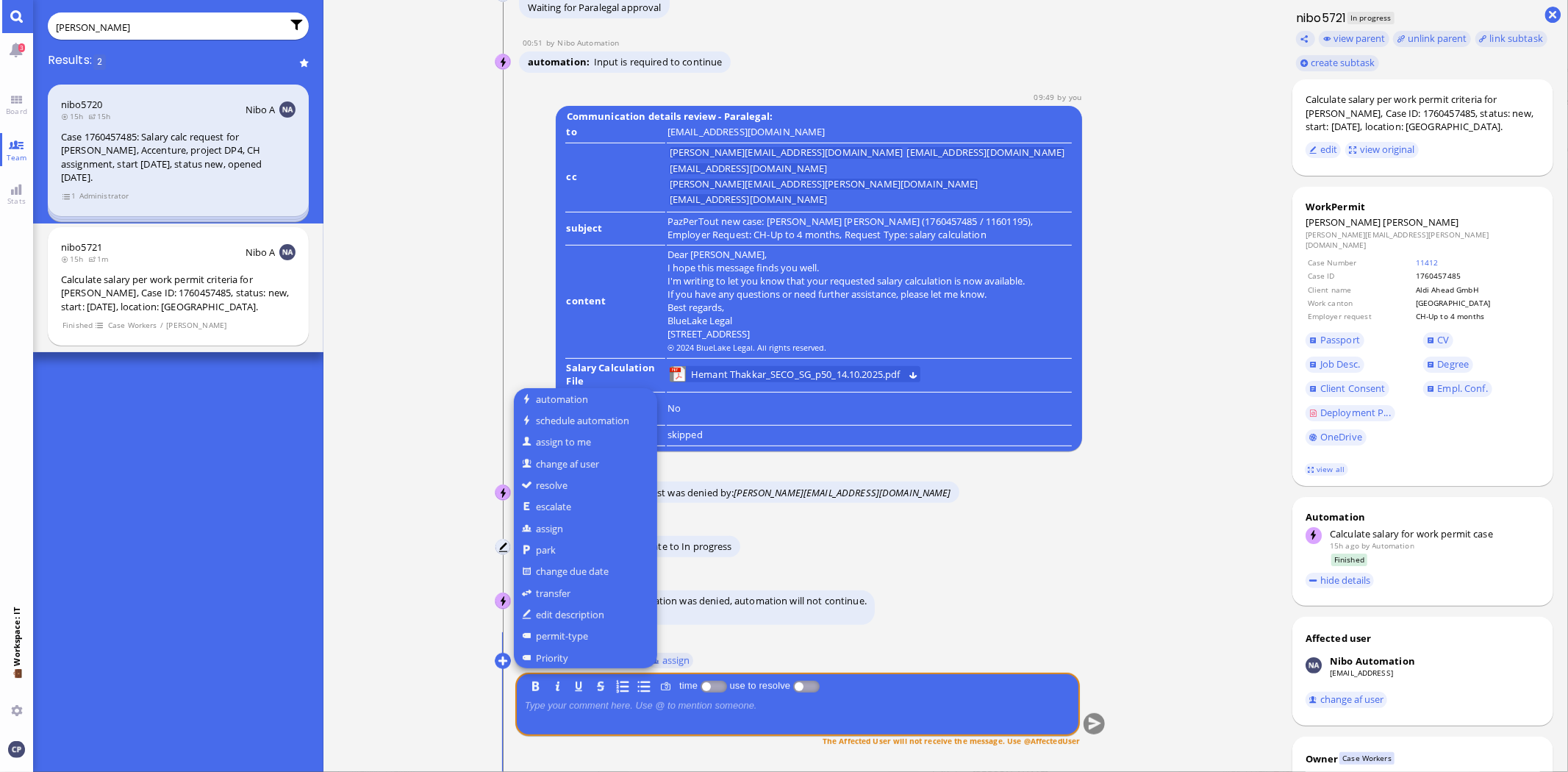
click at [549, 402] on button "automation" at bounding box center [585, 399] width 144 height 22
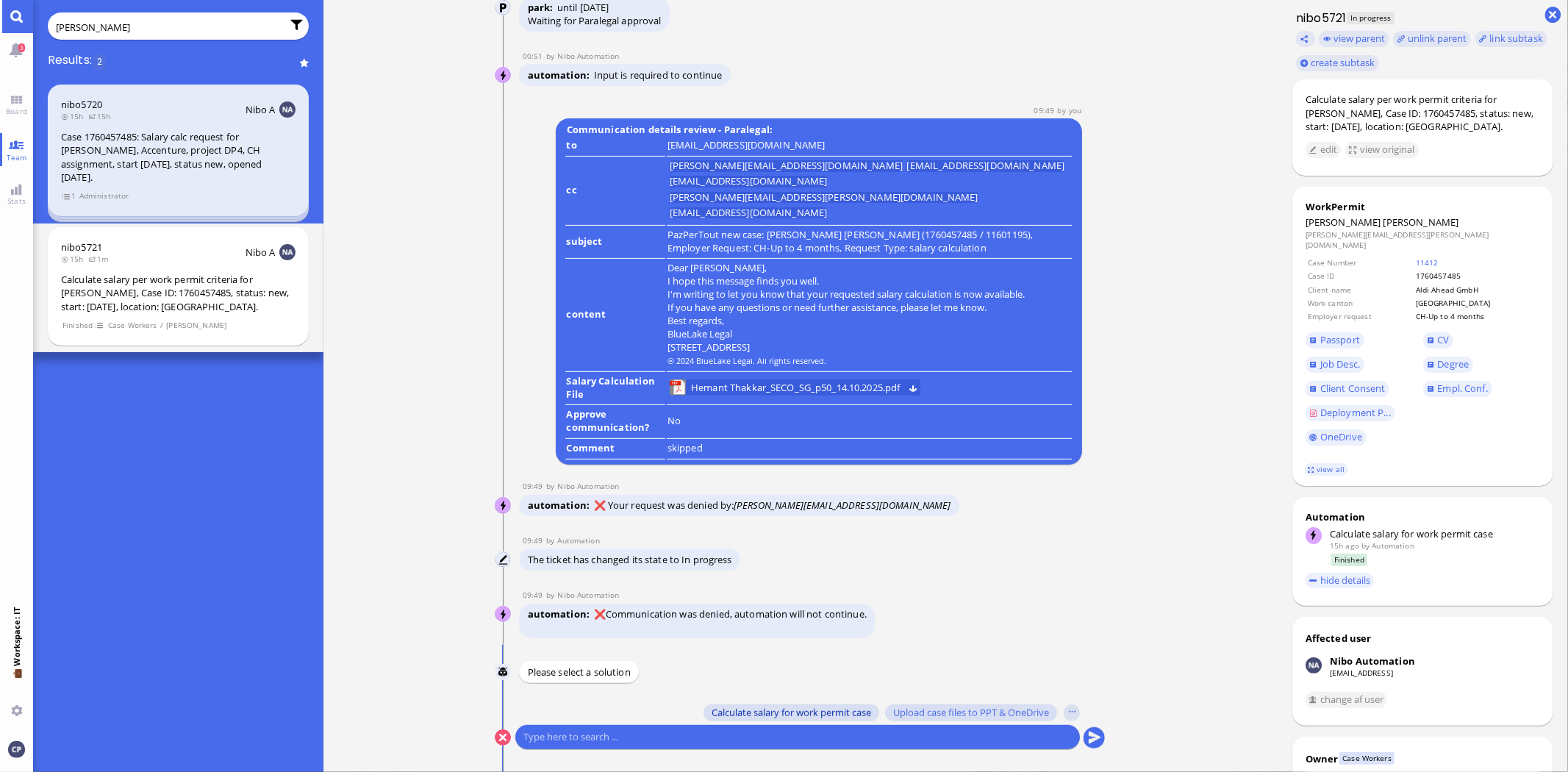
click at [775, 710] on span "Calculate salary for work permit case" at bounding box center [791, 711] width 159 height 12
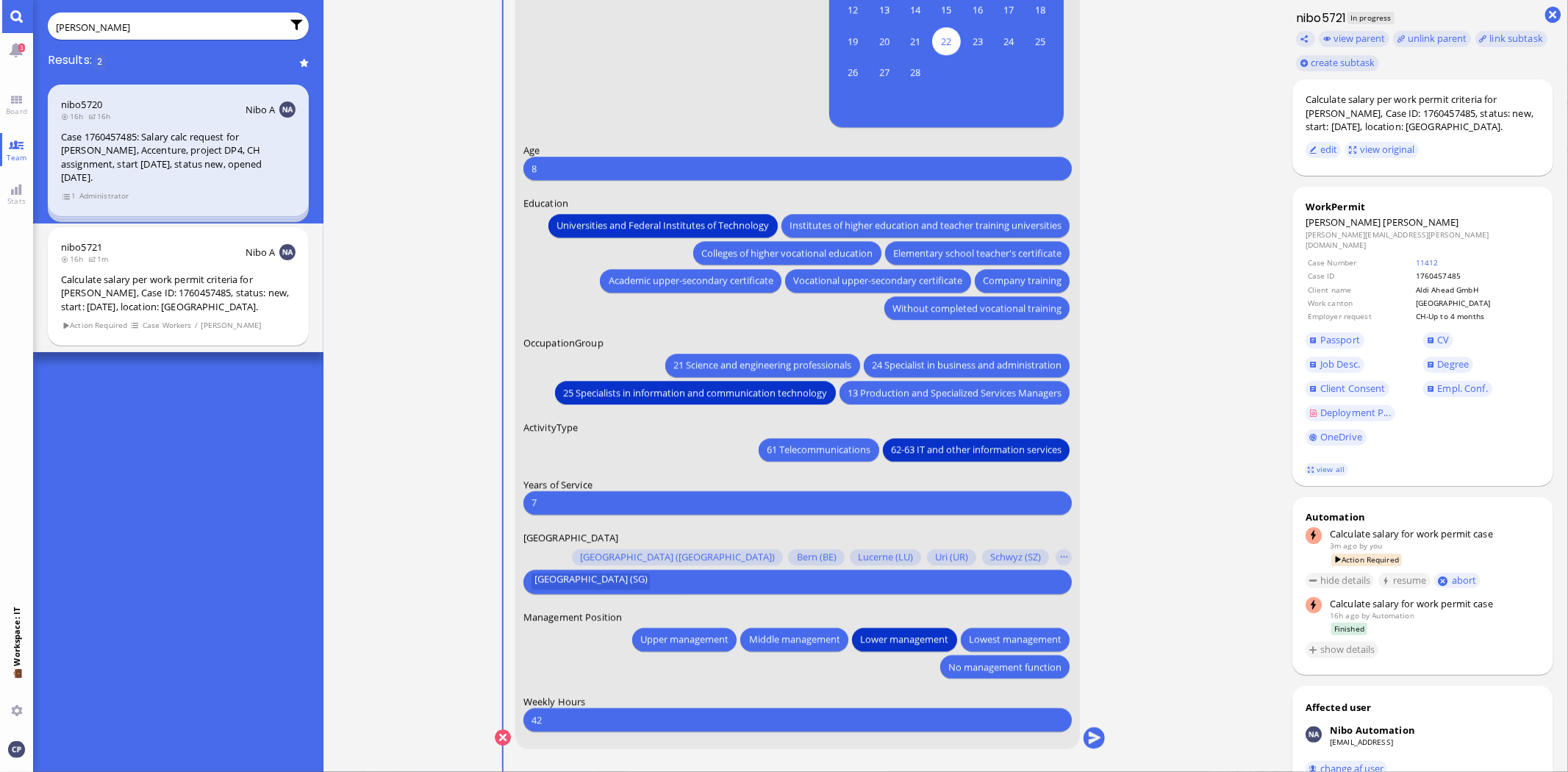
click at [104, 31] on input "[PERSON_NAME]" at bounding box center [169, 27] width 226 height 16
drag, startPoint x: 105, startPoint y: 25, endPoint x: 0, endPoint y: 24, distance: 105.0
click at [0, 24] on app-base "3 Board Team Stats 💼 Workspace: IT You [PERSON_NAME] Results: 2 nibo5720 16h 16…" at bounding box center [784, 386] width 1568 height 772
type input "[PERSON_NAME]"
drag, startPoint x: 574, startPoint y: 171, endPoint x: 461, endPoint y: 170, distance: 113.0
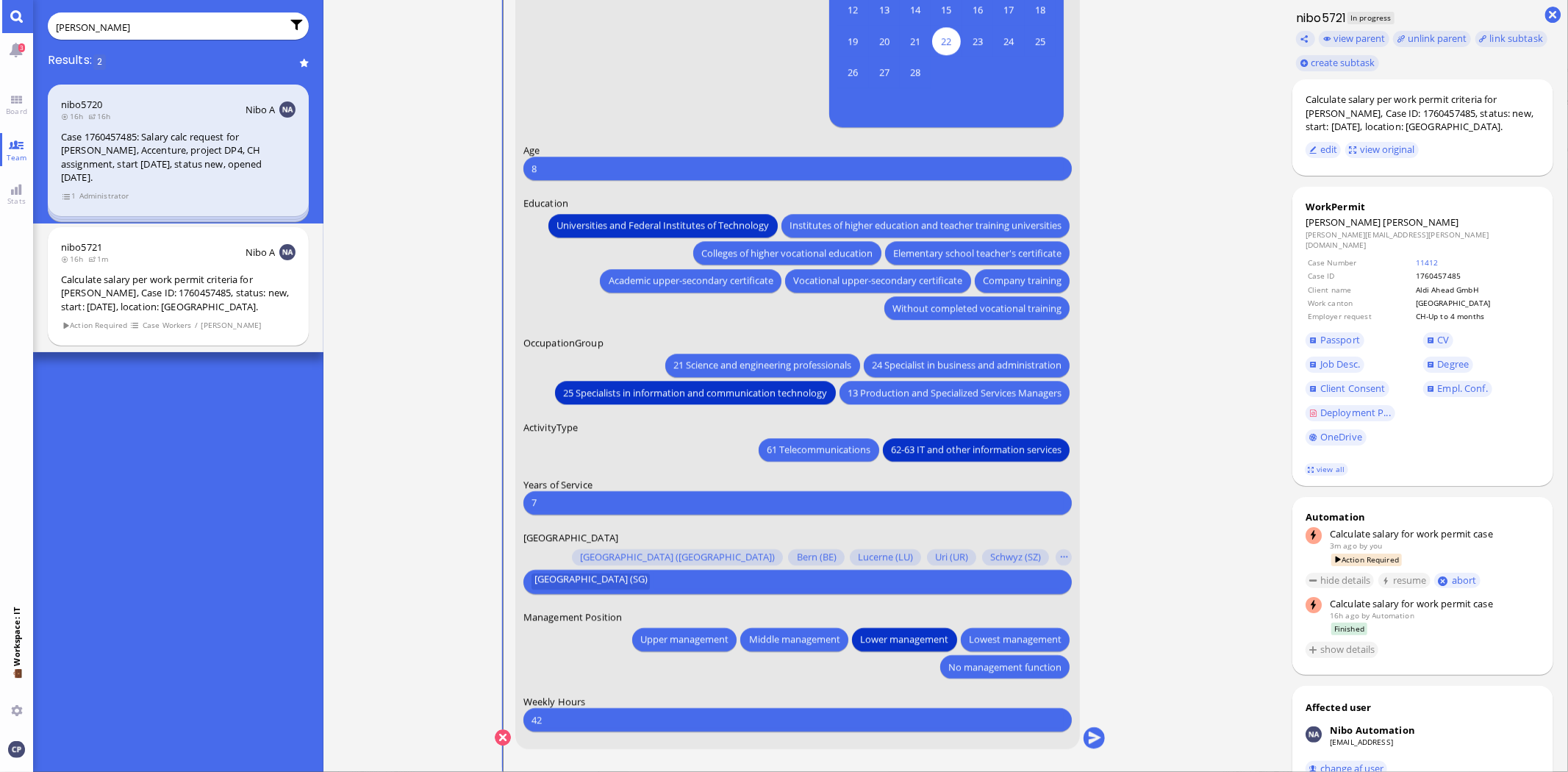
click at [461, 170] on nitautoscroll "[DATE] 18:21 by Automation Automation Calculate eligible salary for work permit…" at bounding box center [800, 386] width 679 height 772
type input "30"
drag, startPoint x: 571, startPoint y: 719, endPoint x: 475, endPoint y: 716, distance: 96.0
click at [475, 716] on nitautoscroll "[DATE] 18:21 by Automation Automation Calculate eligible salary for work permit…" at bounding box center [800, 386] width 679 height 772
type input "40"
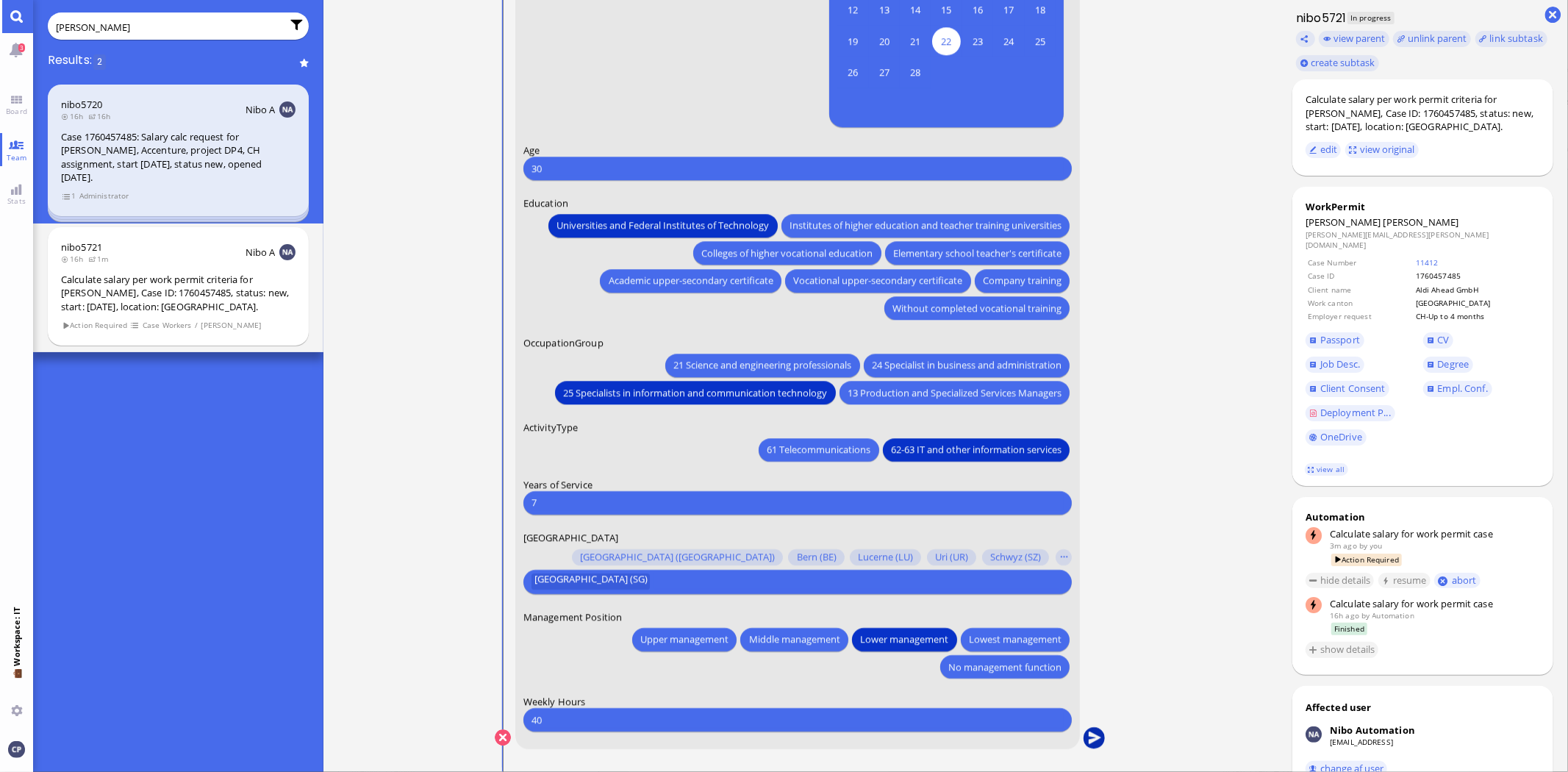
click at [1093, 738] on button "submit" at bounding box center [1095, 738] width 22 height 22
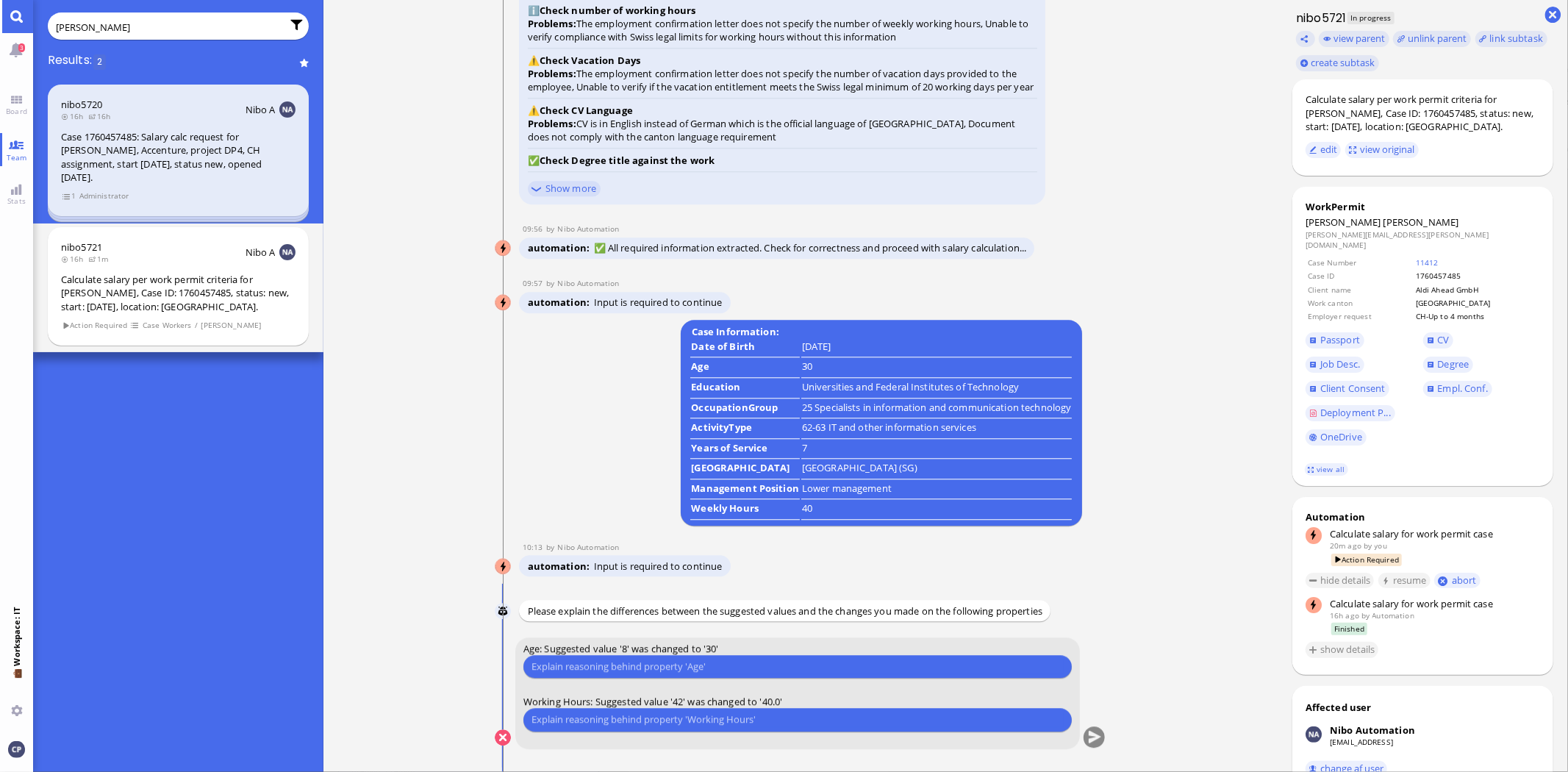
click at [143, 25] on input "[PERSON_NAME]" at bounding box center [169, 27] width 226 height 16
drag, startPoint x: 143, startPoint y: 25, endPoint x: 0, endPoint y: 30, distance: 143.1
click at [0, 30] on app-base "3 Board Team Stats 💼 Workspace: IT You [PERSON_NAME] Results: 2 nibo5720 16h 16…" at bounding box center [784, 386] width 1568 height 772
type input "[PERSON_NAME]"
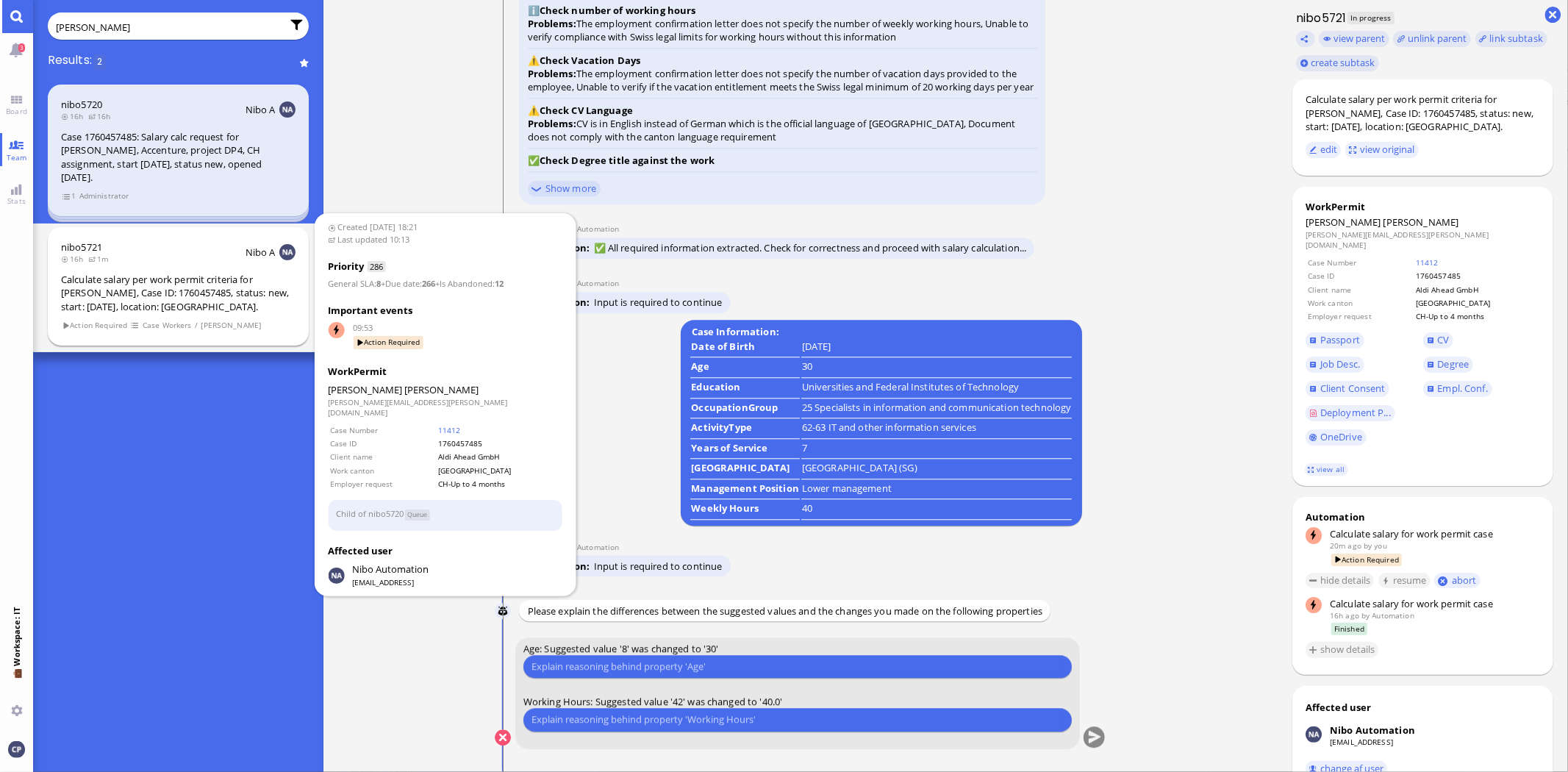
click at [146, 291] on div "Calculate salary per work permit criteria for [PERSON_NAME], Case ID: 176045748…" at bounding box center [177, 294] width 234 height 42
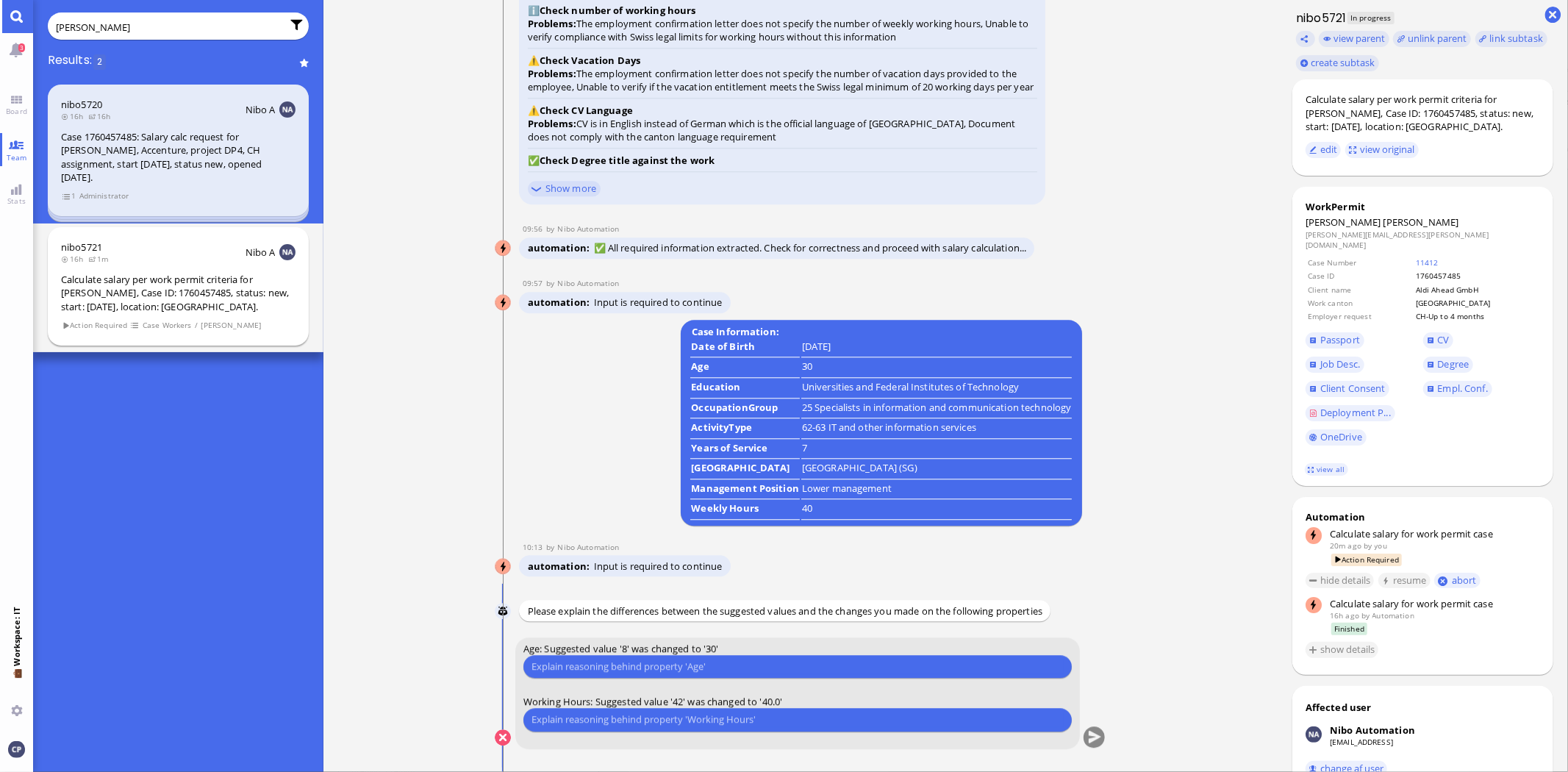
click at [146, 291] on div "Calculate salary per work permit criteria for [PERSON_NAME], Case ID: 176045748…" at bounding box center [177, 294] width 234 height 42
click at [145, 290] on div "Calculate salary per work permit criteria for [PERSON_NAME], Case ID: 176045748…" at bounding box center [177, 294] width 234 height 42
click at [144, 290] on div "Calculate salary per work permit criteria for [PERSON_NAME], Case ID: 176045748…" at bounding box center [177, 294] width 234 height 42
click at [632, 666] on input "text" at bounding box center [798, 666] width 533 height 15
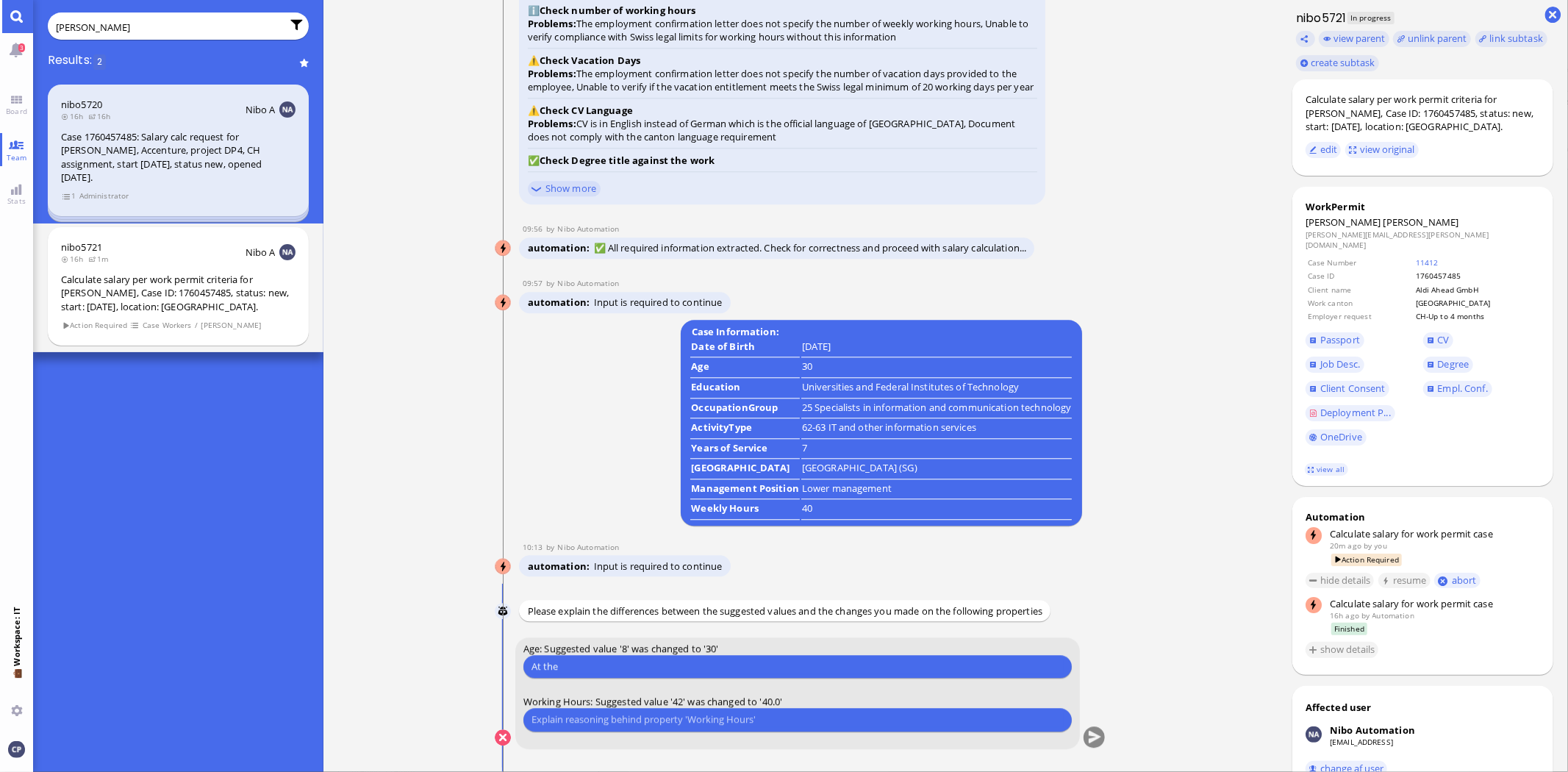
type input "At"
type input "£"
type input "Birth date is [DEMOGRAPHIC_DATA] (difficult to read) and at the time of ESD EE …"
type input "Automation suggests 42, but 40 hrs are clearly readable on ECL."
click at [1090, 739] on button "submit" at bounding box center [1095, 738] width 22 height 22
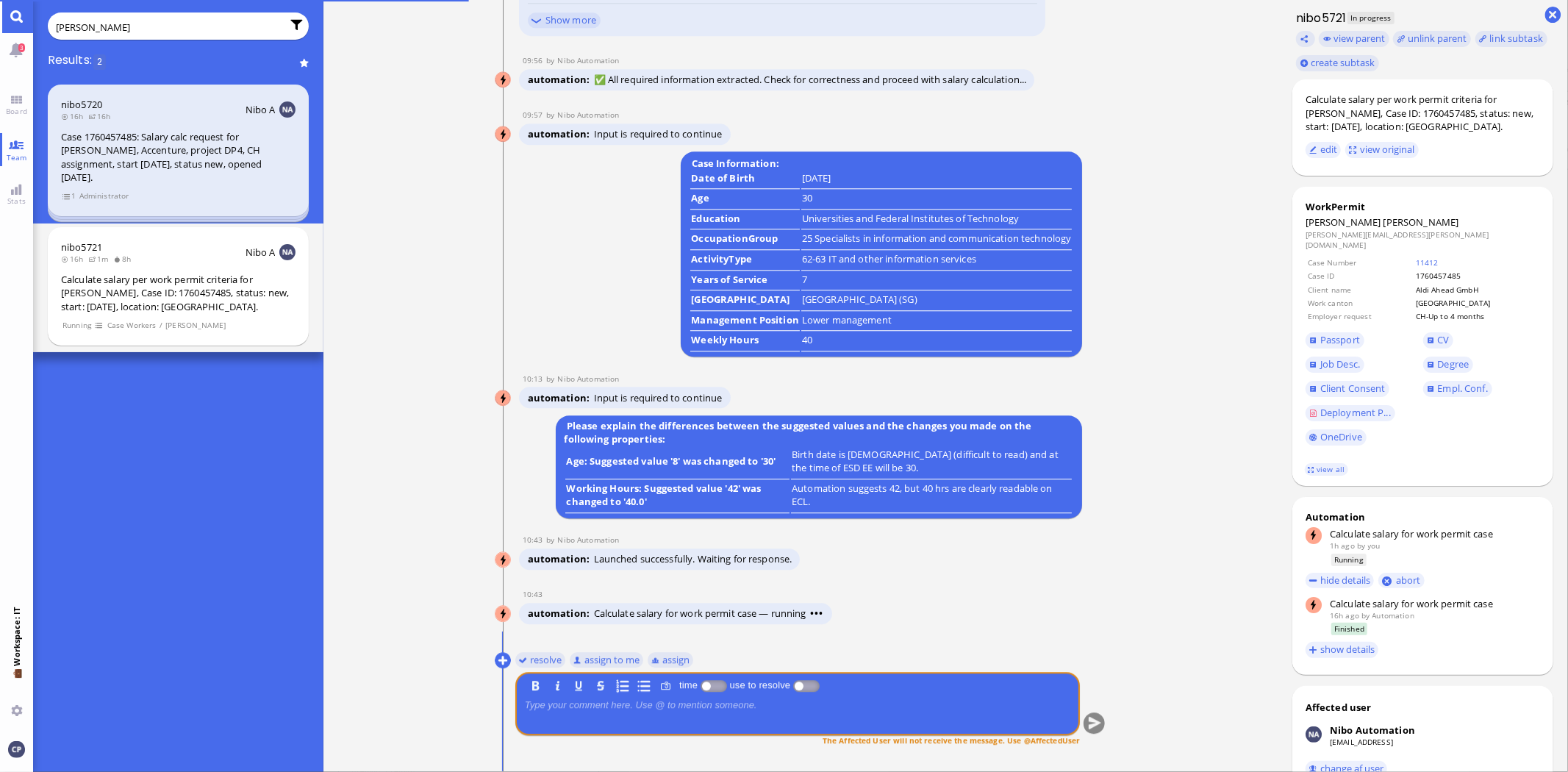
scroll to position [0, 0]
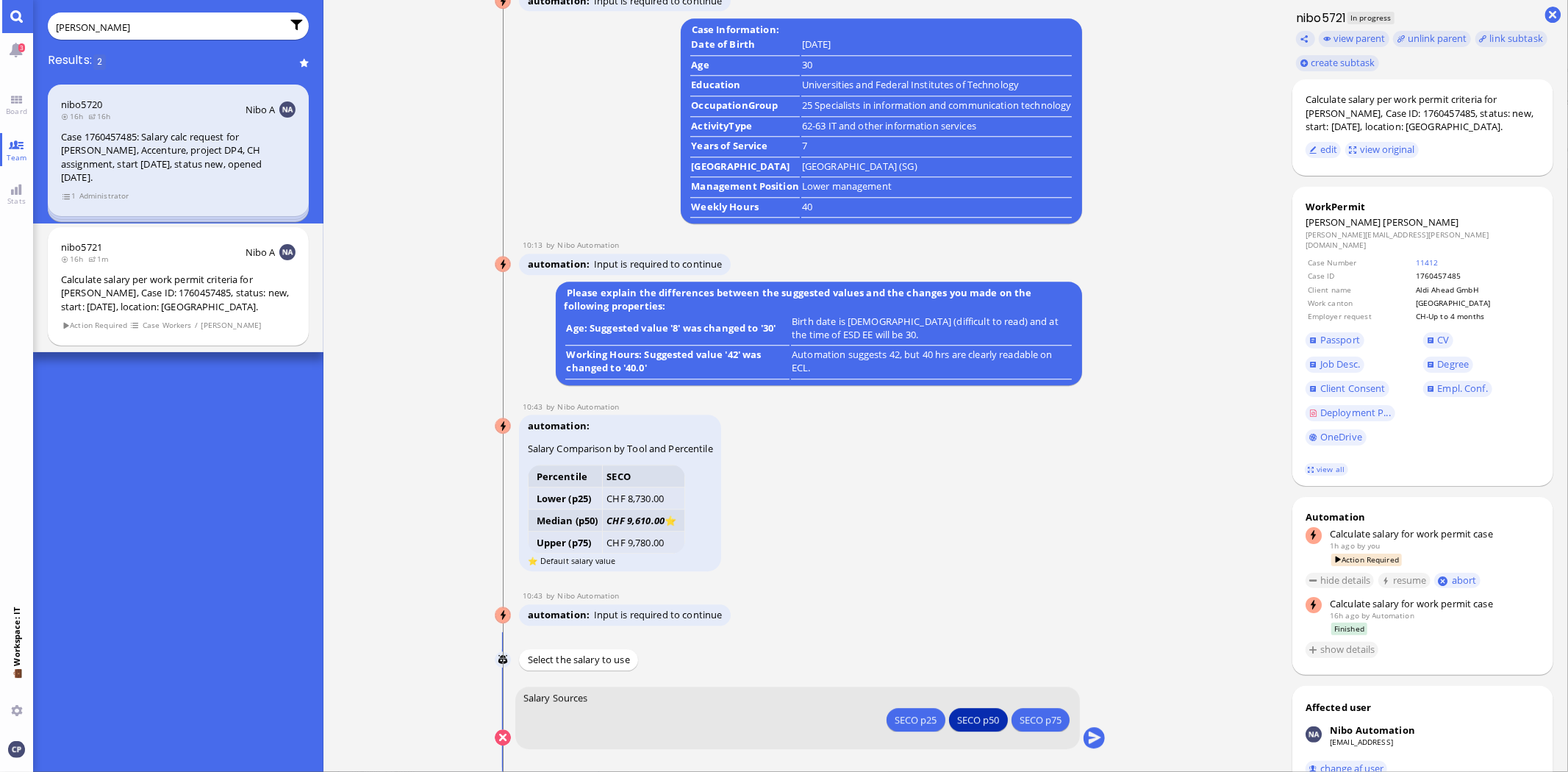
click at [967, 721] on div "SECO p50" at bounding box center [978, 719] width 42 height 15
click at [959, 723] on div "SECO p50" at bounding box center [978, 719] width 42 height 15
click at [1092, 737] on button "submit" at bounding box center [1095, 738] width 22 height 22
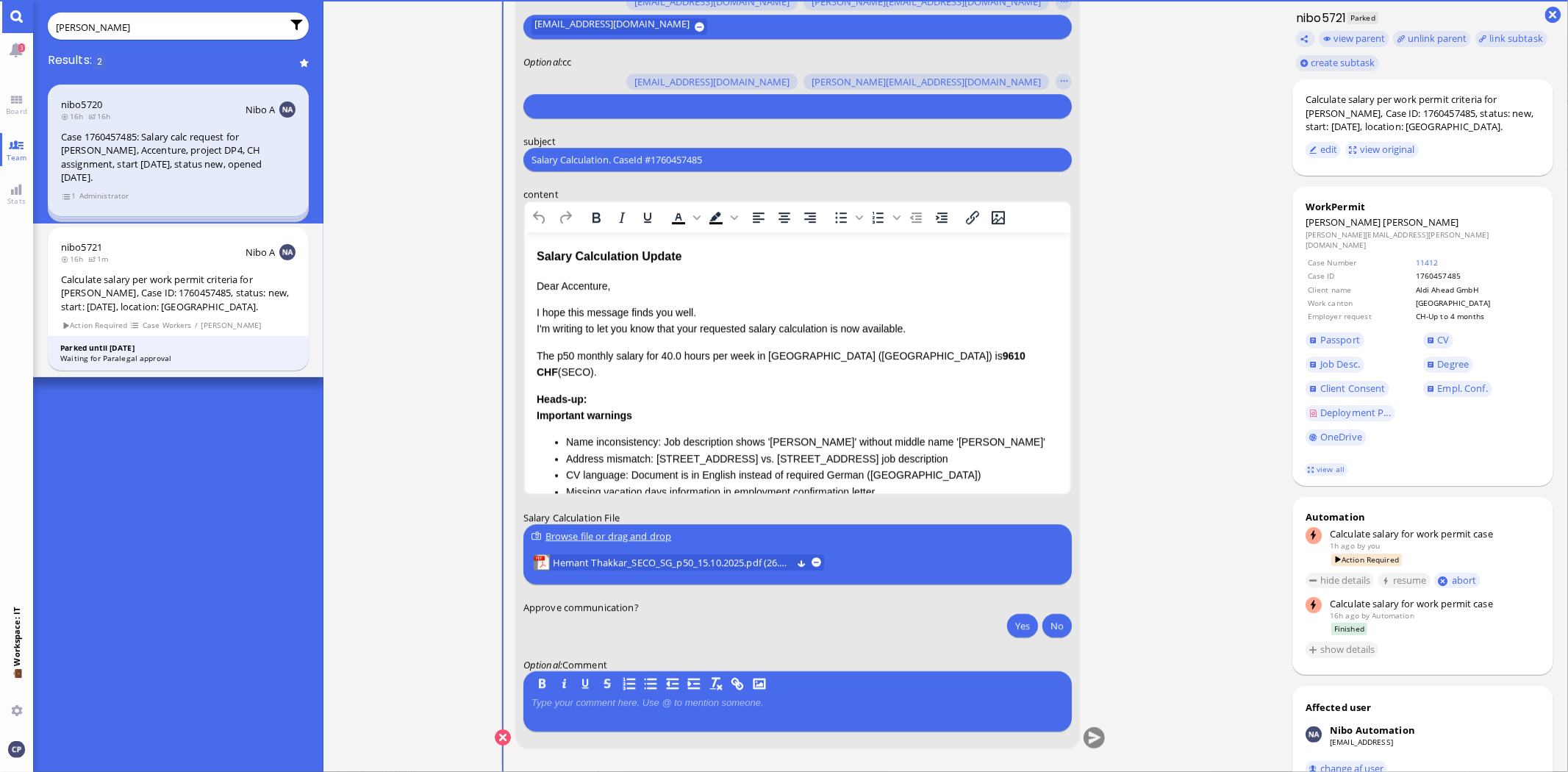
click at [103, 33] on input "[PERSON_NAME]" at bounding box center [169, 27] width 226 height 16
drag, startPoint x: 109, startPoint y: 27, endPoint x: 0, endPoint y: 37, distance: 109.5
click at [0, 37] on app-base "3 Board Team Stats 💼 Workspace: IT You [PERSON_NAME] Results: 2 nibo5720 16h 16…" at bounding box center [784, 386] width 1568 height 772
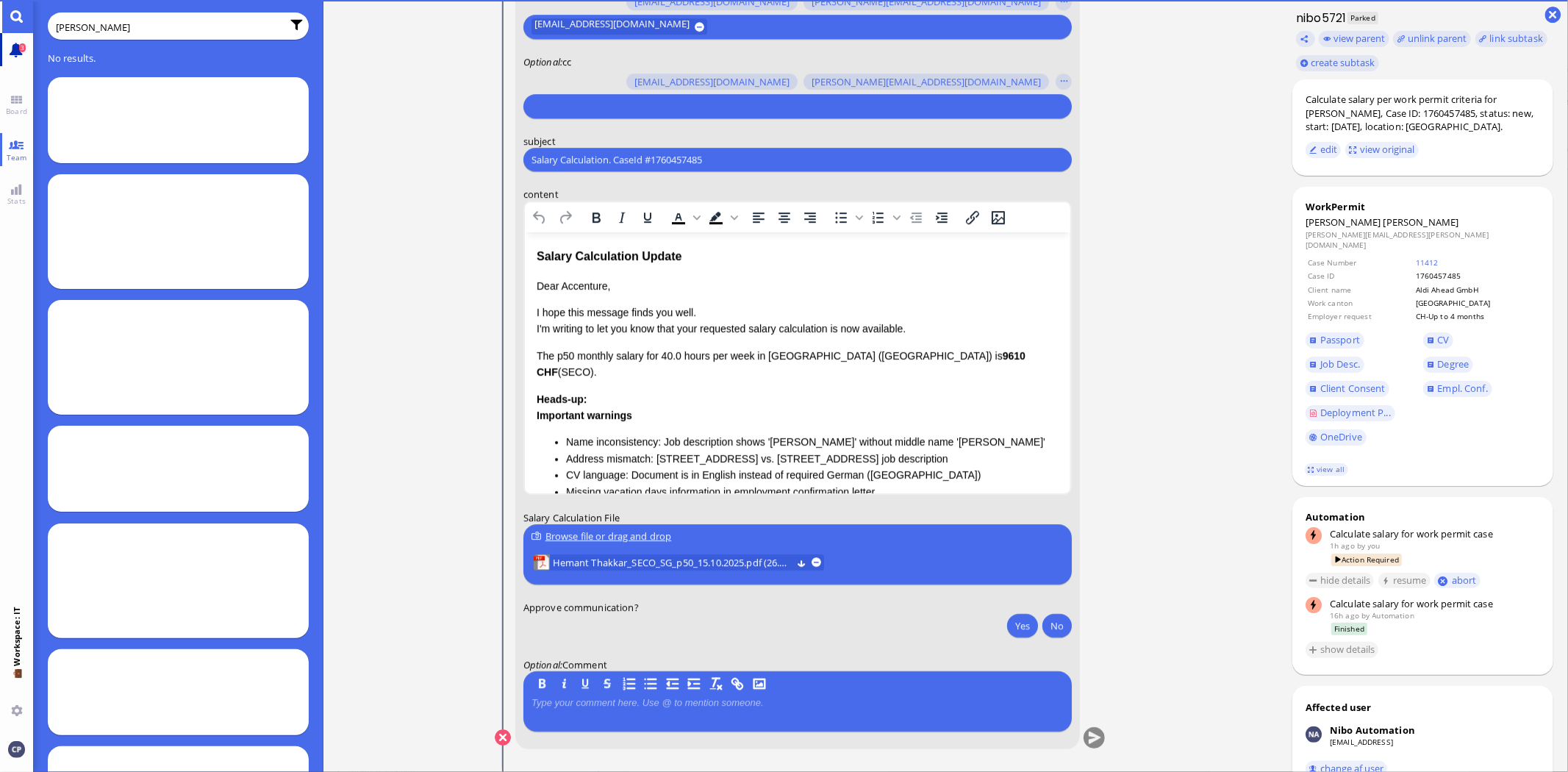
type input "[PERSON_NAME]"
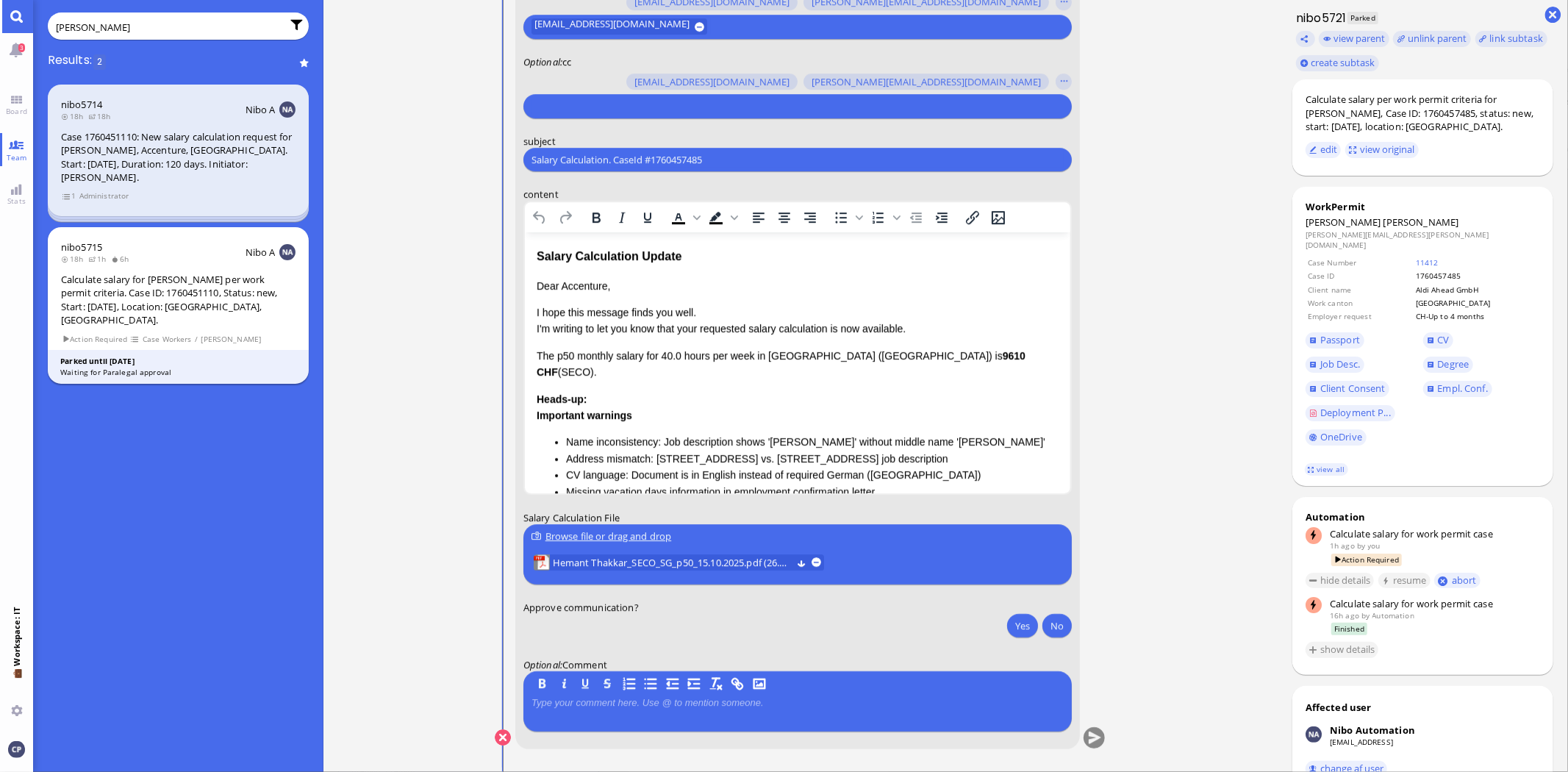
click at [179, 305] on div "Calculate salary for [PERSON_NAME] per work permit criteria. Case ID: 176045111…" at bounding box center [177, 300] width 234 height 54
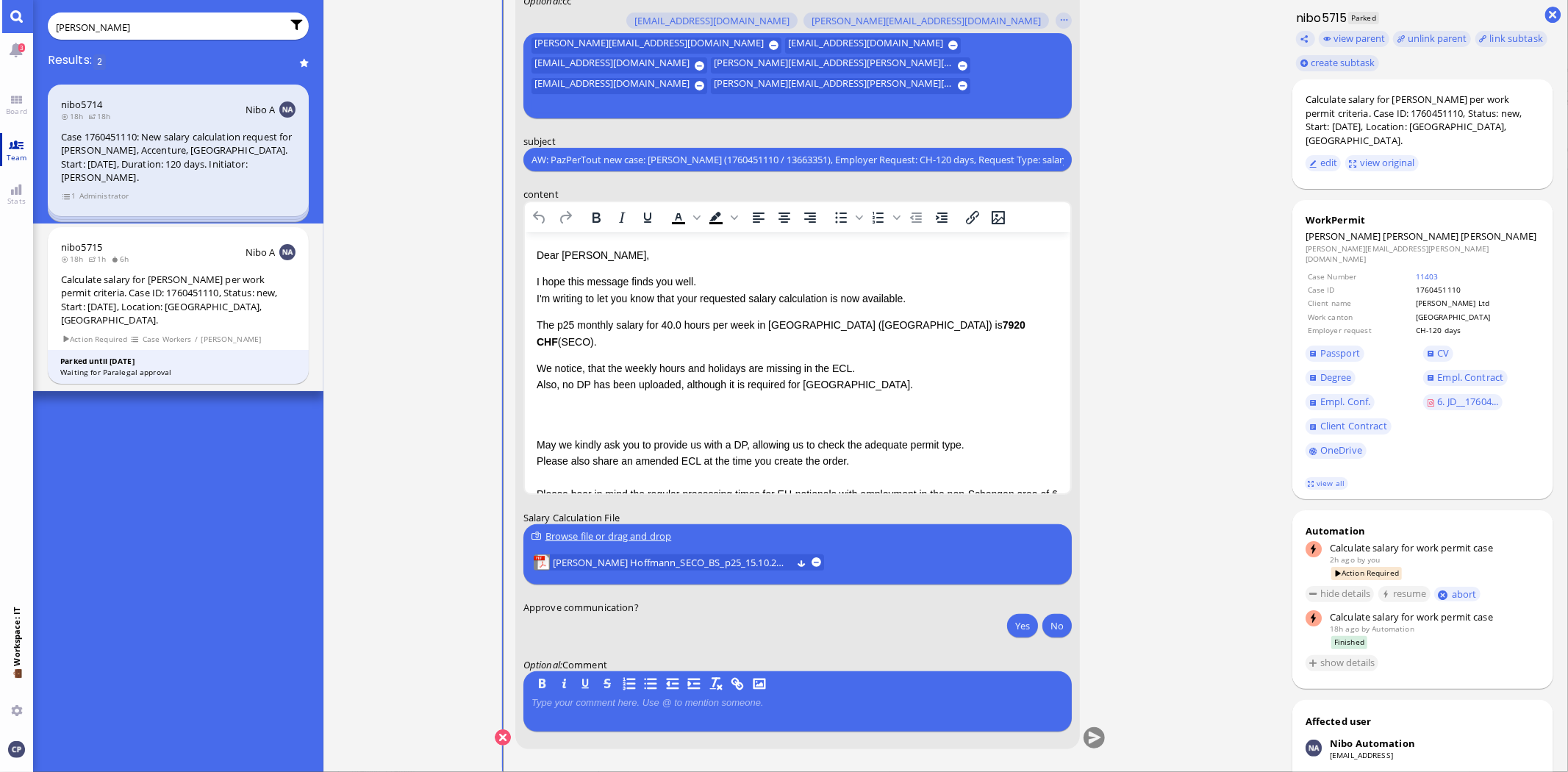
click at [7, 143] on link "Team" at bounding box center [16, 149] width 33 height 33
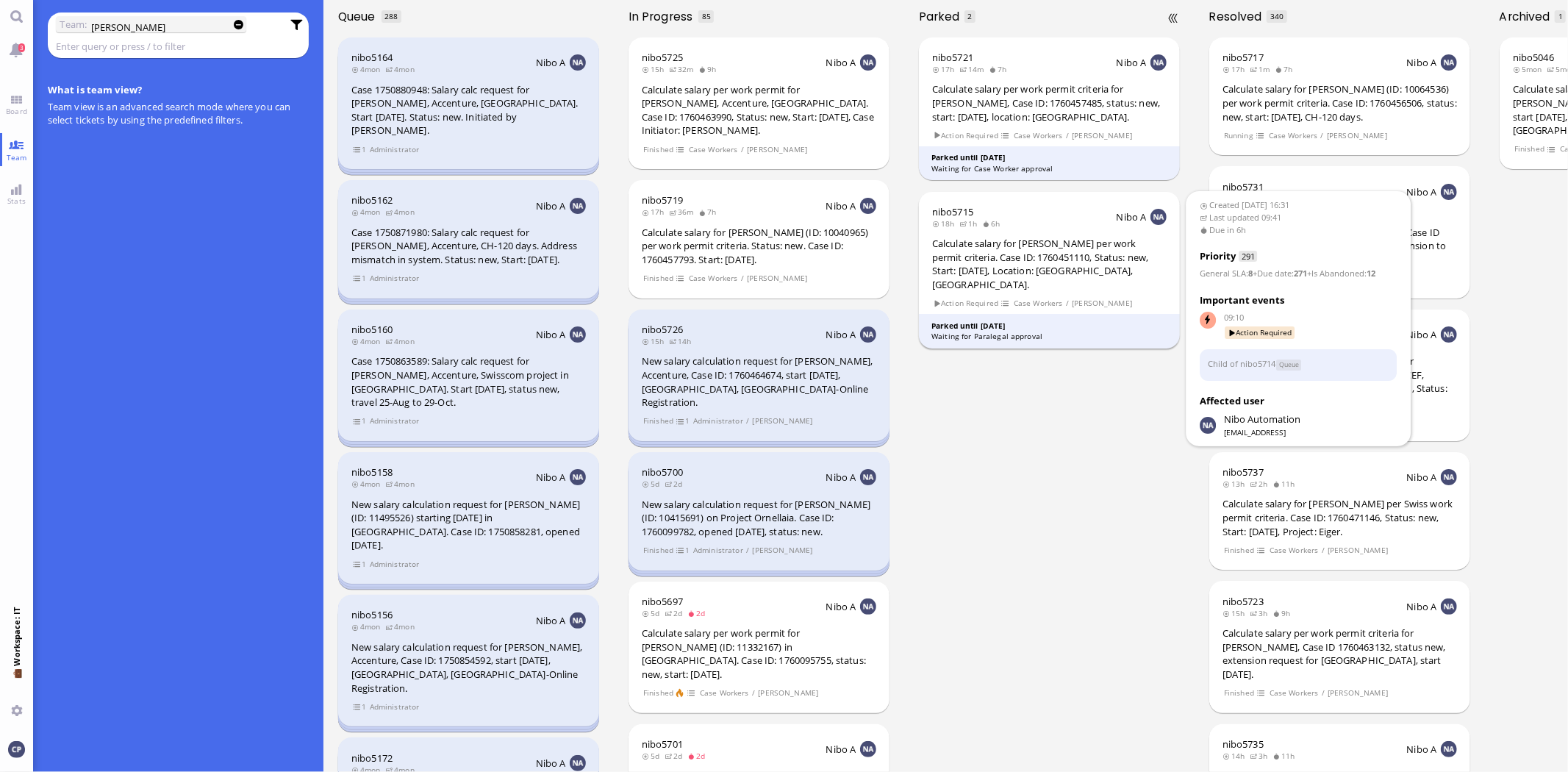
click at [1021, 251] on div "Calculate salary for [PERSON_NAME] per work permit criteria. Case ID: 176045111…" at bounding box center [1049, 264] width 234 height 54
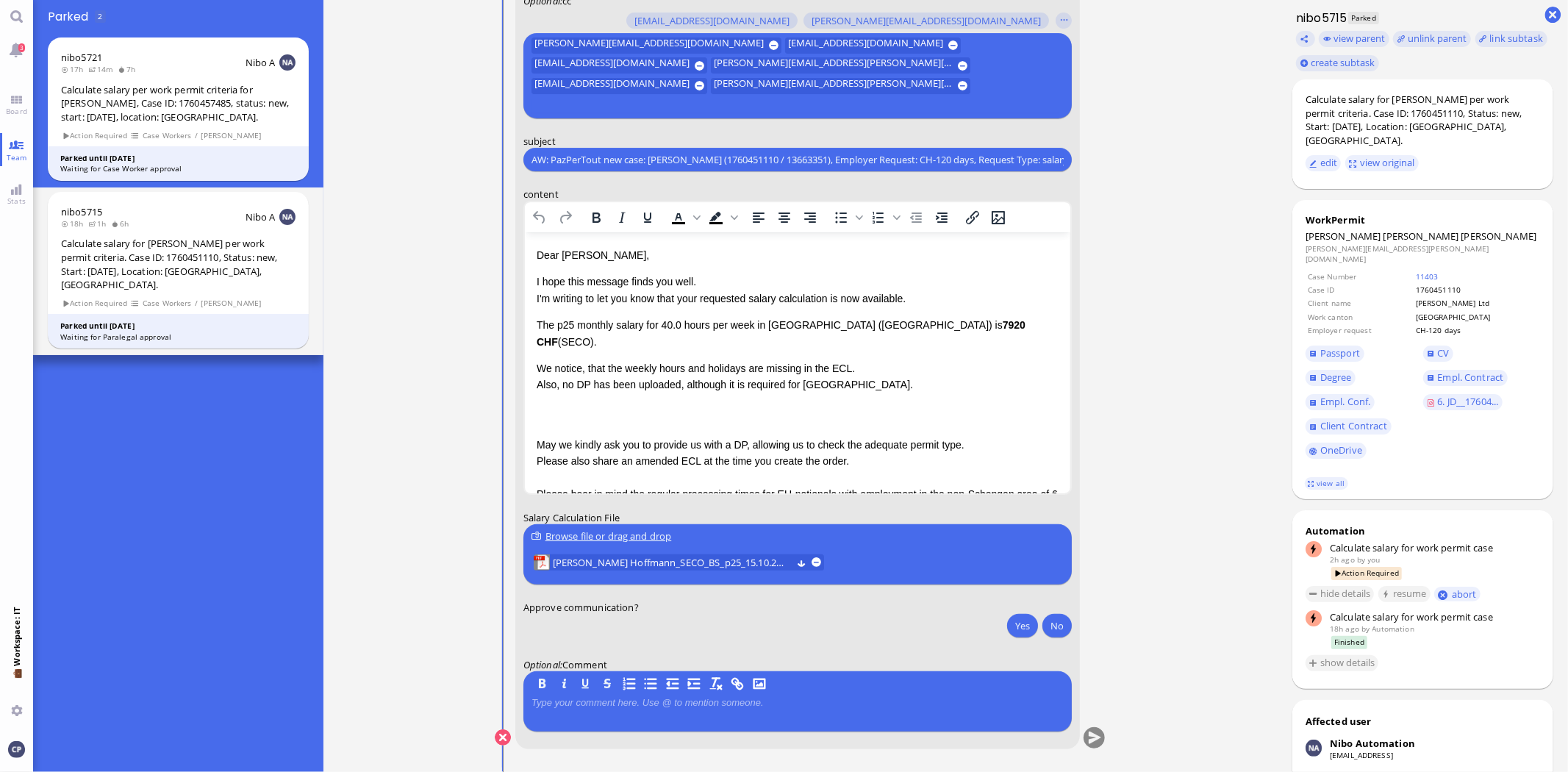
click at [541, 393] on div "Rich Text Area. Press ALT-0 for help." at bounding box center [797, 401] width 522 height 16
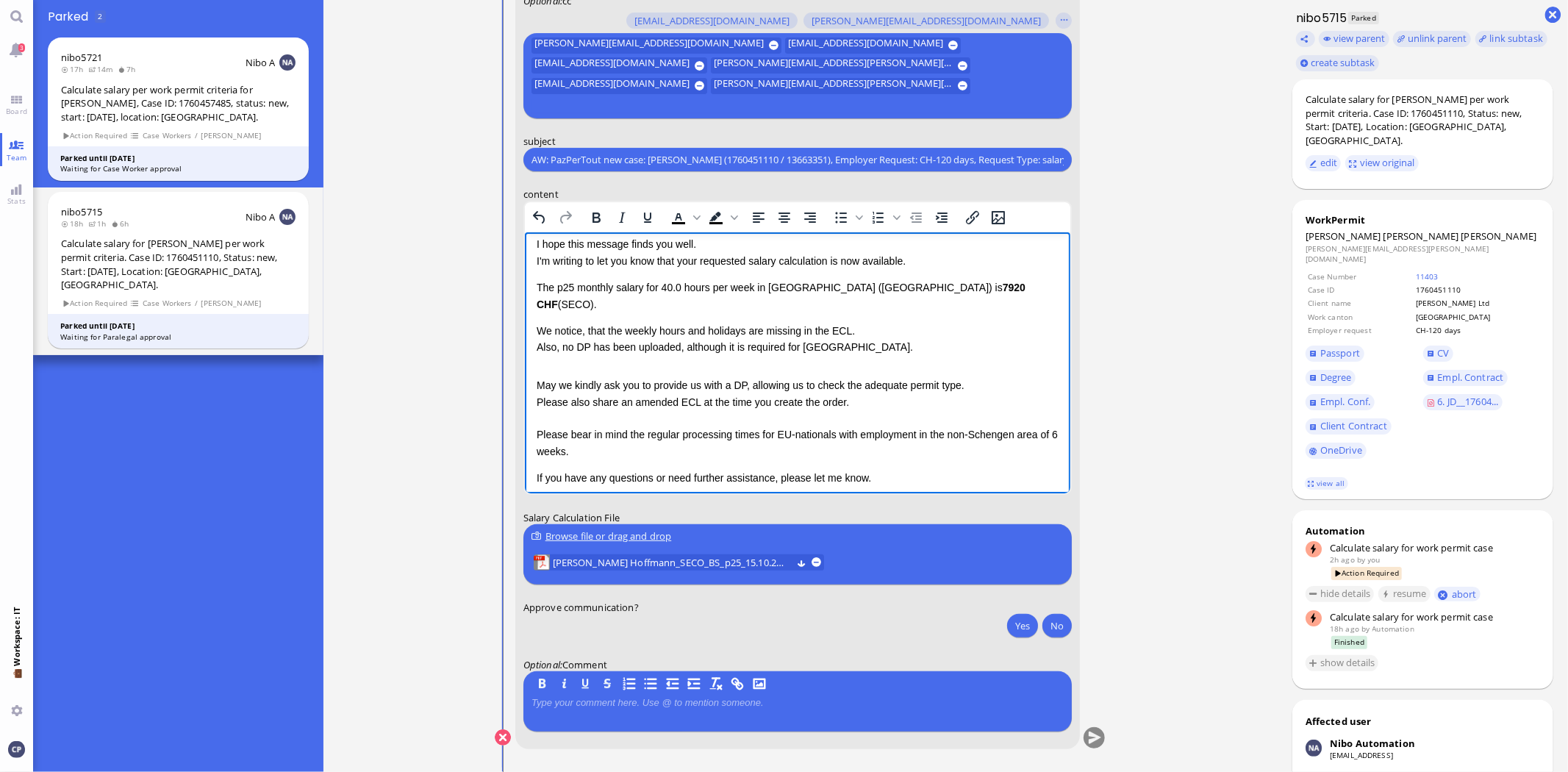
scroll to position [53, 0]
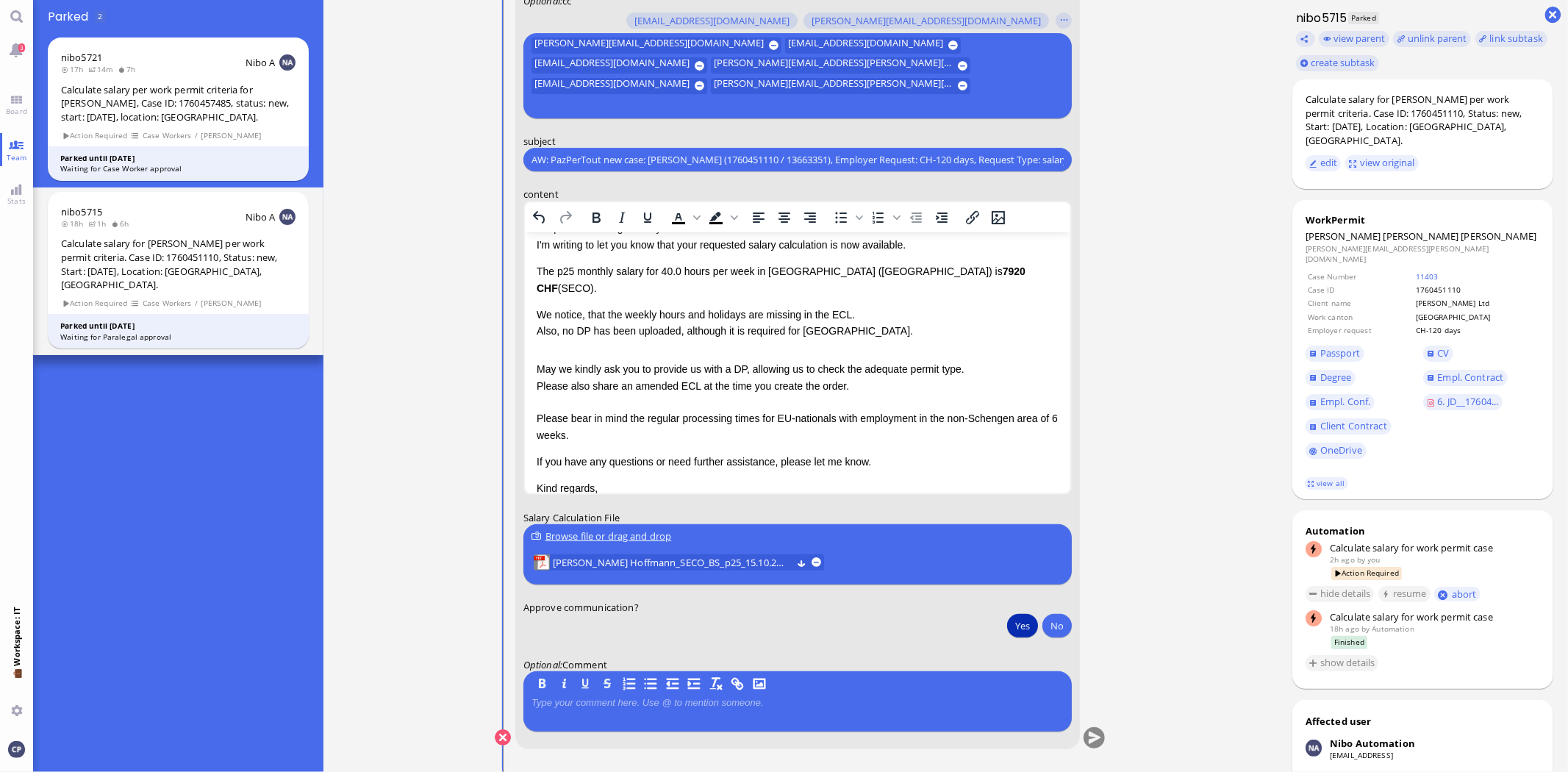
click at [1019, 627] on button "Yes" at bounding box center [1023, 626] width 31 height 24
click at [1096, 736] on button "submit" at bounding box center [1095, 738] width 22 height 22
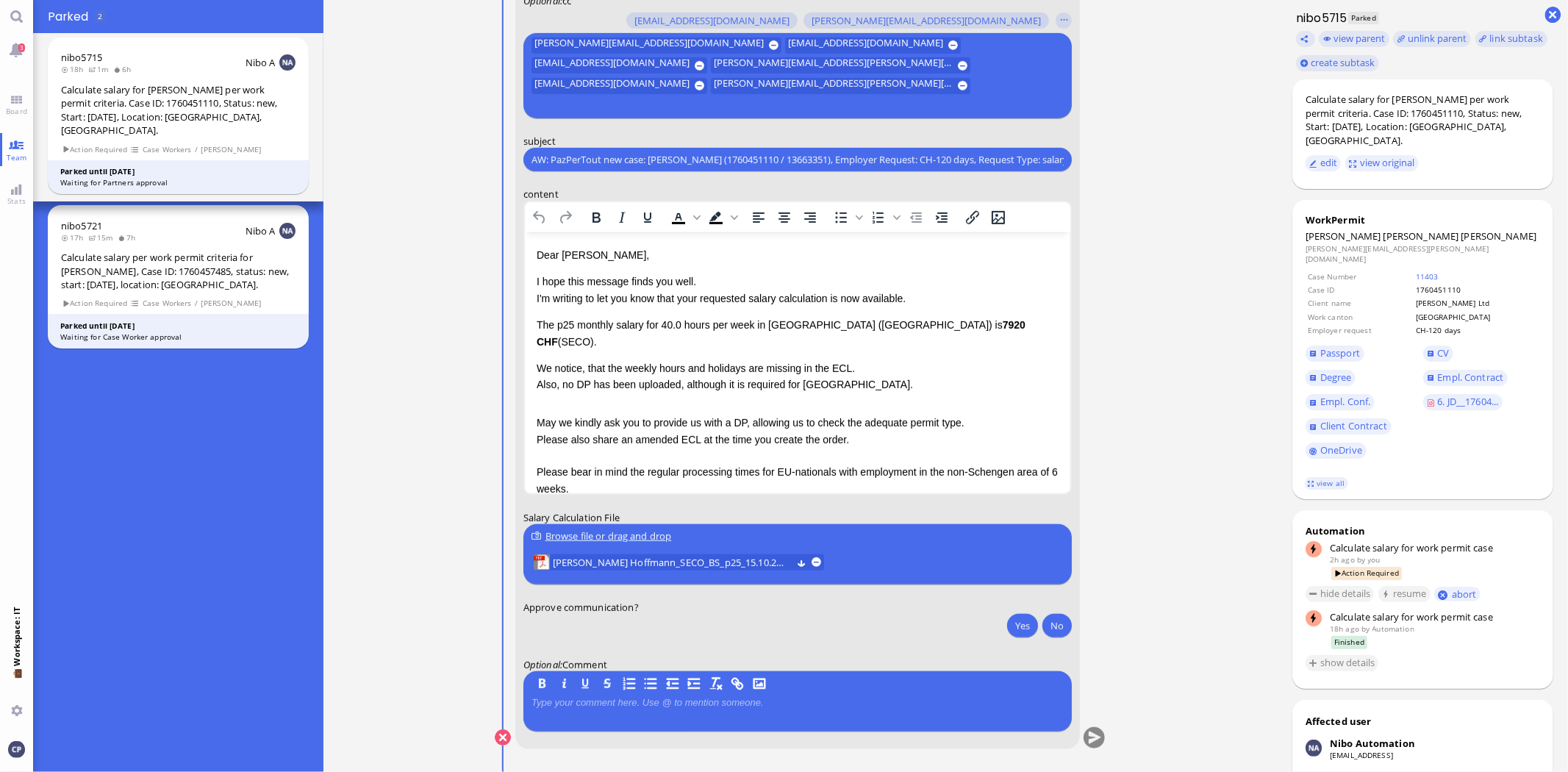
scroll to position [0, 0]
click at [17, 144] on link "Team" at bounding box center [16, 149] width 33 height 33
click at [5, 110] on span "Board" at bounding box center [16, 110] width 29 height 10
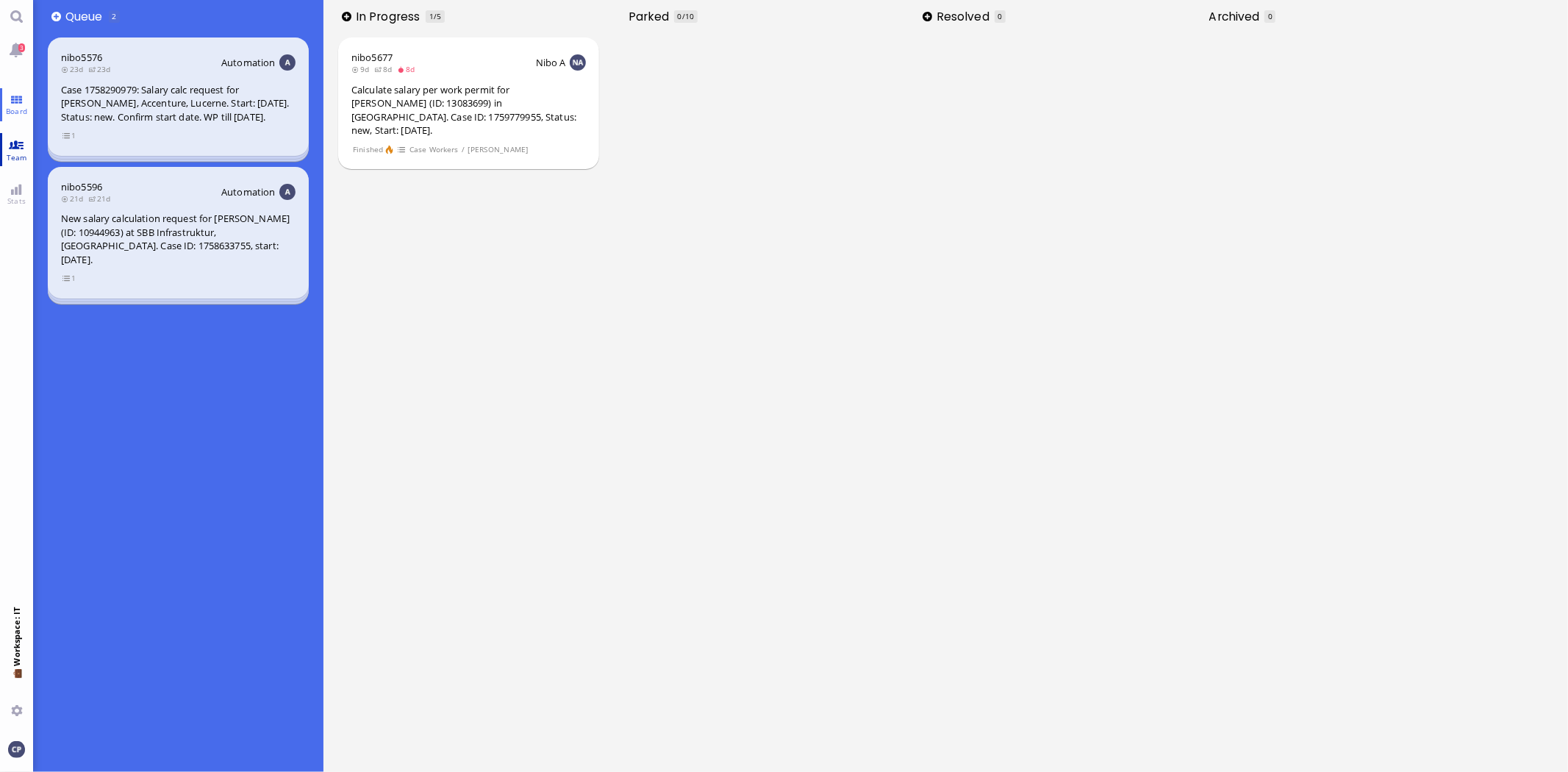
click at [17, 146] on link "Team" at bounding box center [16, 149] width 33 height 33
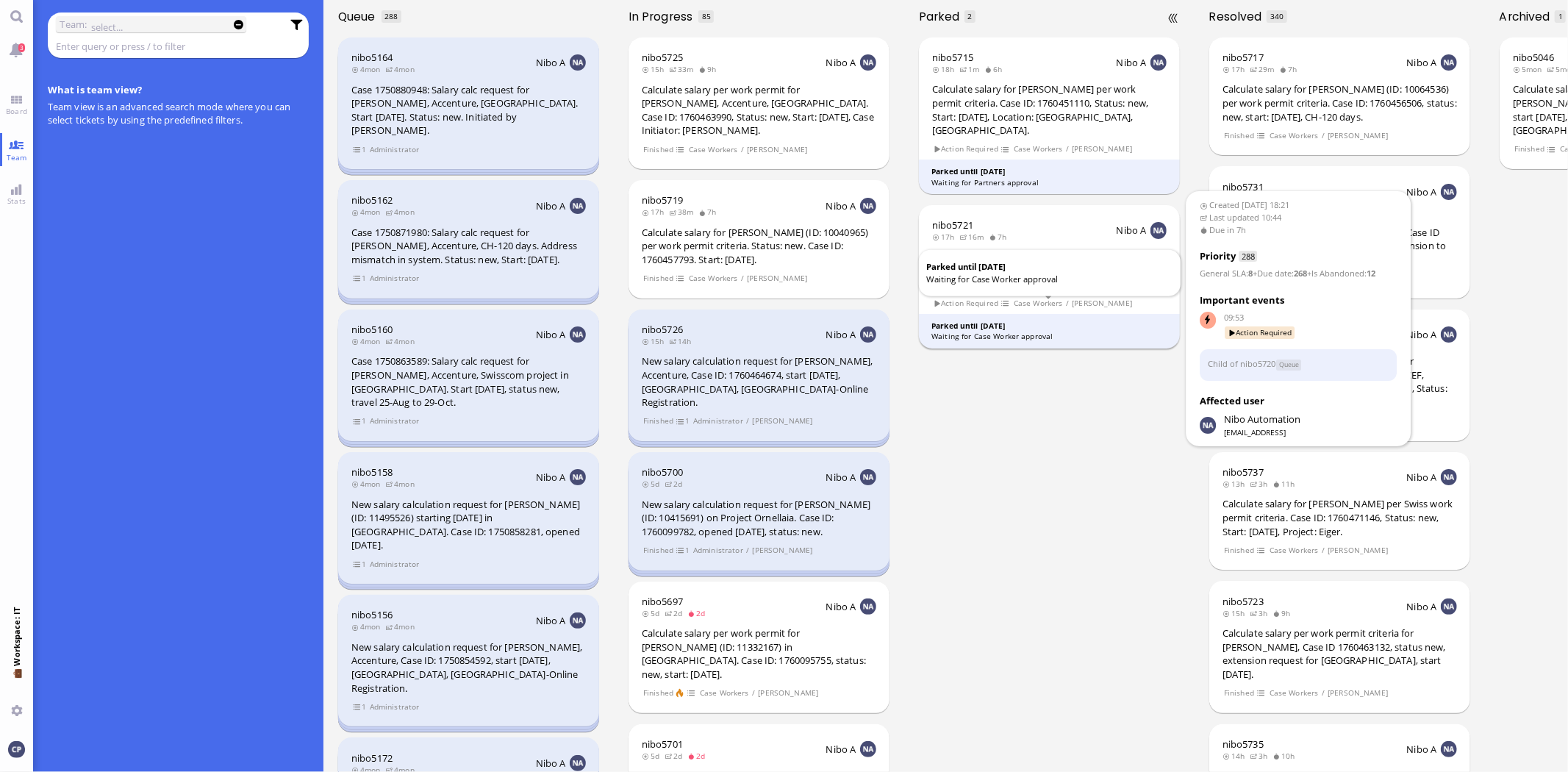
click at [997, 331] on div "Waiting for Case Worker approval" at bounding box center [1049, 336] width 236 height 11
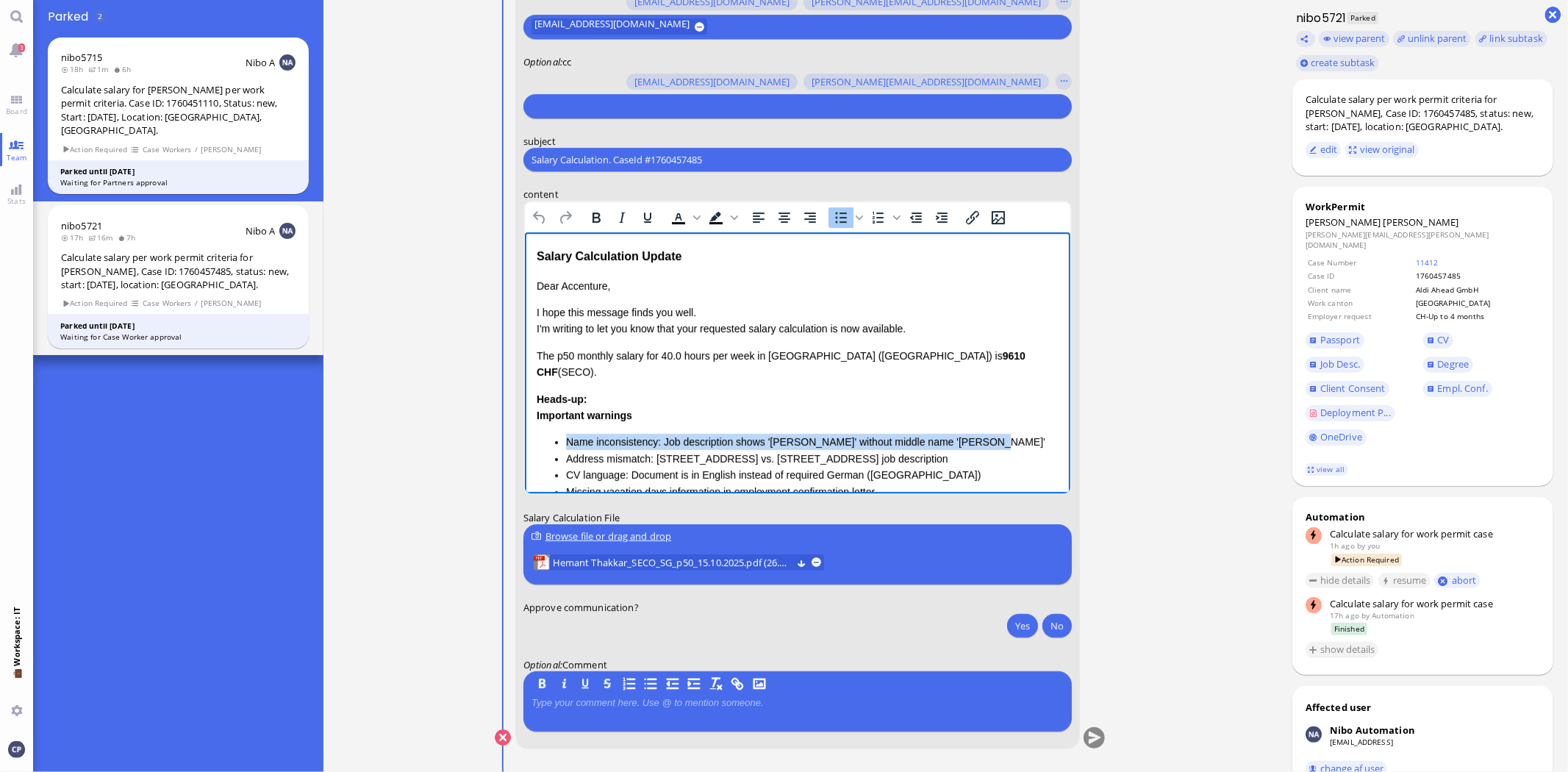
drag, startPoint x: 564, startPoint y: 421, endPoint x: 1068, endPoint y: 415, distance: 504.0
click at [1069, 415] on html "Salary Calculation Update Dear Accenture, I hope this message finds you well. I…" at bounding box center [797, 466] width 545 height 469
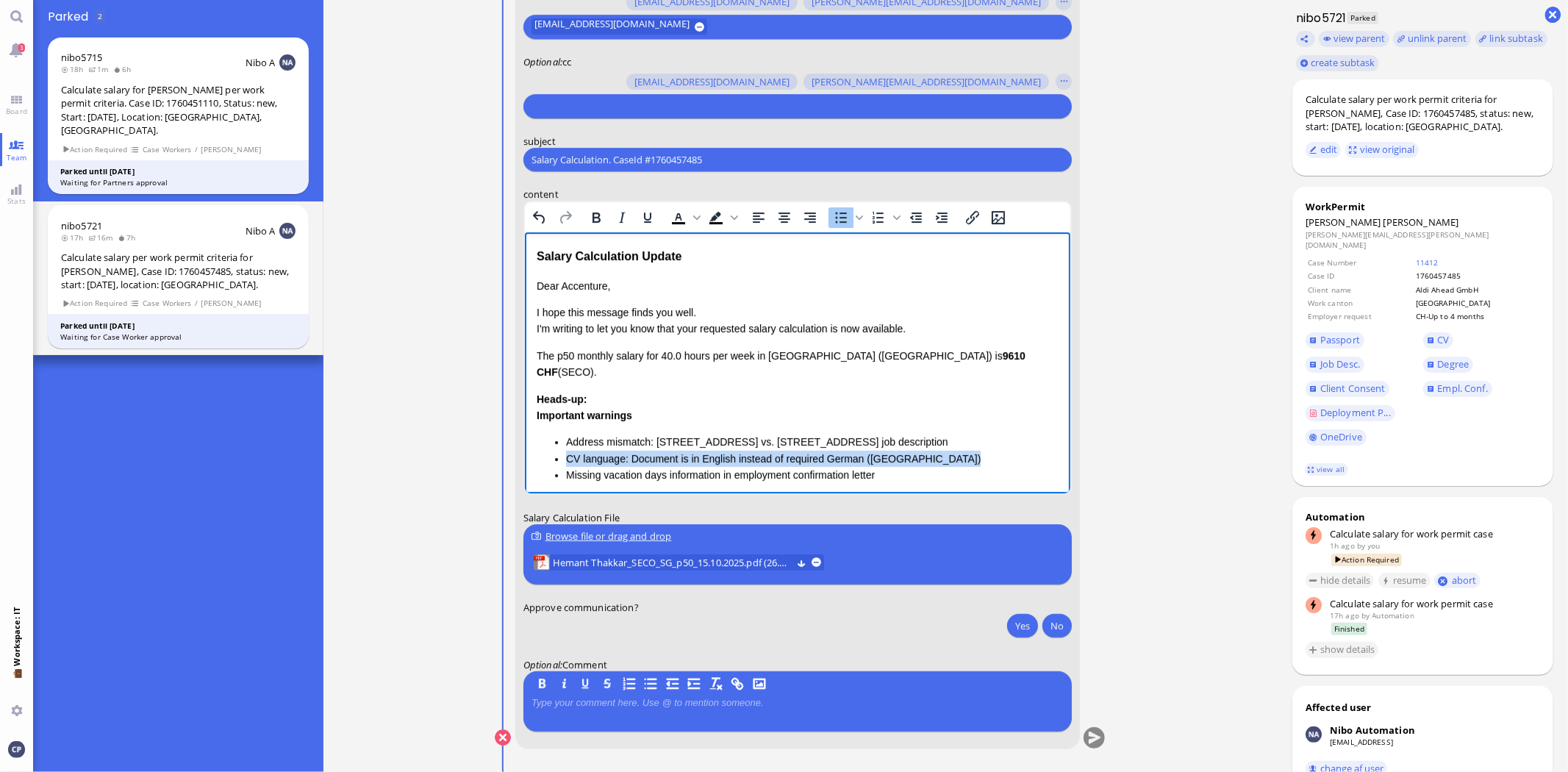
drag, startPoint x: 564, startPoint y: 445, endPoint x: 966, endPoint y: 438, distance: 402.1
click at [966, 438] on ul "Address mismatch: [STREET_ADDRESS] vs. [STREET_ADDRESS] in job description CV l…" at bounding box center [797, 458] width 522 height 49
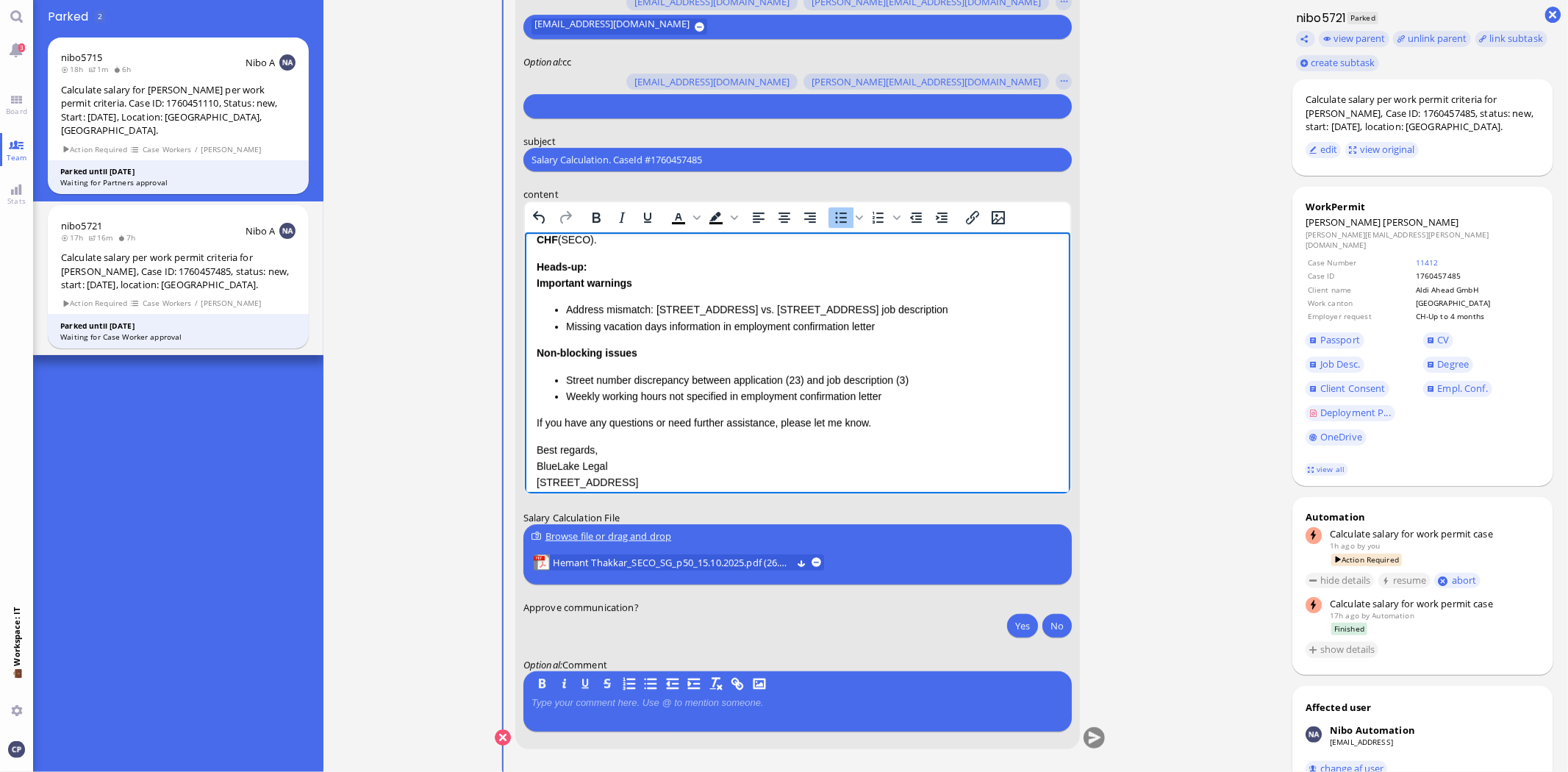
scroll to position [157, 0]
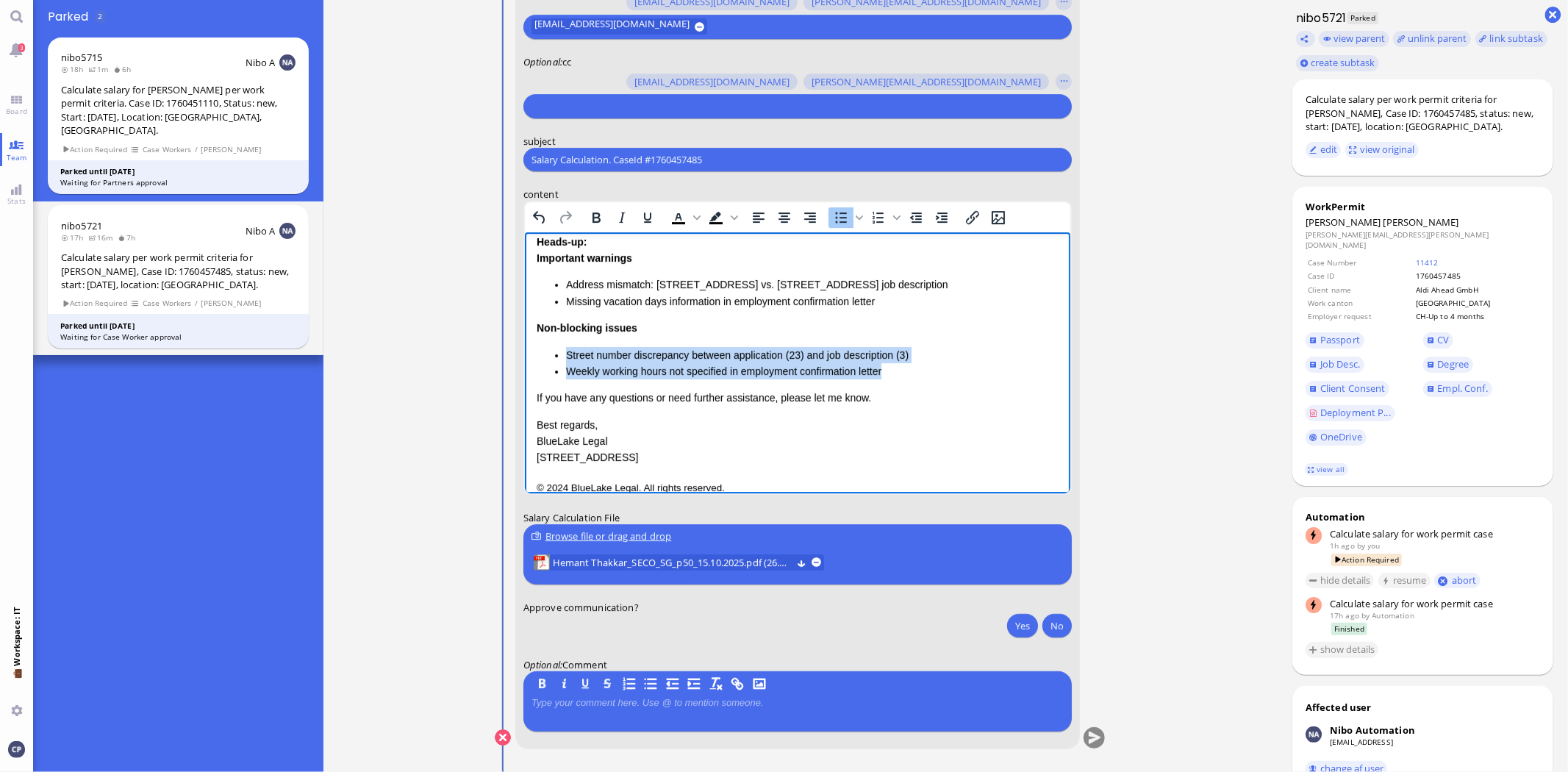
drag, startPoint x: 564, startPoint y: 336, endPoint x: 924, endPoint y: 349, distance: 360.2
click at [924, 349] on ul "Street number discrepancy between application (23) and job description (3) Week…" at bounding box center [797, 363] width 522 height 33
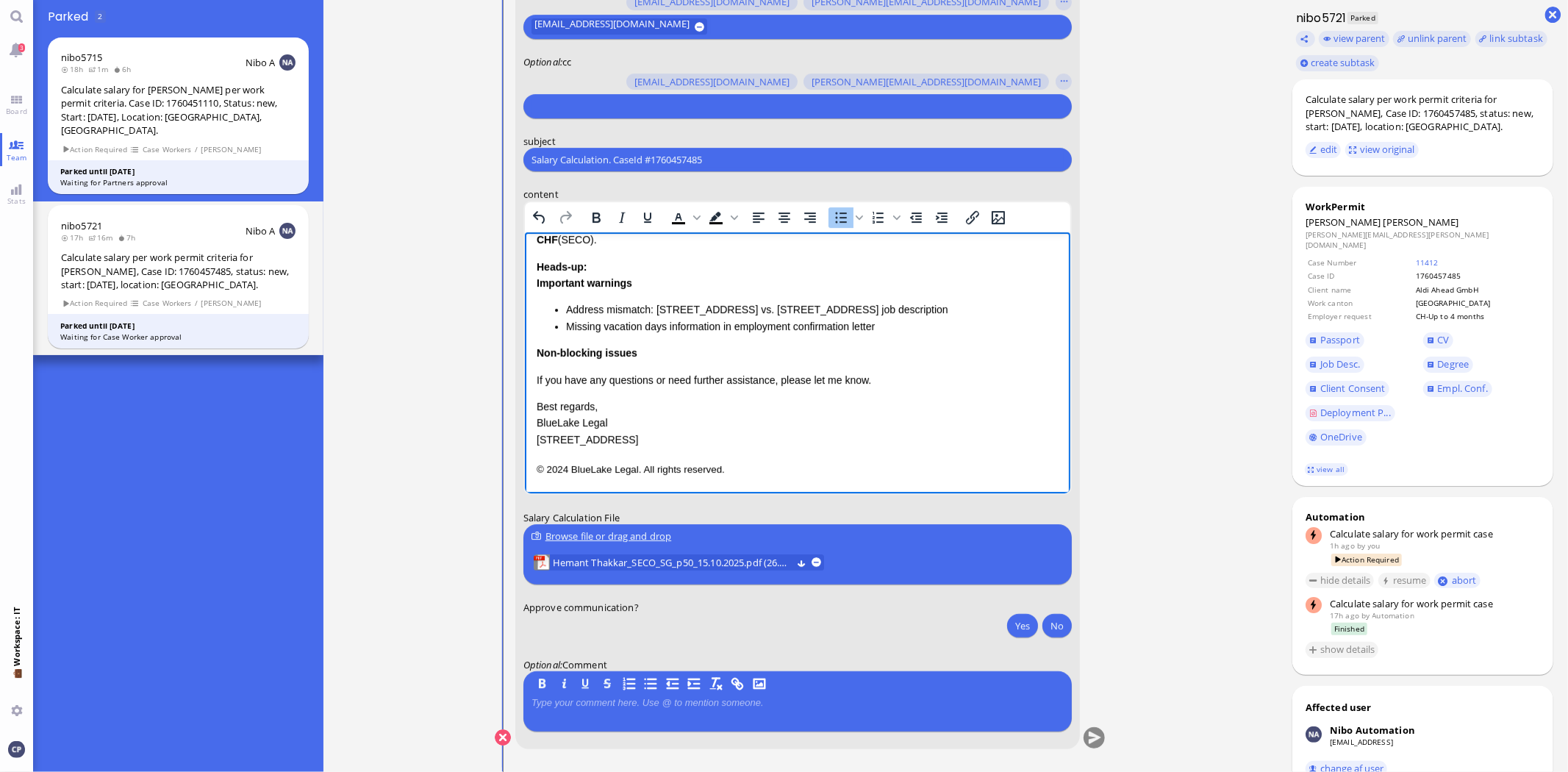
scroll to position [114, 0]
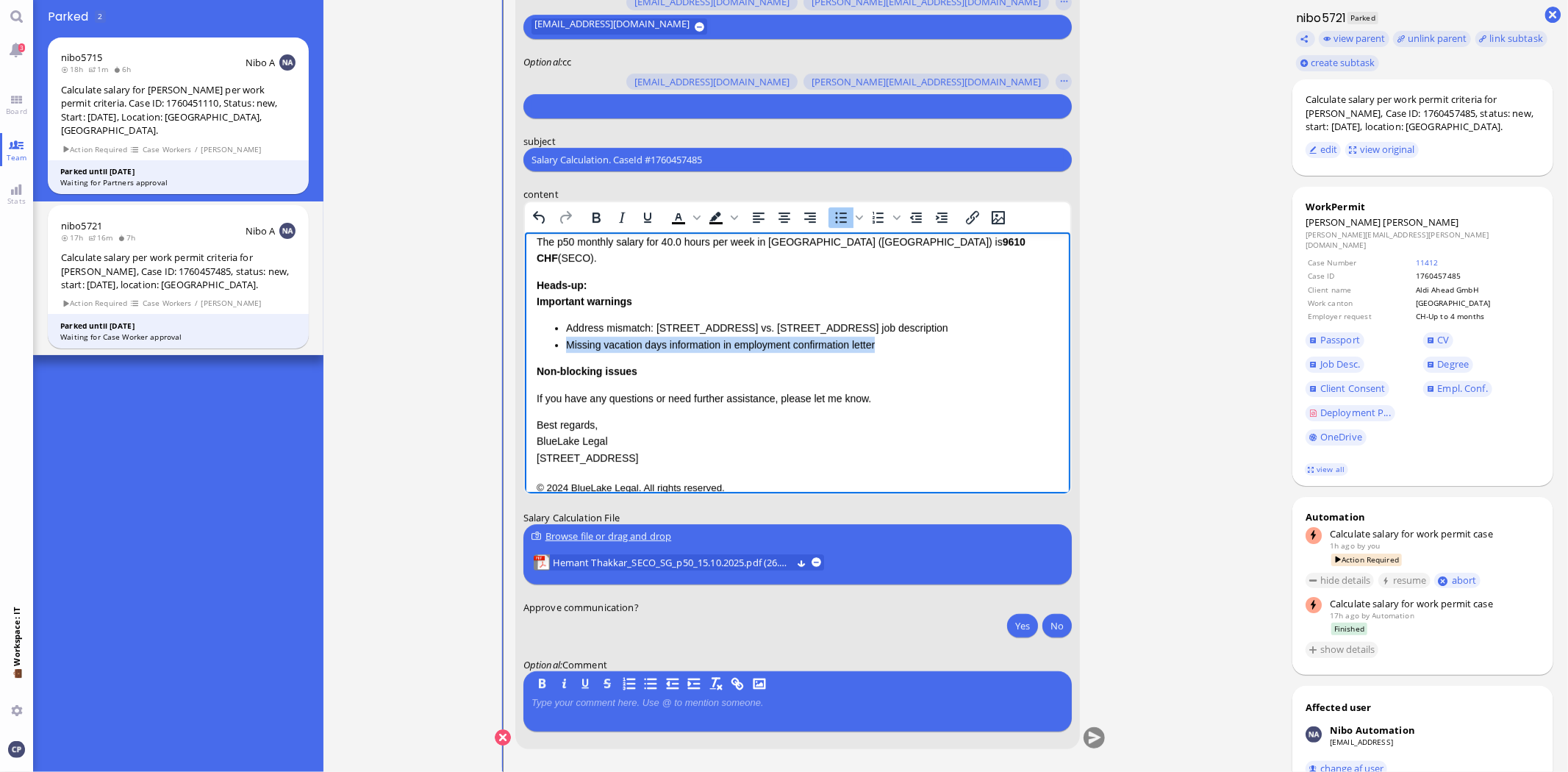
drag, startPoint x: 566, startPoint y: 325, endPoint x: 921, endPoint y: 334, distance: 355.1
click at [921, 336] on li "Missing vacation days information in employment confirmation letter" at bounding box center [811, 344] width 493 height 16
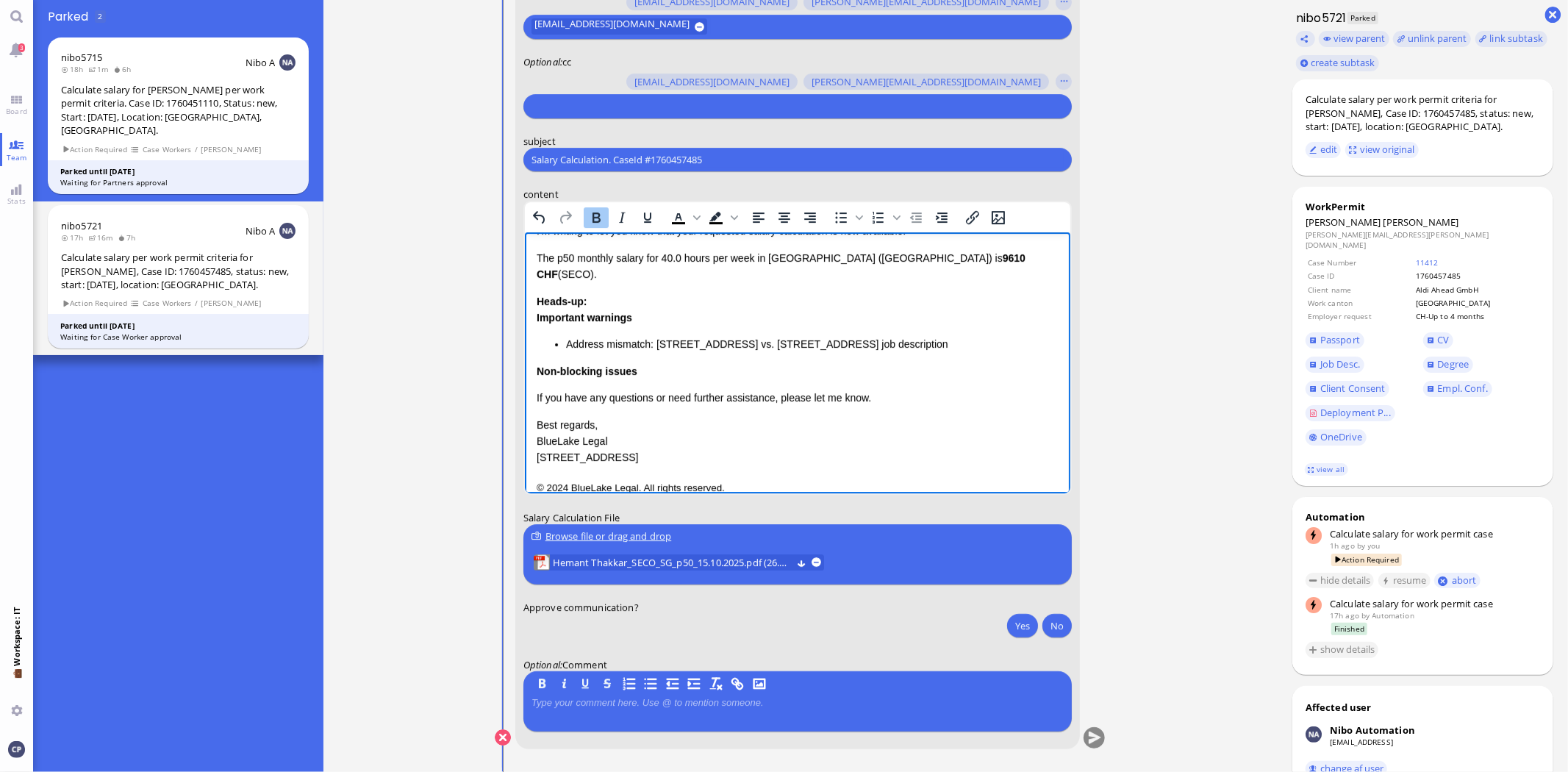
scroll to position [16, 0]
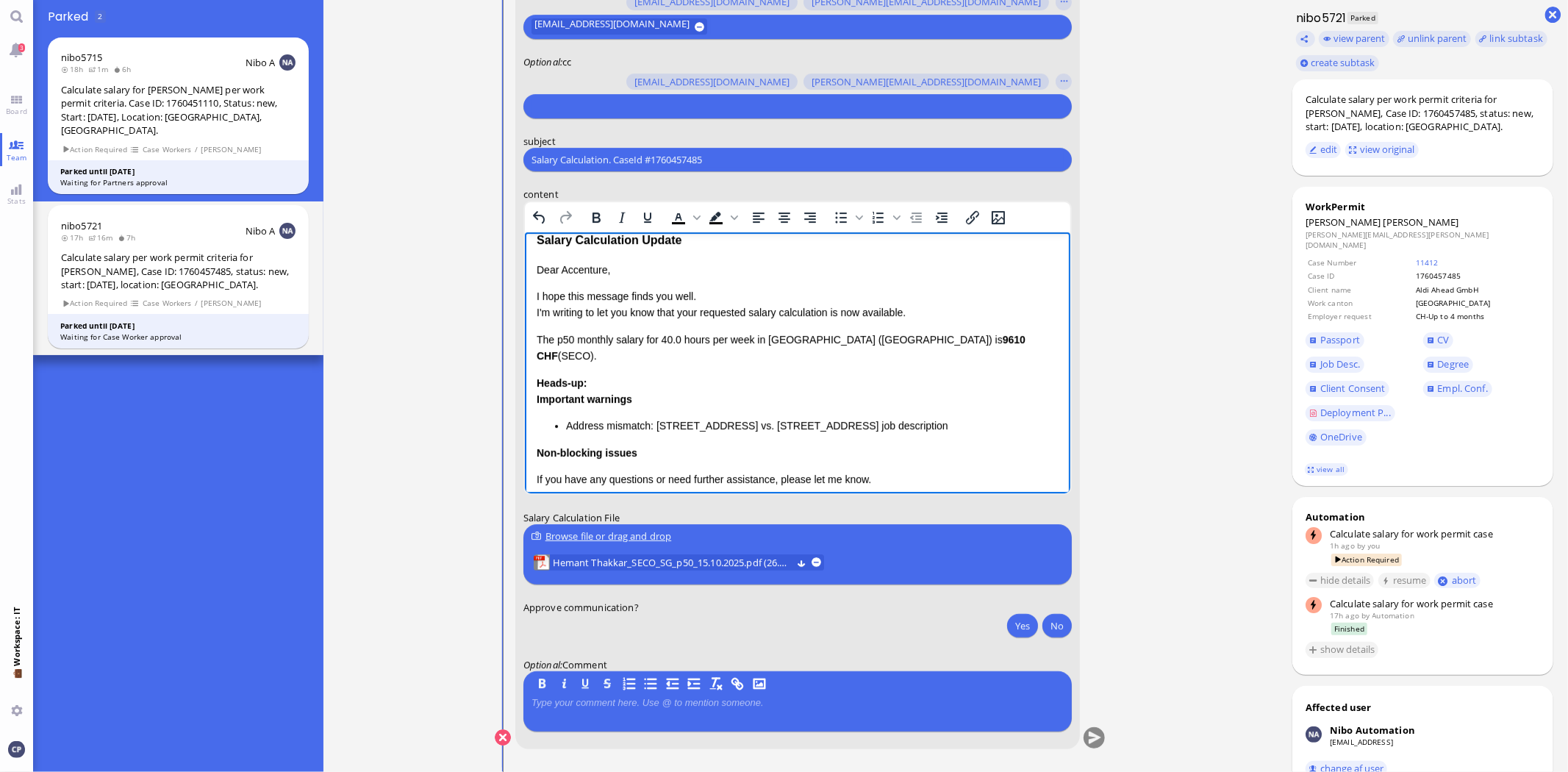
click at [536, 313] on p "I hope this message finds you well. I'm writing to let you know that your reque…" at bounding box center [797, 305] width 522 height 33
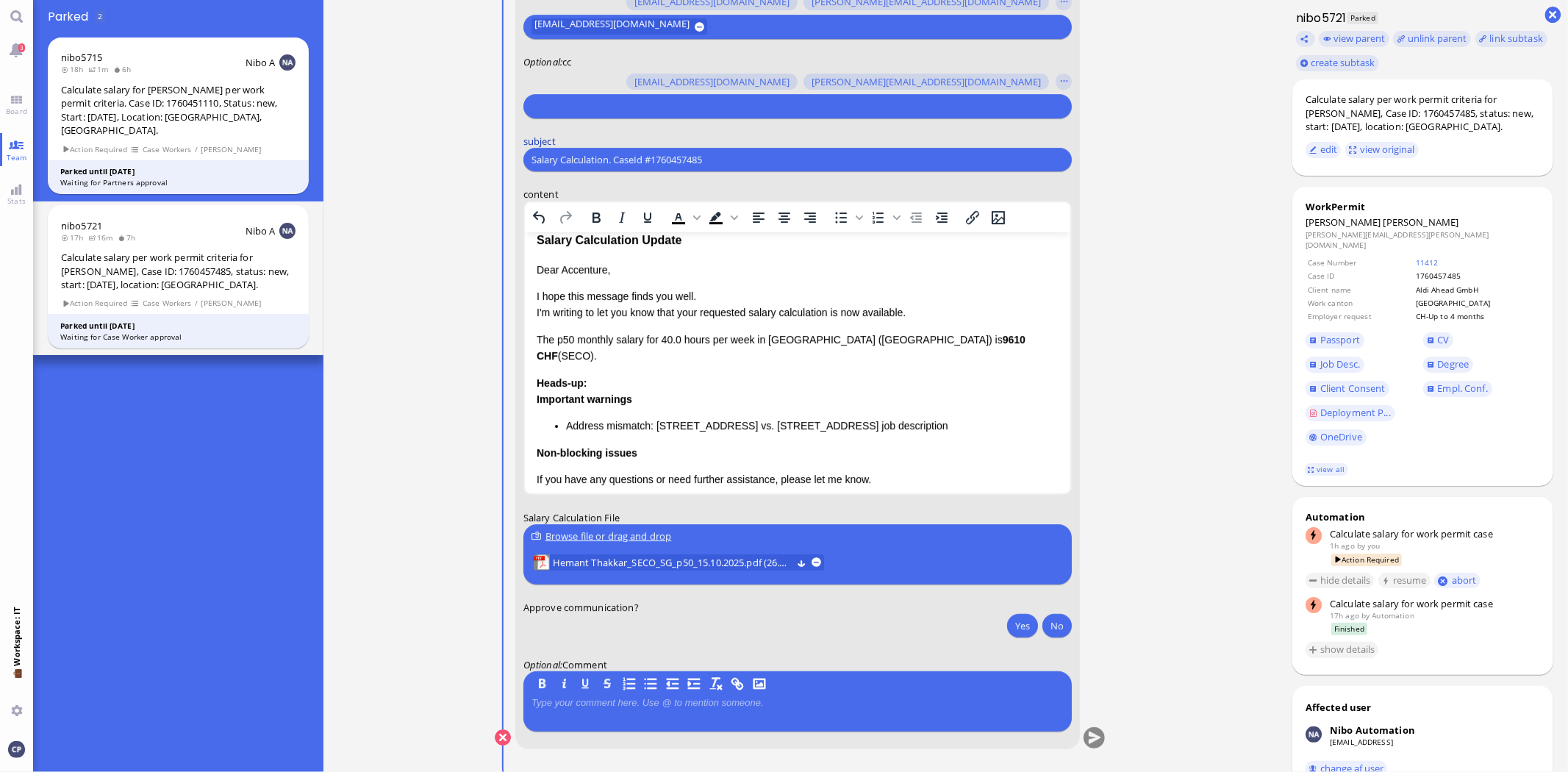
drag, startPoint x: 725, startPoint y: 158, endPoint x: 525, endPoint y: 144, distance: 200.5
click at [525, 144] on form "to [PERSON_NAME][EMAIL_ADDRESS][DOMAIN_NAME] [DOMAIN_NAME][EMAIL_ADDRESS][DOMAI…" at bounding box center [798, 360] width 565 height 777
type input "AW: PazPerTout new case: [PERSON_NAME] [PERSON_NAME] (1760457485 / 11601195), E…"
click at [562, 270] on p "Dear Accenture," at bounding box center [797, 269] width 522 height 16
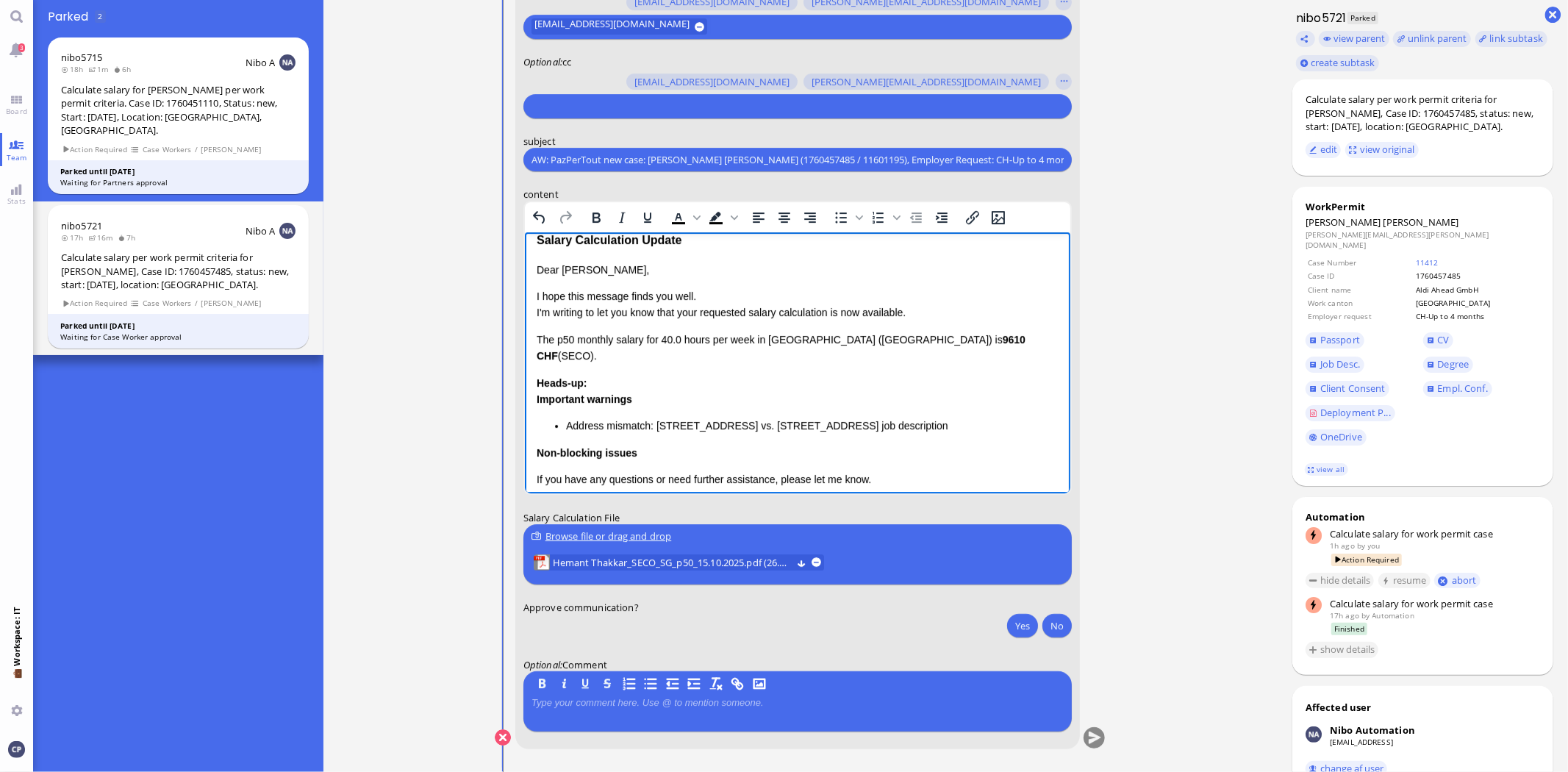
scroll to position [0, 0]
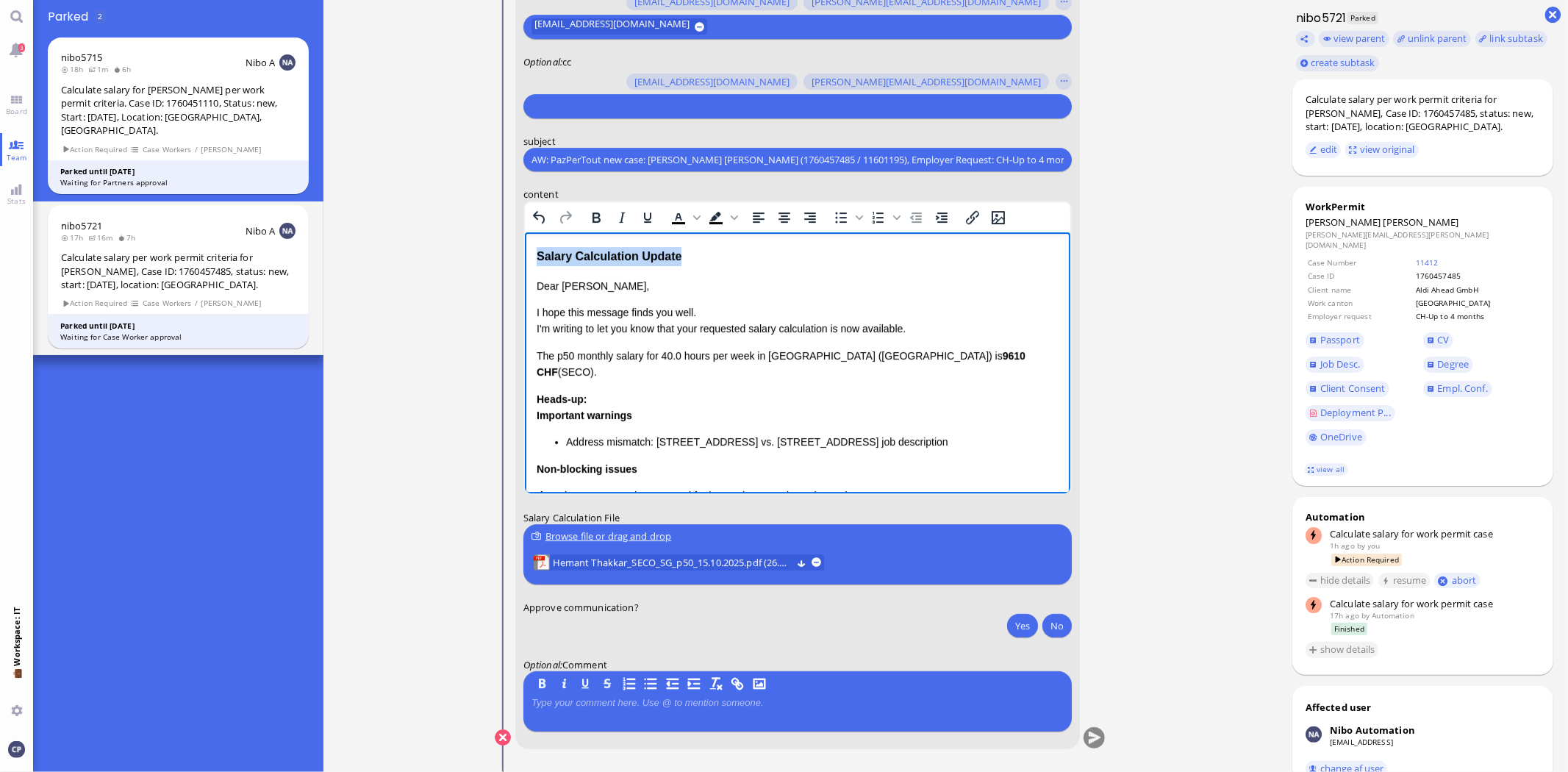
drag, startPoint x: 704, startPoint y: 245, endPoint x: 424, endPoint y: 239, distance: 280.1
click at [524, 239] on html "Salary Calculation Update Dear [PERSON_NAME] ﻿ , I hope this message finds you …" at bounding box center [797, 420] width 545 height 376
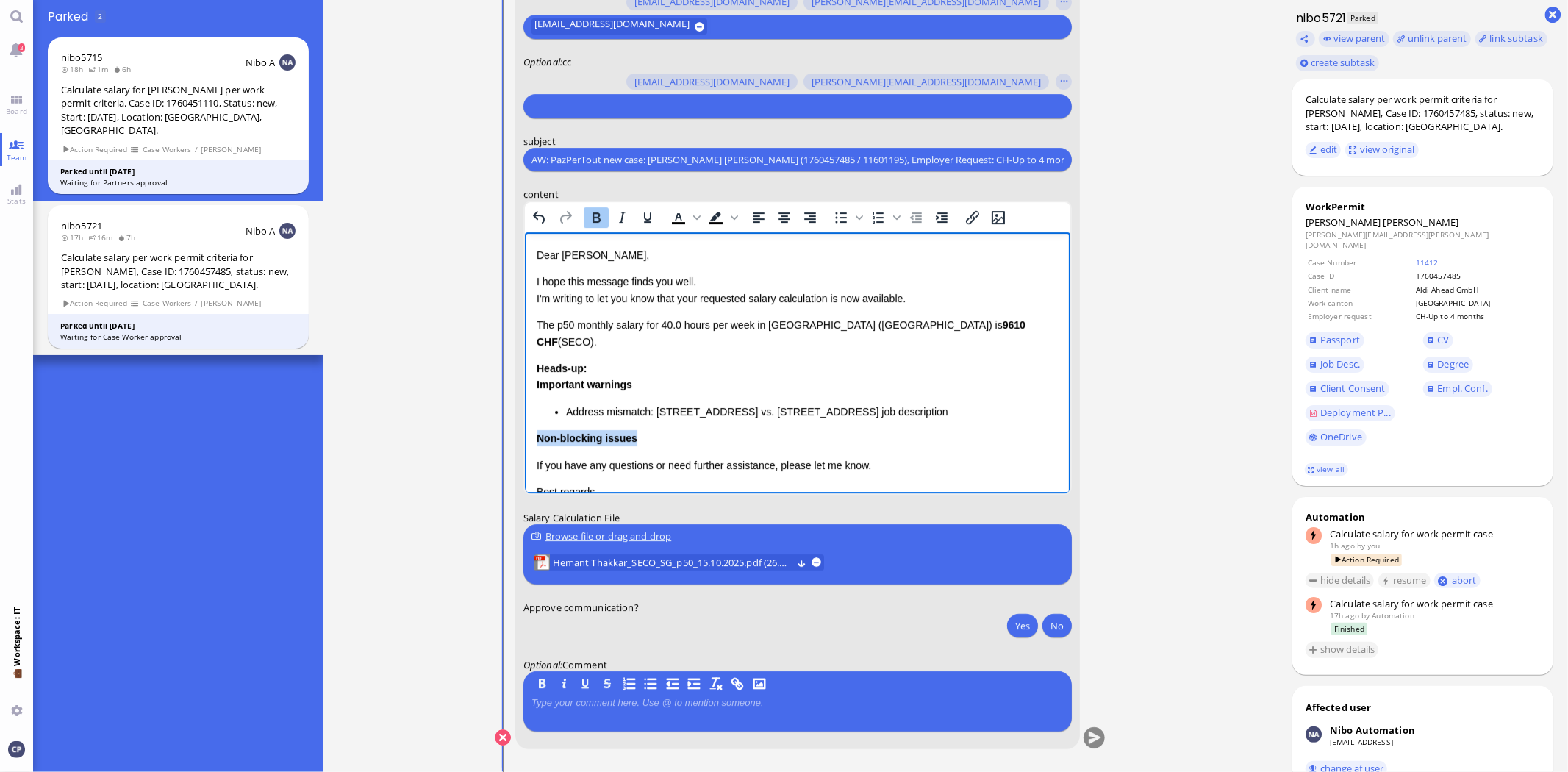
drag, startPoint x: 537, startPoint y: 418, endPoint x: 666, endPoint y: 423, distance: 129.1
click at [666, 430] on div "Non-blocking issues" at bounding box center [797, 438] width 522 height 16
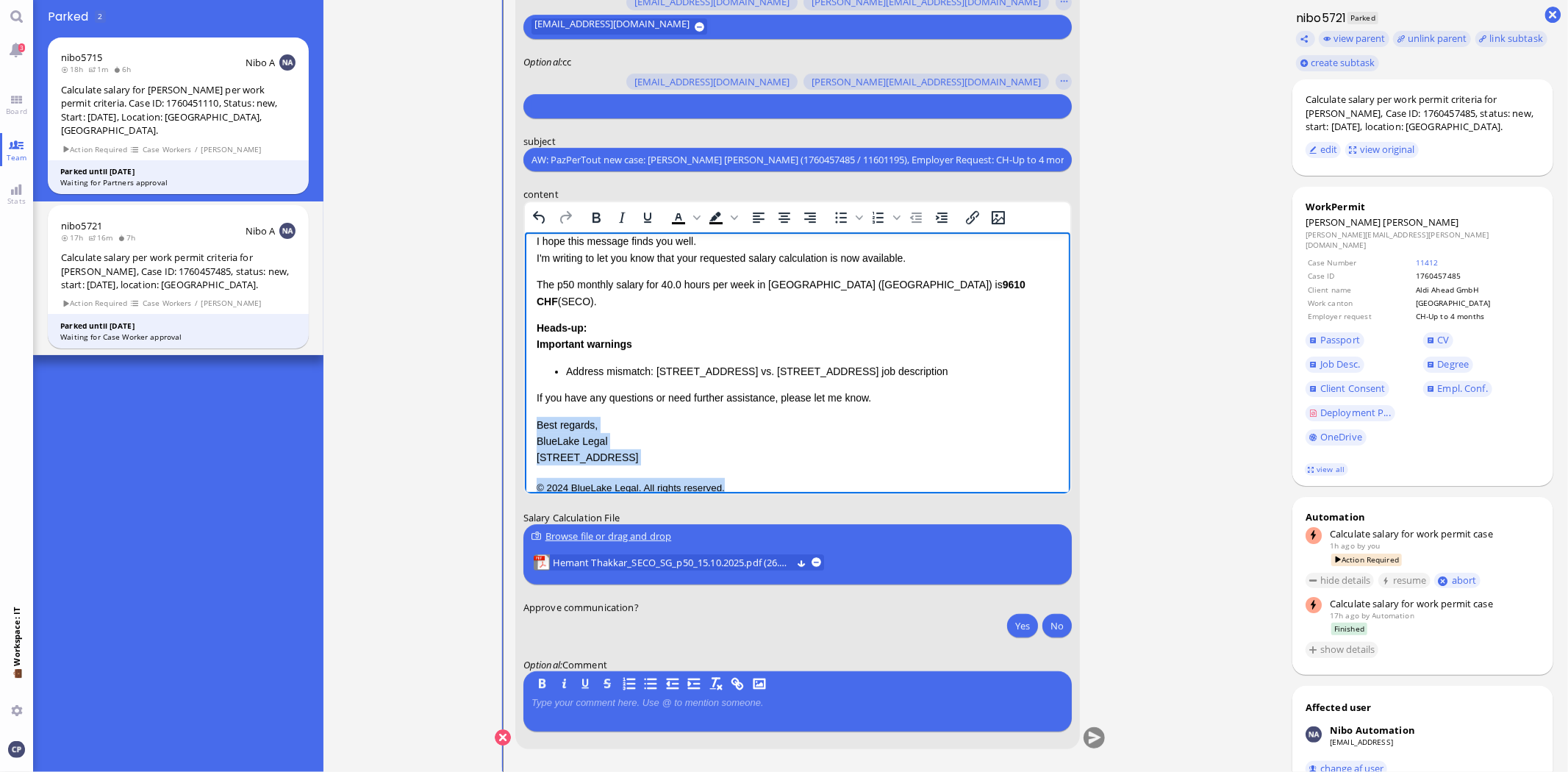
drag, startPoint x: 537, startPoint y: 446, endPoint x: 828, endPoint y: 482, distance: 293.2
click at [828, 485] on html "Dear [PERSON_NAME], I hope this message finds you well. I'm writing to let you …" at bounding box center [797, 351] width 545 height 319
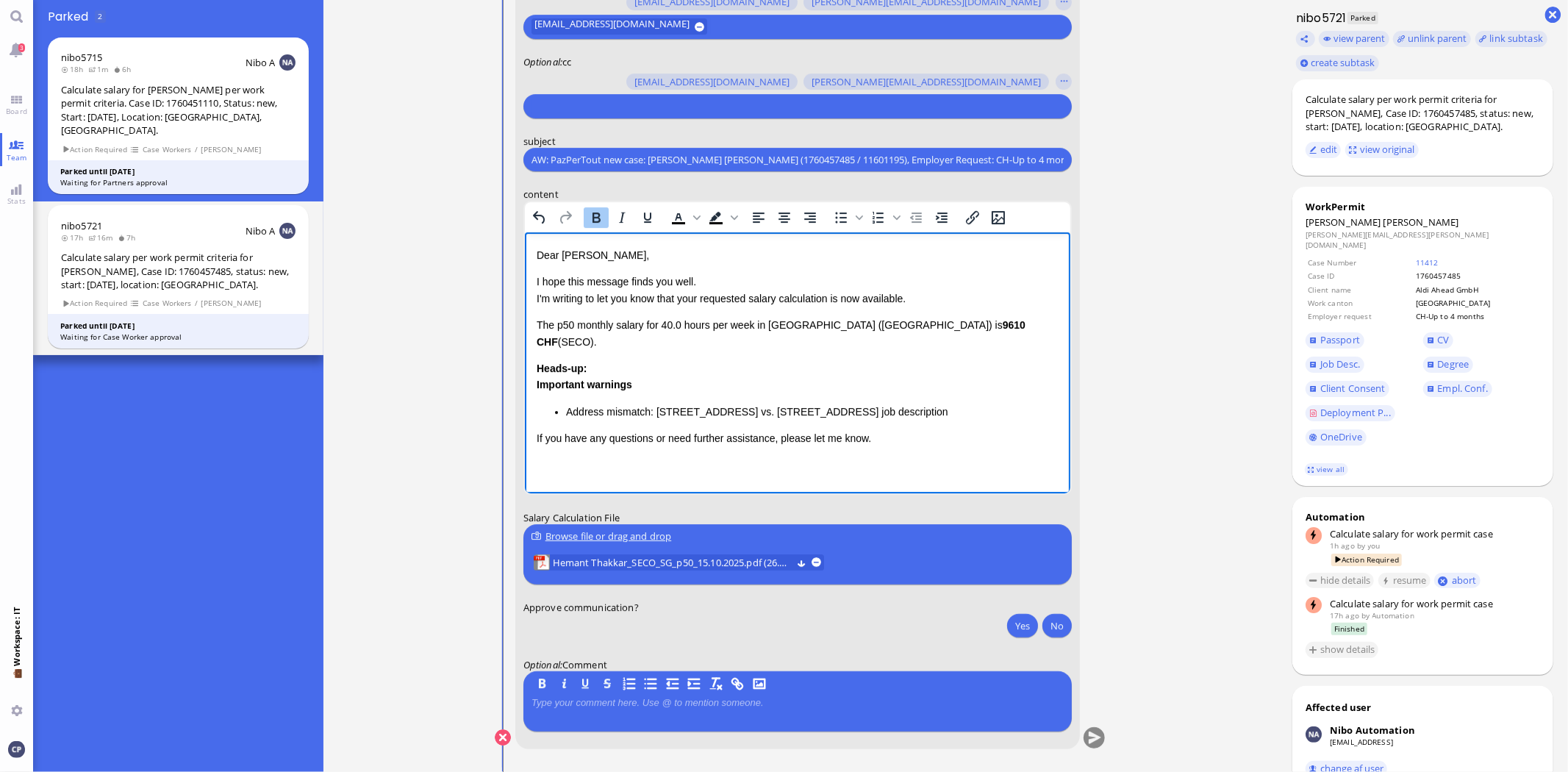
click at [534, 351] on html "Dear [PERSON_NAME], I hope this message finds you well. I'm writing to let you …" at bounding box center [797, 362] width 545 height 259
drag, startPoint x: 537, startPoint y: 348, endPoint x: 619, endPoint y: 355, distance: 82.3
click at [619, 360] on div "Heads-up: Important warnings Address mismatch: [STREET_ADDRESS] in application …" at bounding box center [797, 390] width 522 height 60
drag, startPoint x: 535, startPoint y: 325, endPoint x: 999, endPoint y: 325, distance: 464.0
click at [999, 325] on p "The p50 monthly salary for 40.0 hours per week in [GEOGRAPHIC_DATA] ([GEOGRAPHI…" at bounding box center [797, 333] width 522 height 33
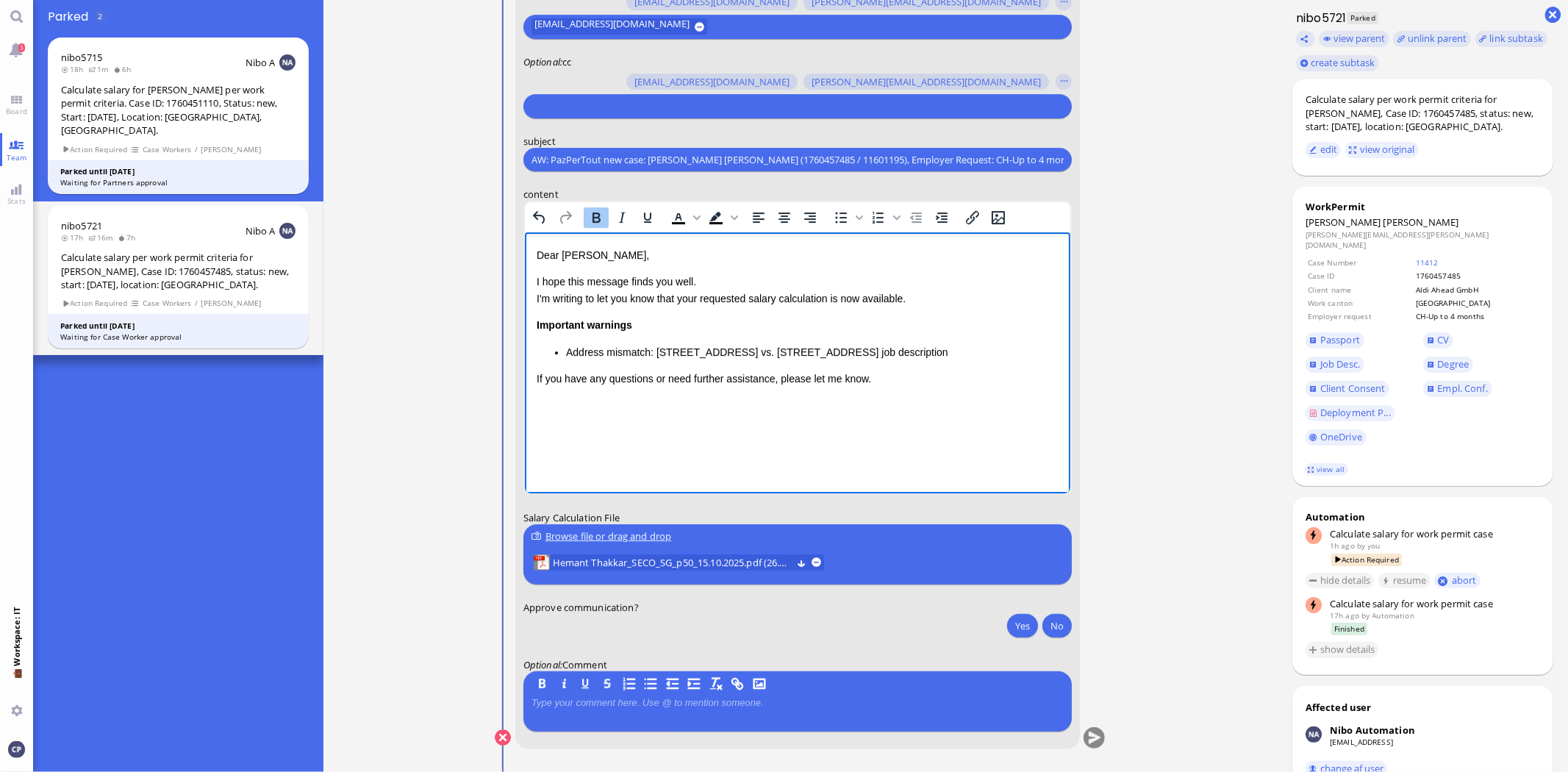
drag, startPoint x: 673, startPoint y: 332, endPoint x: 514, endPoint y: 332, distance: 159.0
click at [524, 332] on html "Dear [PERSON_NAME], I hope this message finds you well. I'm writing to let you …" at bounding box center [797, 332] width 545 height 200
drag, startPoint x: 536, startPoint y: 325, endPoint x: 702, endPoint y: 326, distance: 166.0
click at [702, 326] on div "Important warnings Address mismatch: [STREET_ADDRESS] in application vs. [STREE…" at bounding box center [797, 338] width 522 height 43
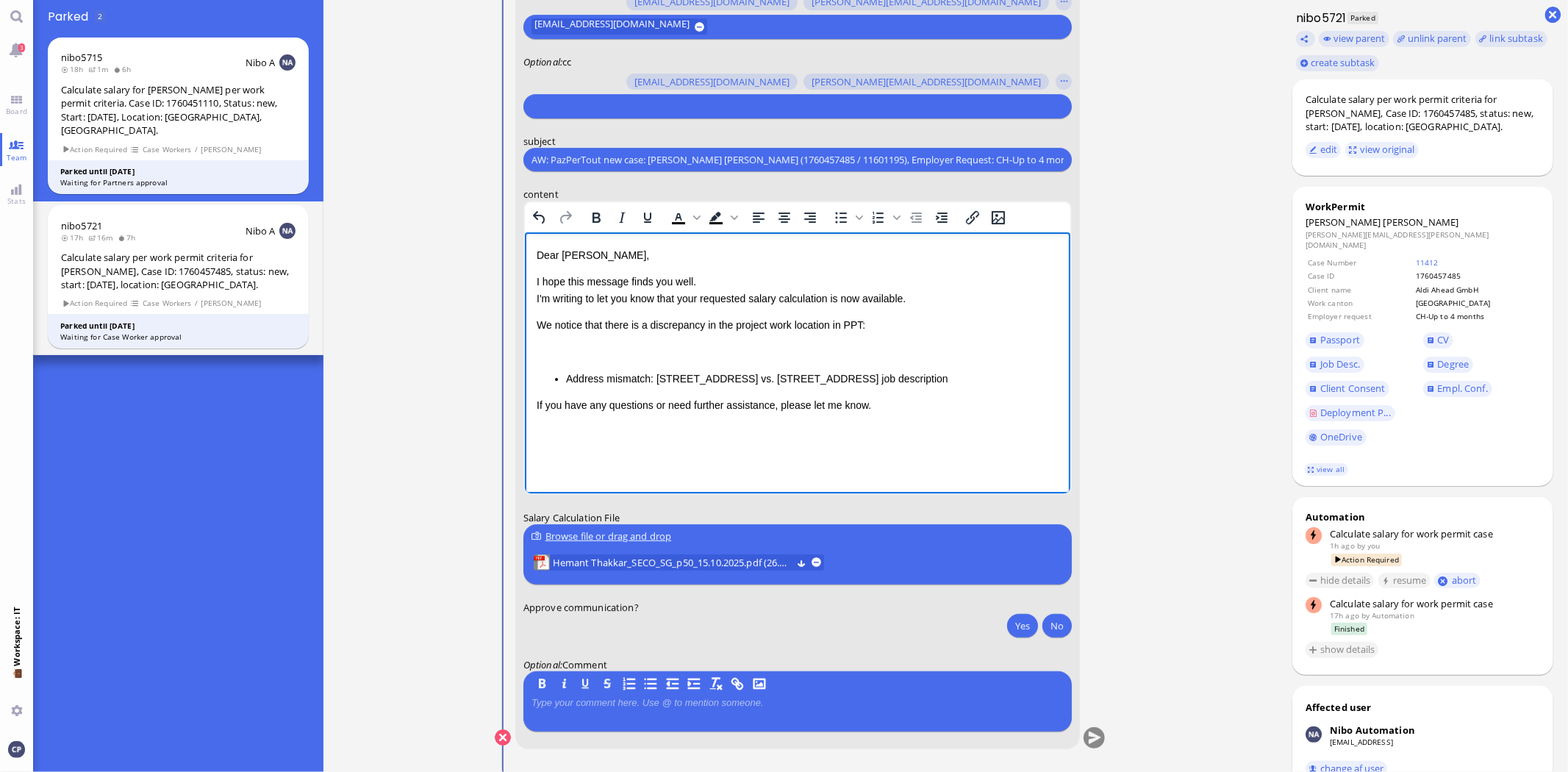
click at [902, 327] on p "We notice that there is a discrepancy in the project work location in PPT:" at bounding box center [797, 325] width 522 height 16
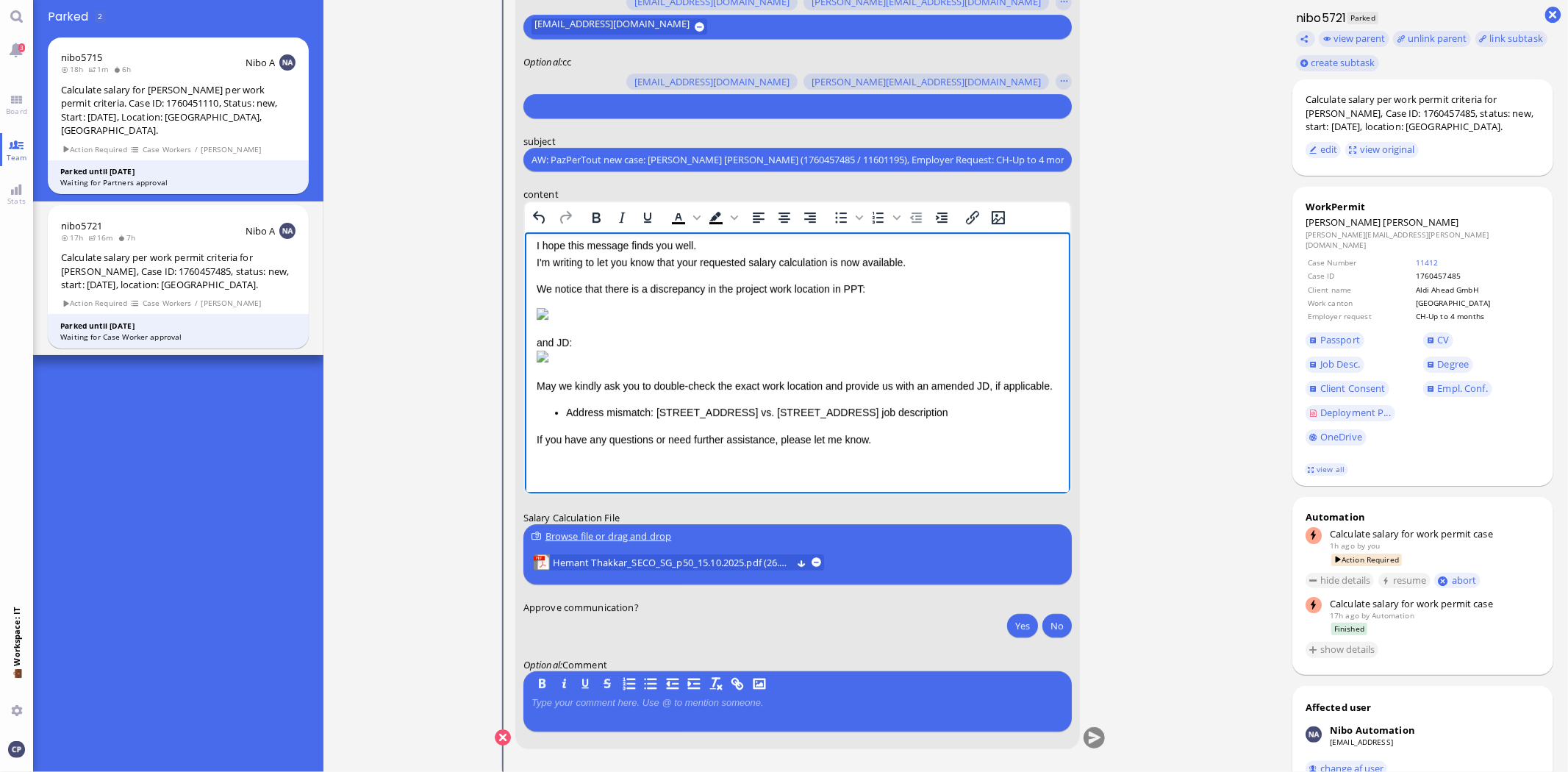
scroll to position [150, 0]
drag, startPoint x: 564, startPoint y: 415, endPoint x: 1033, endPoint y: 419, distance: 469.0
click at [1033, 419] on li "Address mismatch: [STREET_ADDRESS] vs. [STREET_ADDRESS] job description" at bounding box center [811, 412] width 493 height 16
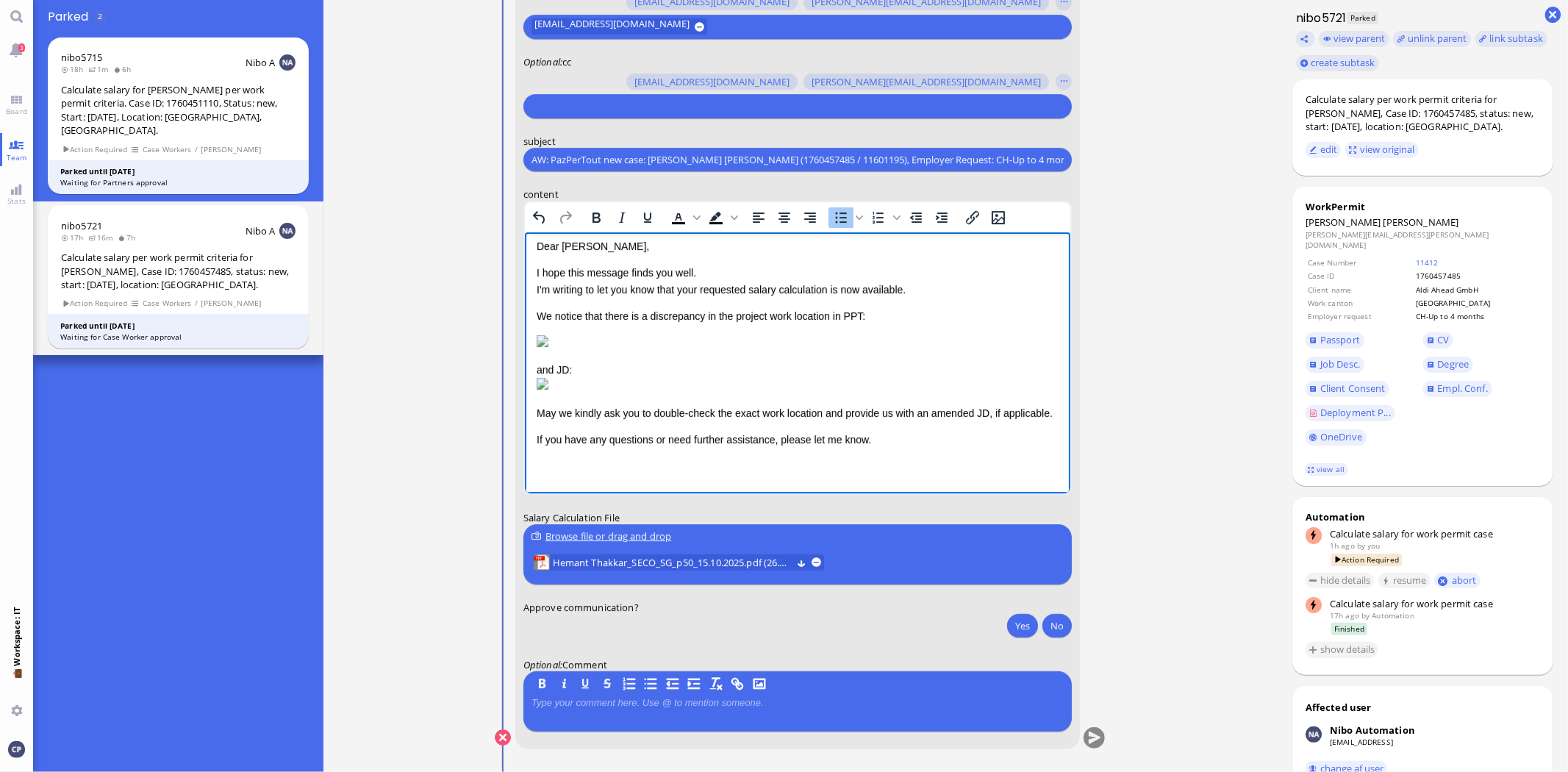
scroll to position [123, 0]
click at [895, 445] on p "If you have any questions or need further assistance, please let me know." at bounding box center [797, 439] width 522 height 16
click at [534, 442] on html "Dear [PERSON_NAME], I hope this message finds you well. I'm writing to let you …" at bounding box center [797, 358] width 545 height 269
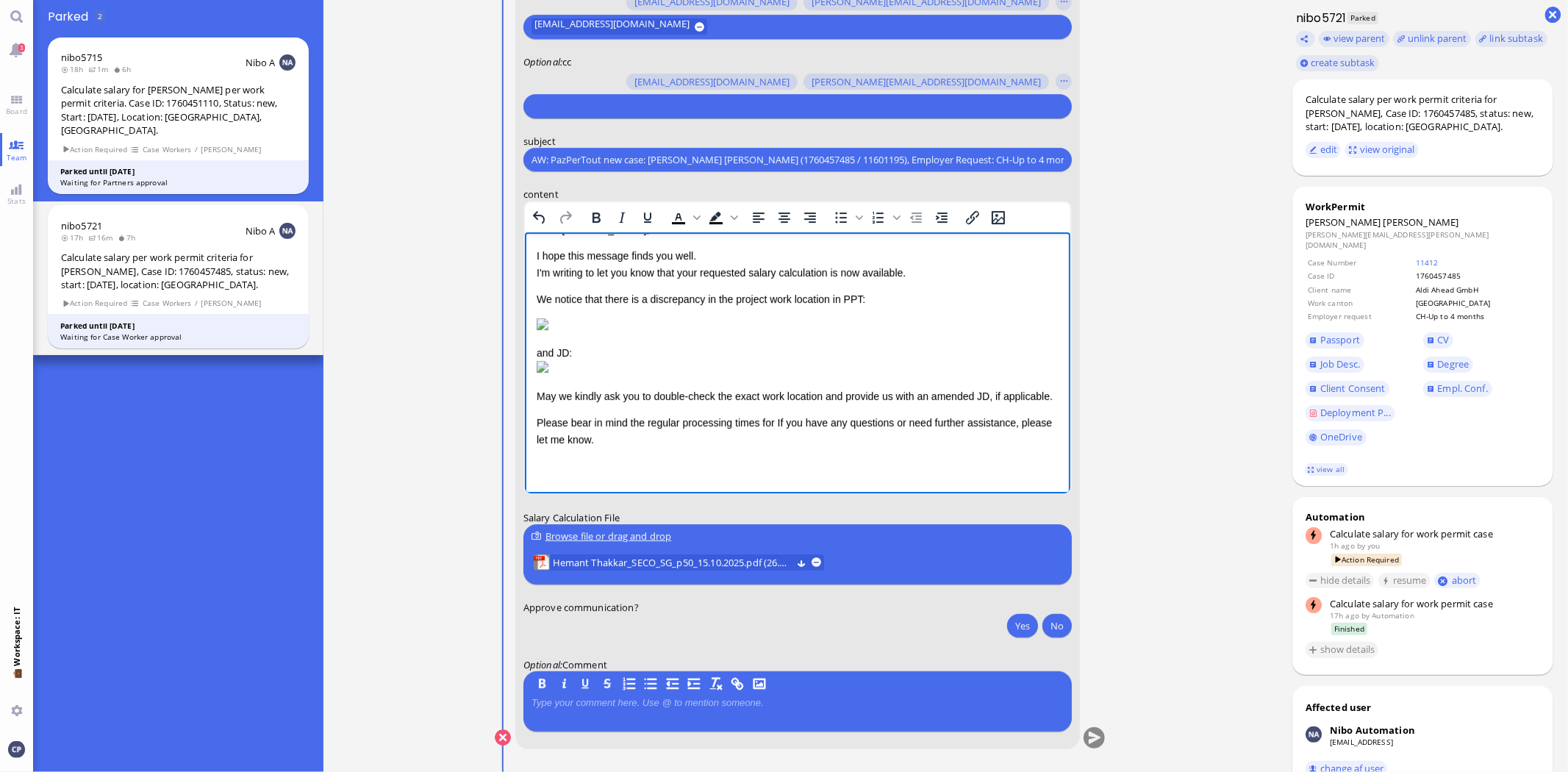
scroll to position [140, 0]
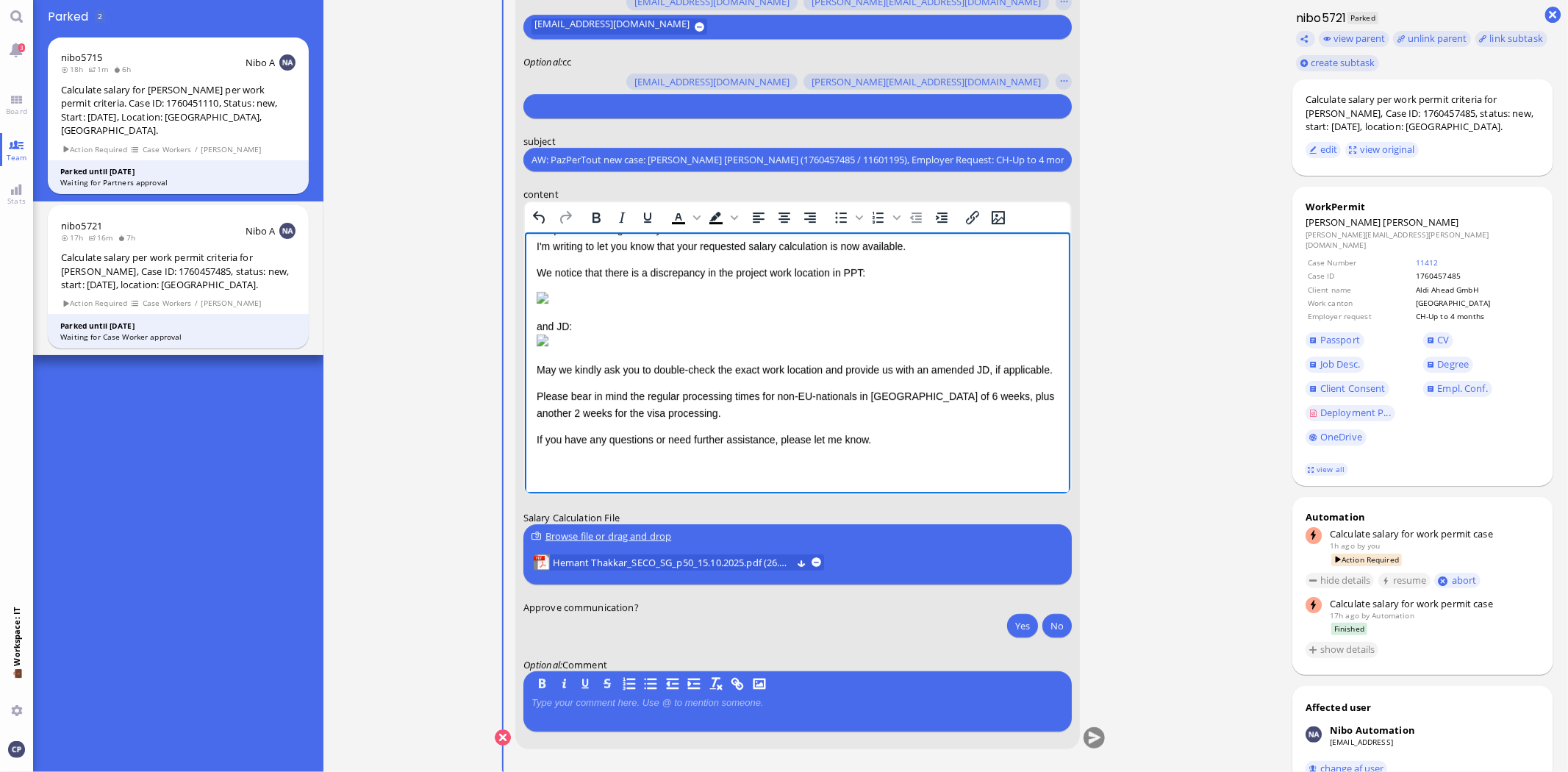
click at [902, 475] on div "Dear [PERSON_NAME], I hope this message finds you well. I'm writing to let you …" at bounding box center [797, 336] width 522 height 284
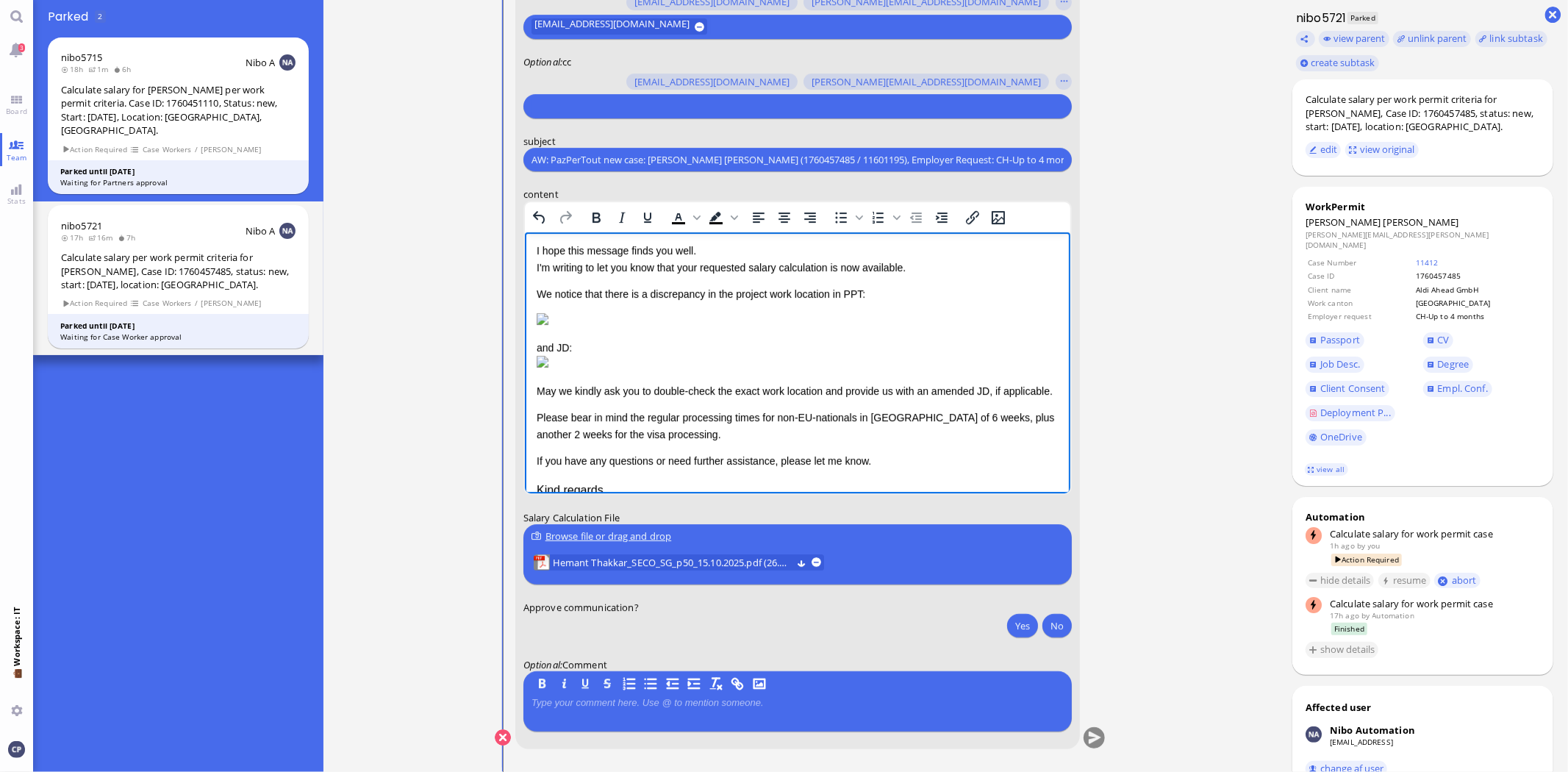
scroll to position [0, 0]
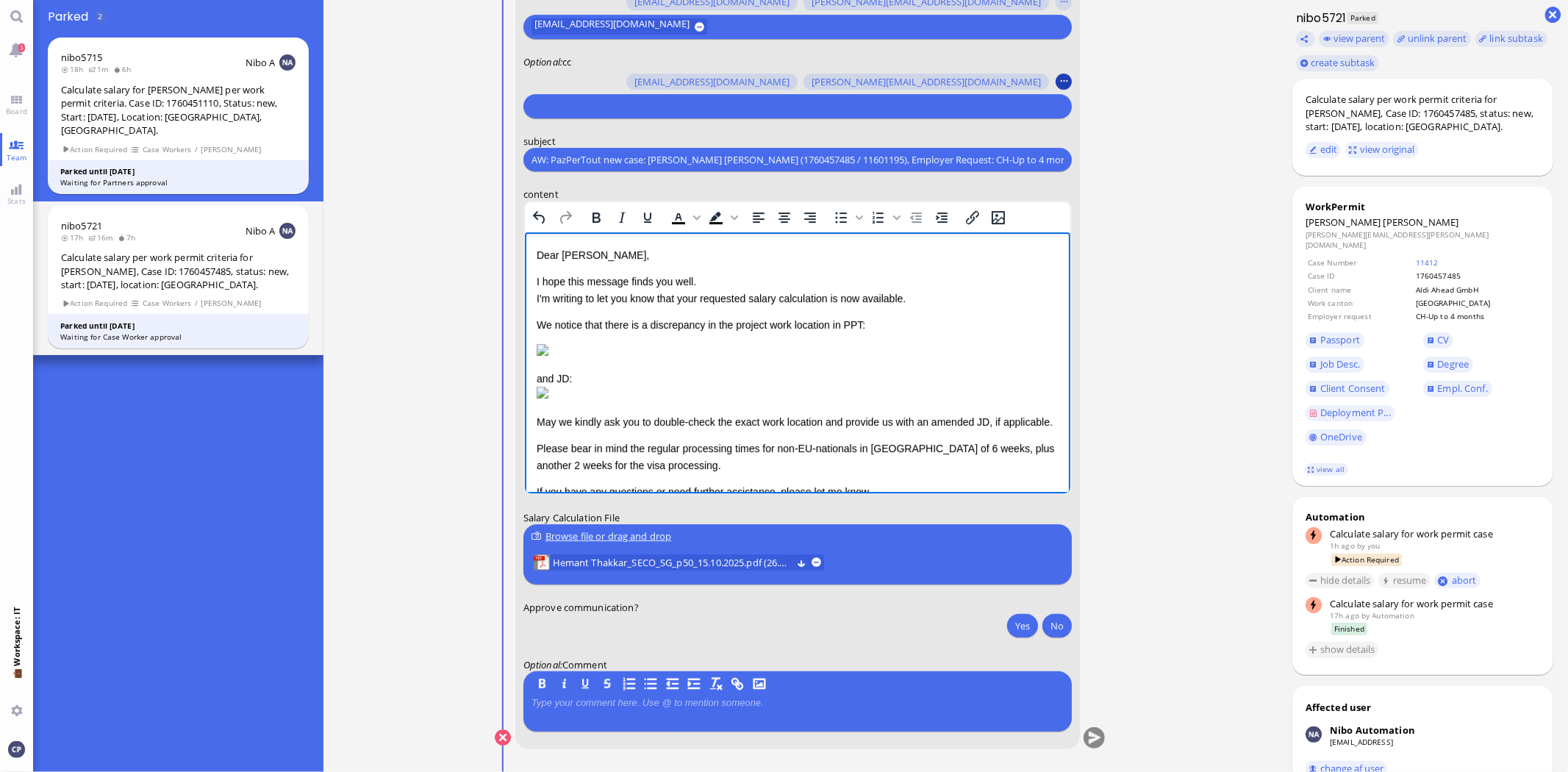
click at [1063, 81] on button "button" at bounding box center [1064, 81] width 16 height 16
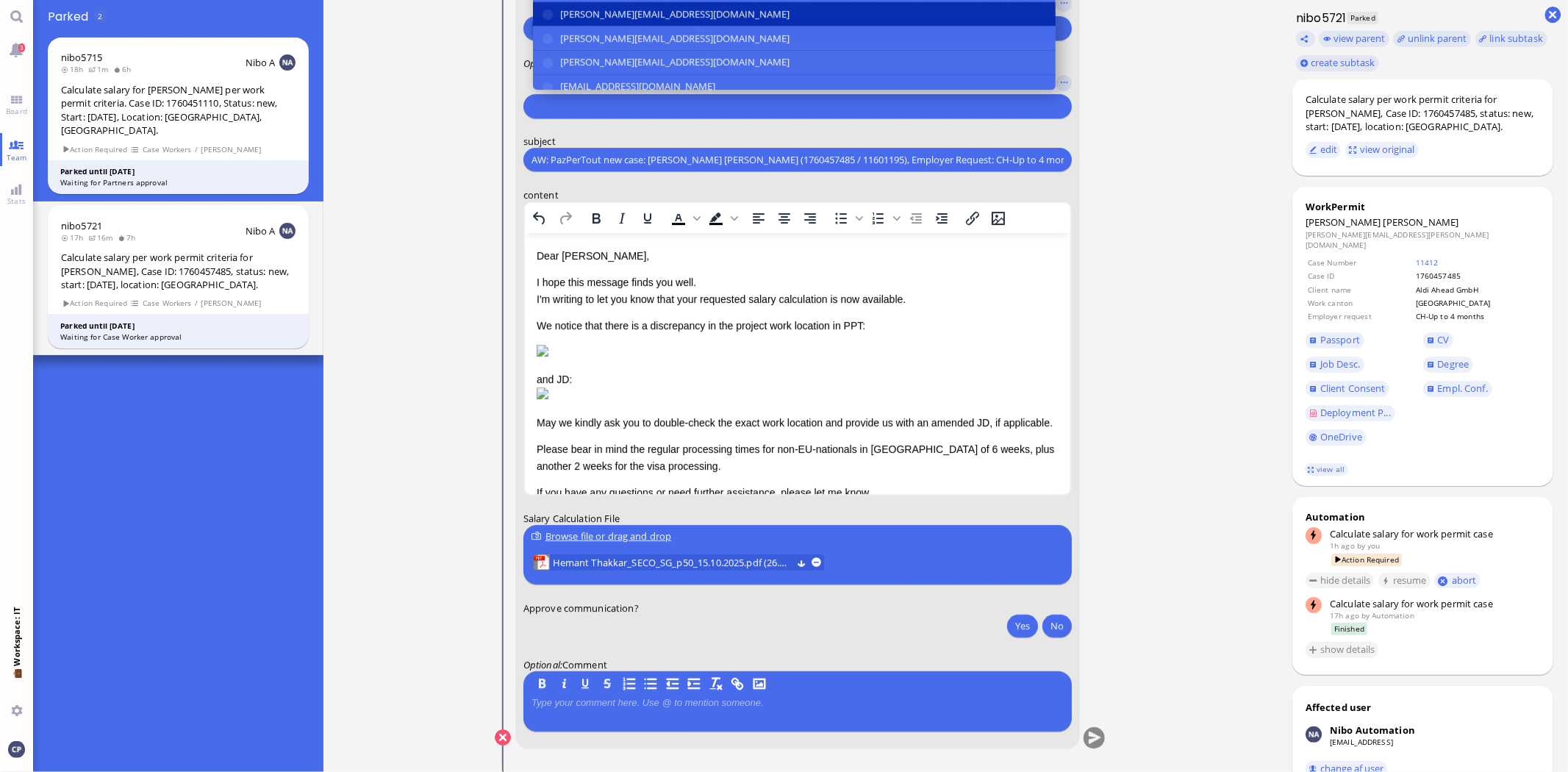
click at [552, 18] on button "[PERSON_NAME][EMAIL_ADDRESS][DOMAIN_NAME]" at bounding box center [795, 14] width 523 height 24
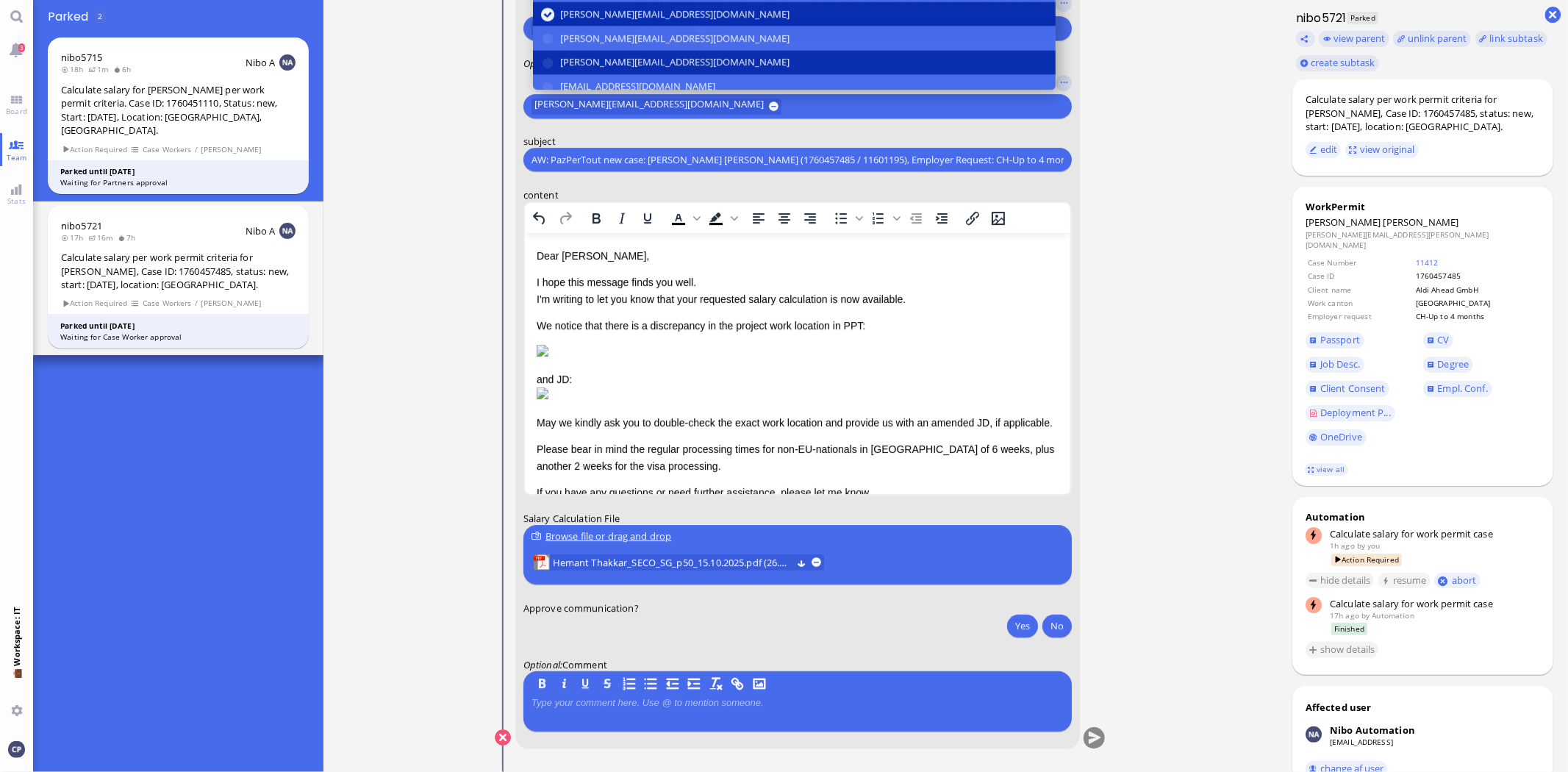
scroll to position [81, 0]
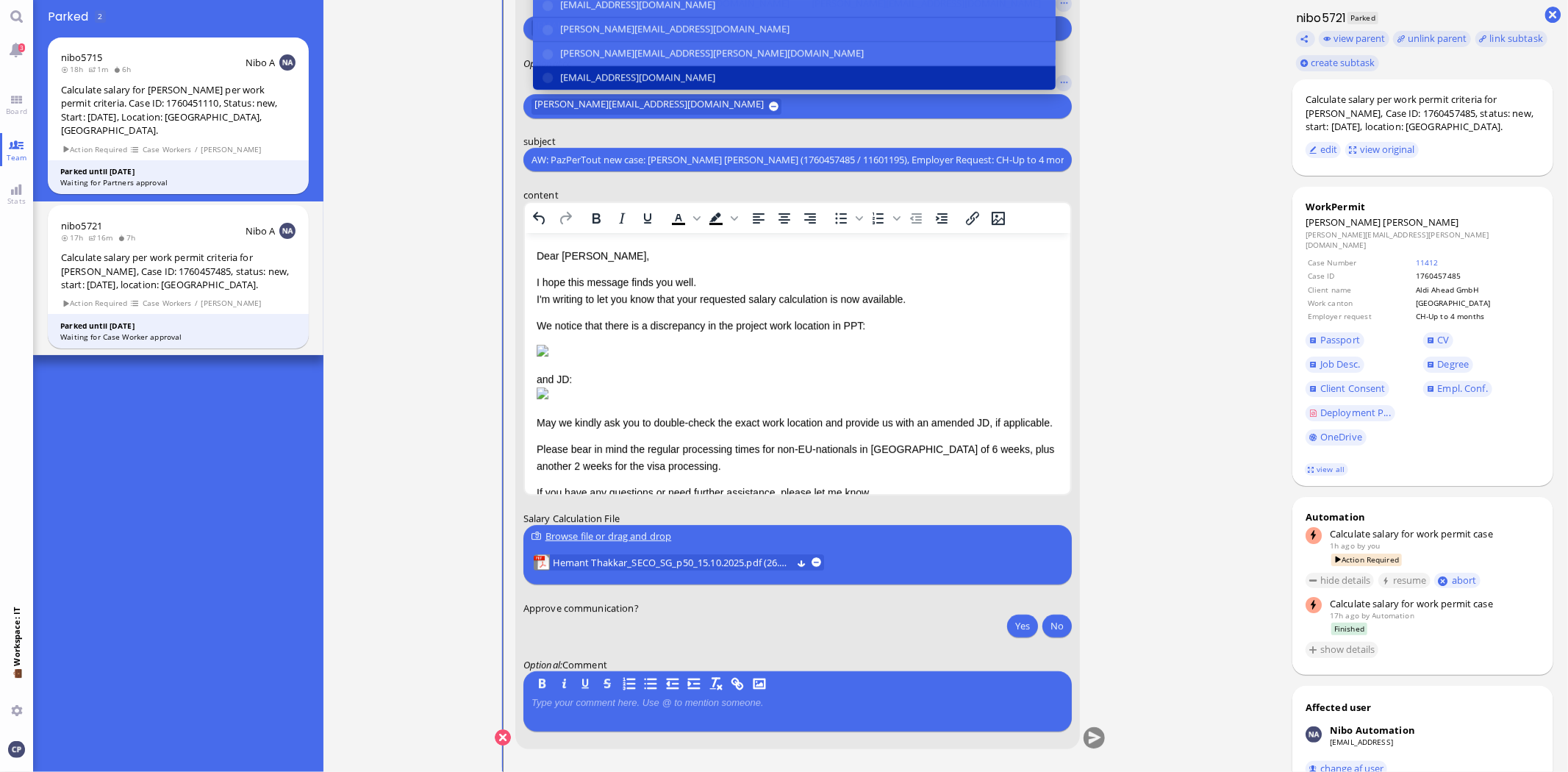
click at [545, 80] on button "[EMAIL_ADDRESS][DOMAIN_NAME]" at bounding box center [795, 78] width 523 height 24
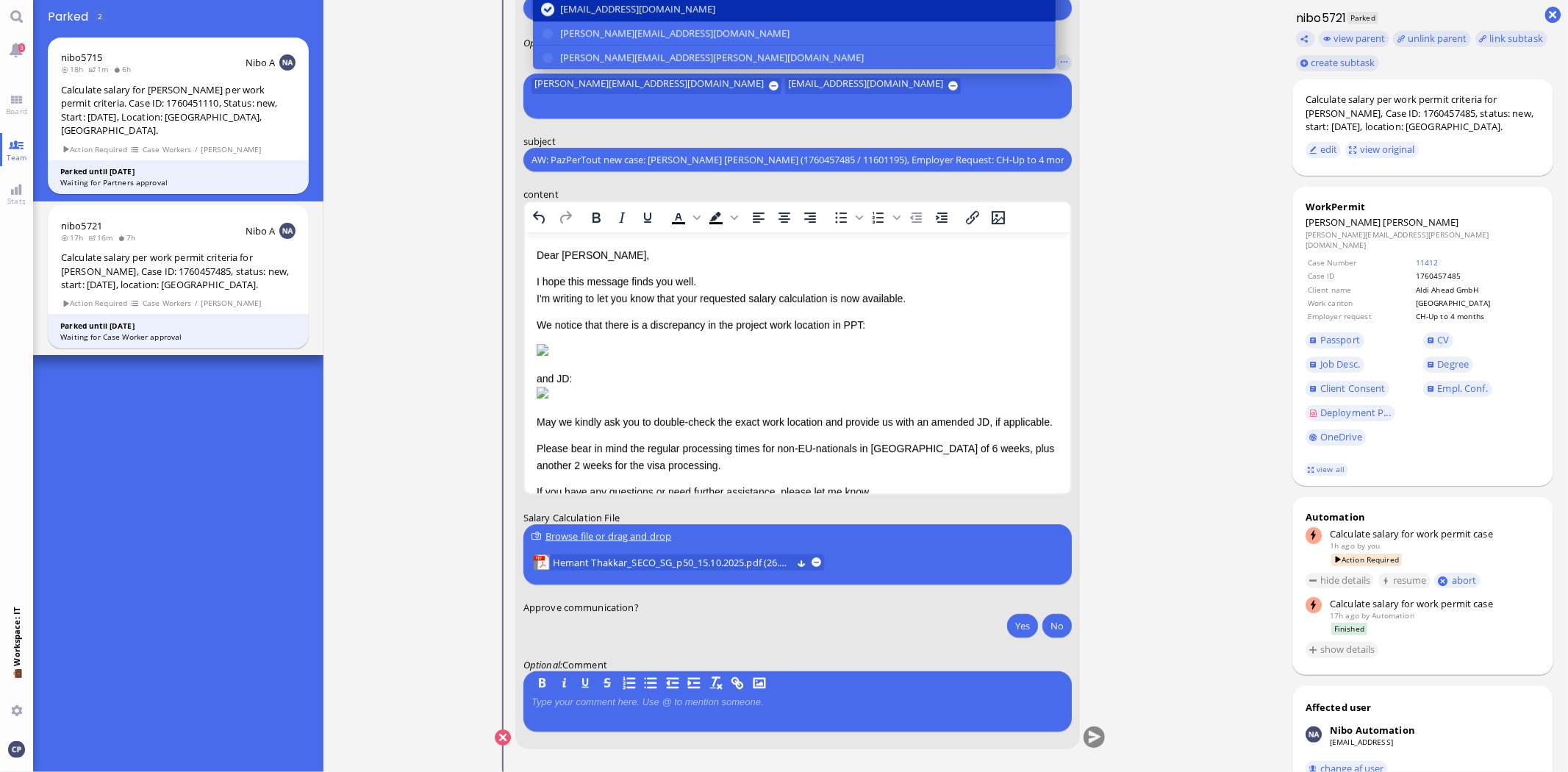
scroll to position [164, 0]
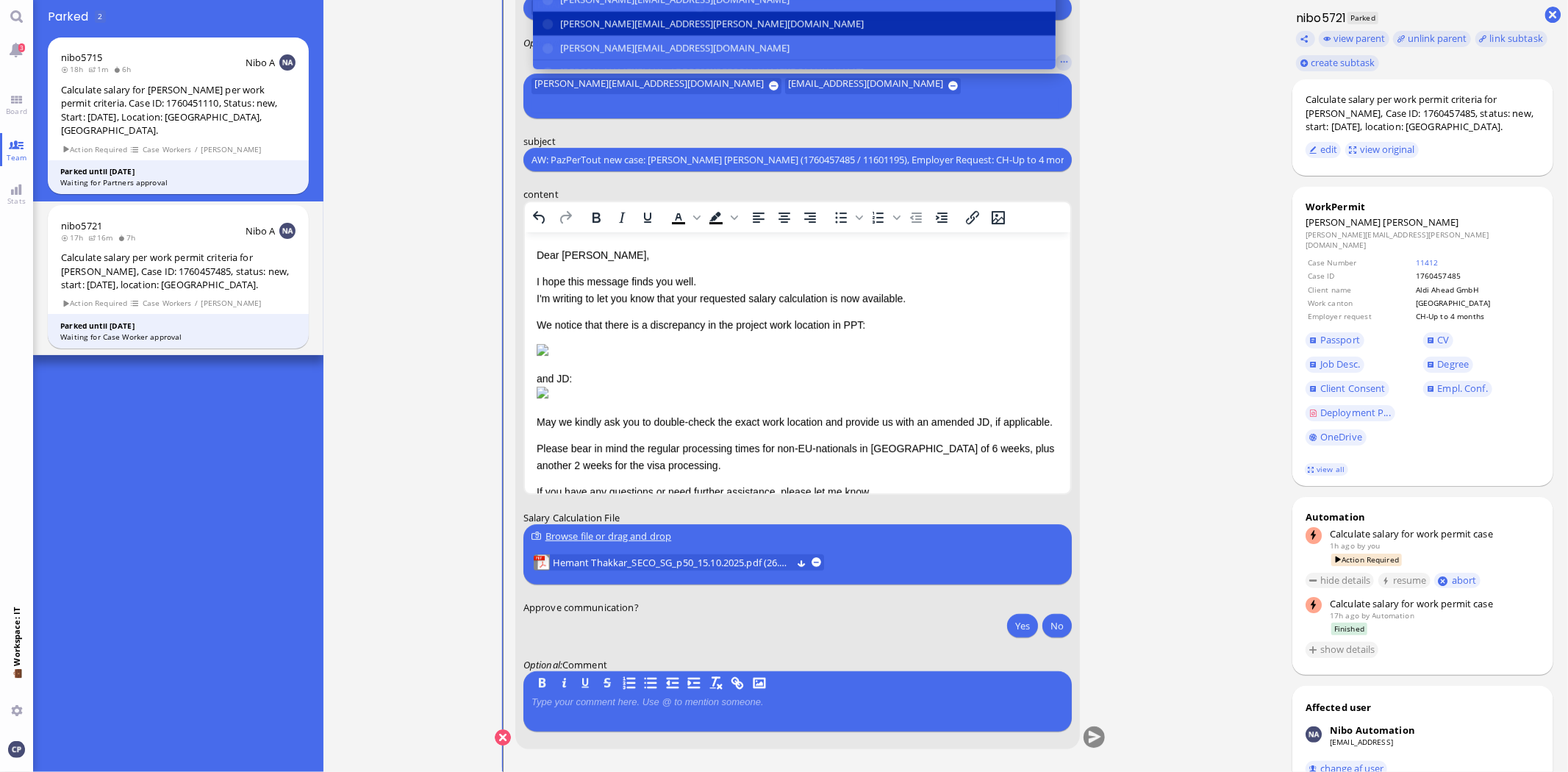
click at [543, 37] on button "[PERSON_NAME][EMAIL_ADDRESS][PERSON_NAME][DOMAIN_NAME]" at bounding box center [795, 24] width 523 height 24
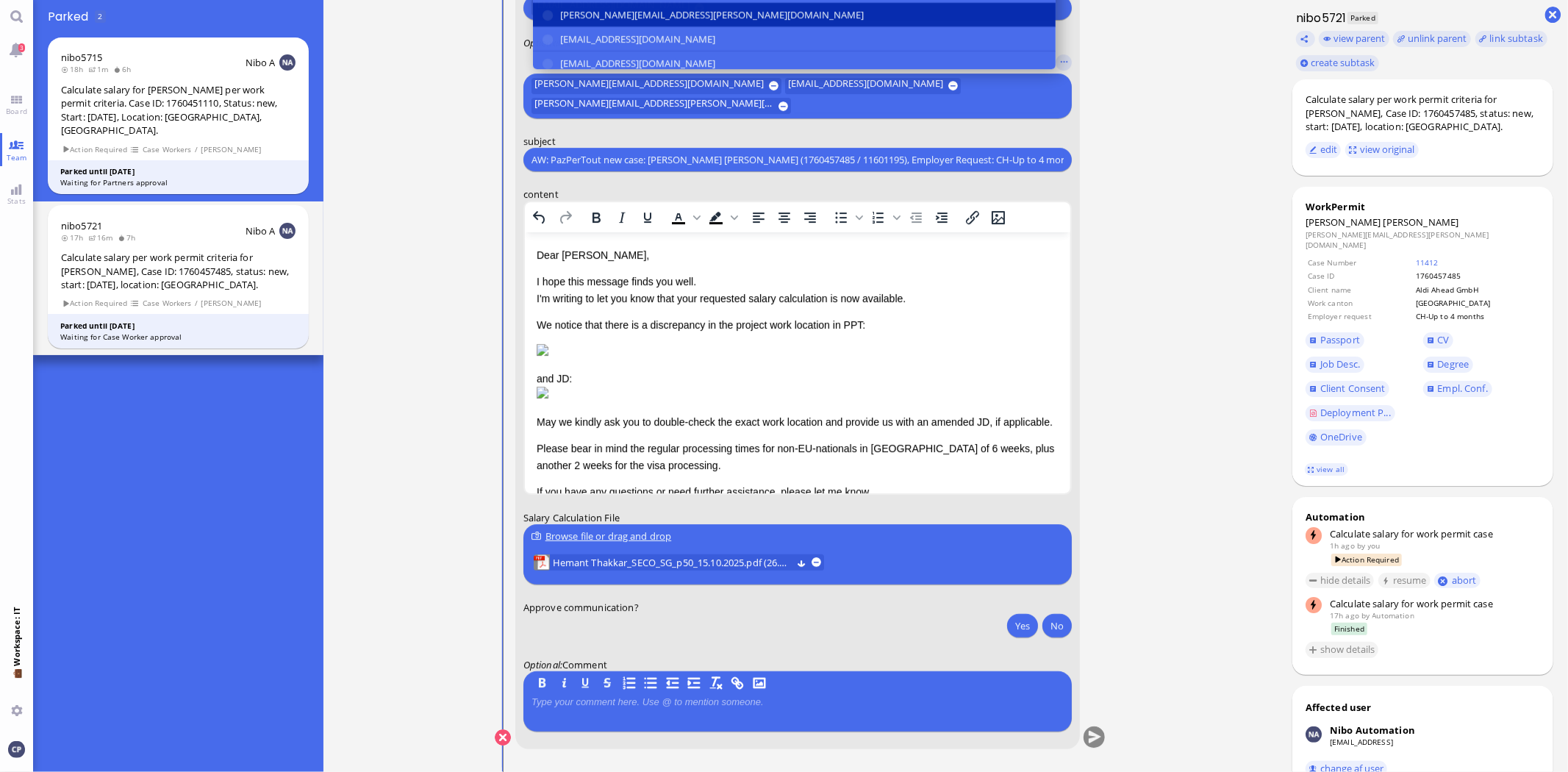
scroll to position [245, 0]
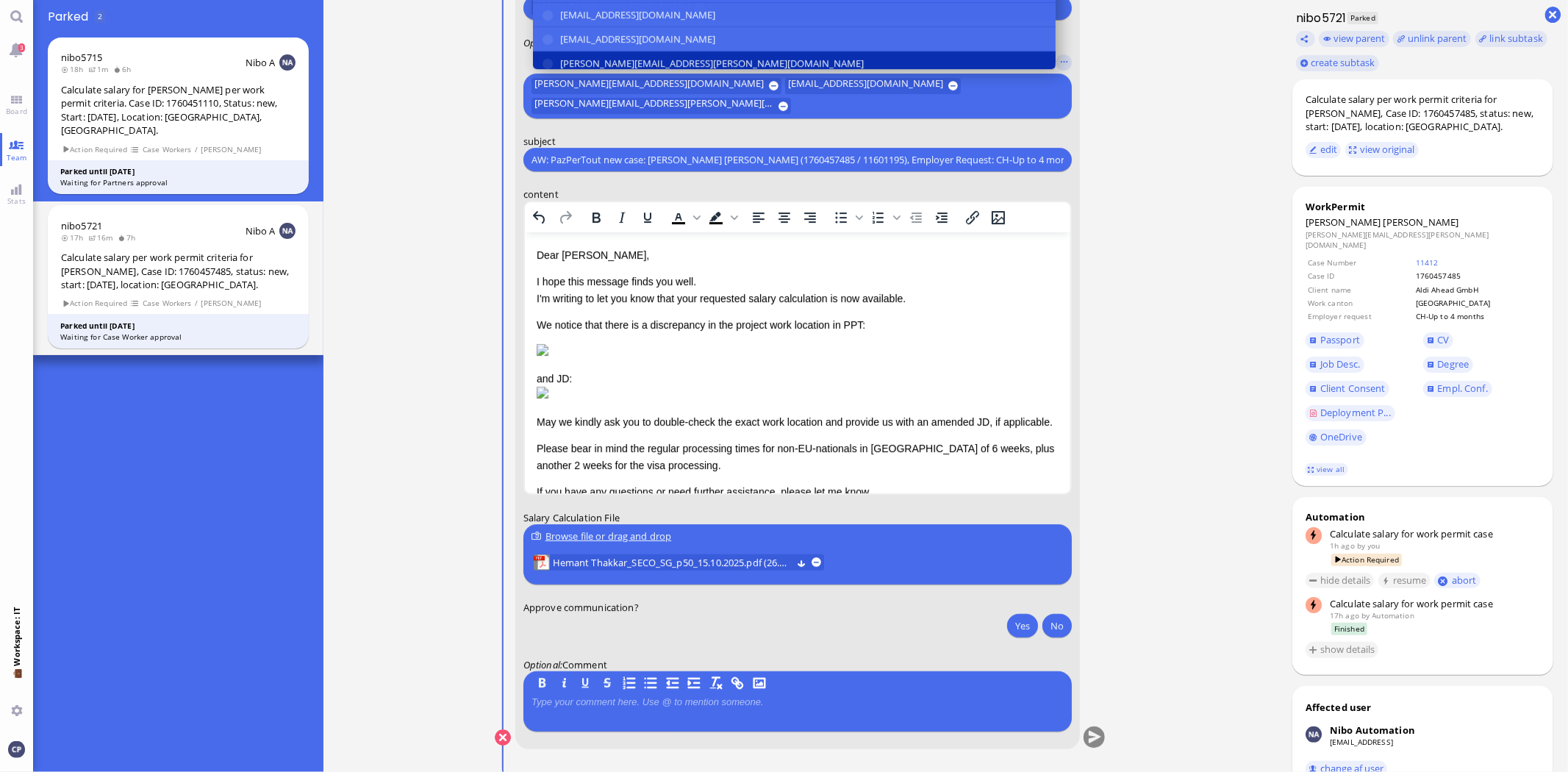
click at [546, 62] on button "[PERSON_NAME][EMAIL_ADDRESS][PERSON_NAME][DOMAIN_NAME]" at bounding box center [795, 63] width 523 height 24
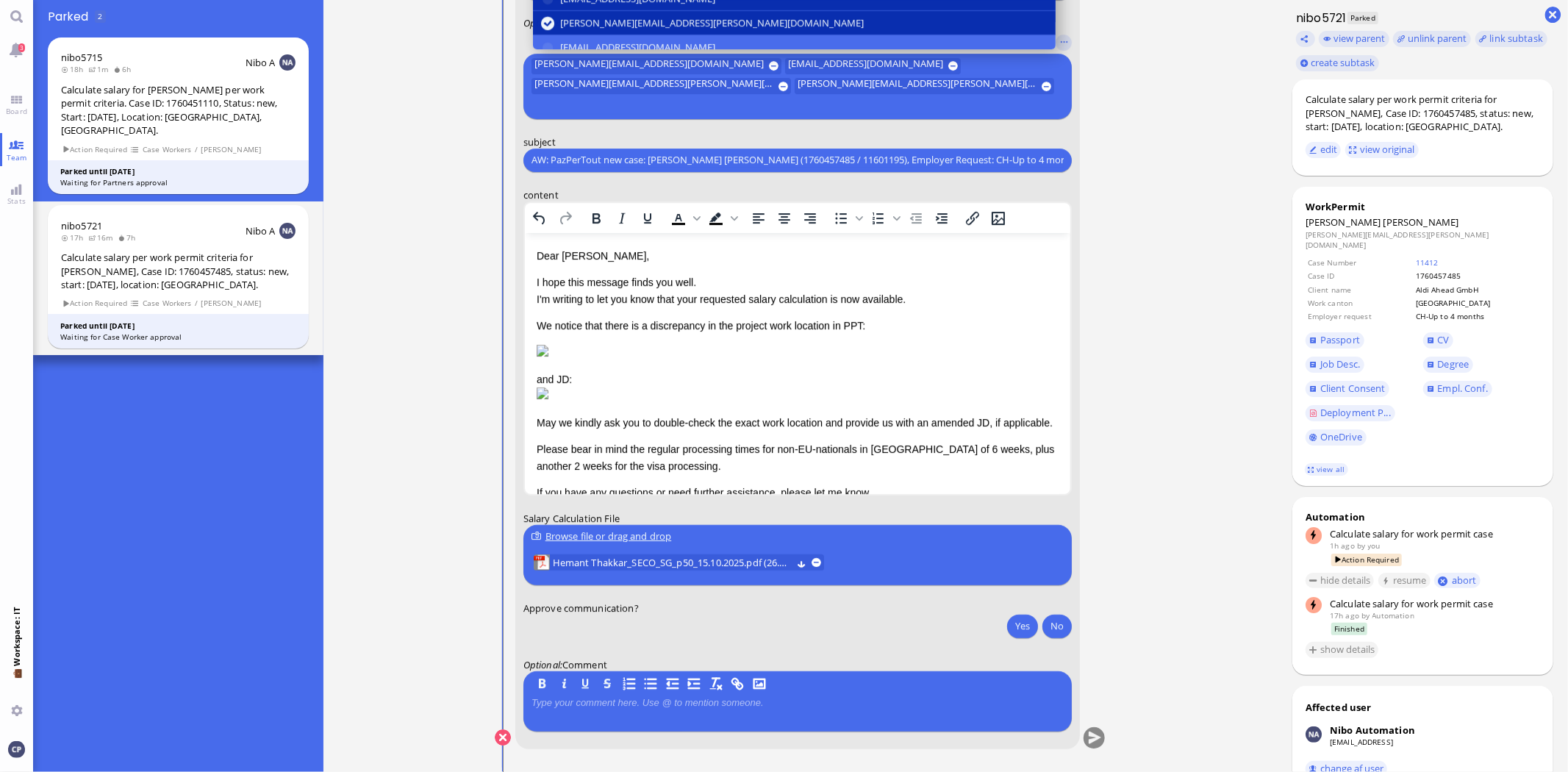
scroll to position [277, 0]
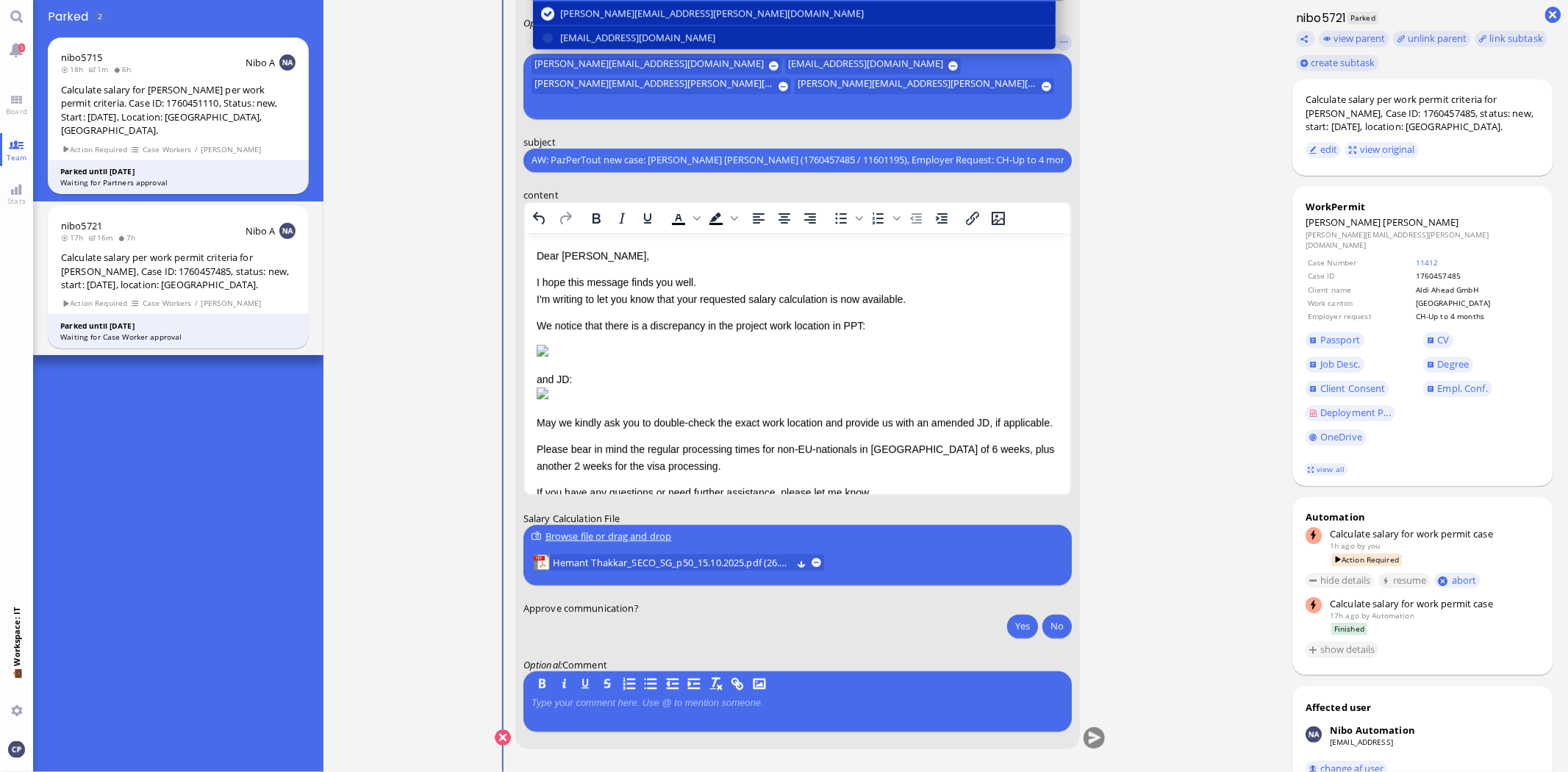
click at [547, 49] on button "[EMAIL_ADDRESS][DOMAIN_NAME]" at bounding box center [795, 37] width 523 height 24
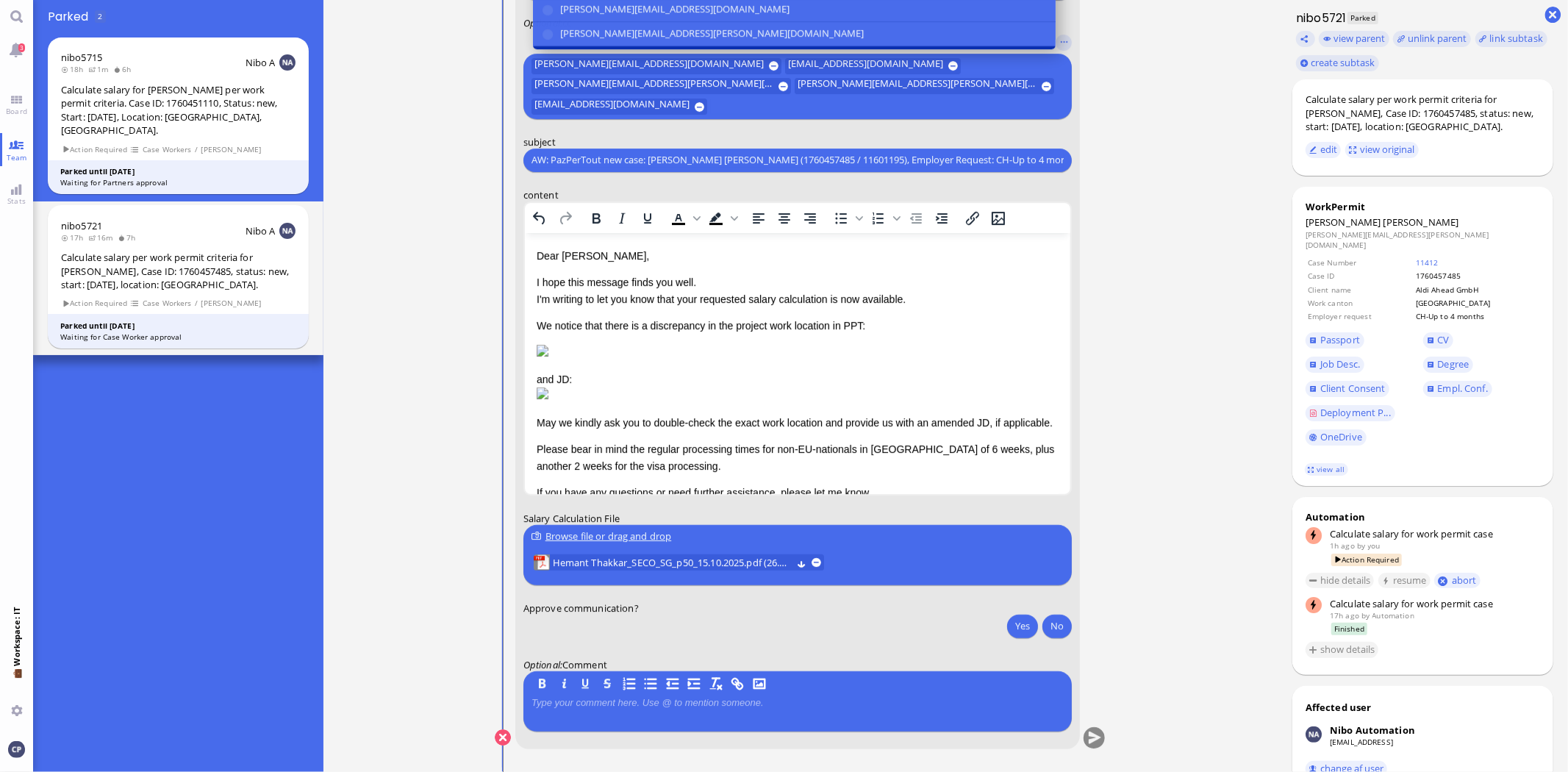
scroll to position [32, 0]
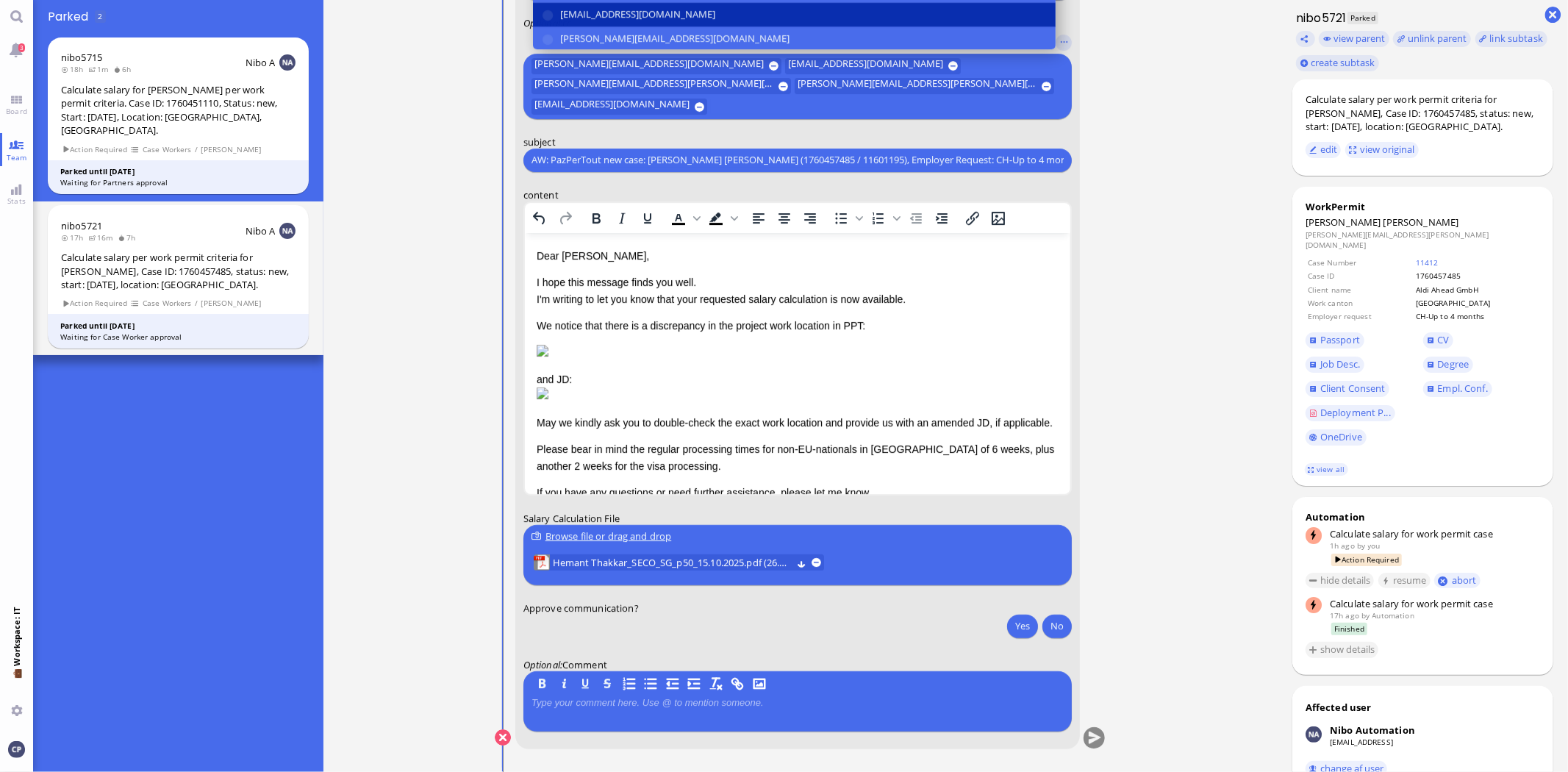
click at [553, 16] on button "[EMAIL_ADDRESS][DOMAIN_NAME]" at bounding box center [795, 14] width 523 height 24
click at [1020, 623] on button "Yes" at bounding box center [1023, 626] width 31 height 24
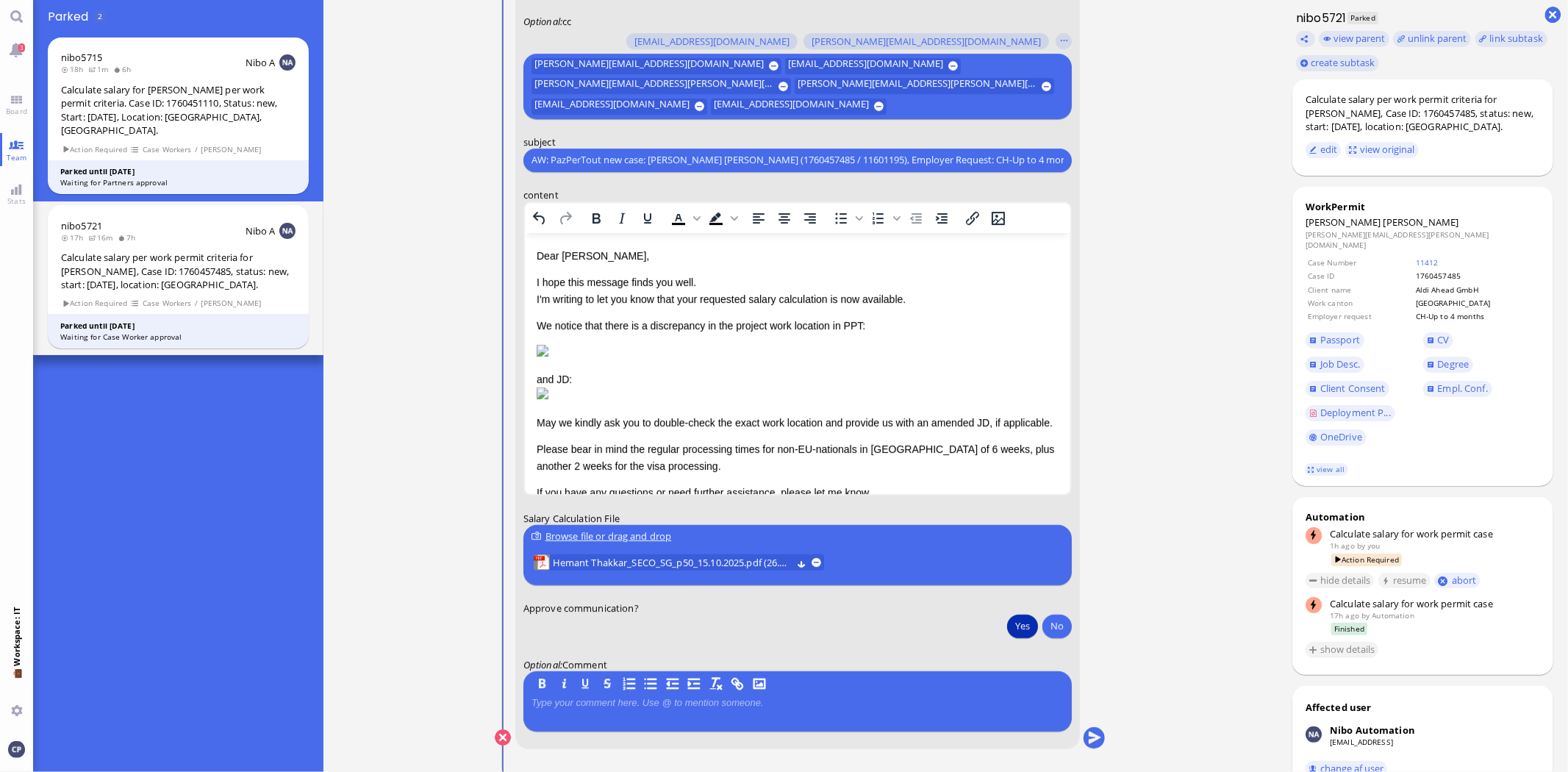
scroll to position [0, 0]
click at [1094, 738] on button "submit" at bounding box center [1095, 738] width 22 height 22
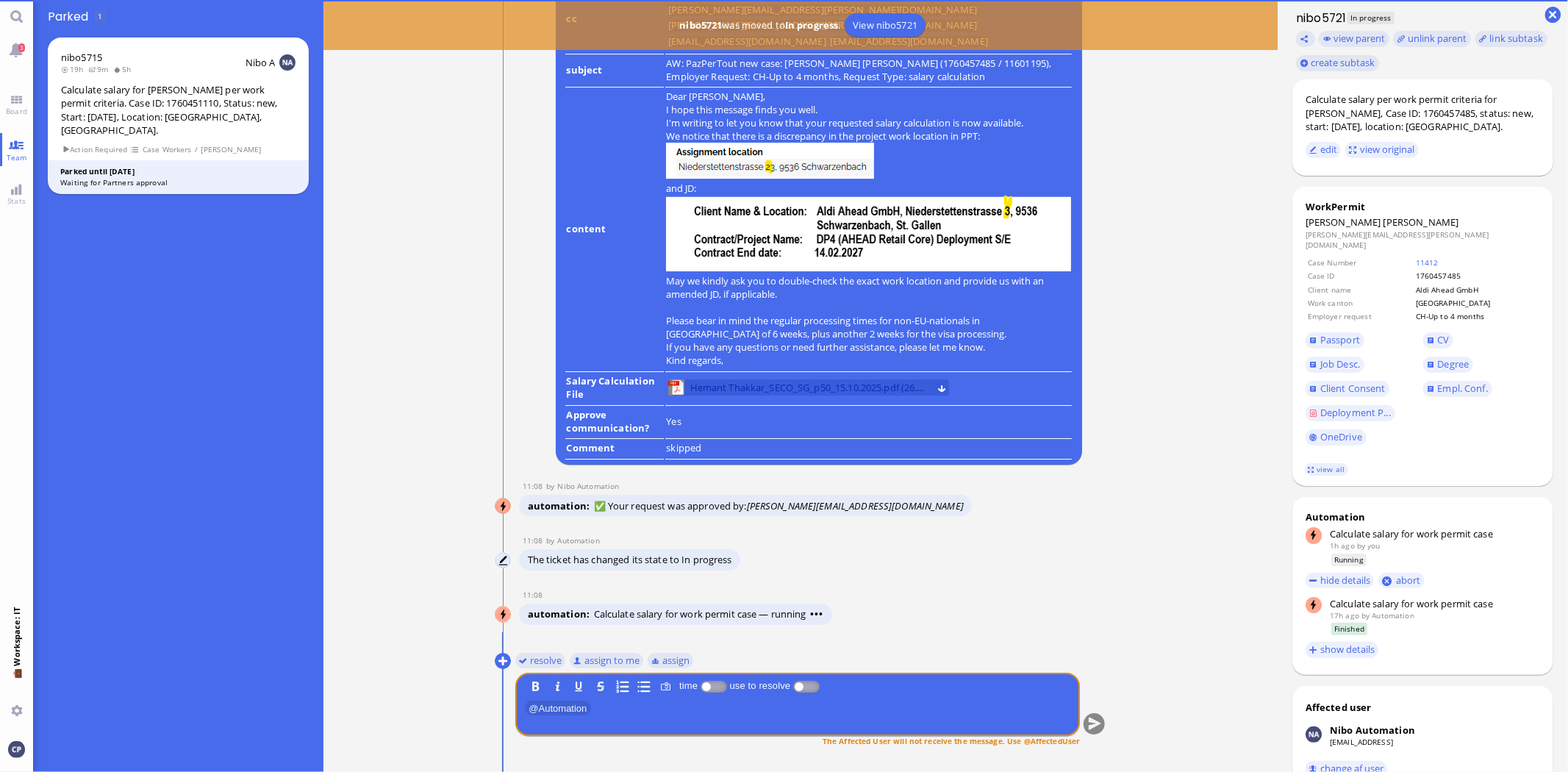
click at [834, 394] on span "Hemant Thakkar_SECO_SG_p50_15.10.2025.pdf (26.71 kB)" at bounding box center [810, 388] width 239 height 16
